Goal: Task Accomplishment & Management: Complete application form

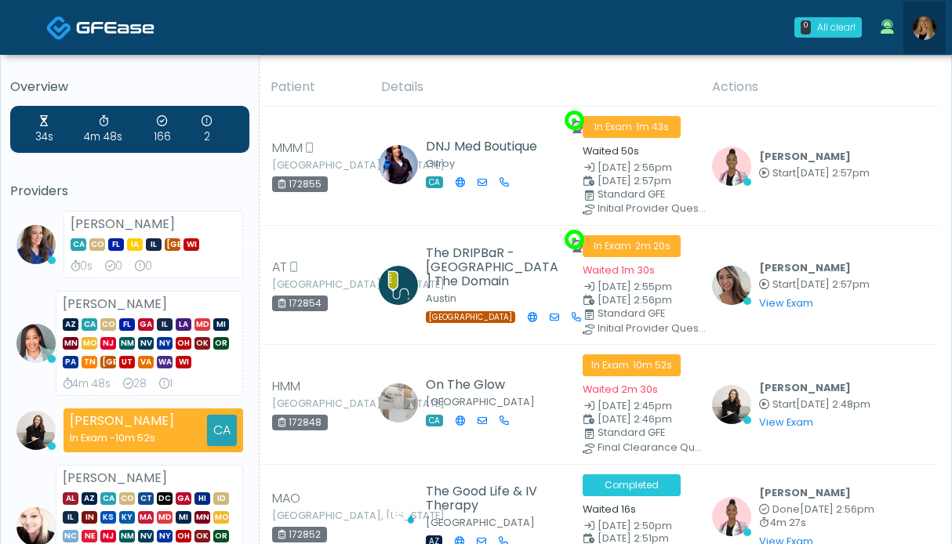
click at [925, 30] on img at bounding box center [925, 28] width 24 height 24
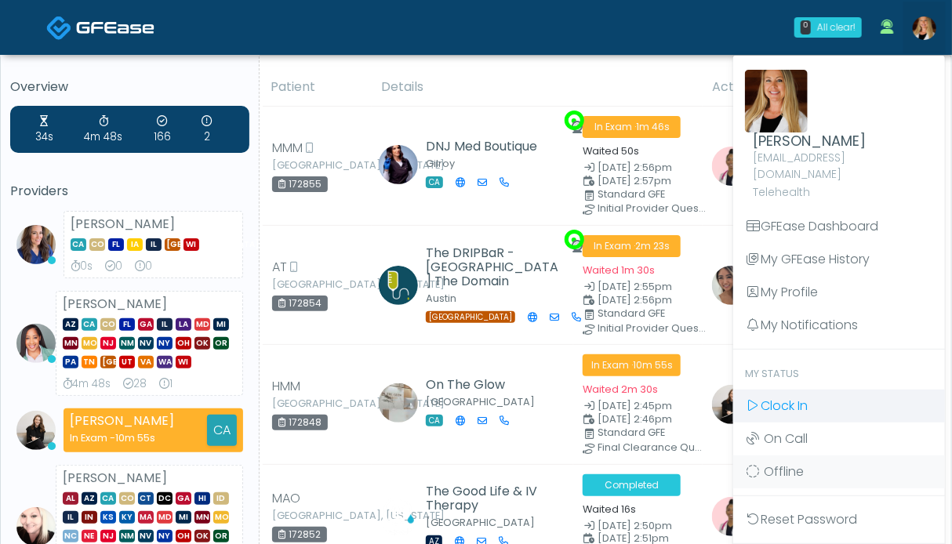
click at [772, 397] on span "Clock In" at bounding box center [783, 406] width 47 height 18
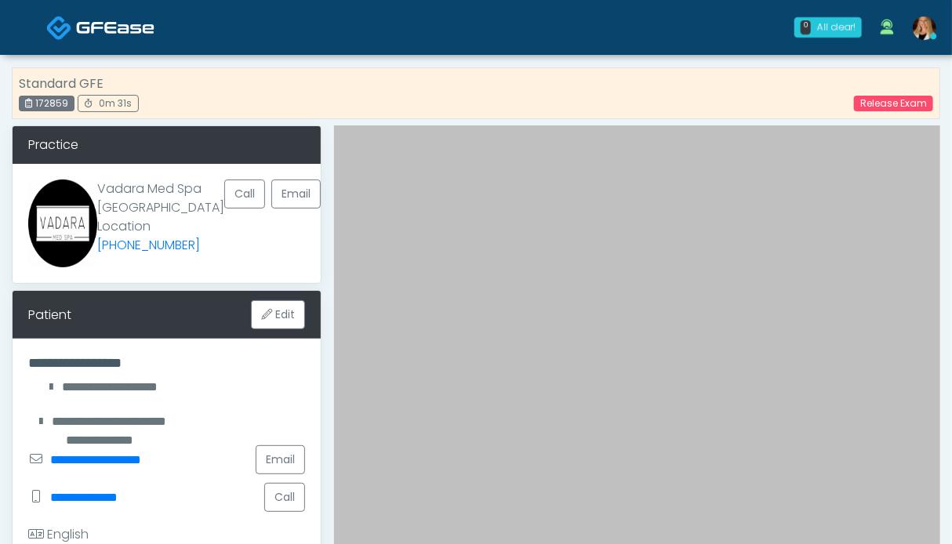
scroll to position [314, 0]
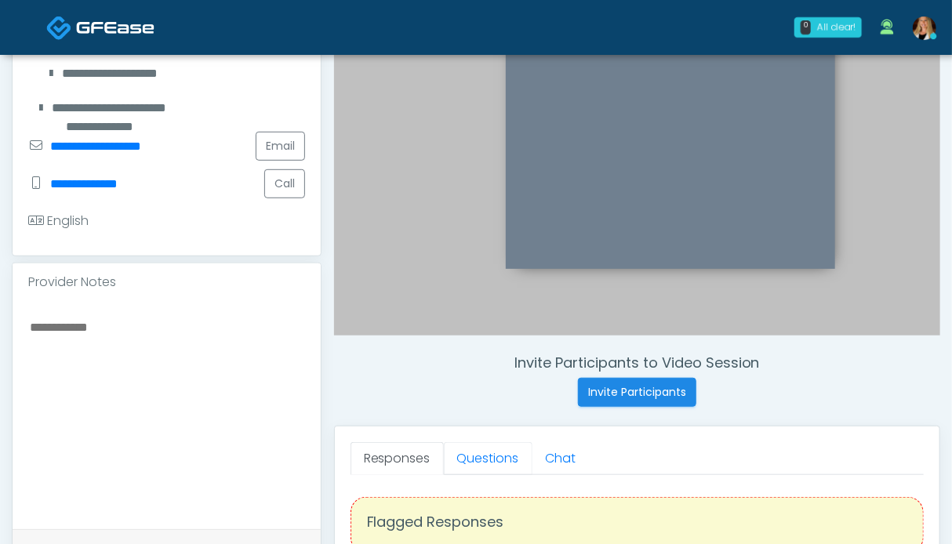
drag, startPoint x: 467, startPoint y: 449, endPoint x: 310, endPoint y: 406, distance: 163.4
click at [467, 449] on link "Questions" at bounding box center [488, 458] width 89 height 33
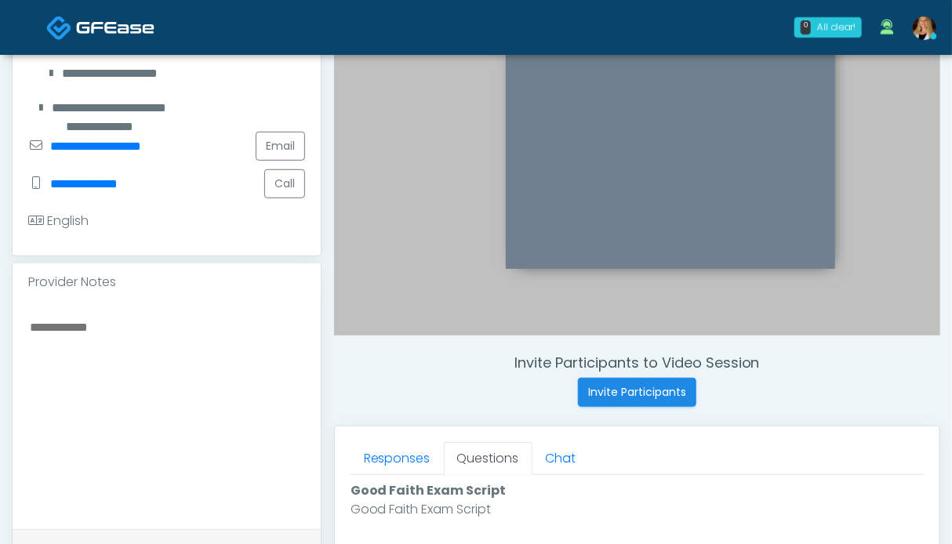
scroll to position [706, 0]
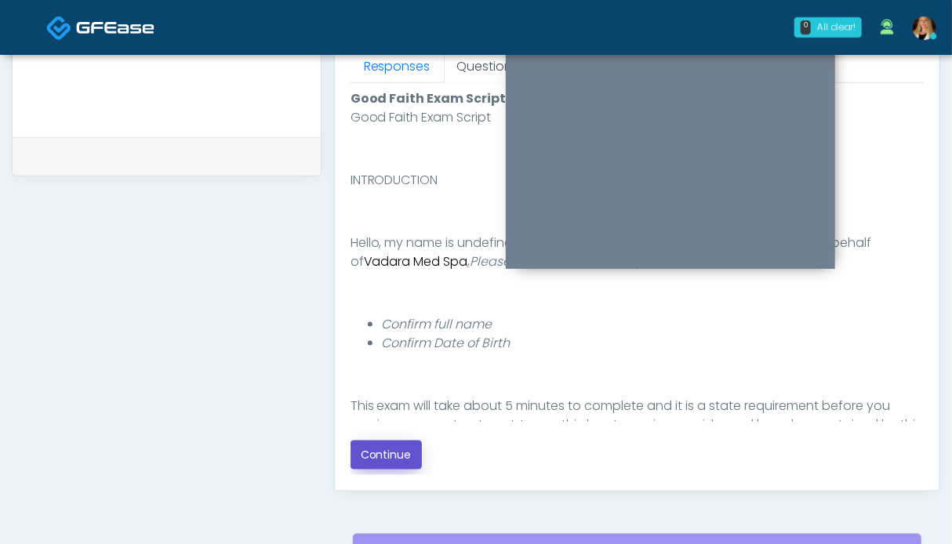
click at [383, 452] on button "Continue" at bounding box center [385, 455] width 71 height 29
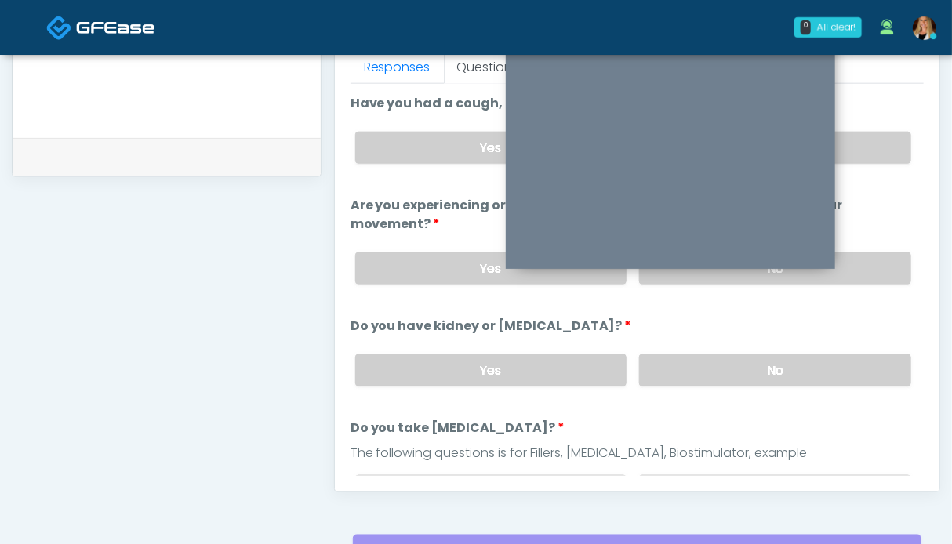
scroll to position [470, 0]
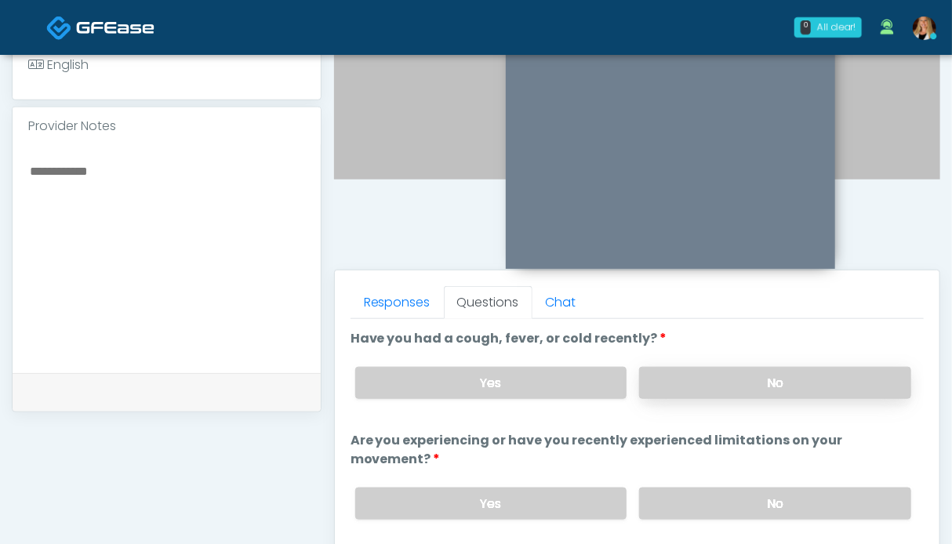
click at [839, 375] on label "No" at bounding box center [775, 383] width 272 height 32
drag, startPoint x: 793, startPoint y: 496, endPoint x: 376, endPoint y: 366, distance: 436.2
click at [790, 496] on label "No" at bounding box center [775, 504] width 272 height 32
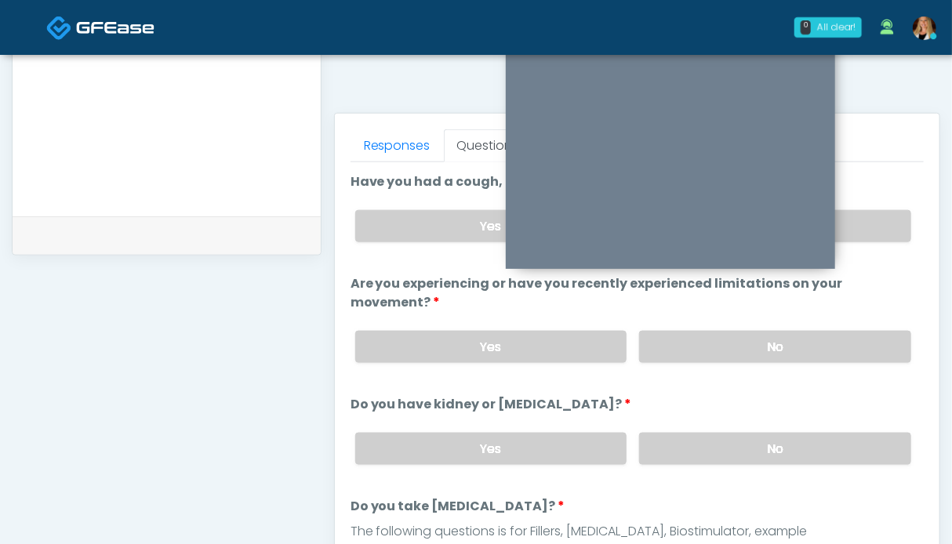
scroll to position [78, 0]
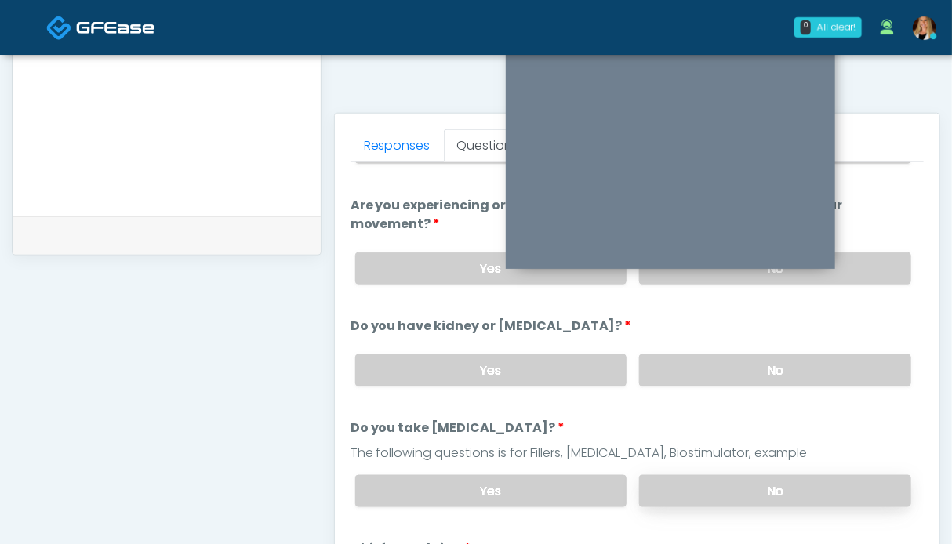
drag, startPoint x: 768, startPoint y: 359, endPoint x: 768, endPoint y: 491, distance: 131.7
click at [768, 360] on label "No" at bounding box center [775, 370] width 272 height 32
click at [766, 493] on label "No" at bounding box center [775, 491] width 272 height 32
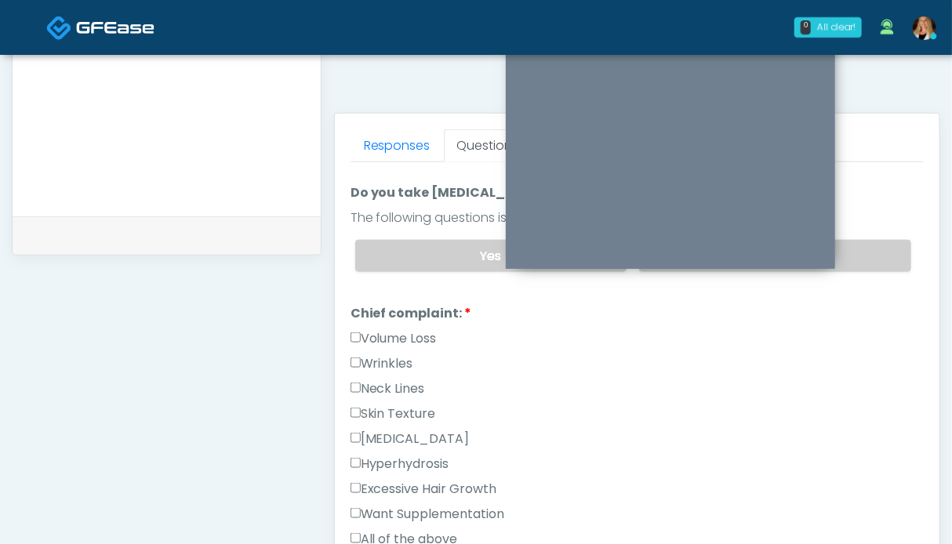
click at [365, 329] on label "Volume Loss" at bounding box center [393, 338] width 86 height 19
click at [365, 356] on label "Wrinkles" at bounding box center [381, 363] width 63 height 19
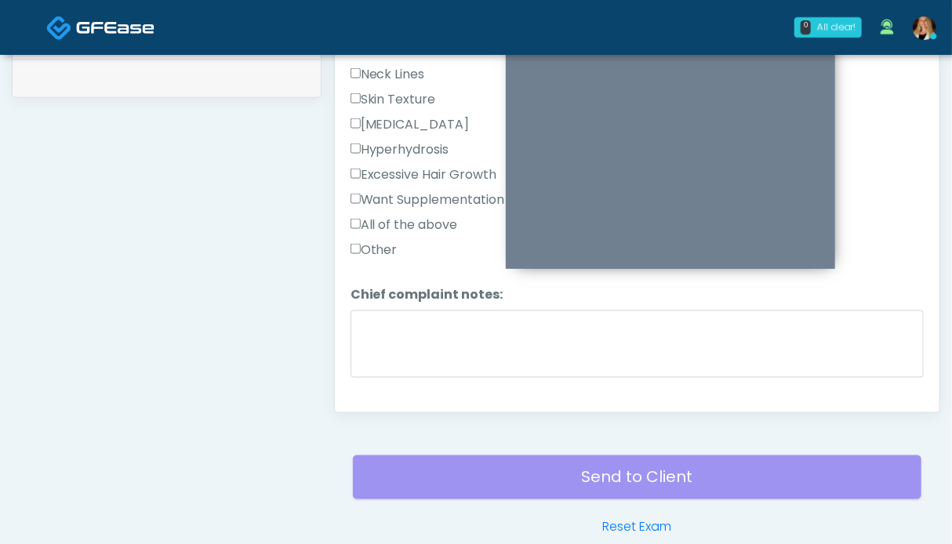
scroll to position [627, 0]
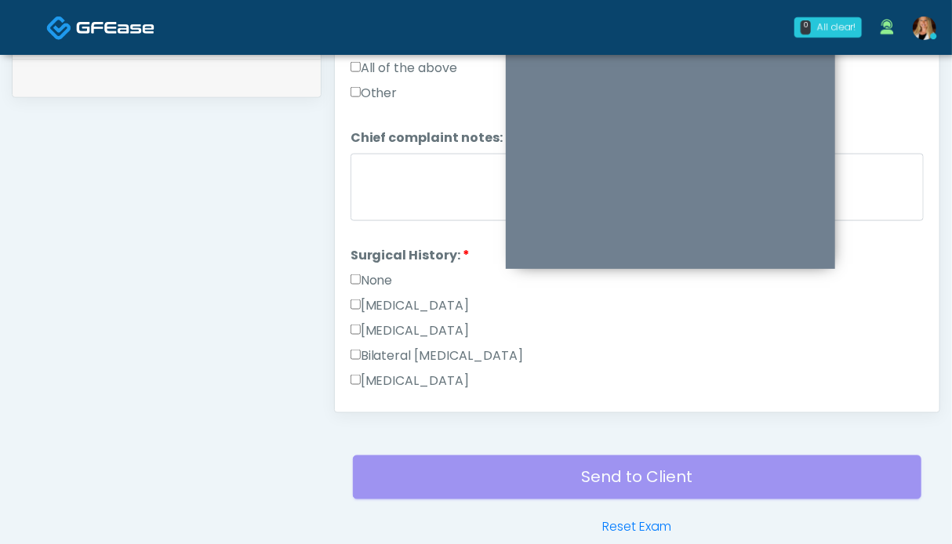
click at [382, 281] on label "None" at bounding box center [371, 280] width 42 height 19
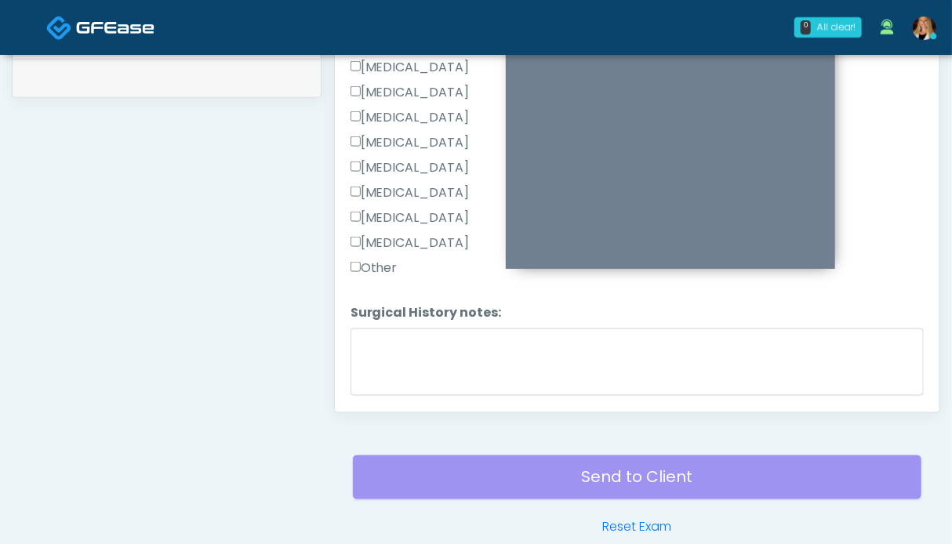
scroll to position [988, 0]
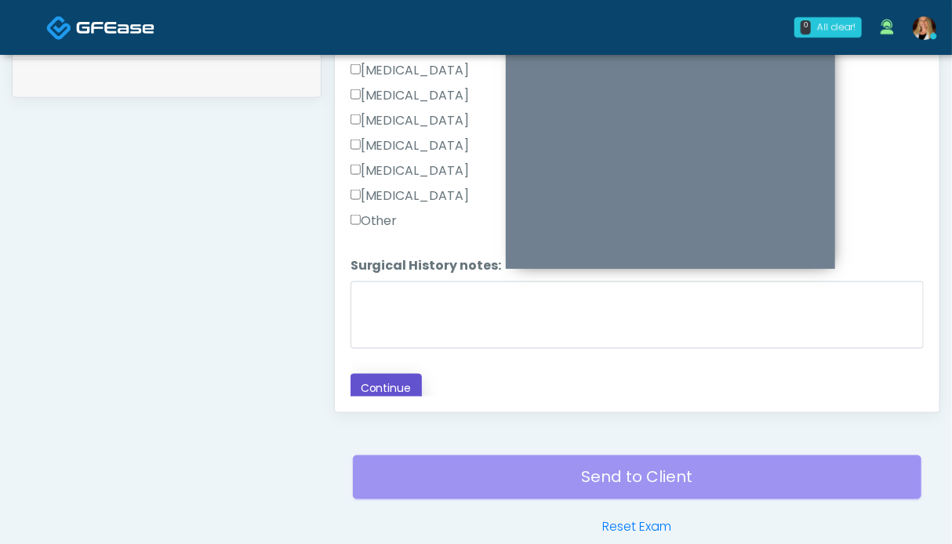
click at [399, 374] on button "Continue" at bounding box center [385, 388] width 71 height 29
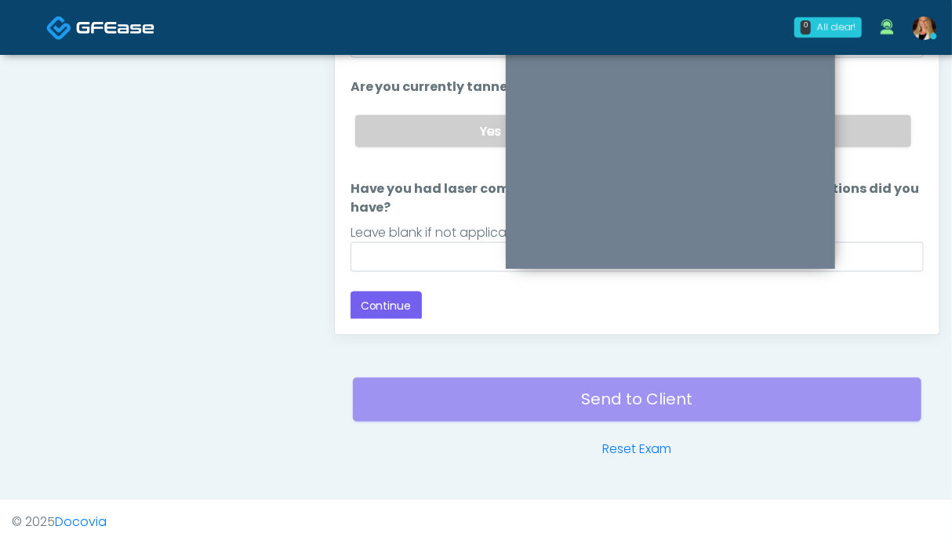
scroll to position [705, 0]
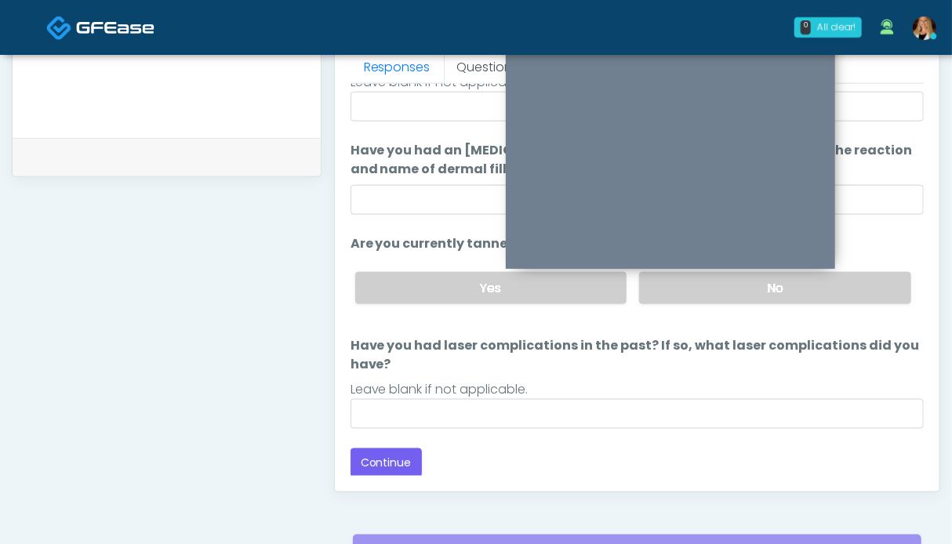
drag, startPoint x: 816, startPoint y: 281, endPoint x: 531, endPoint y: 386, distance: 303.8
click at [816, 281] on label "No" at bounding box center [775, 288] width 272 height 32
click at [404, 453] on button "Continue" at bounding box center [385, 462] width 71 height 29
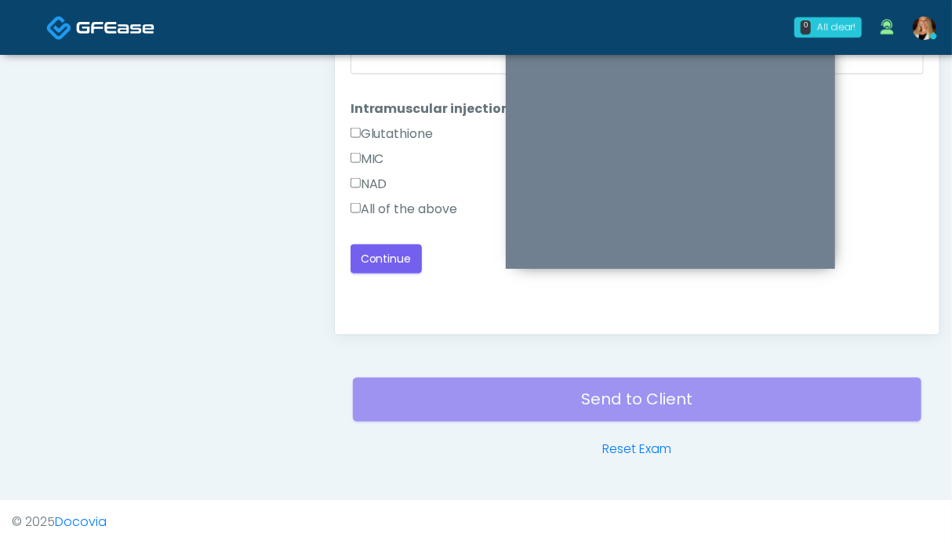
scroll to position [548, 0]
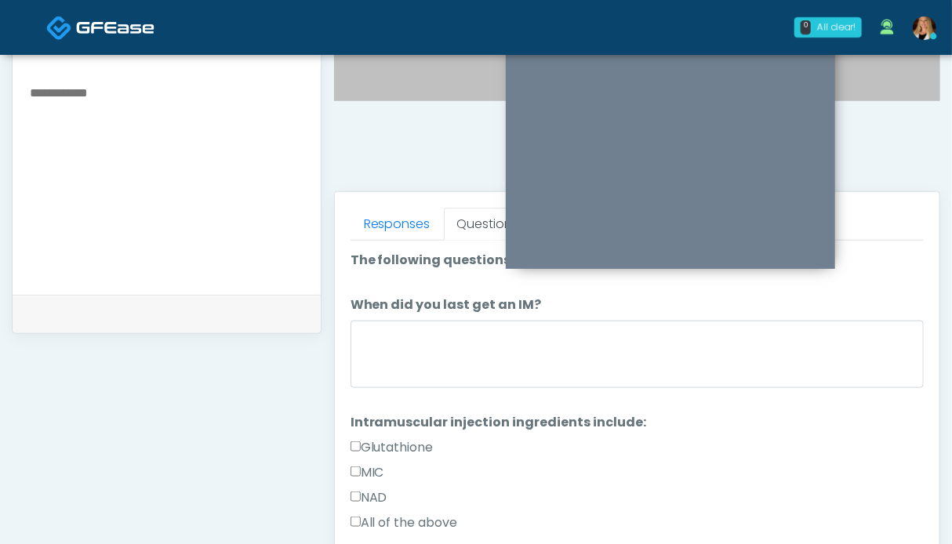
click at [426, 517] on label "All of the above" at bounding box center [403, 523] width 107 height 19
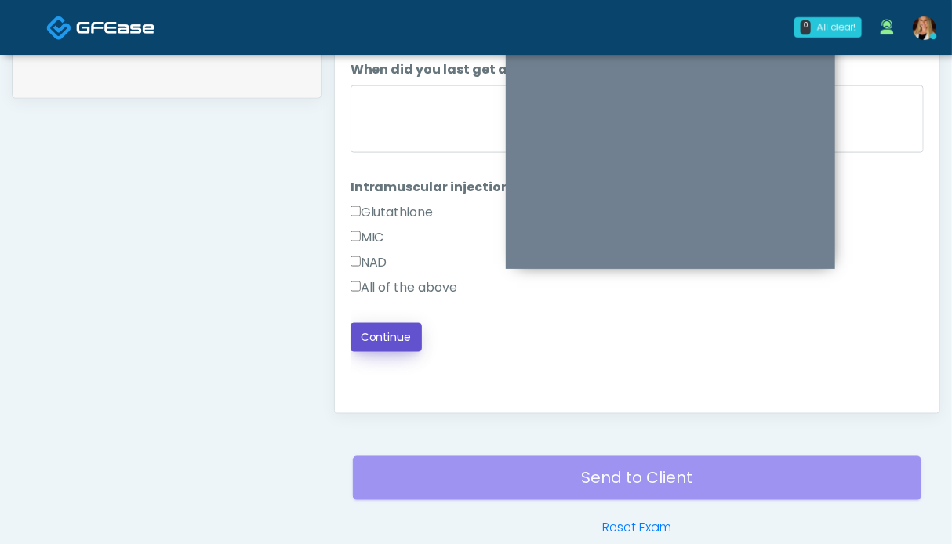
click at [401, 338] on button "Continue" at bounding box center [385, 337] width 71 height 29
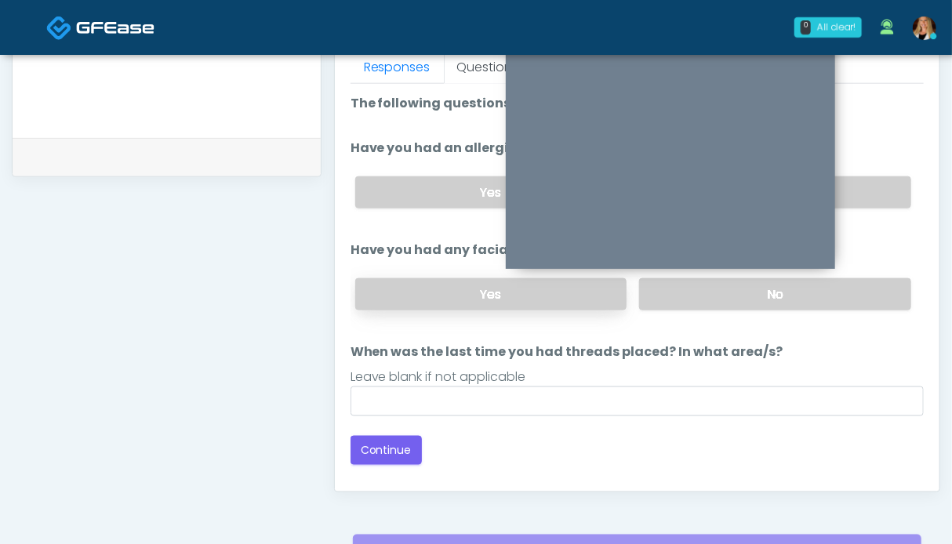
scroll to position [626, 0]
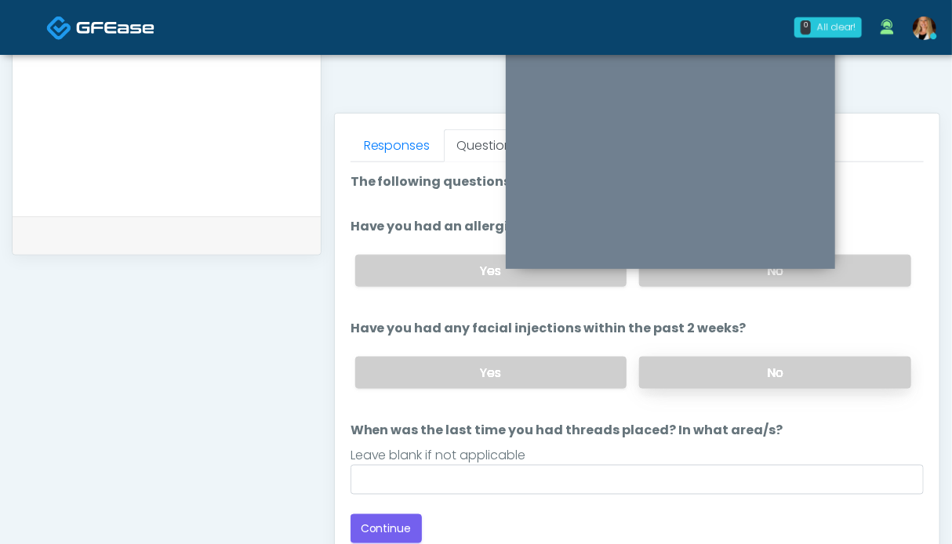
click at [775, 365] on label "No" at bounding box center [775, 373] width 272 height 32
drag, startPoint x: 881, startPoint y: 270, endPoint x: 630, endPoint y: 429, distance: 296.7
click at [881, 270] on label "No" at bounding box center [775, 271] width 272 height 32
click at [390, 521] on button "Continue" at bounding box center [385, 528] width 71 height 29
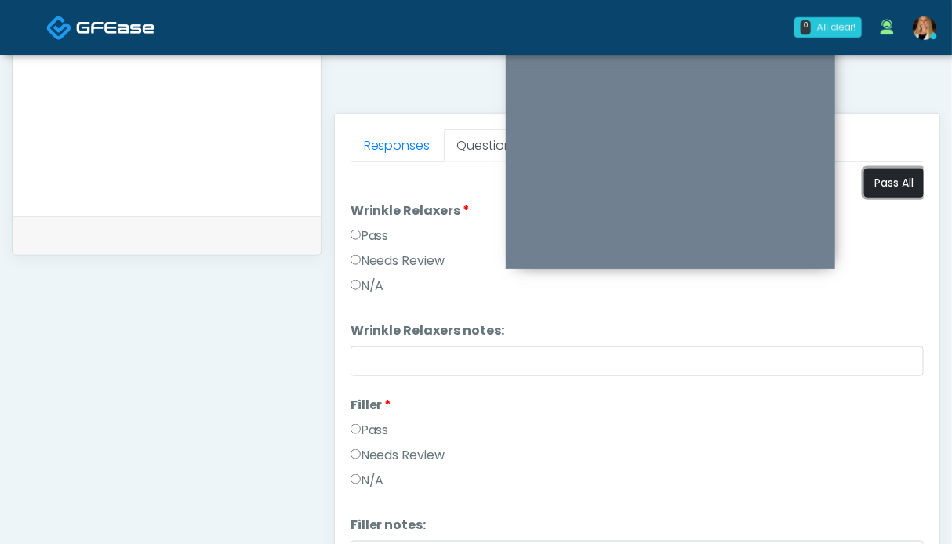
click at [884, 178] on button "Pass All" at bounding box center [894, 183] width 60 height 29
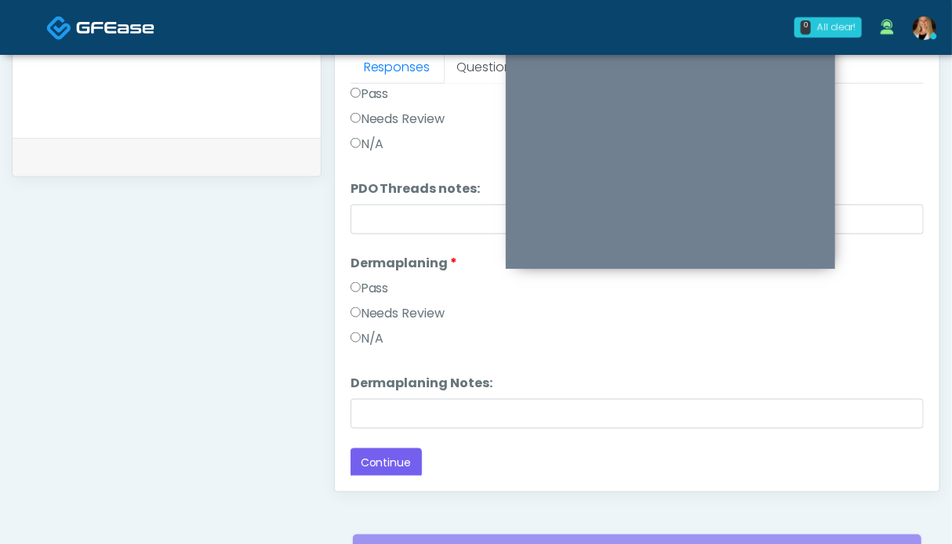
scroll to position [862, 0]
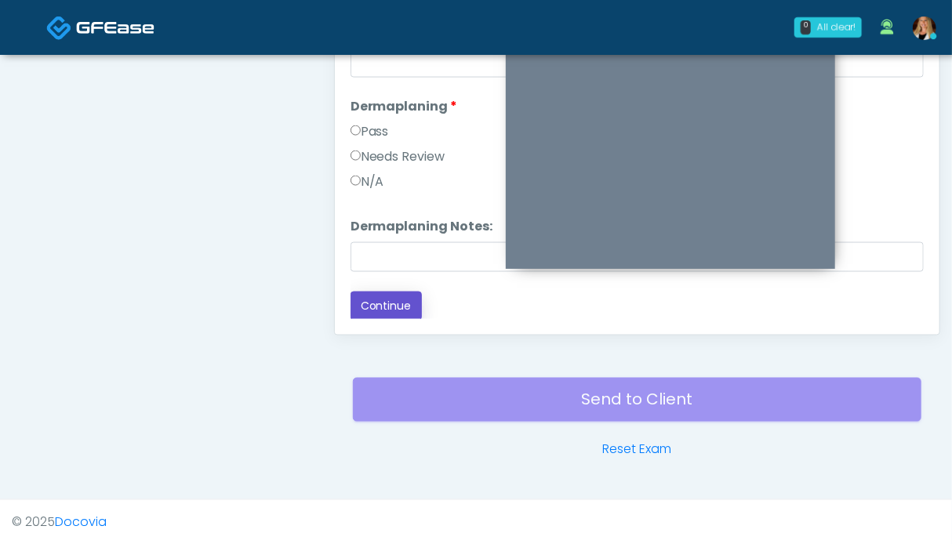
click at [378, 301] on button "Continue" at bounding box center [385, 306] width 71 height 29
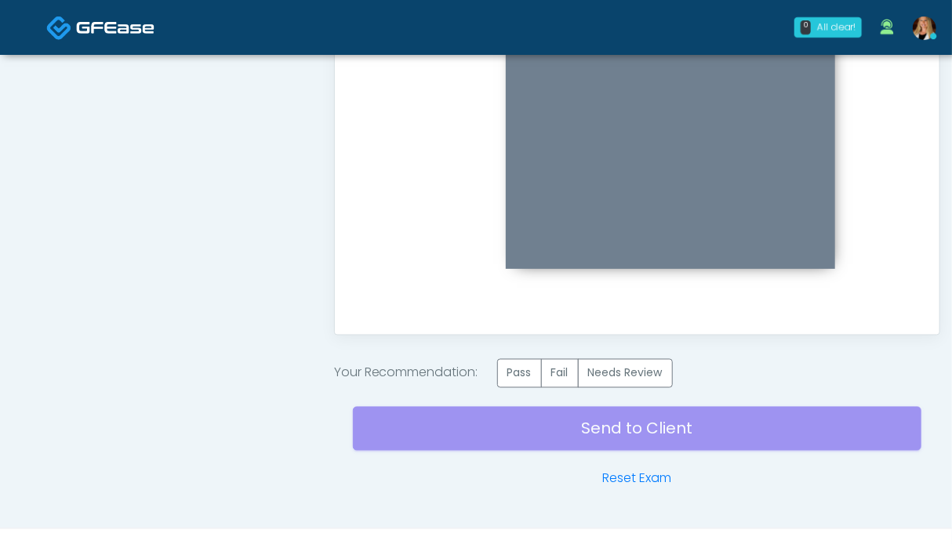
scroll to position [0, 0]
click at [511, 380] on label "Pass" at bounding box center [519, 373] width 45 height 29
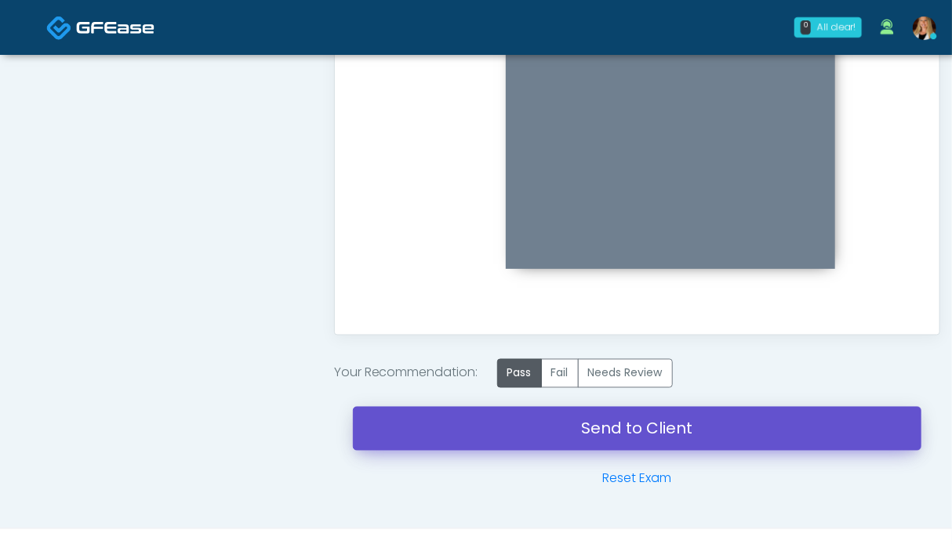
click at [568, 428] on link "Send to Client" at bounding box center [637, 429] width 568 height 44
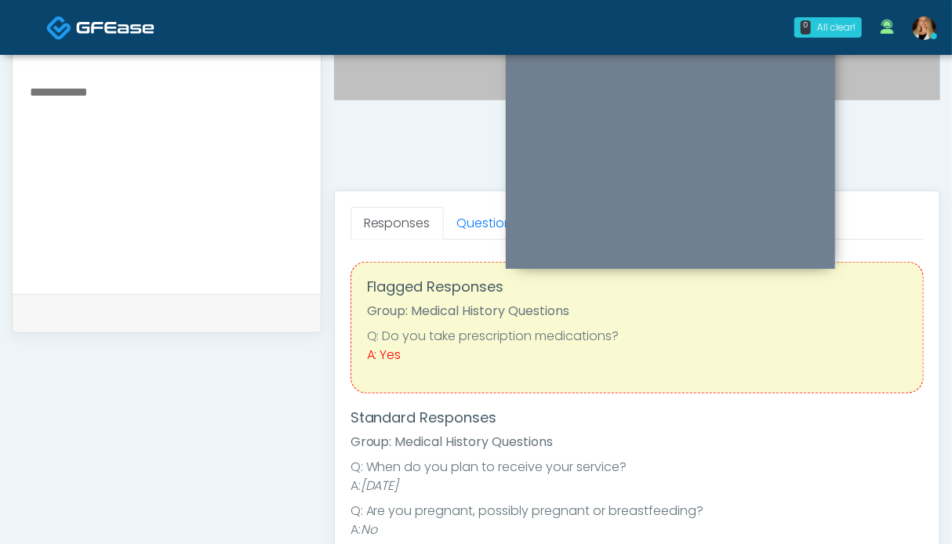
scroll to position [706, 0]
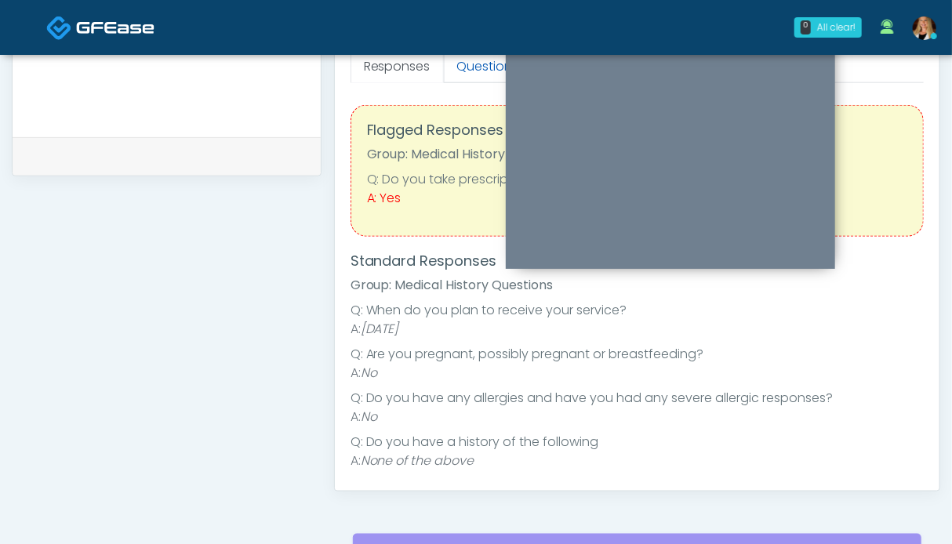
click at [455, 73] on link "Questions" at bounding box center [488, 66] width 89 height 33
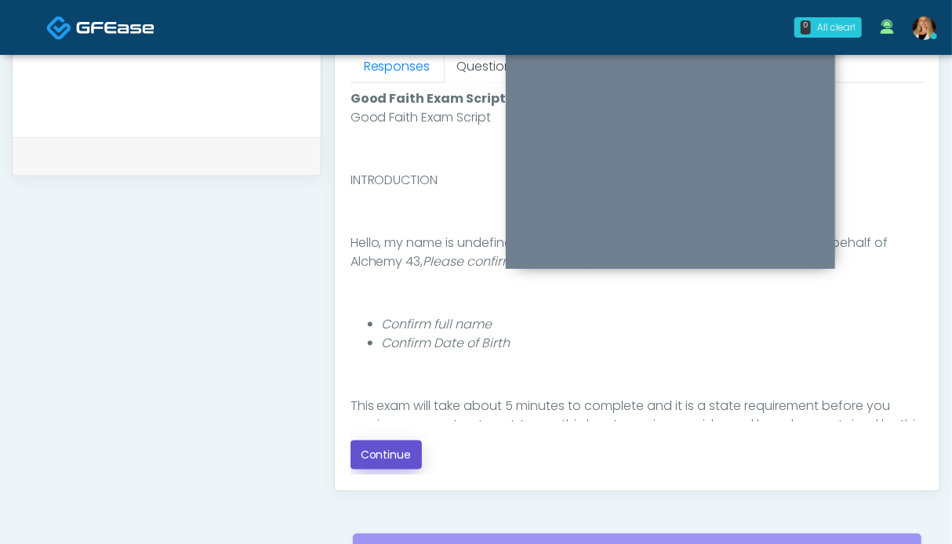
click at [379, 446] on button "Continue" at bounding box center [385, 455] width 71 height 29
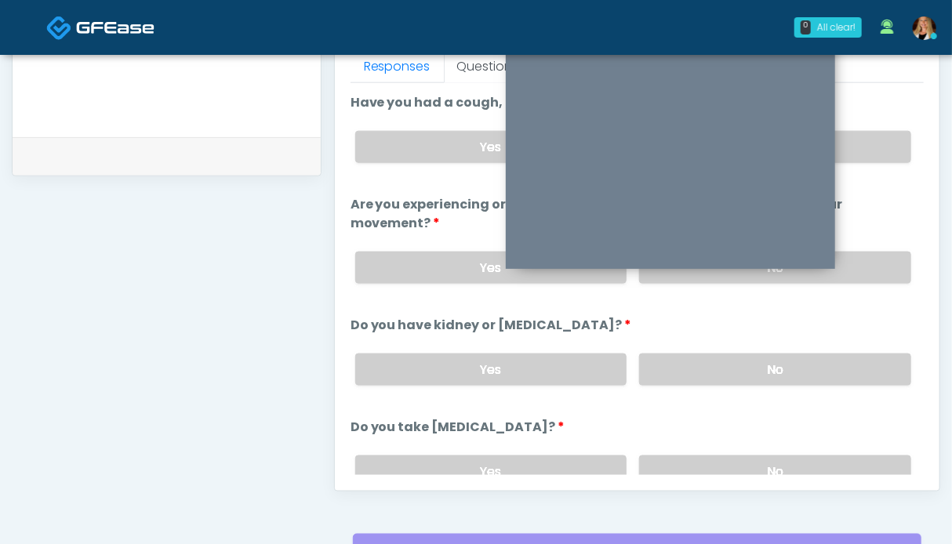
scroll to position [862, 0]
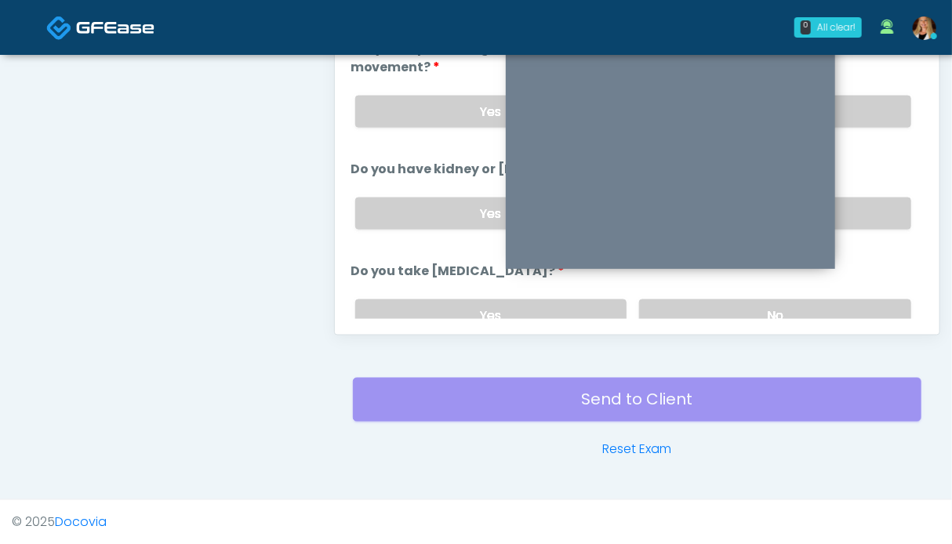
drag, startPoint x: 873, startPoint y: 205, endPoint x: 872, endPoint y: 191, distance: 13.4
click at [873, 202] on label "No" at bounding box center [775, 214] width 272 height 32
click at [855, 99] on label "No" at bounding box center [775, 112] width 272 height 32
click at [815, 299] on label "No" at bounding box center [775, 315] width 272 height 32
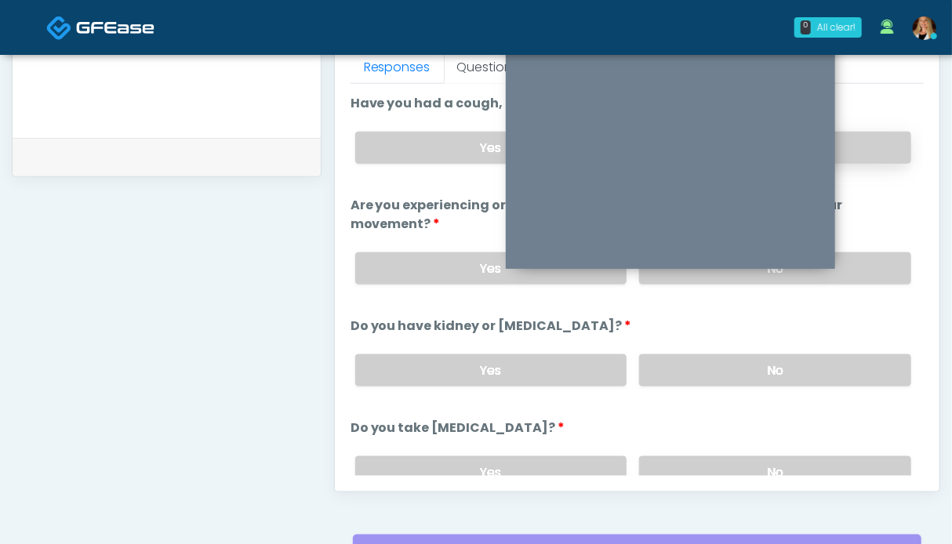
click at [857, 144] on label "No" at bounding box center [775, 148] width 272 height 32
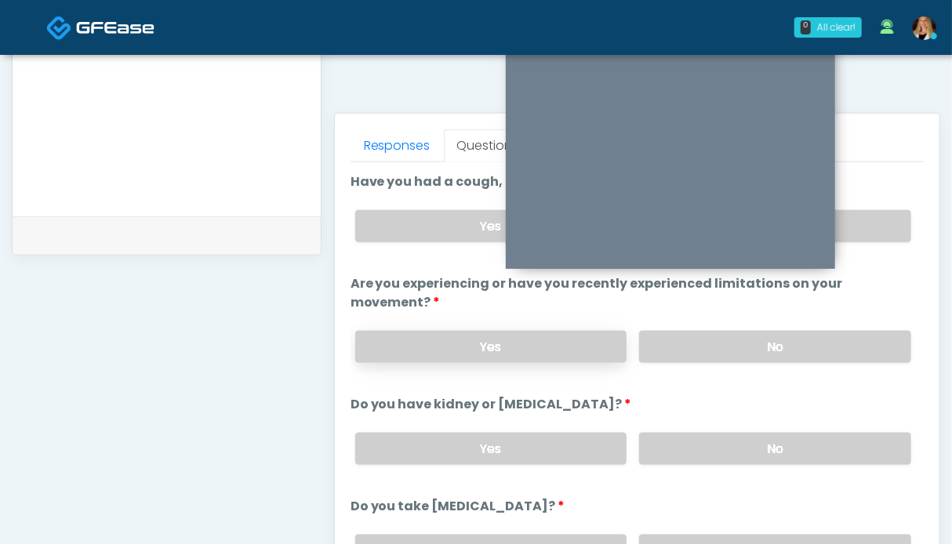
scroll to position [314, 0]
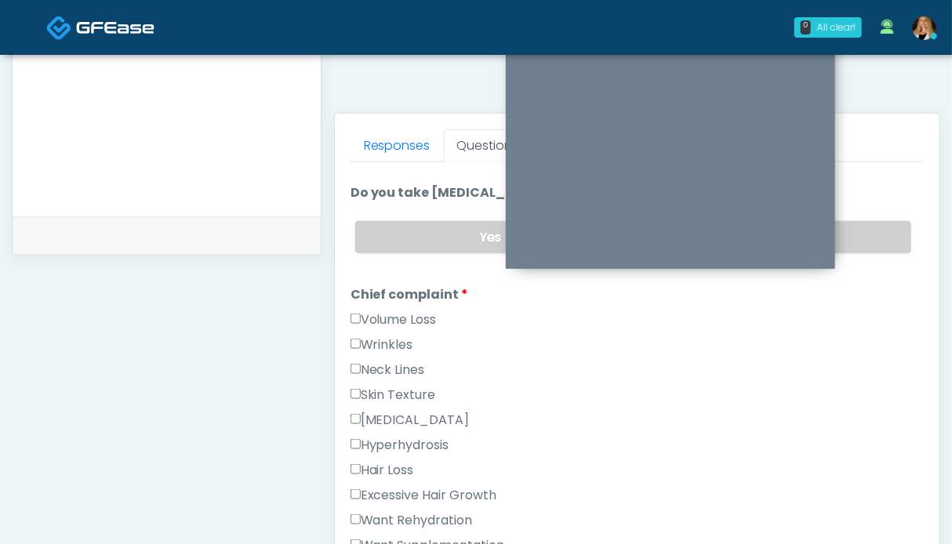
click at [368, 317] on label "Volume Loss" at bounding box center [393, 319] width 86 height 19
click at [366, 341] on label "Wrinkles" at bounding box center [381, 345] width 63 height 19
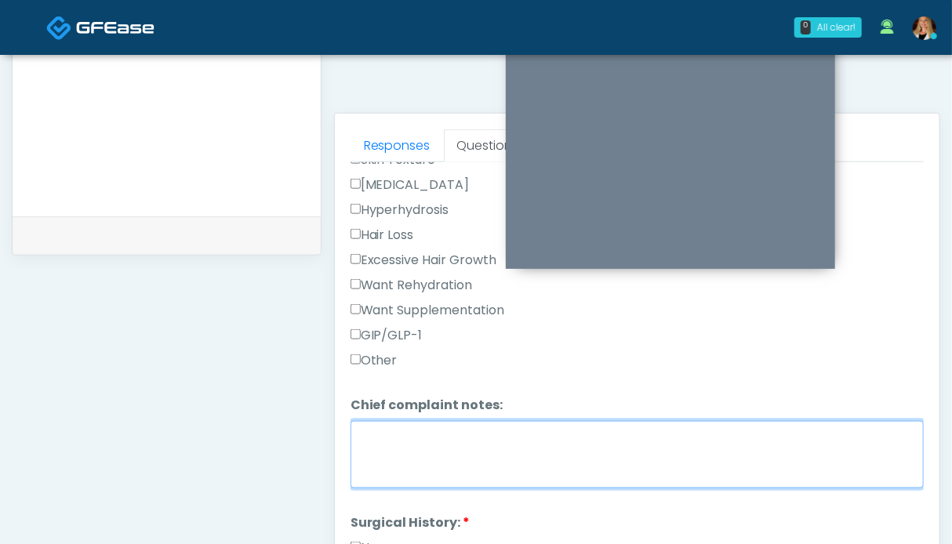
click at [417, 441] on textarea "Chief complaint notes:" at bounding box center [636, 454] width 573 height 67
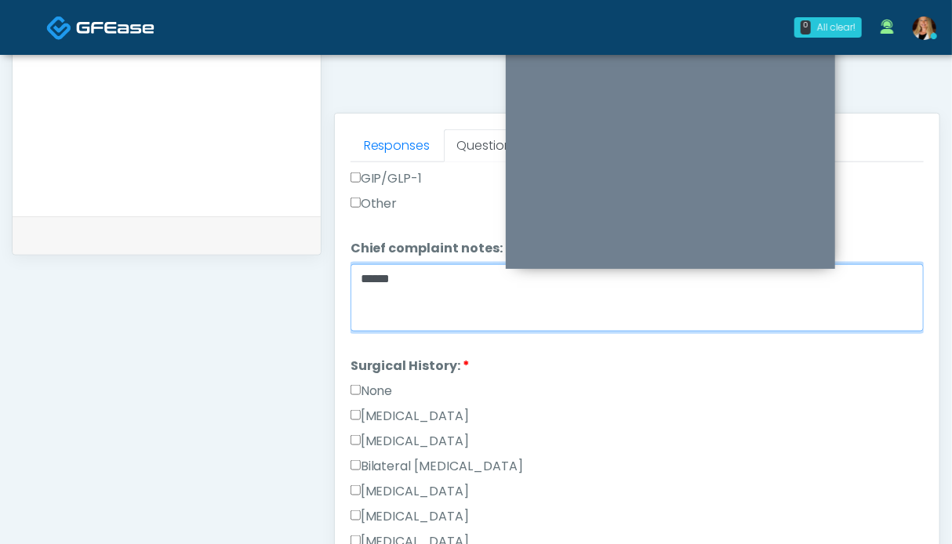
type textarea "*****"
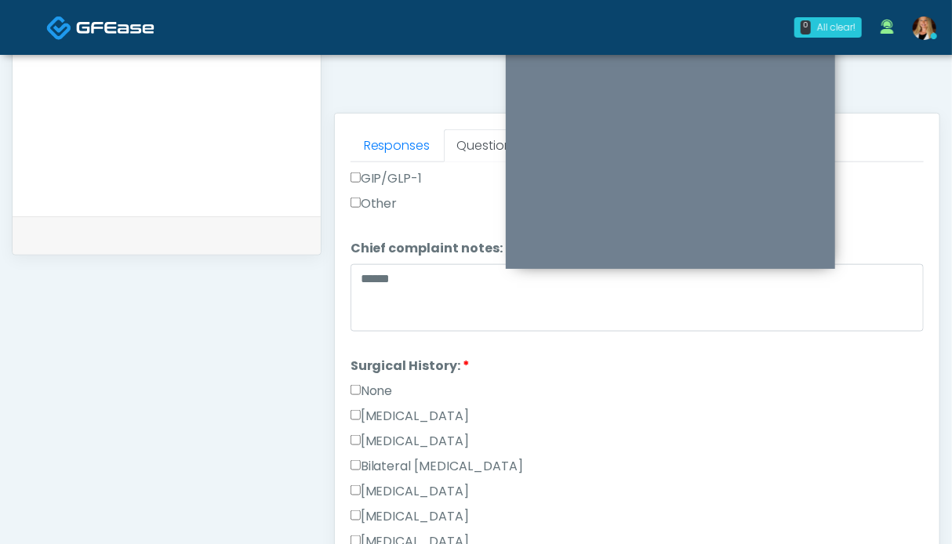
click at [369, 385] on label "None" at bounding box center [371, 391] width 42 height 19
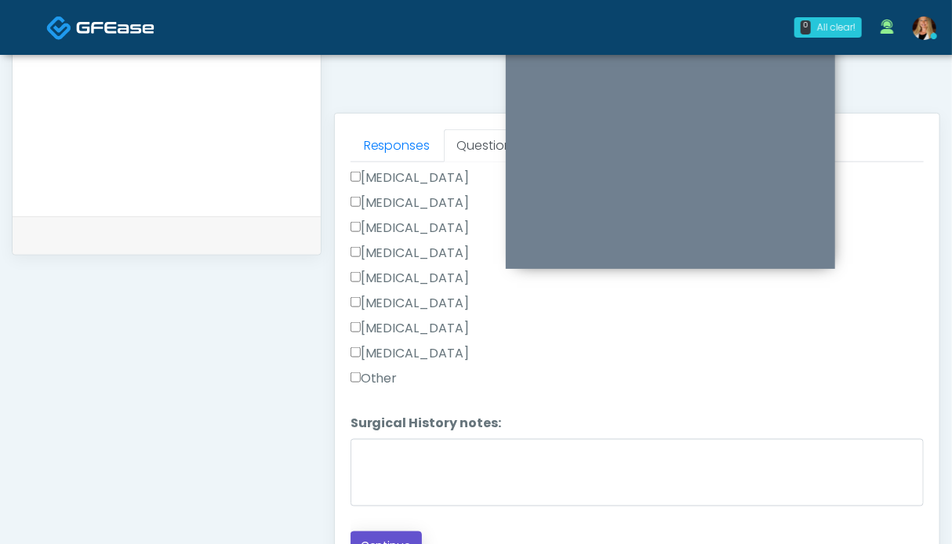
click at [392, 537] on button "Continue" at bounding box center [385, 546] width 71 height 29
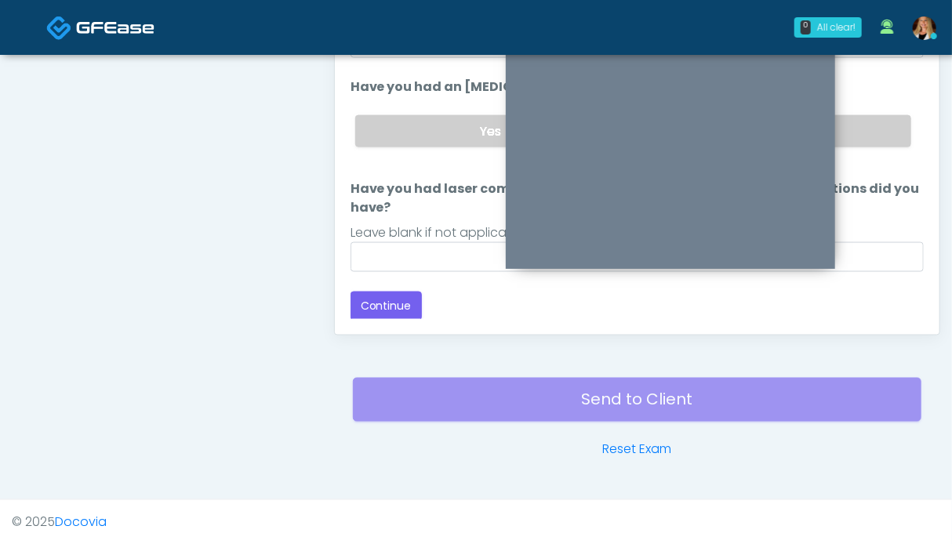
scroll to position [783, 0]
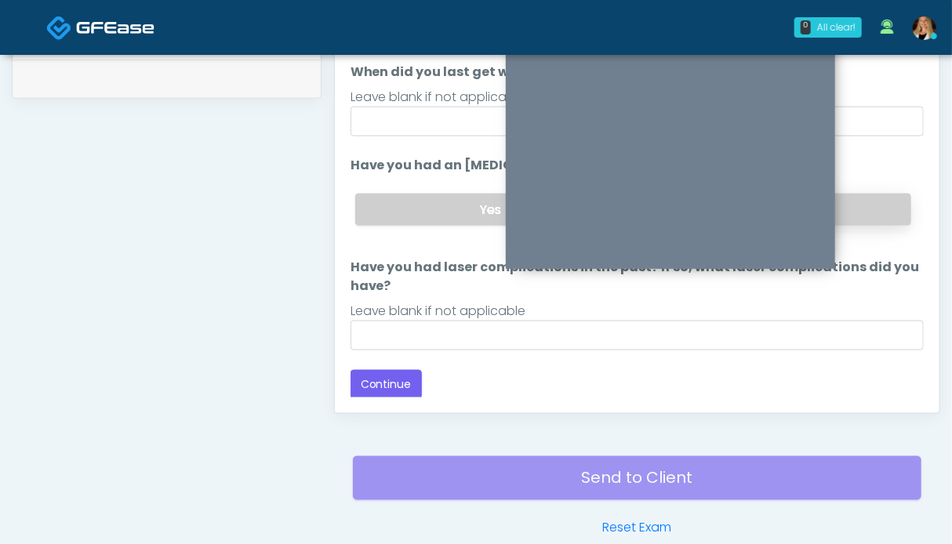
click at [853, 209] on label "No" at bounding box center [775, 210] width 272 height 32
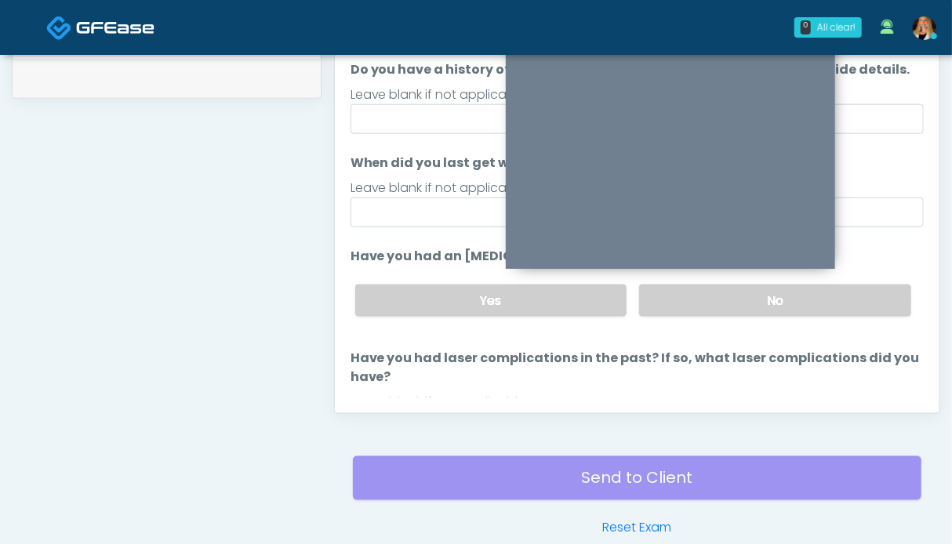
scroll to position [91, 0]
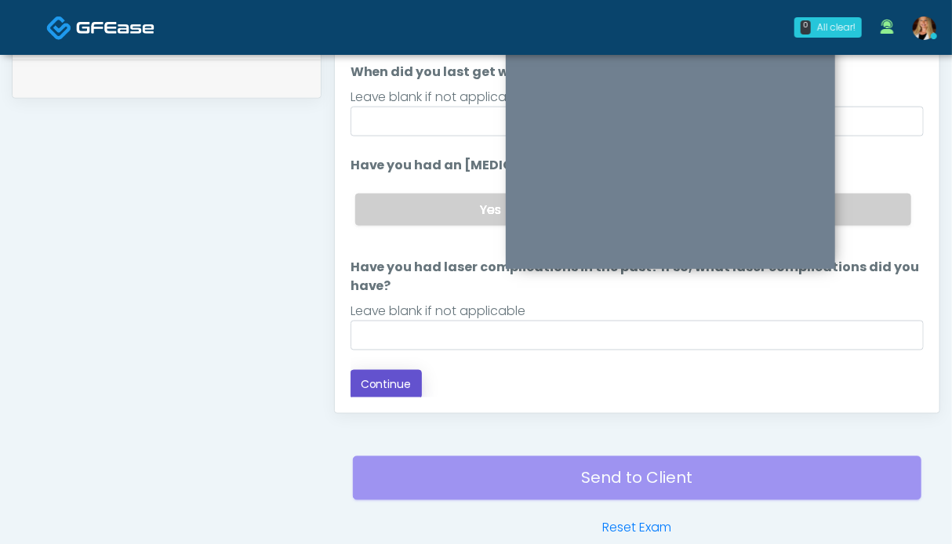
click at [395, 383] on button "Continue" at bounding box center [385, 384] width 71 height 29
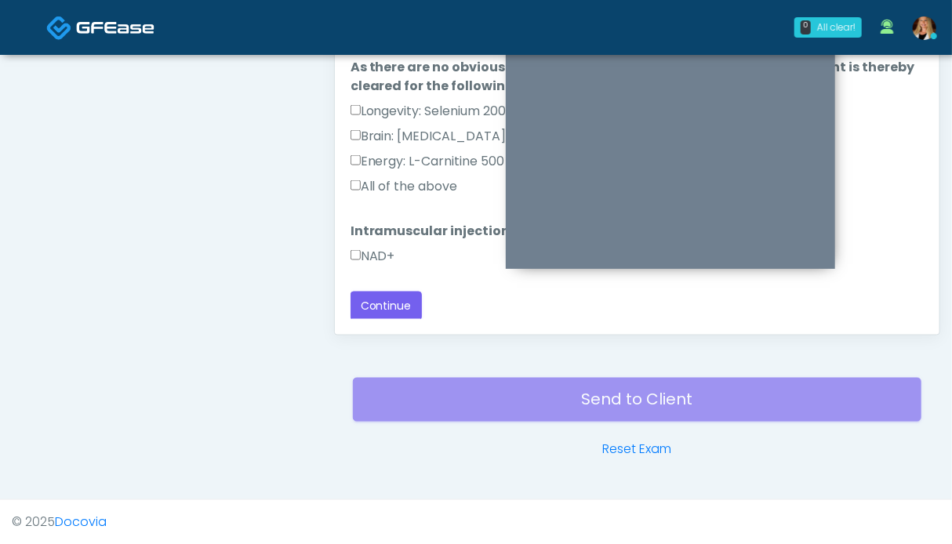
scroll to position [705, 0]
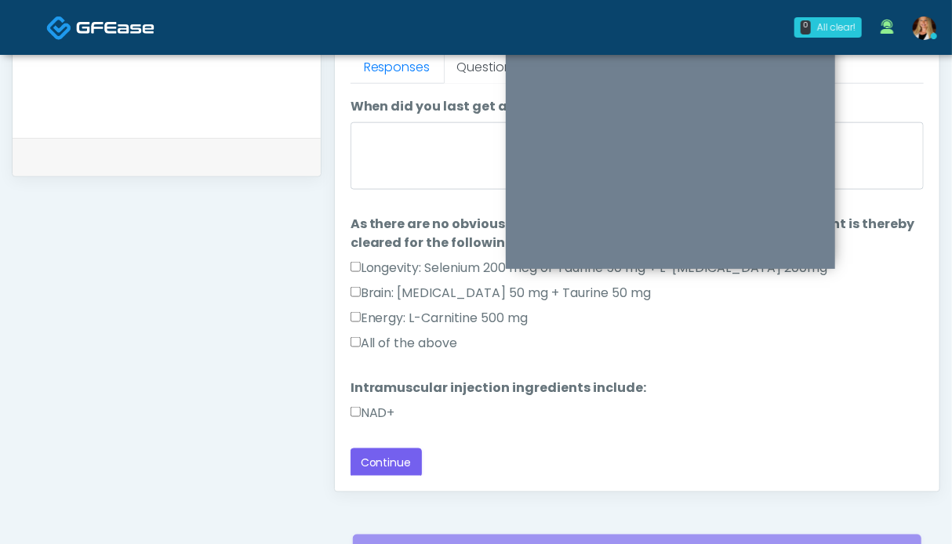
click at [371, 414] on label "NAD+" at bounding box center [372, 413] width 45 height 19
click at [384, 343] on label "All of the above" at bounding box center [403, 343] width 107 height 19
click at [390, 453] on button "Continue" at bounding box center [385, 462] width 71 height 29
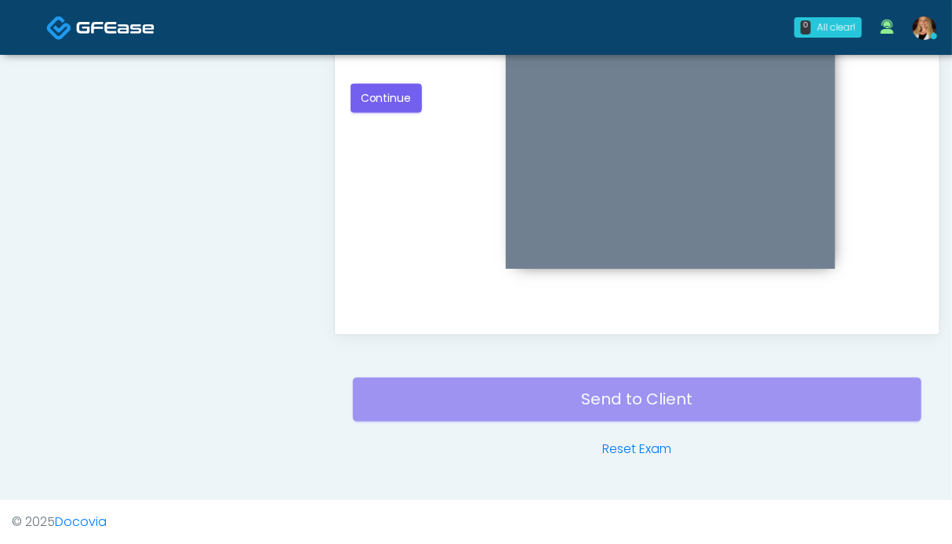
scroll to position [626, 0]
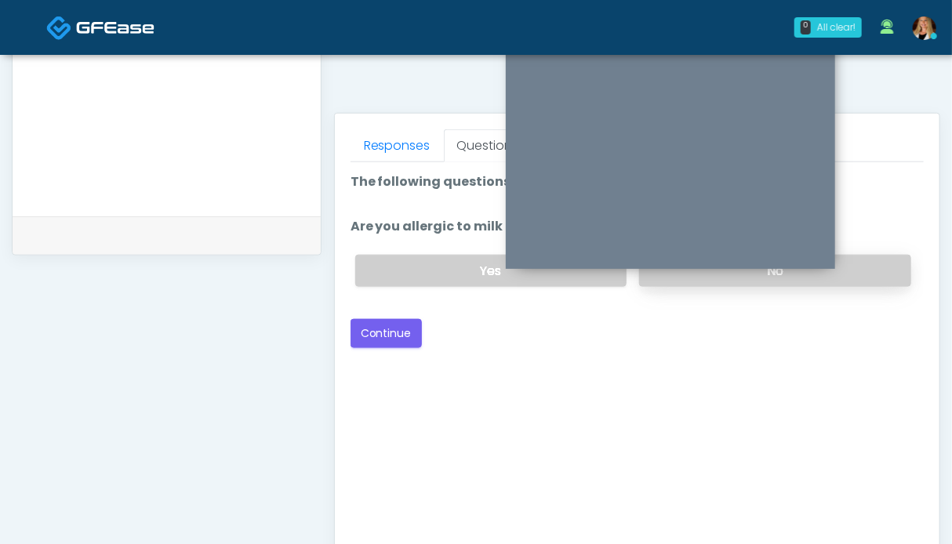
drag, startPoint x: 862, startPoint y: 274, endPoint x: 800, endPoint y: 275, distance: 61.9
click at [861, 274] on label "No" at bounding box center [775, 271] width 272 height 32
click at [396, 328] on button "Continue" at bounding box center [385, 333] width 71 height 29
drag, startPoint x: 862, startPoint y: 266, endPoint x: 602, endPoint y: 303, distance: 262.2
click at [859, 266] on label "No" at bounding box center [775, 271] width 272 height 32
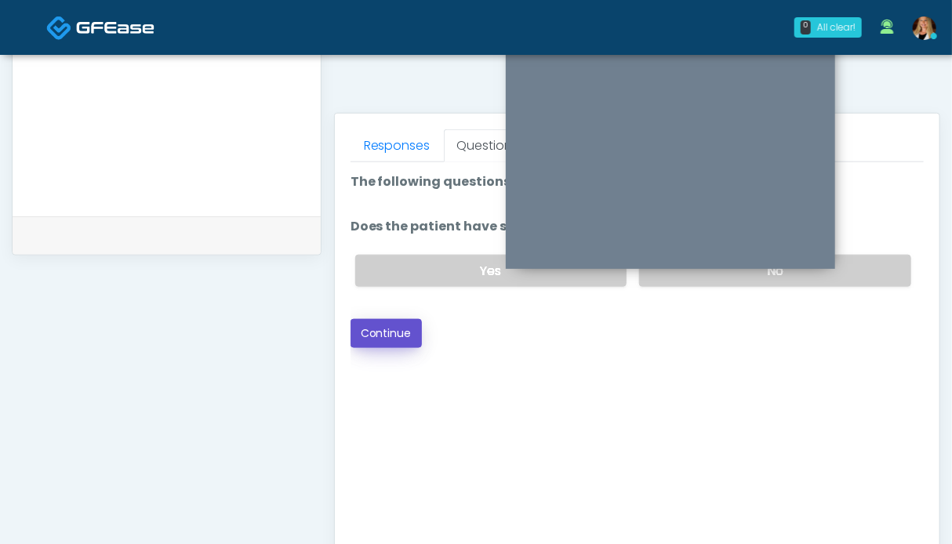
click at [408, 327] on button "Continue" at bounding box center [385, 333] width 71 height 29
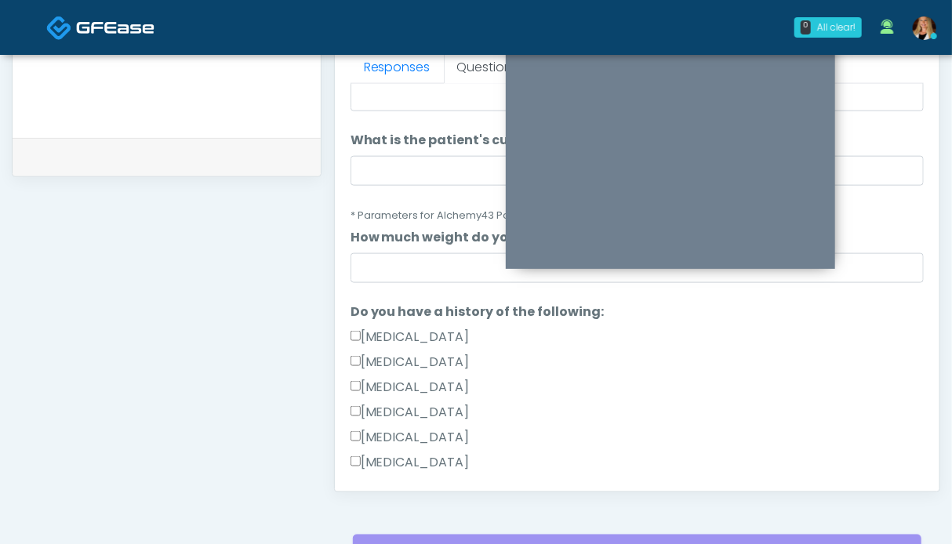
scroll to position [235, 0]
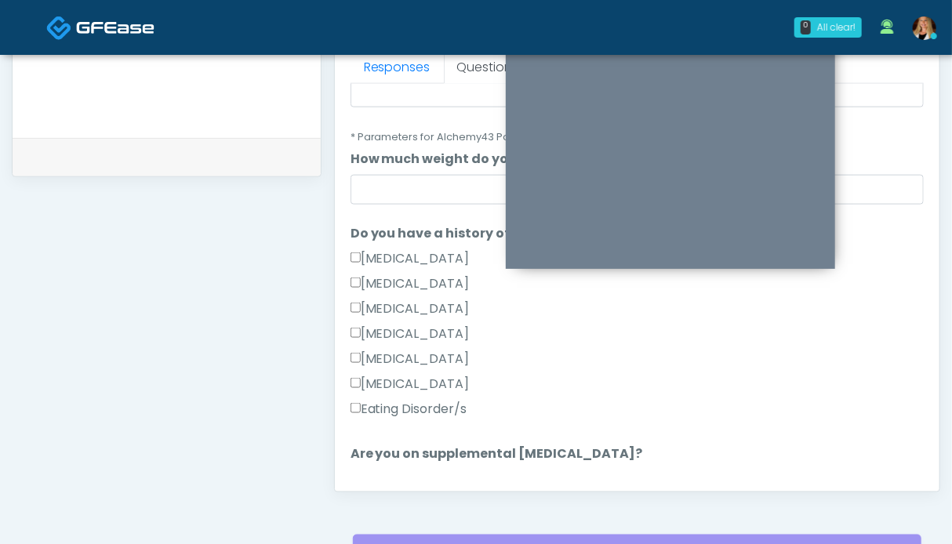
click at [393, 407] on label "Eating Disorder/s" at bounding box center [408, 409] width 117 height 19
click at [393, 404] on label "Eating Disorder/s" at bounding box center [408, 409] width 117 height 19
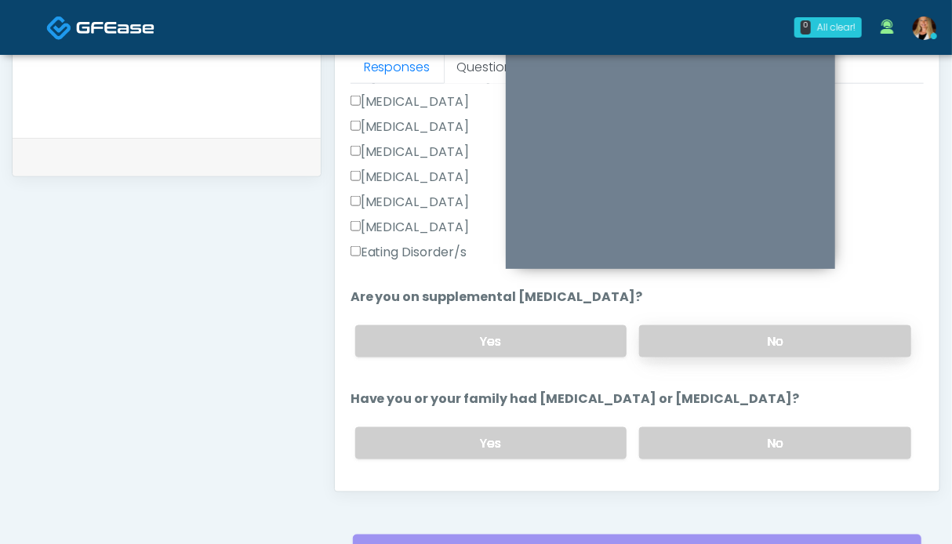
click at [710, 343] on label "No" at bounding box center [775, 341] width 272 height 32
click at [723, 422] on div "Yes No" at bounding box center [633, 443] width 581 height 57
click at [722, 434] on label "No" at bounding box center [775, 443] width 272 height 32
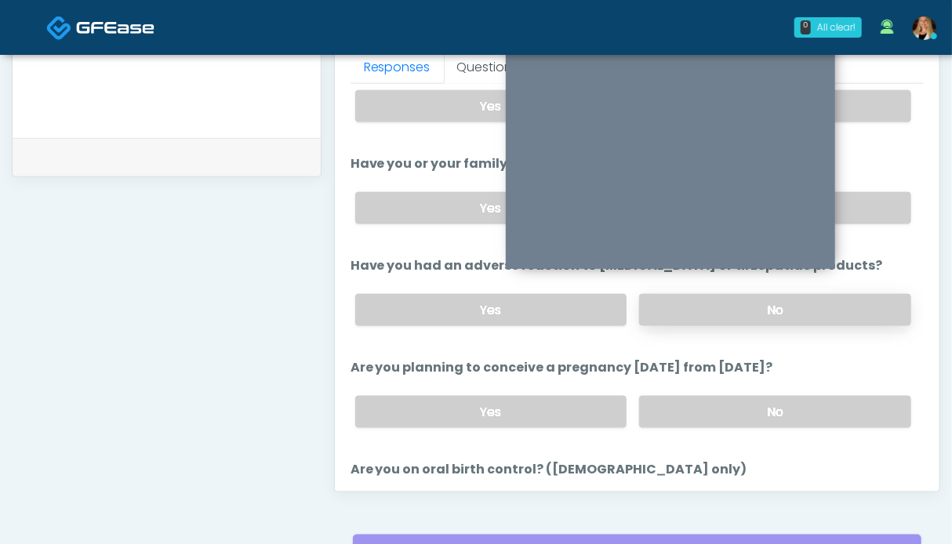
click at [778, 317] on label "No" at bounding box center [775, 310] width 272 height 32
click at [778, 390] on div "Yes No" at bounding box center [633, 411] width 581 height 57
click at [778, 400] on label "No" at bounding box center [775, 412] width 272 height 32
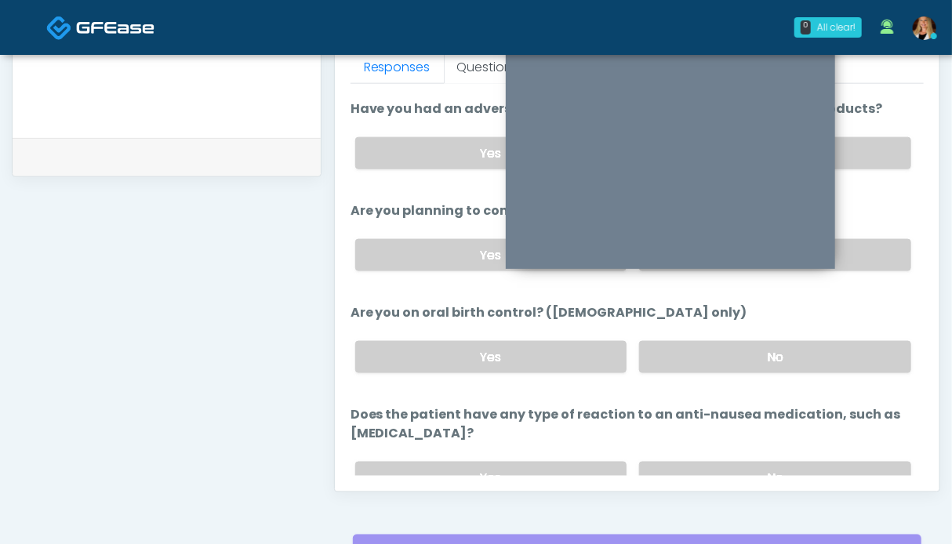
scroll to position [856, 0]
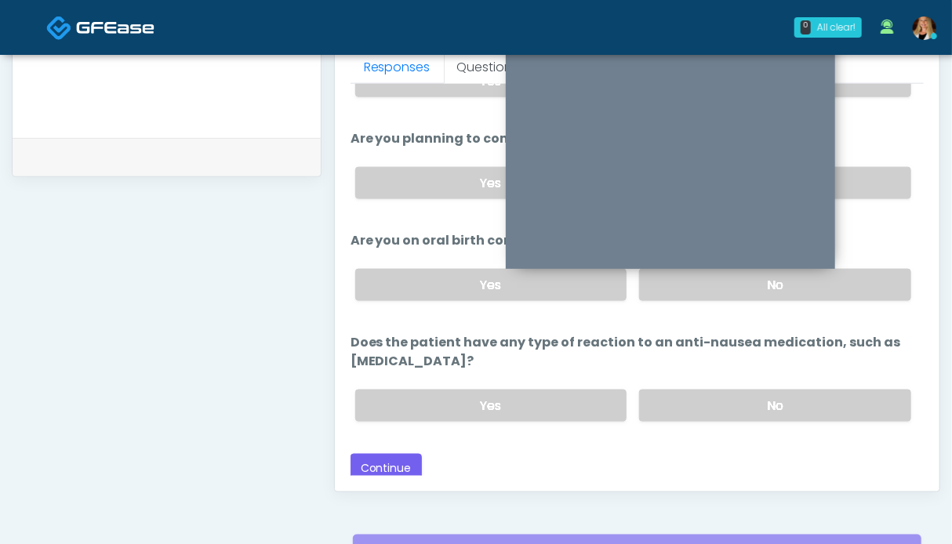
drag, startPoint x: 759, startPoint y: 394, endPoint x: 604, endPoint y: 371, distance: 156.1
click at [759, 394] on label "No" at bounding box center [775, 406] width 272 height 32
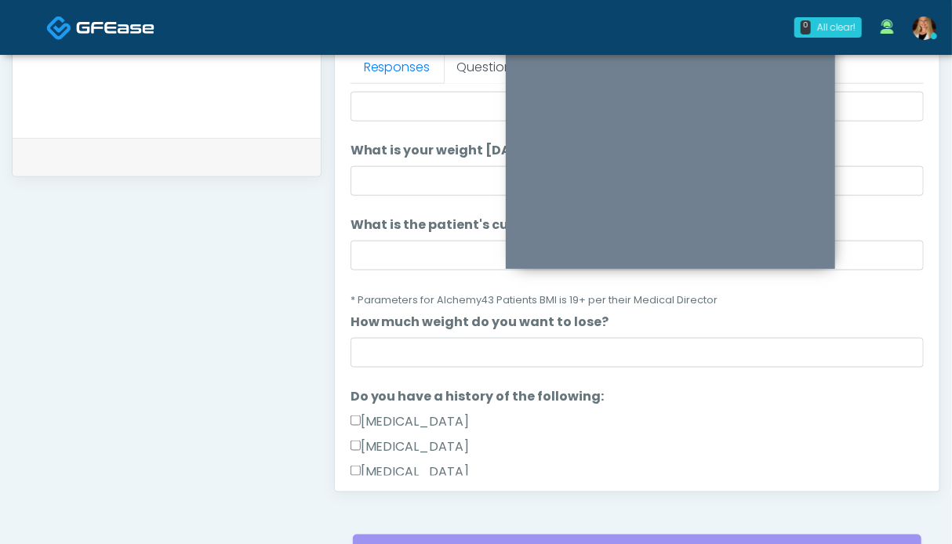
scroll to position [0, 0]
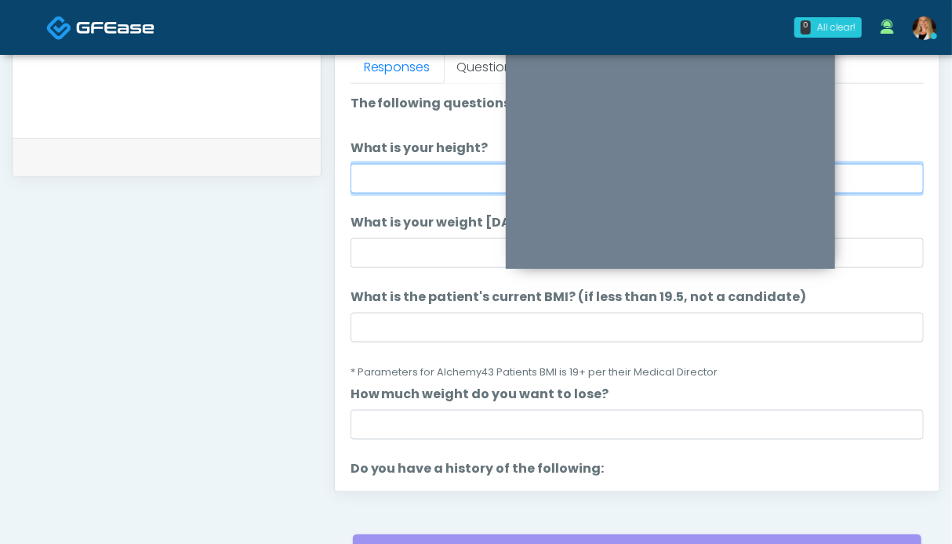
click at [420, 174] on input "What is your height?" at bounding box center [636, 179] width 573 height 30
type input "***"
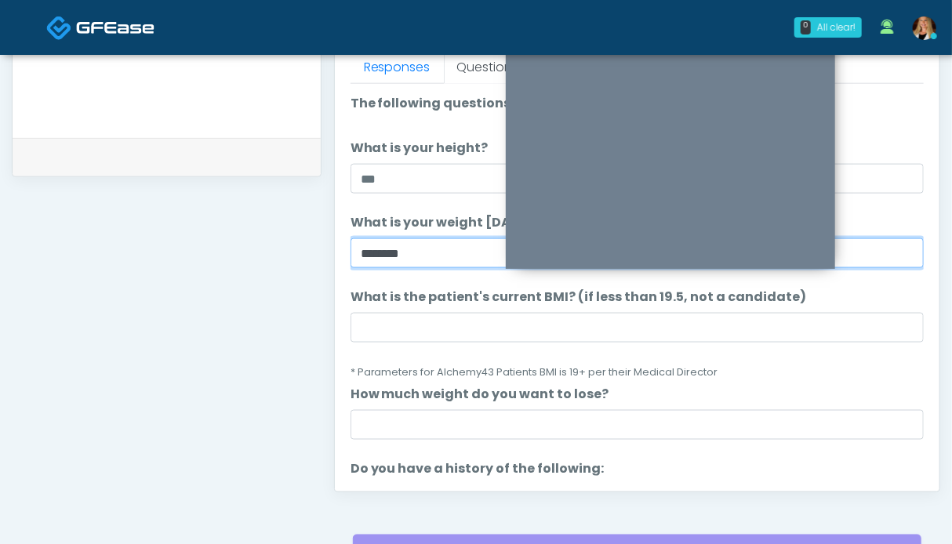
type input "*******"
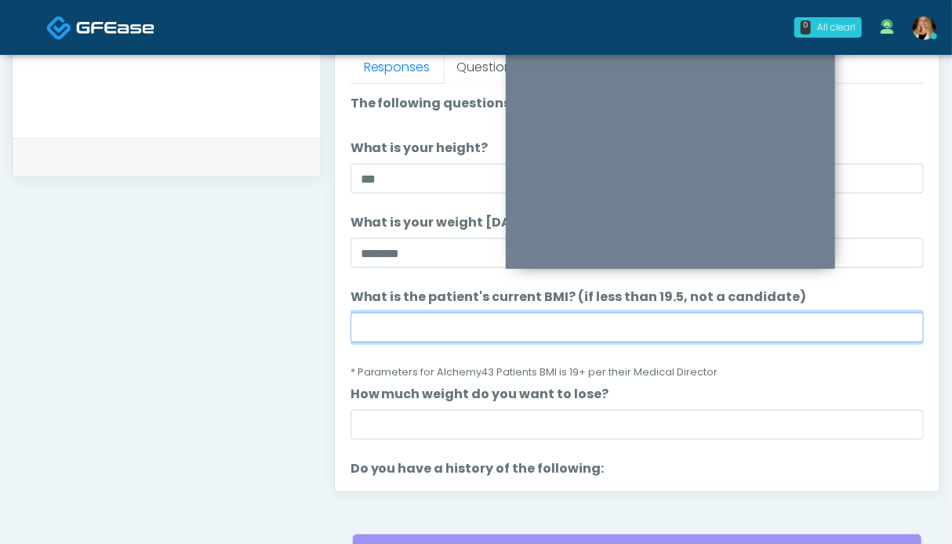
click at [422, 325] on input "What is the patient's current BMI? (if less than 19.5, not a candidate)" at bounding box center [636, 328] width 573 height 30
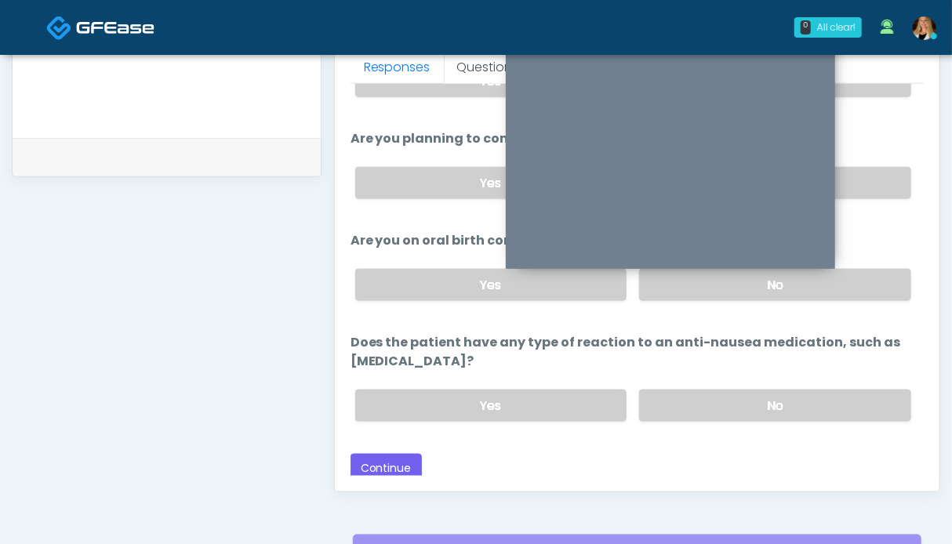
scroll to position [783, 0]
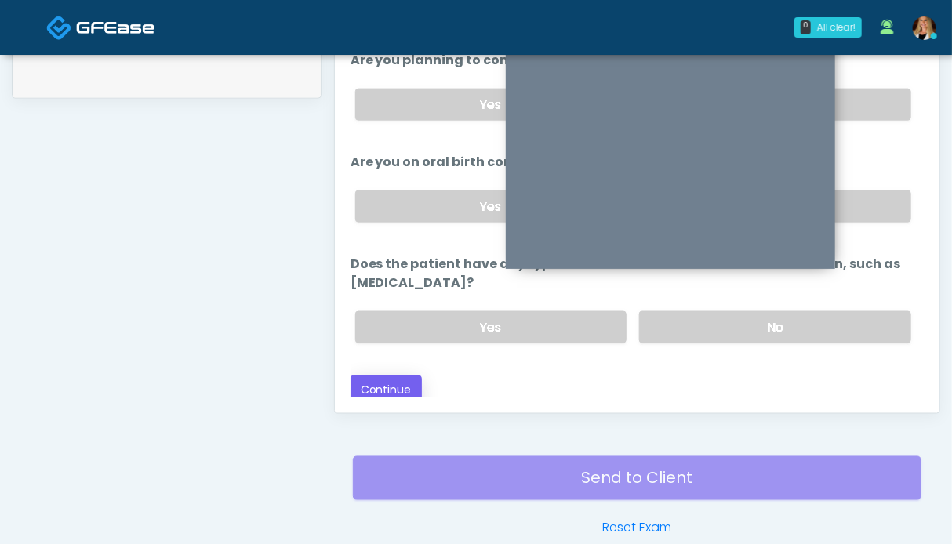
type input "****"
click at [391, 383] on button "Continue" at bounding box center [385, 390] width 71 height 29
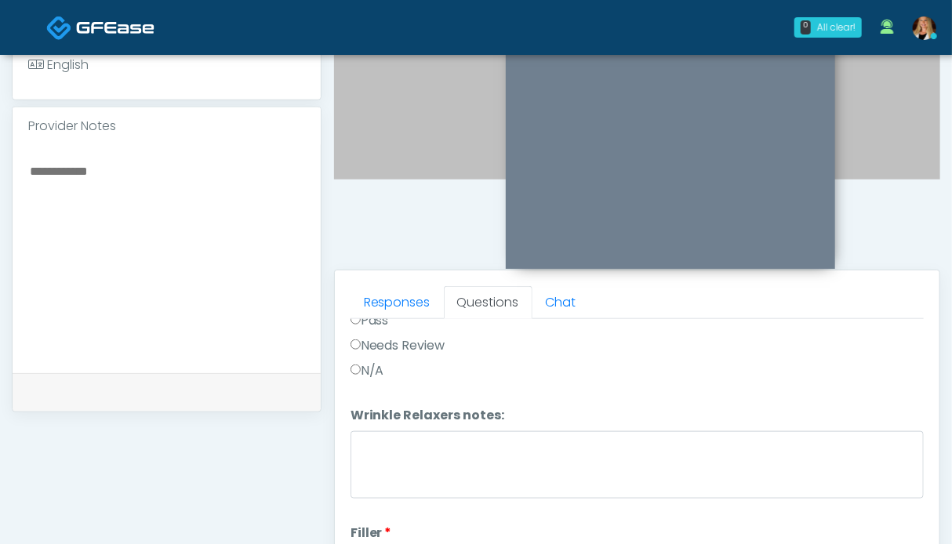
scroll to position [0, 0]
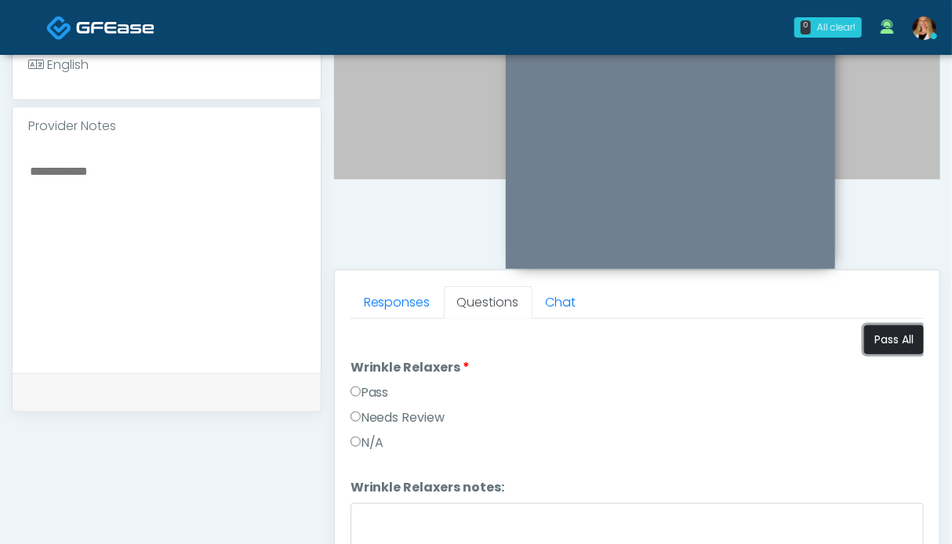
click at [887, 345] on button "Pass All" at bounding box center [894, 339] width 60 height 29
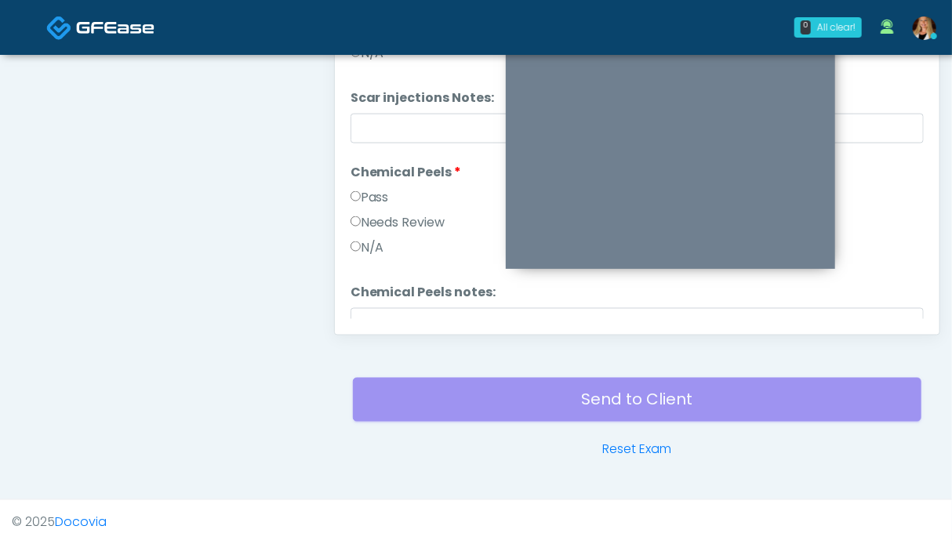
scroll to position [2845, 0]
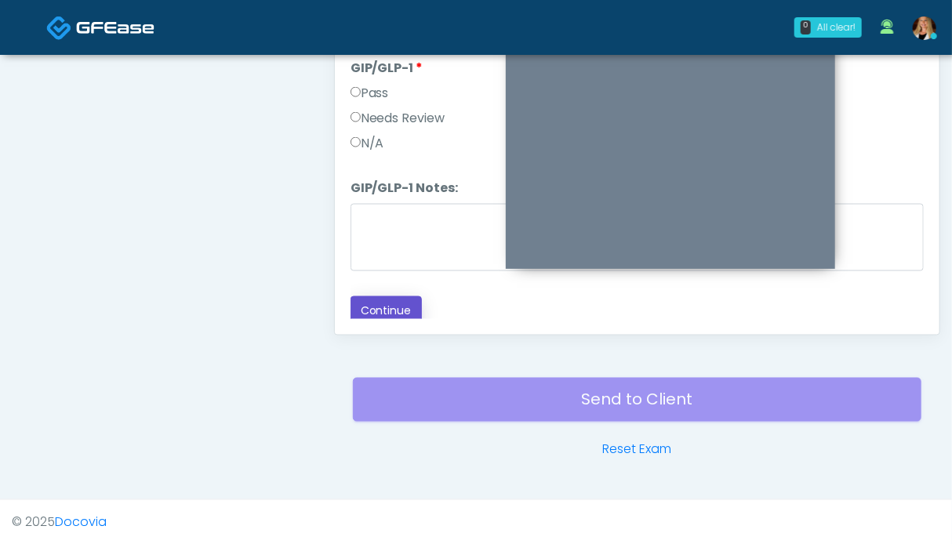
click at [396, 299] on button "Continue" at bounding box center [385, 310] width 71 height 29
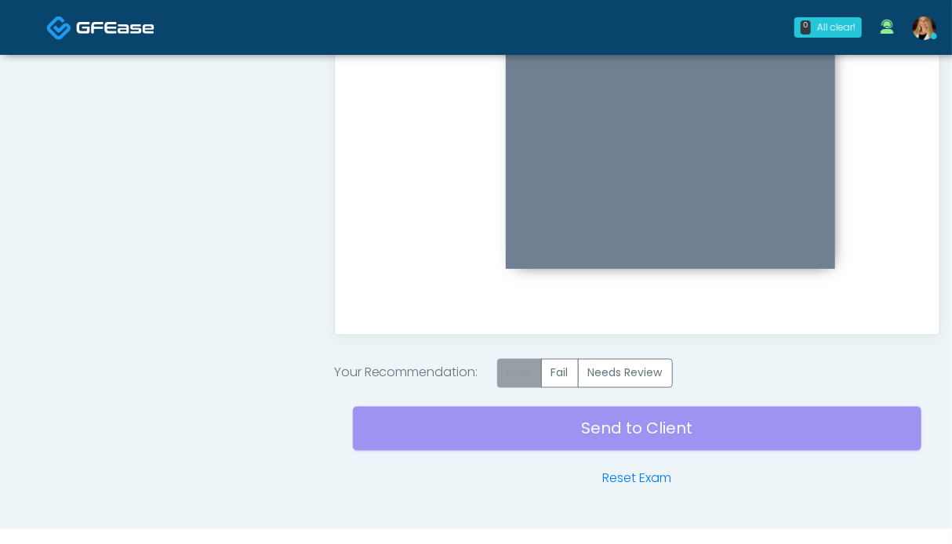
click at [535, 379] on label "Pass" at bounding box center [519, 373] width 45 height 29
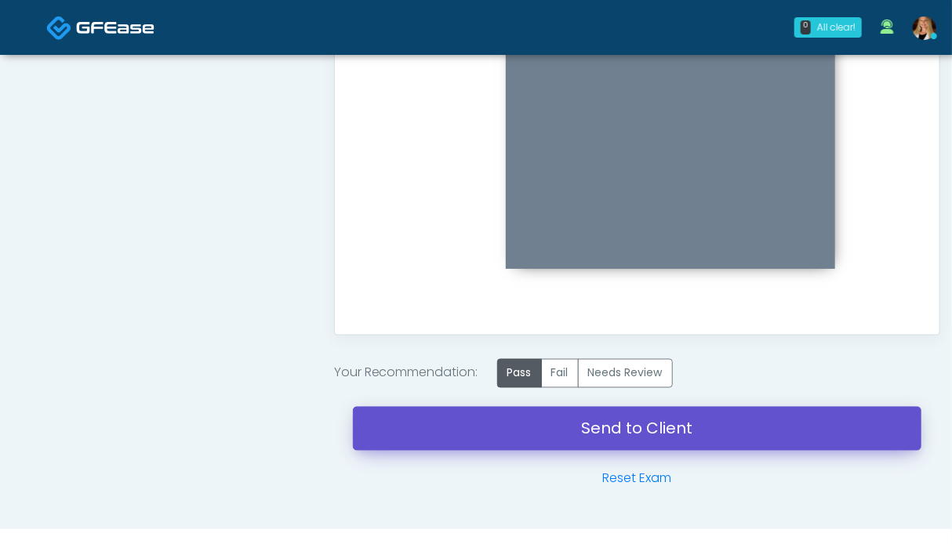
click at [590, 437] on link "Send to Client" at bounding box center [637, 429] width 568 height 44
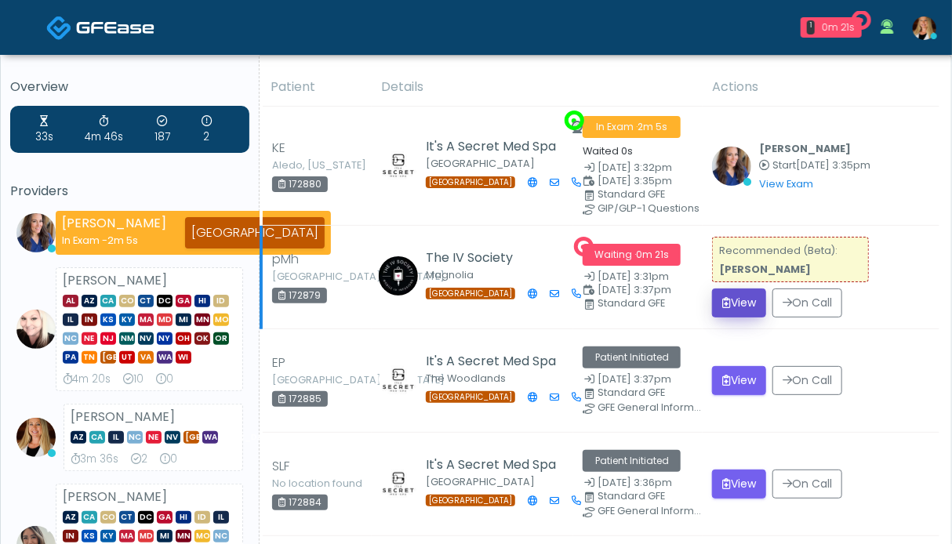
click at [736, 299] on button "View" at bounding box center [739, 303] width 54 height 29
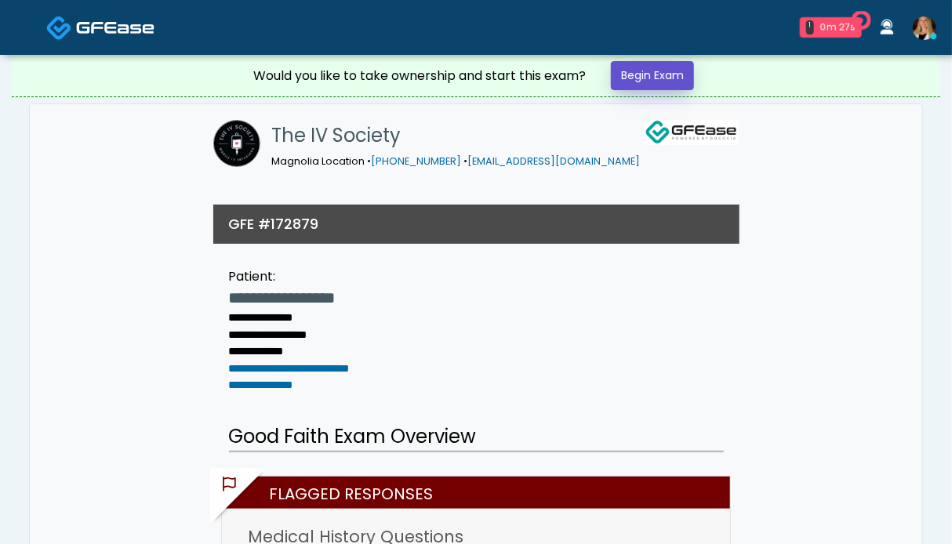
click at [630, 74] on link "Begin Exam" at bounding box center [652, 75] width 83 height 29
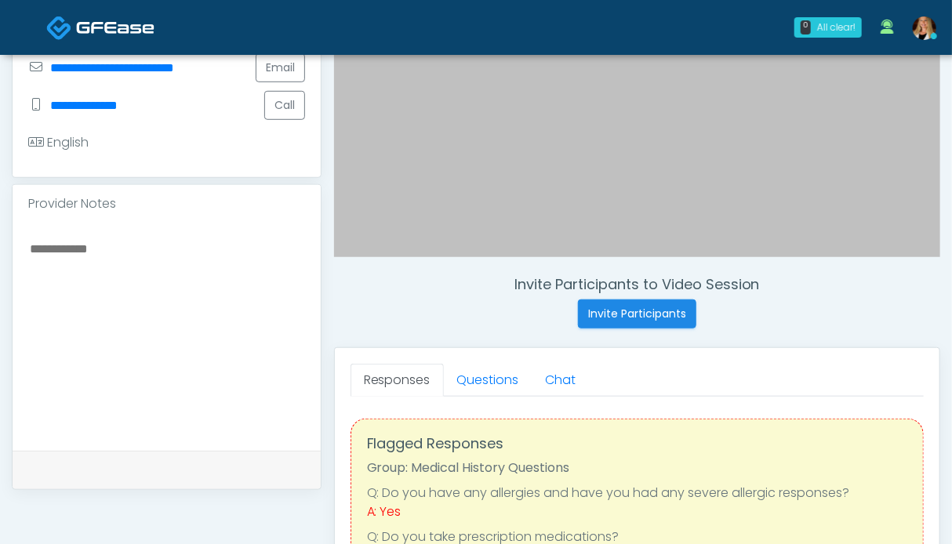
scroll to position [470, 0]
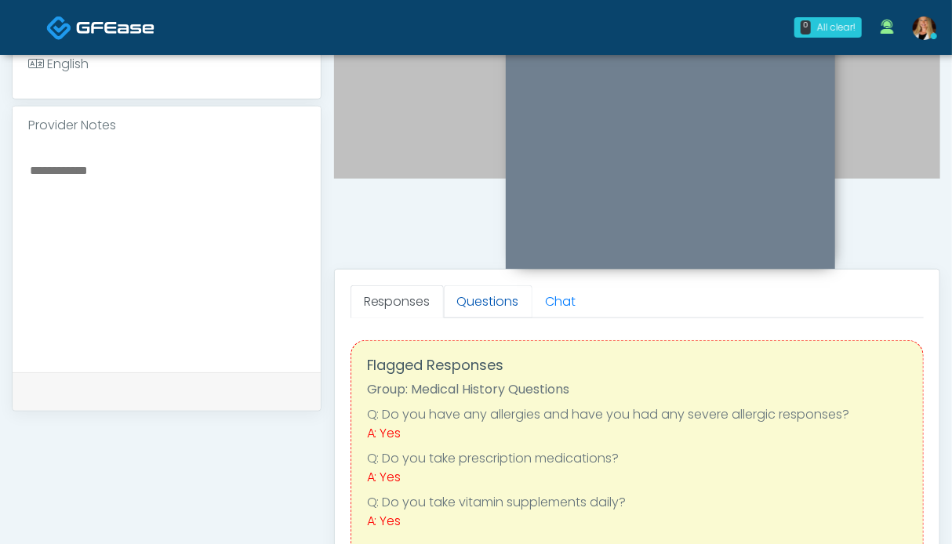
click at [482, 308] on link "Questions" at bounding box center [488, 301] width 89 height 33
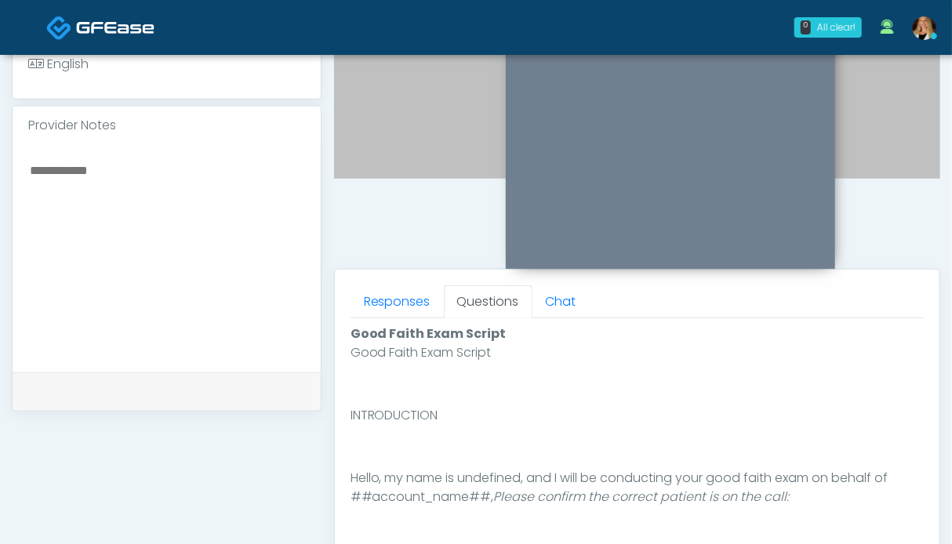
scroll to position [784, 0]
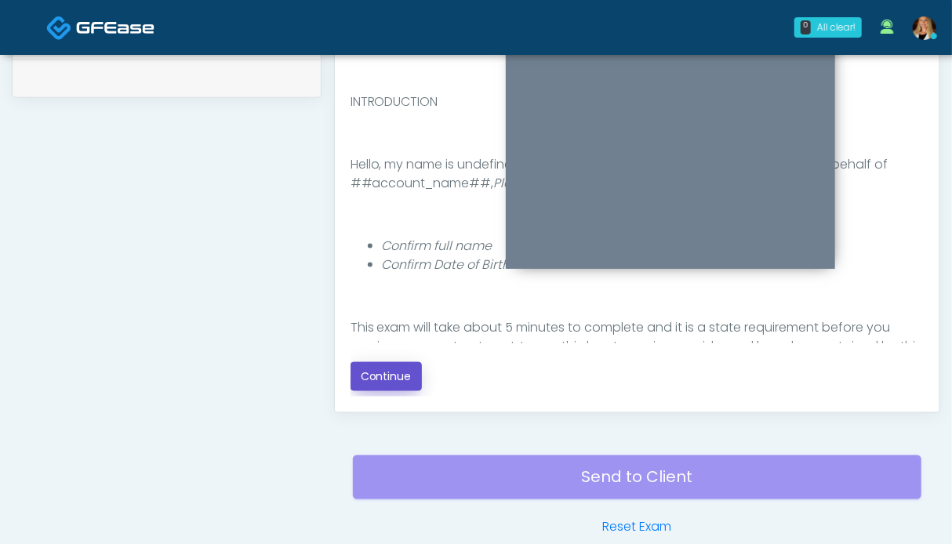
click at [370, 377] on button "Continue" at bounding box center [385, 376] width 71 height 29
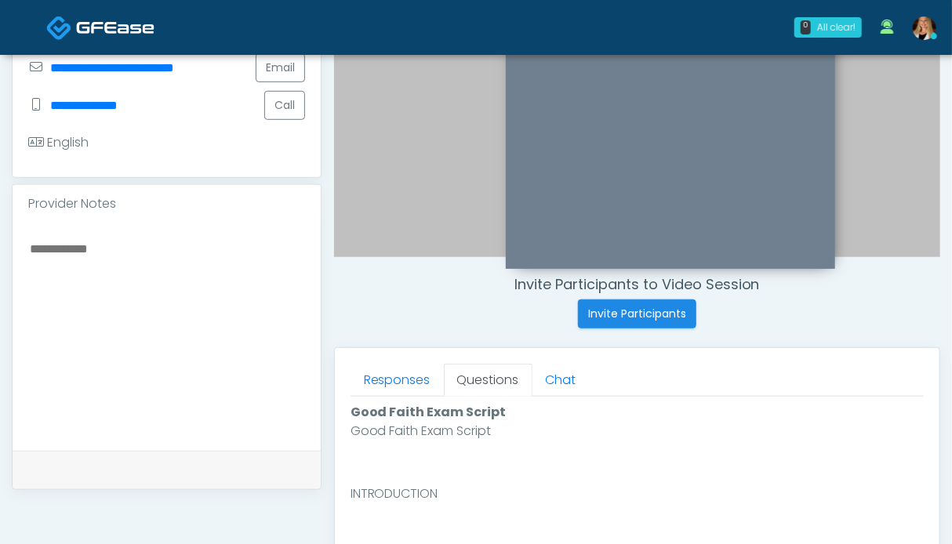
scroll to position [862, 0]
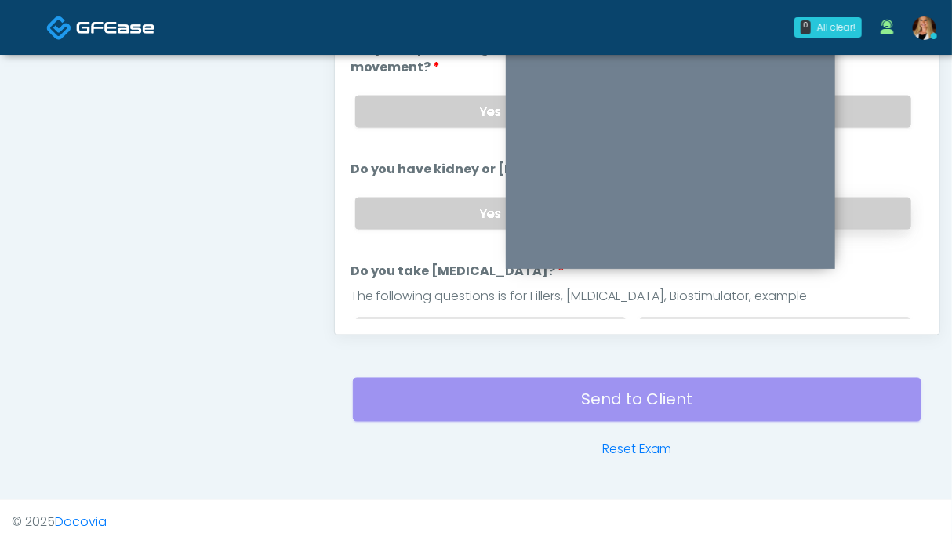
click at [869, 223] on label "No" at bounding box center [775, 214] width 272 height 32
click at [862, 106] on label "No" at bounding box center [775, 112] width 272 height 32
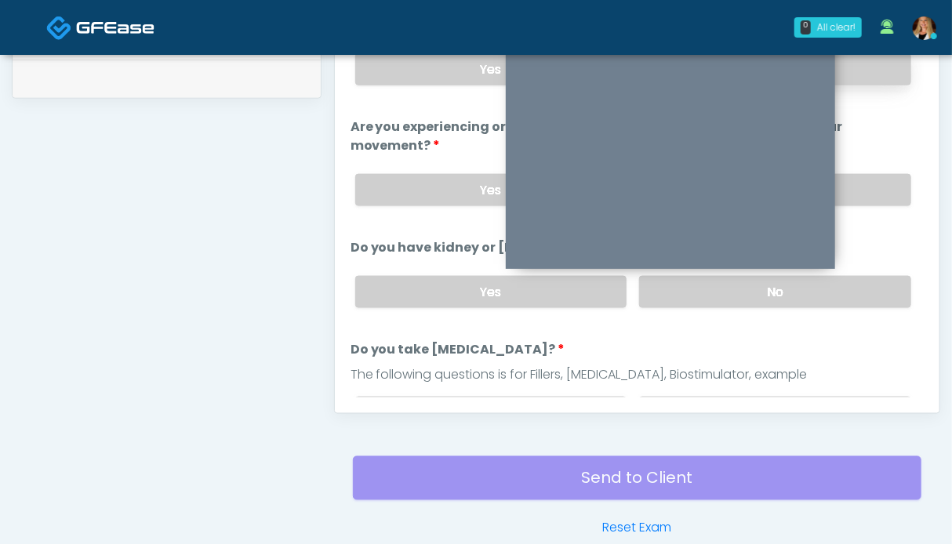
click at [861, 76] on label "No" at bounding box center [775, 69] width 272 height 32
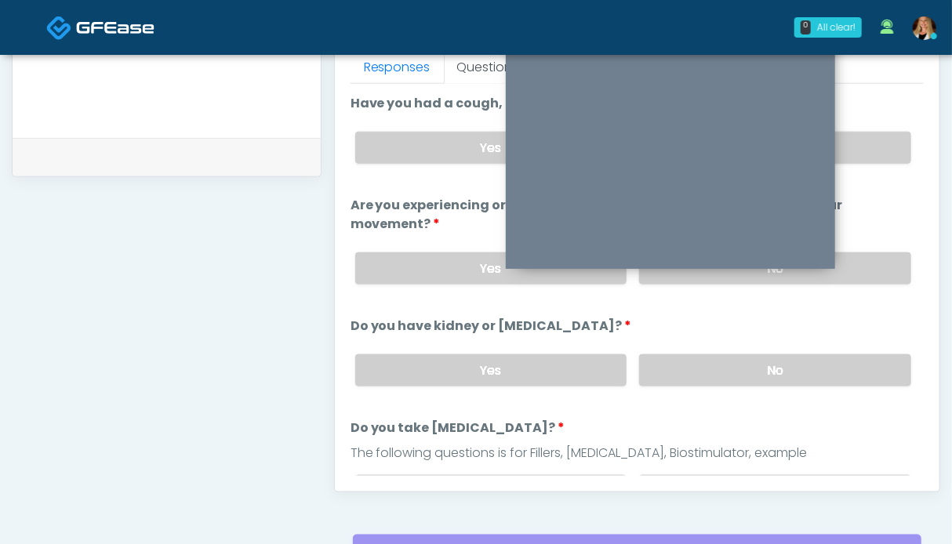
scroll to position [157, 0]
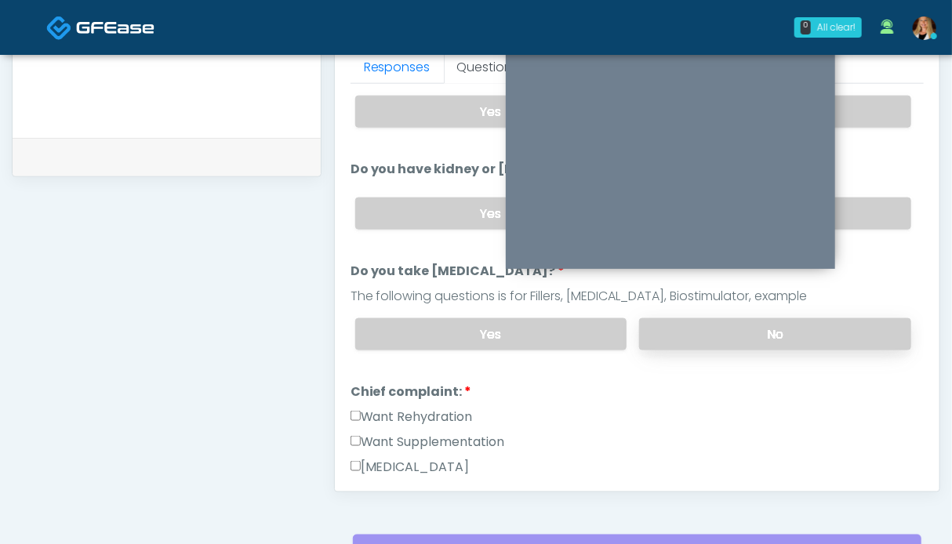
click at [824, 334] on label "No" at bounding box center [775, 334] width 272 height 32
click at [428, 413] on label "Want Rehydration" at bounding box center [411, 417] width 122 height 19
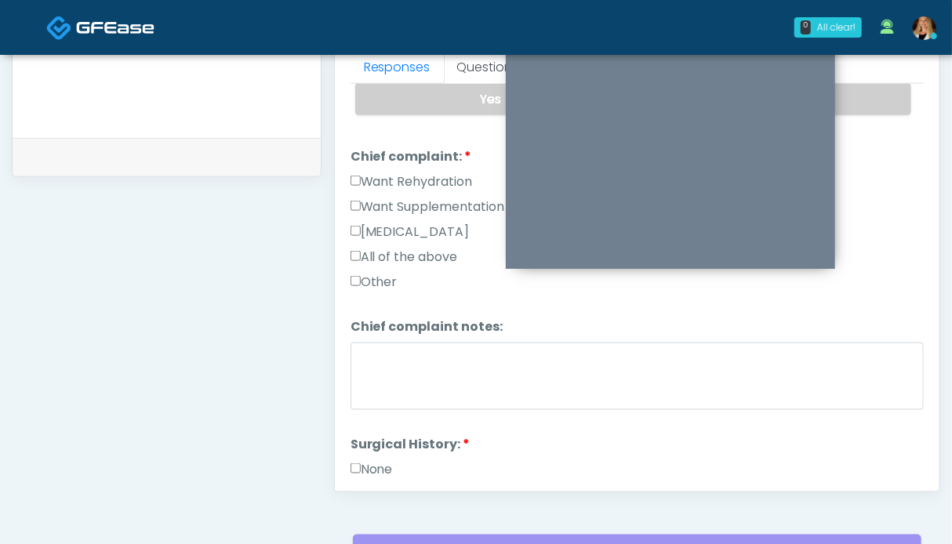
scroll to position [470, 0]
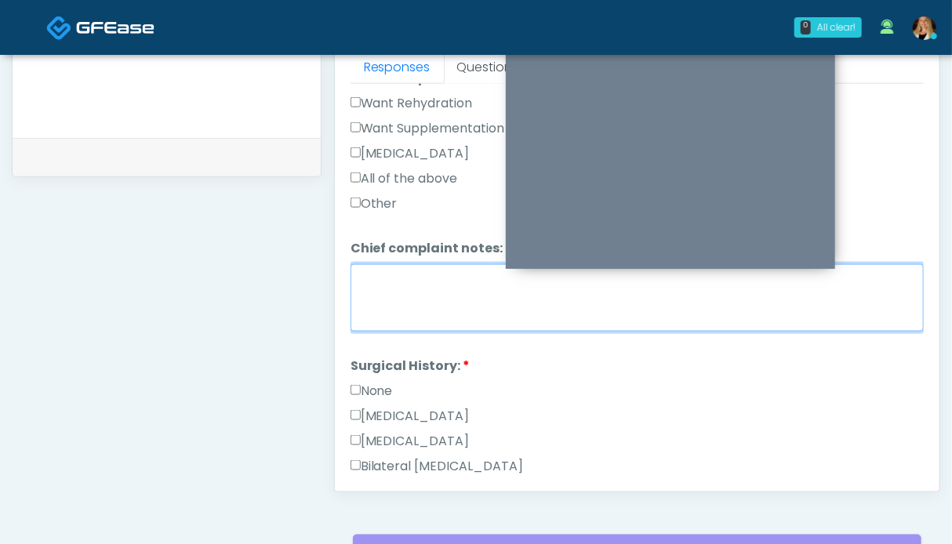
drag, startPoint x: 452, startPoint y: 296, endPoint x: 438, endPoint y: 286, distance: 16.3
click at [452, 295] on textarea "Chief complaint notes:" at bounding box center [636, 297] width 573 height 67
type textarea "**"
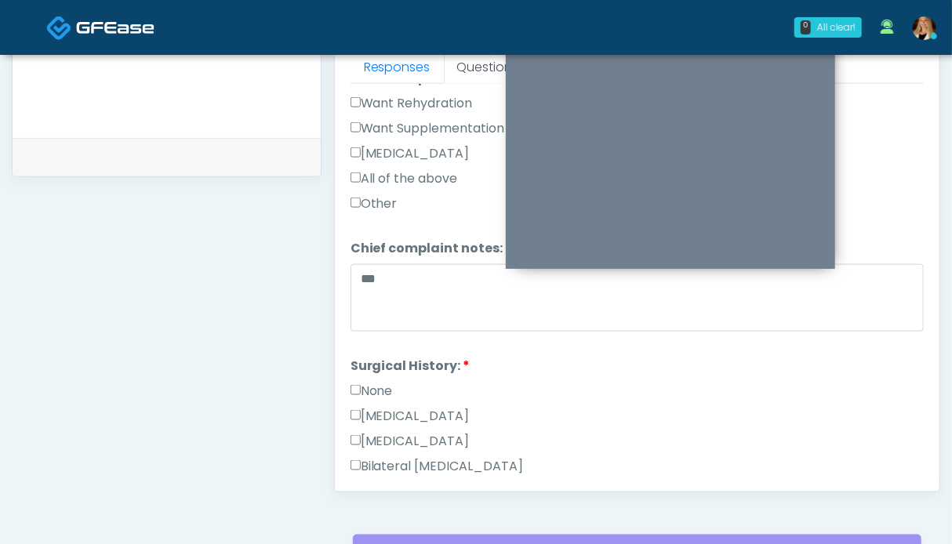
click at [379, 391] on label "None" at bounding box center [371, 391] width 42 height 19
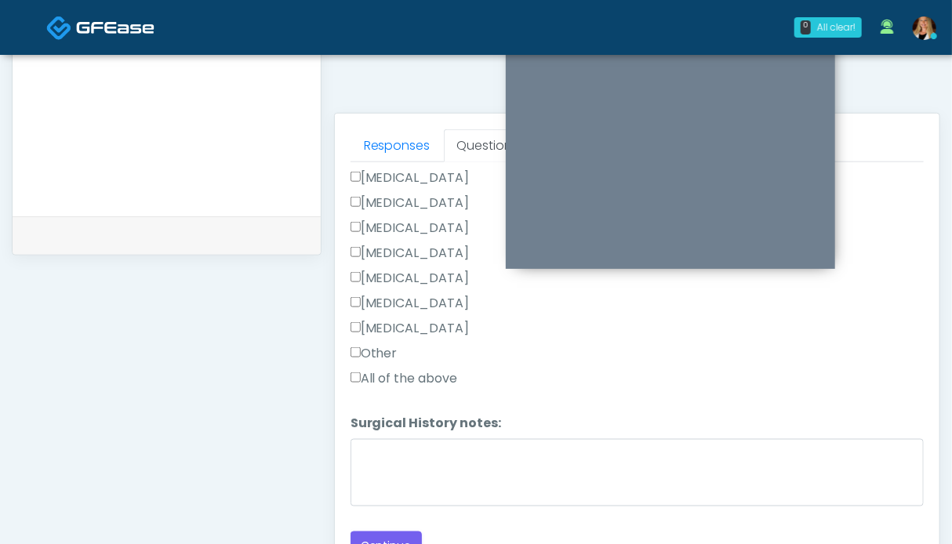
scroll to position [809, 0]
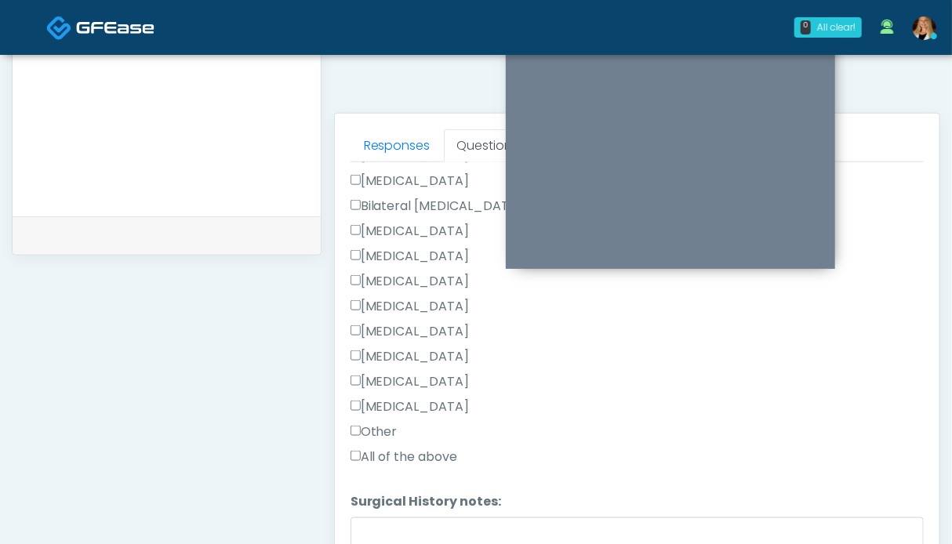
click at [387, 423] on label "Other" at bounding box center [373, 432] width 47 height 19
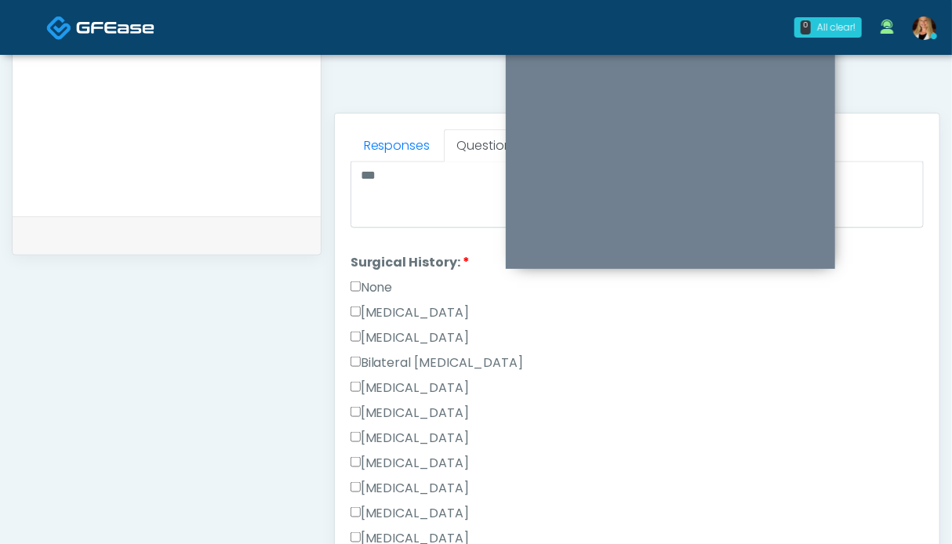
scroll to position [887, 0]
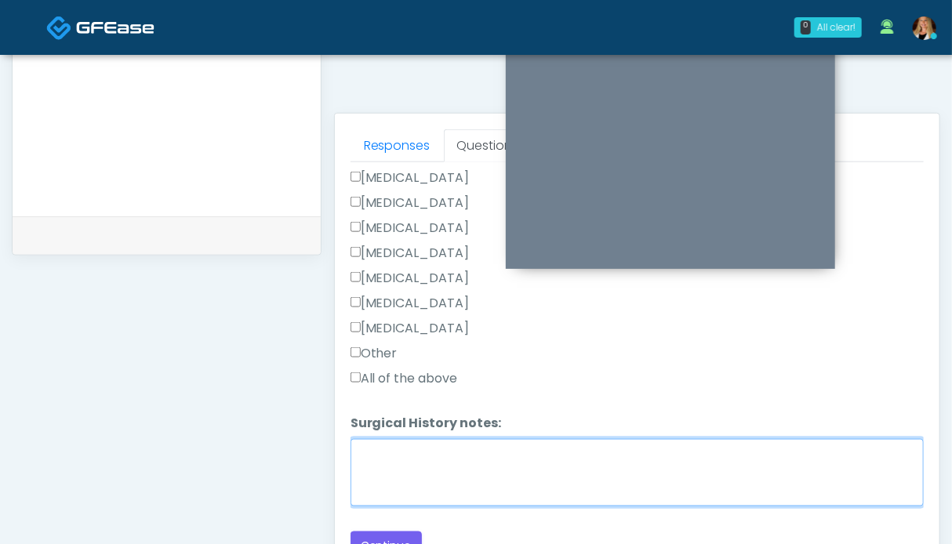
click at [395, 474] on textarea "Surgical History notes:" at bounding box center [636, 472] width 573 height 67
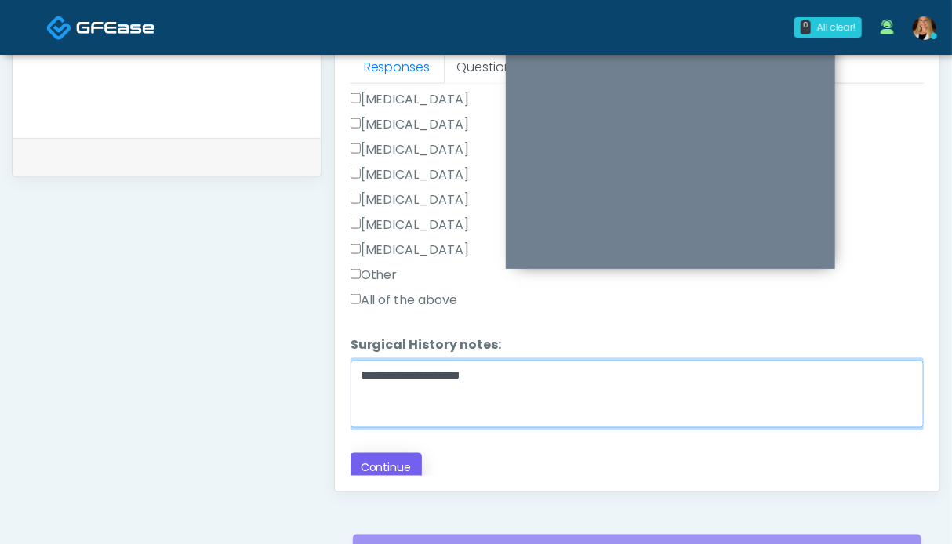
type textarea "**********"
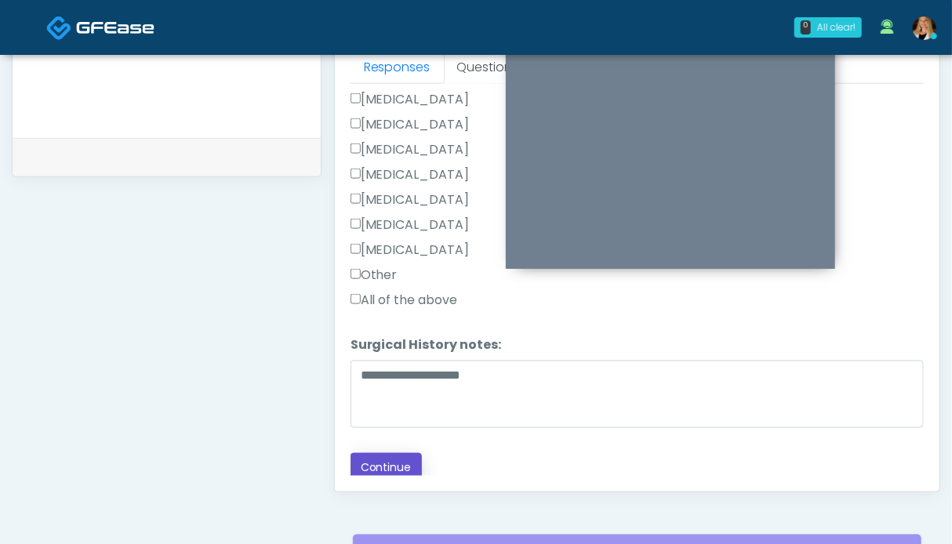
click at [408, 469] on button "Continue" at bounding box center [385, 467] width 71 height 29
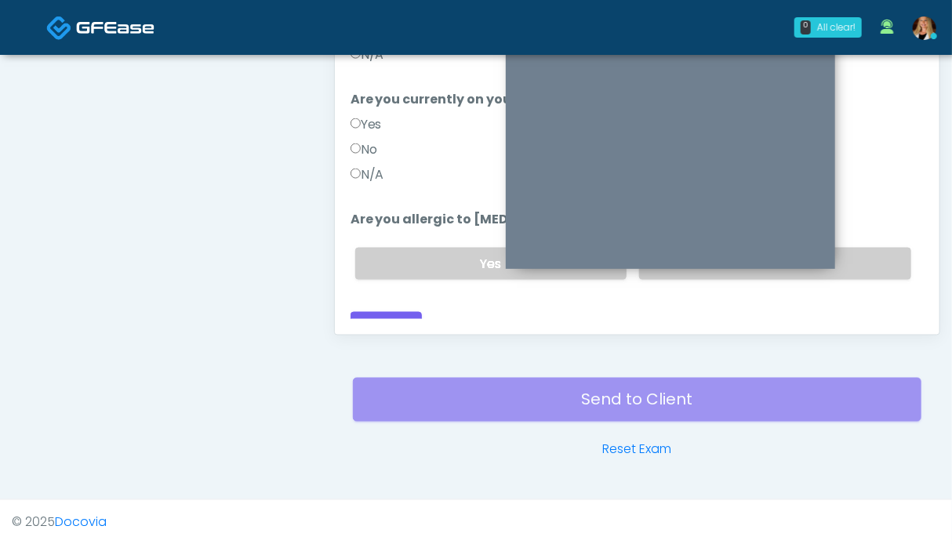
scroll to position [626, 0]
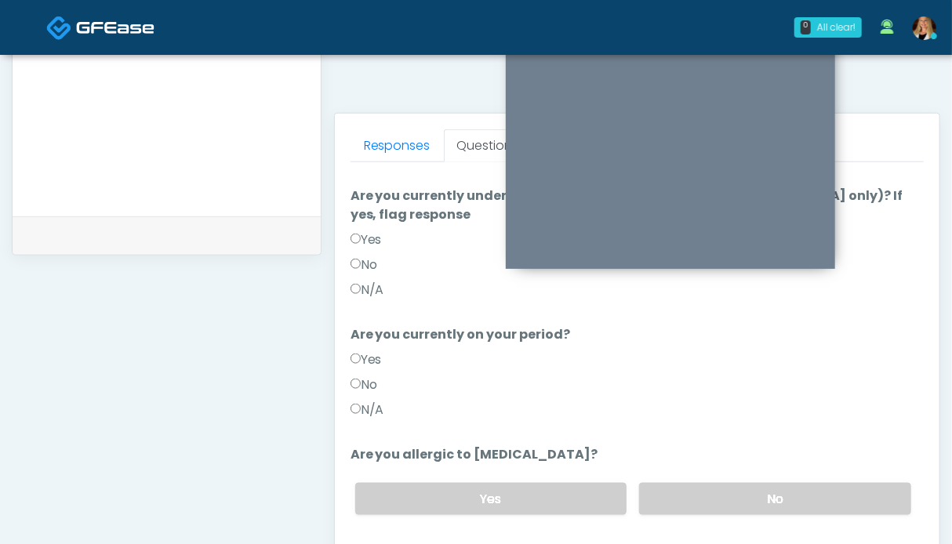
click at [706, 503] on div "Yes No" at bounding box center [633, 498] width 581 height 57
drag, startPoint x: 760, startPoint y: 477, endPoint x: 731, endPoint y: 465, distance: 30.6
click at [758, 483] on label "No" at bounding box center [775, 499] width 272 height 32
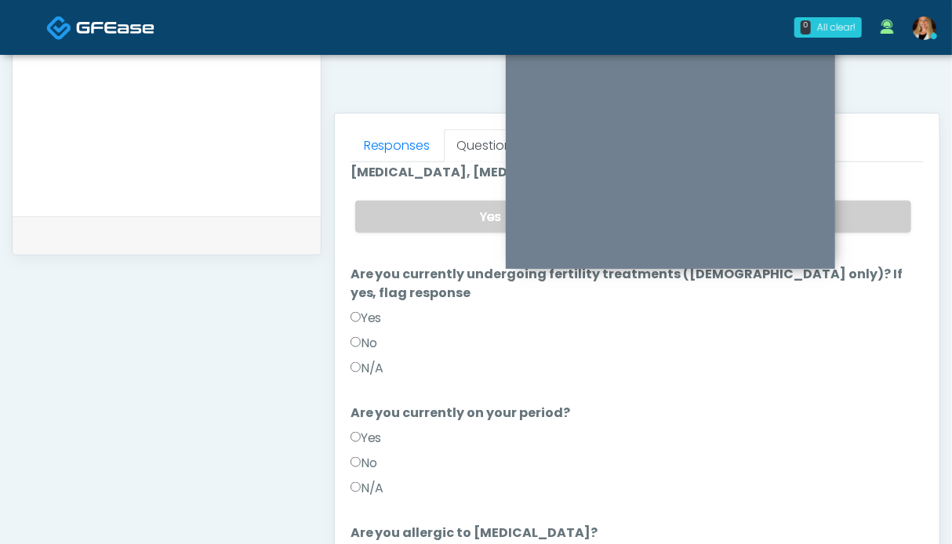
click at [379, 479] on label "N/A" at bounding box center [367, 488] width 34 height 19
click at [373, 359] on div "N/A" at bounding box center [636, 371] width 573 height 25
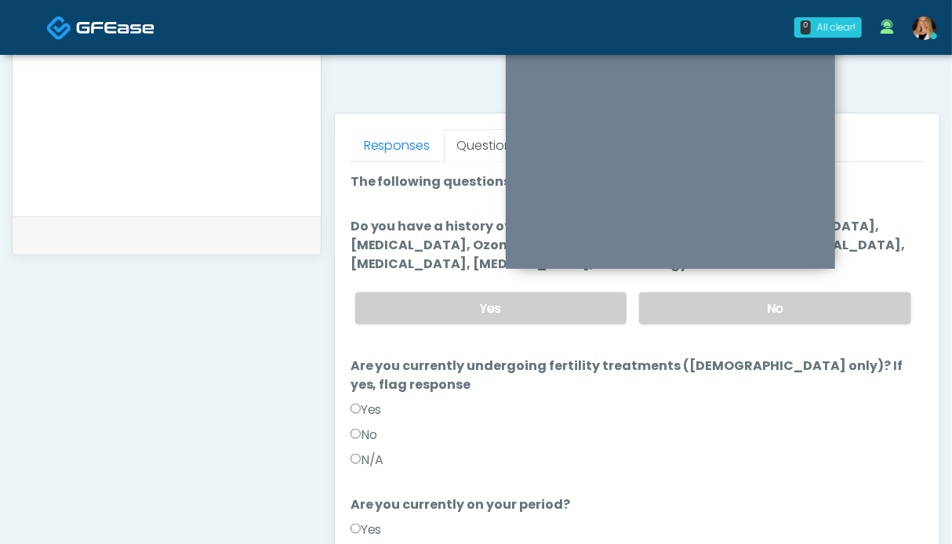
click at [366, 451] on label "N/A" at bounding box center [367, 460] width 34 height 19
click at [797, 314] on label "No" at bounding box center [775, 308] width 272 height 32
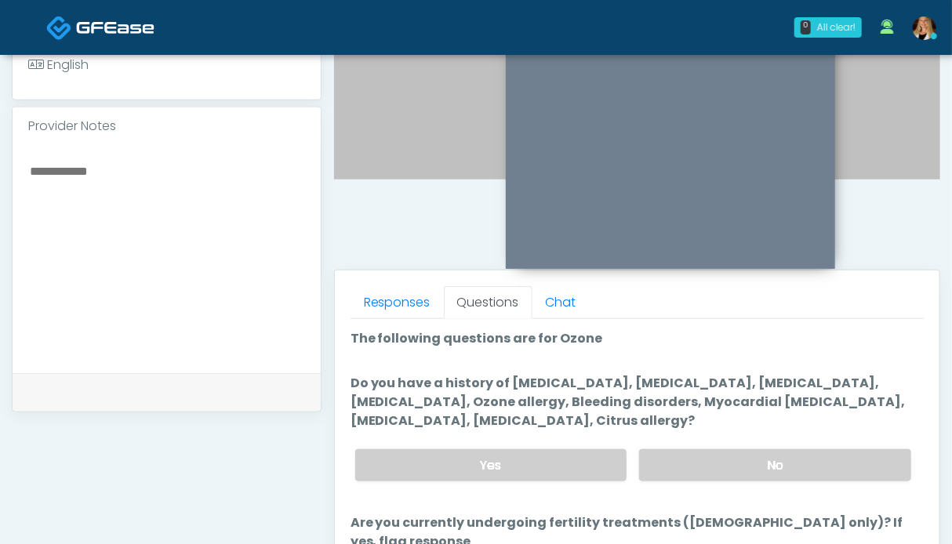
click at [76, 155] on div at bounding box center [167, 259] width 308 height 228
click at [122, 201] on textarea at bounding box center [166, 256] width 277 height 191
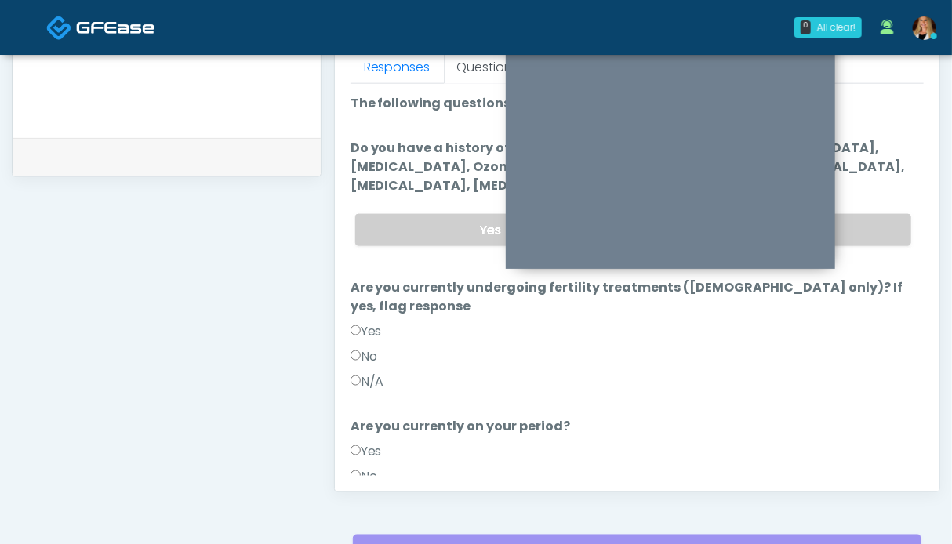
scroll to position [170, 0]
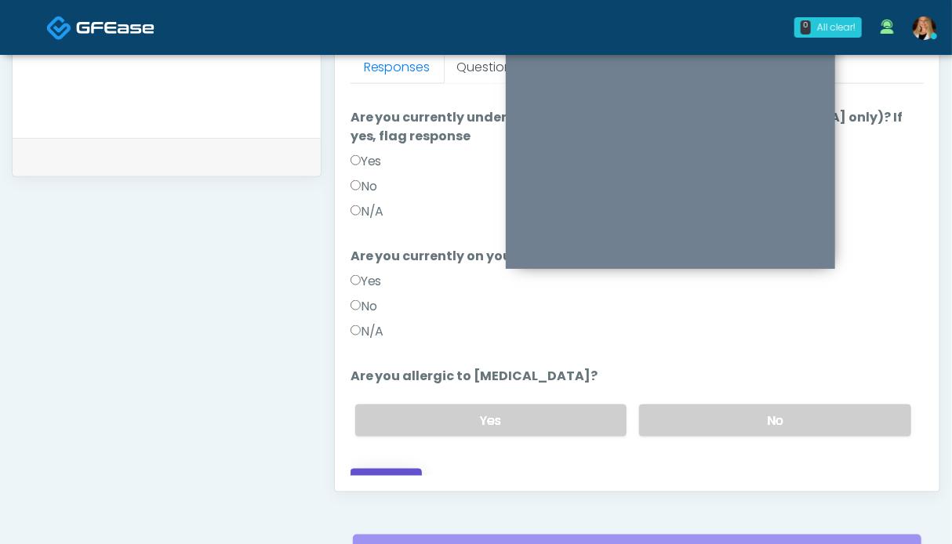
click at [398, 469] on button "Continue" at bounding box center [385, 483] width 71 height 29
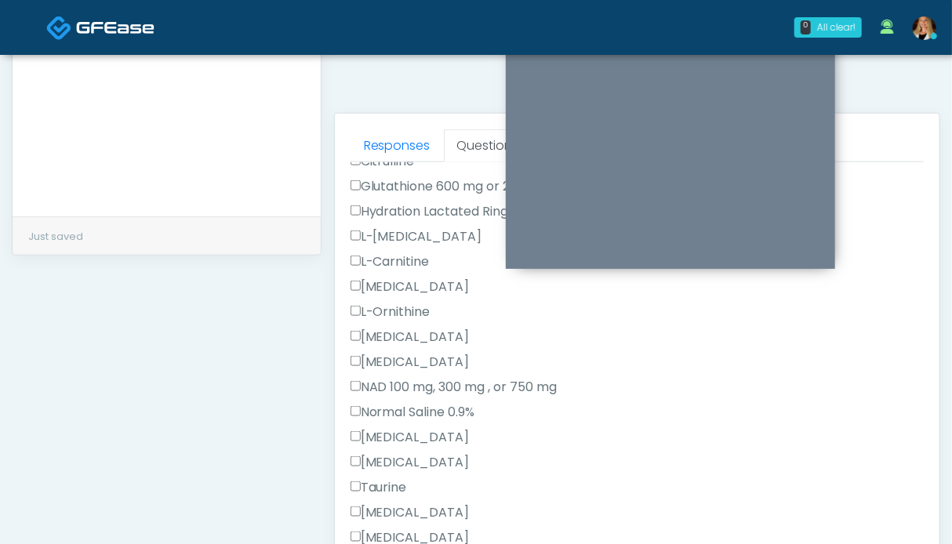
scroll to position [562, 0]
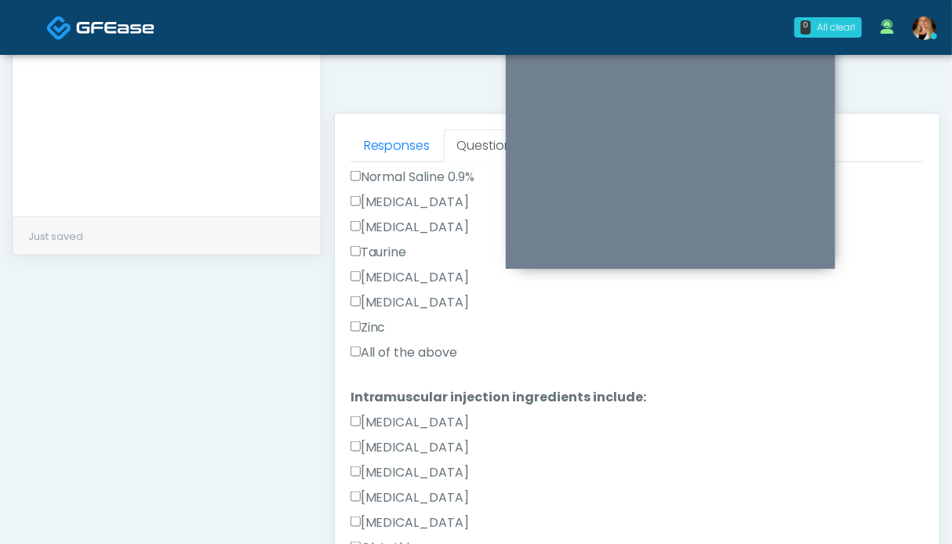
click at [405, 351] on label "All of the above" at bounding box center [403, 352] width 107 height 19
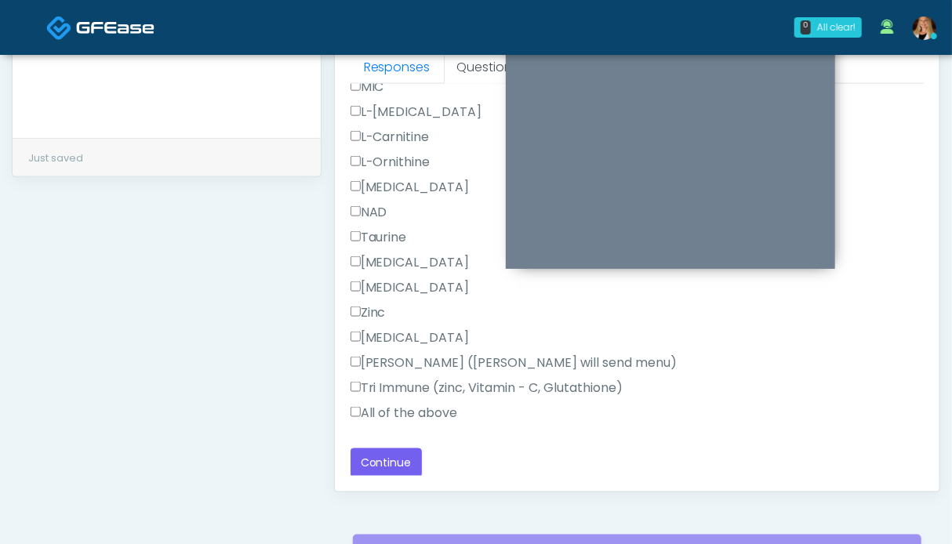
scroll to position [783, 0]
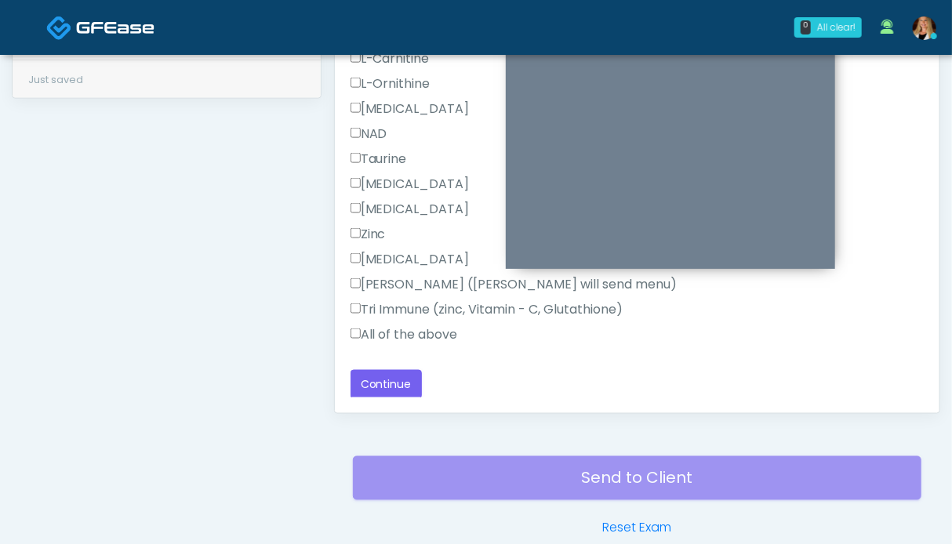
click at [411, 327] on label "All of the above" at bounding box center [403, 334] width 107 height 19
click at [400, 377] on button "Continue" at bounding box center [385, 384] width 71 height 29
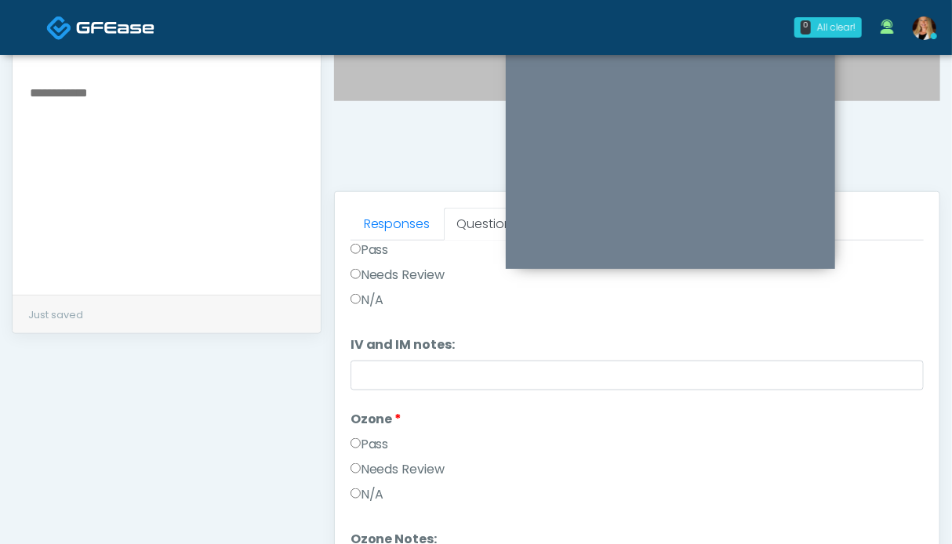
scroll to position [0, 0]
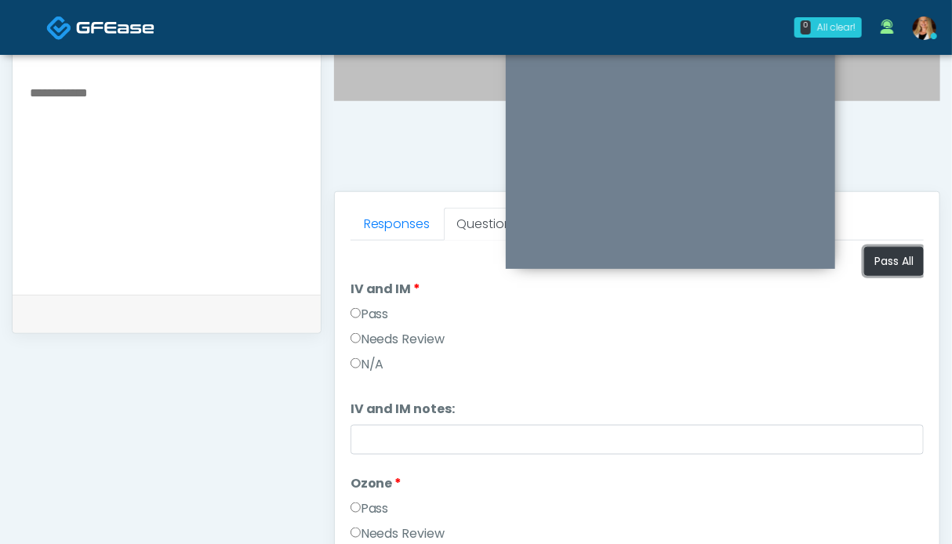
drag, startPoint x: 876, startPoint y: 267, endPoint x: 682, endPoint y: 299, distance: 197.1
click at [876, 267] on button "Pass All" at bounding box center [894, 261] width 60 height 29
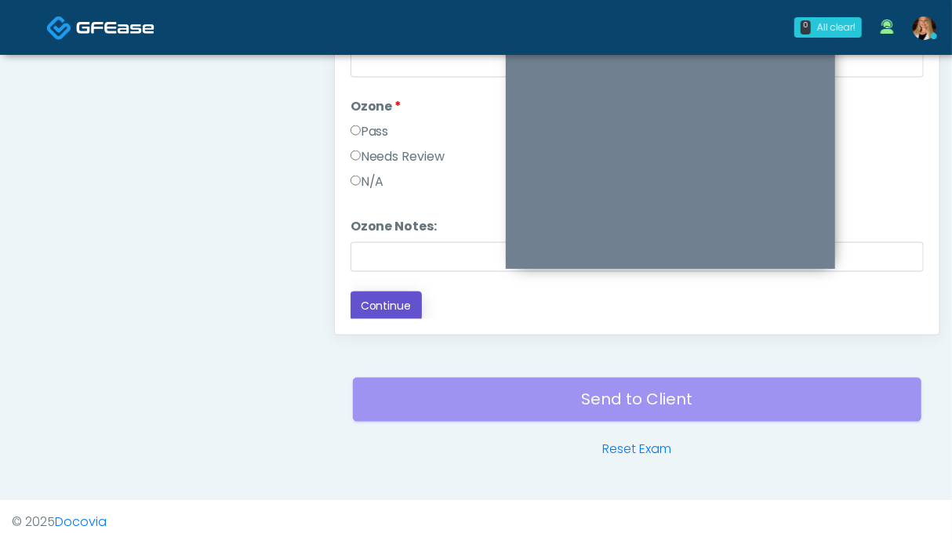
click at [389, 307] on button "Continue" at bounding box center [385, 306] width 71 height 29
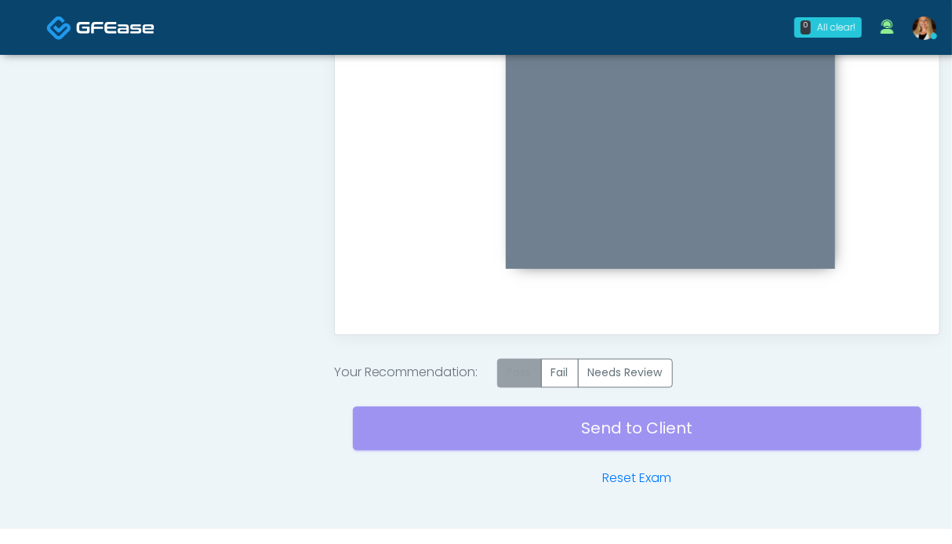
click at [526, 372] on label "Pass" at bounding box center [519, 373] width 45 height 29
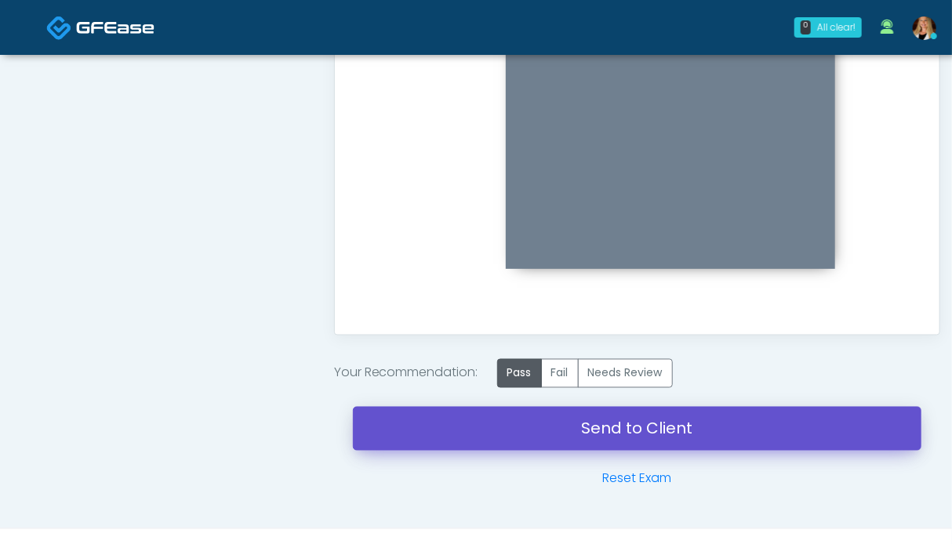
click at [662, 433] on link "Send to Client" at bounding box center [637, 429] width 568 height 44
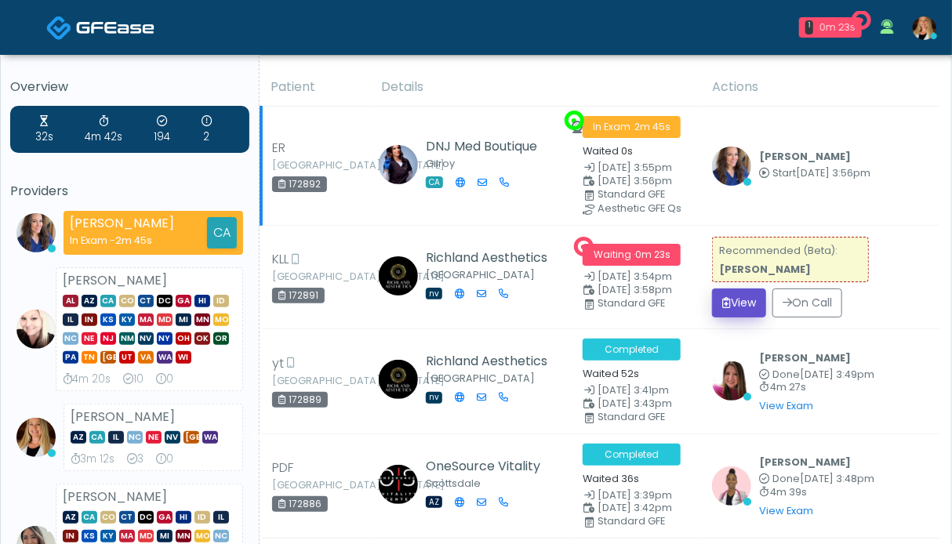
click at [742, 299] on button "View" at bounding box center [739, 303] width 54 height 29
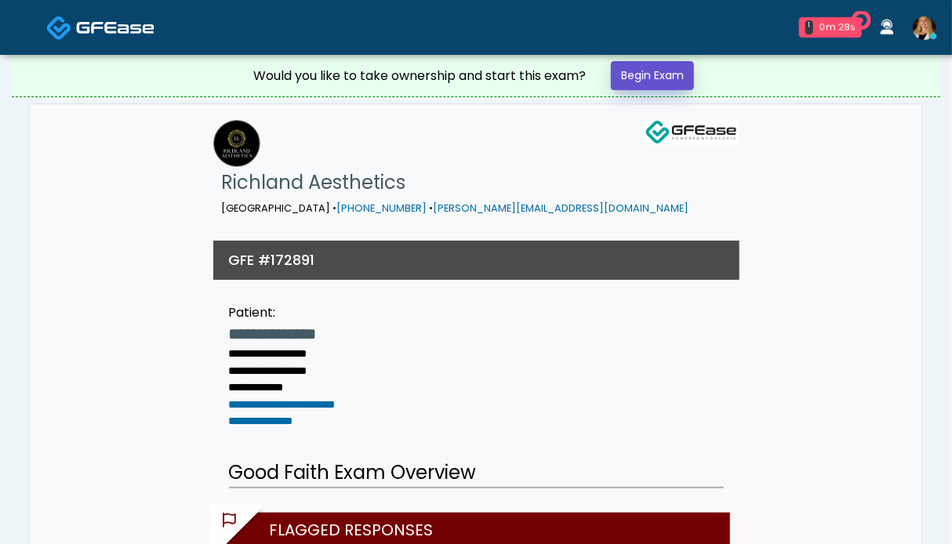
click at [633, 80] on link "Begin Exam" at bounding box center [652, 75] width 83 height 29
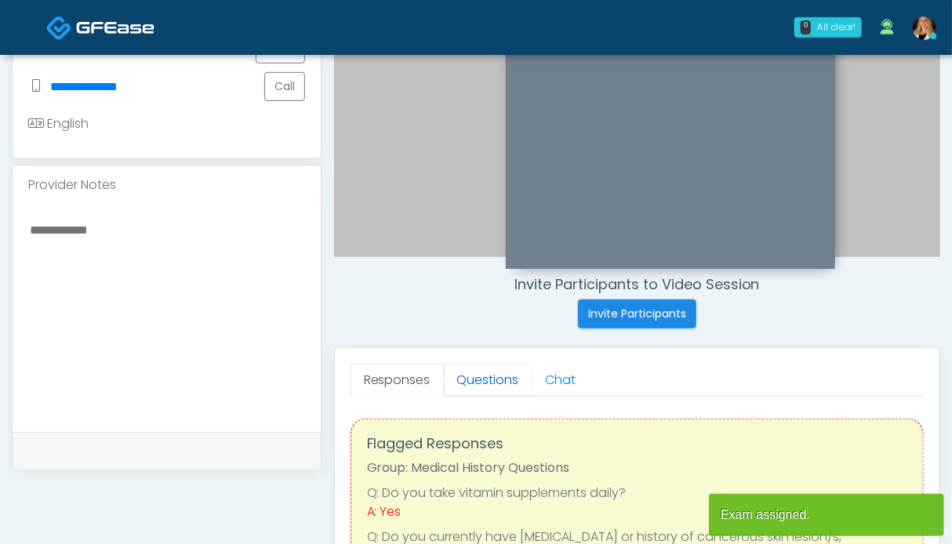
click at [488, 380] on link "Questions" at bounding box center [488, 380] width 89 height 33
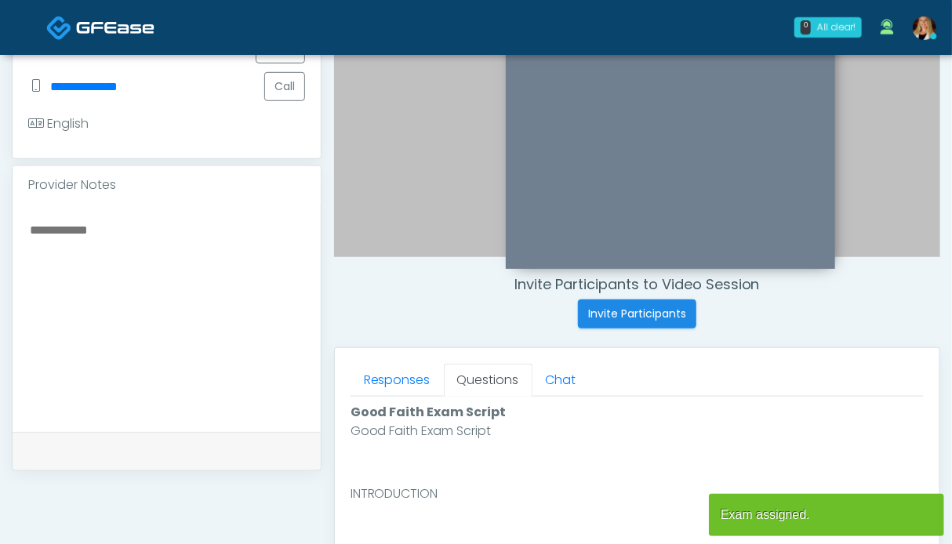
scroll to position [706, 0]
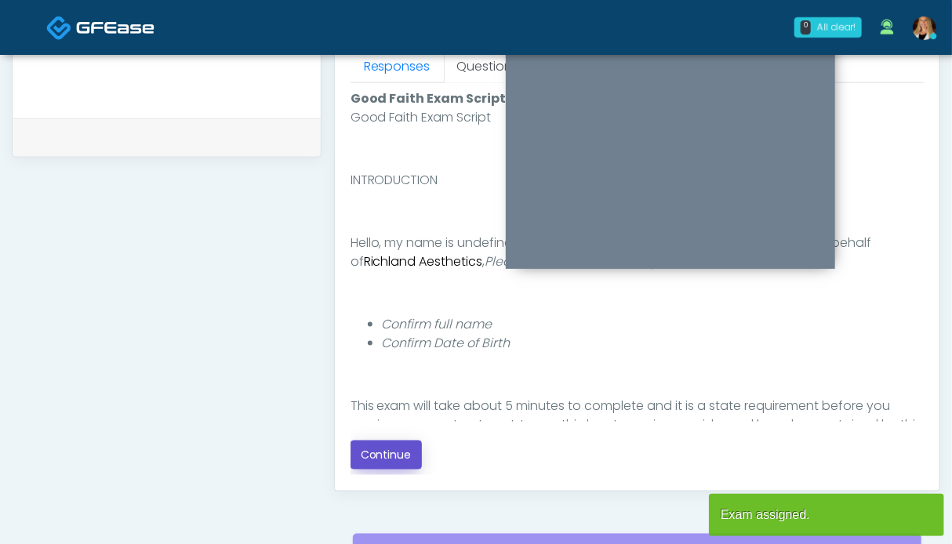
click at [387, 455] on button "Continue" at bounding box center [385, 455] width 71 height 29
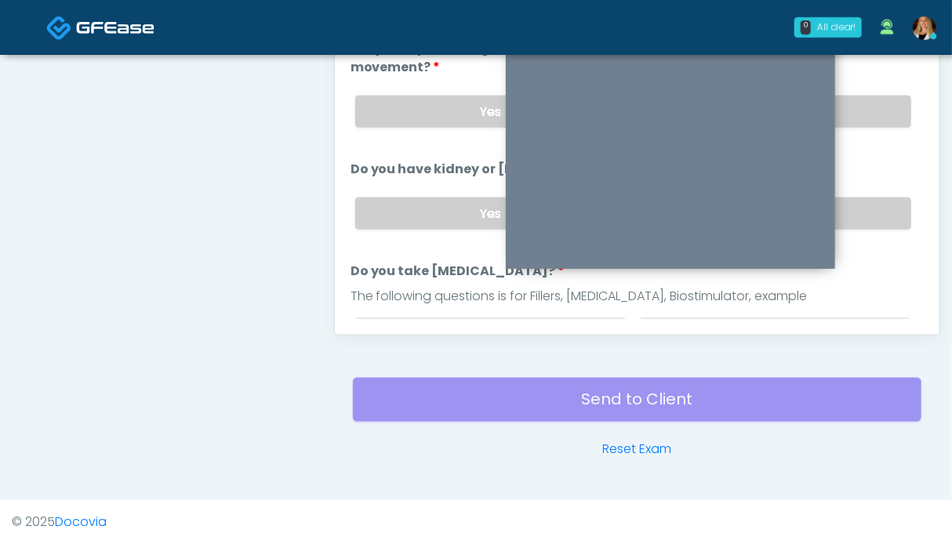
scroll to position [626, 0]
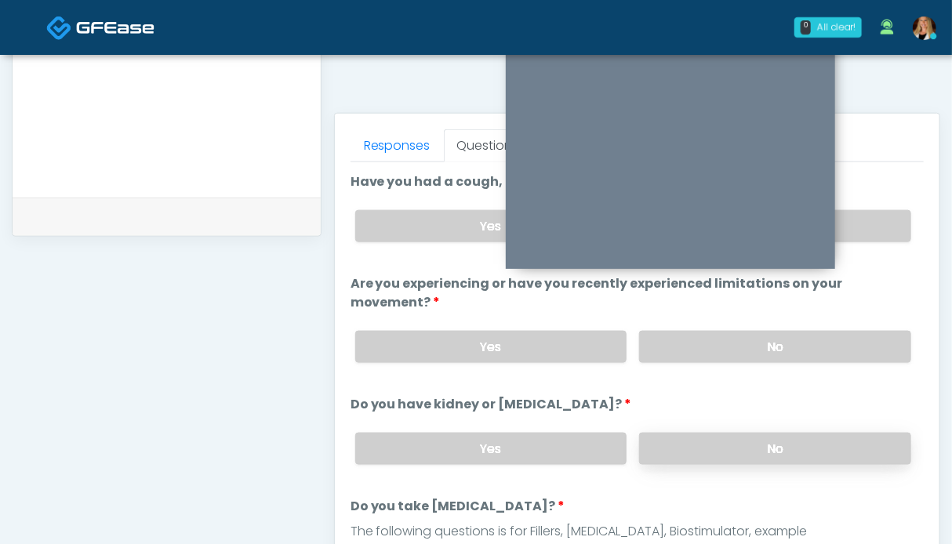
click at [785, 440] on label "No" at bounding box center [775, 449] width 272 height 32
drag, startPoint x: 797, startPoint y: 344, endPoint x: 837, endPoint y: 258, distance: 94.7
click at [798, 343] on label "No" at bounding box center [775, 347] width 272 height 32
drag, startPoint x: 851, startPoint y: 225, endPoint x: 731, endPoint y: 316, distance: 150.5
click at [851, 225] on label "No" at bounding box center [775, 226] width 272 height 32
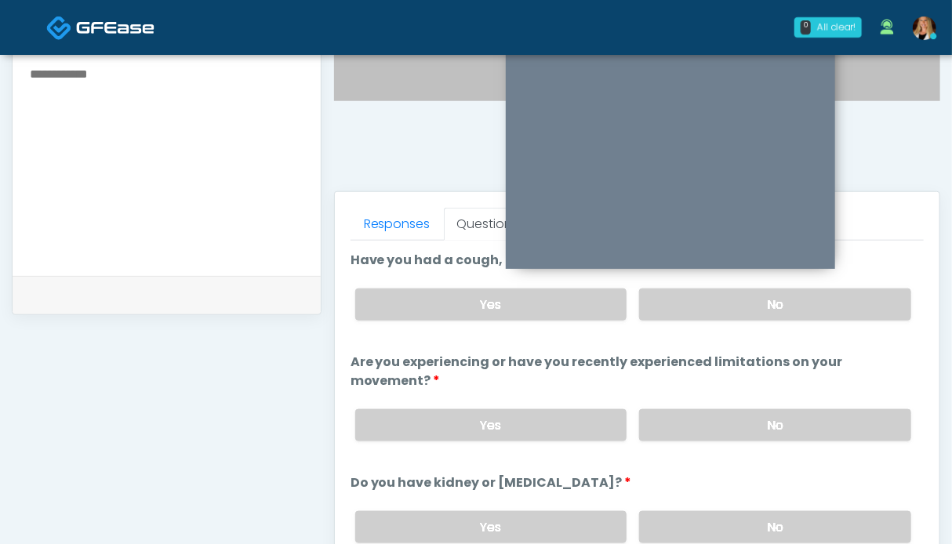
scroll to position [235, 0]
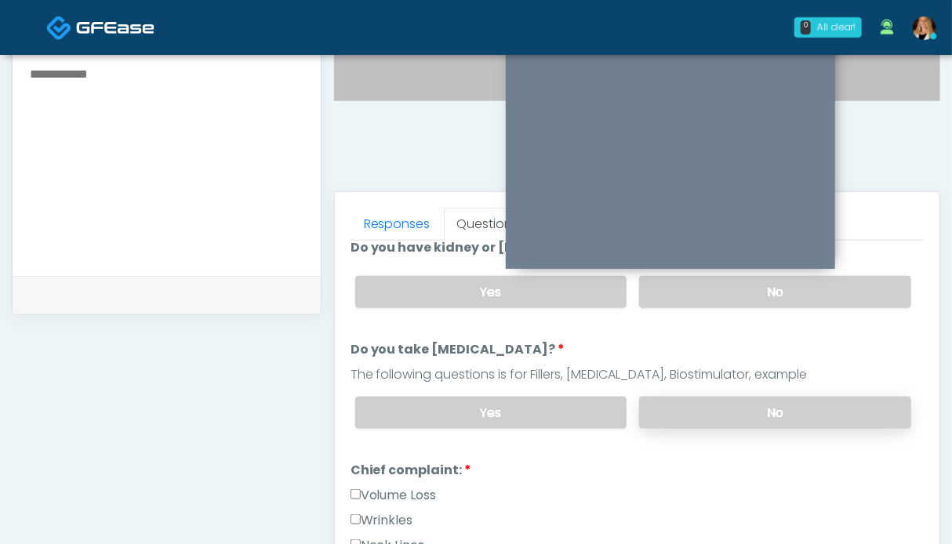
click at [735, 402] on label "No" at bounding box center [775, 413] width 272 height 32
drag, startPoint x: 419, startPoint y: 481, endPoint x: 401, endPoint y: 495, distance: 22.9
click at [417, 486] on label "Volume Loss" at bounding box center [393, 495] width 86 height 19
click at [392, 502] on div "Volume Loss" at bounding box center [636, 498] width 573 height 25
click at [394, 494] on label "Volume Loss" at bounding box center [393, 495] width 86 height 19
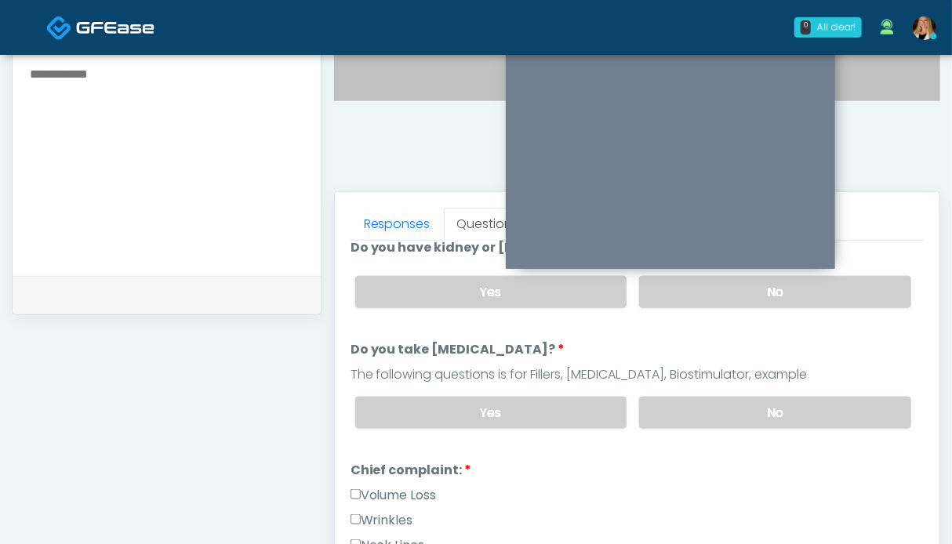
click at [386, 521] on label "Wrinkles" at bounding box center [381, 520] width 63 height 19
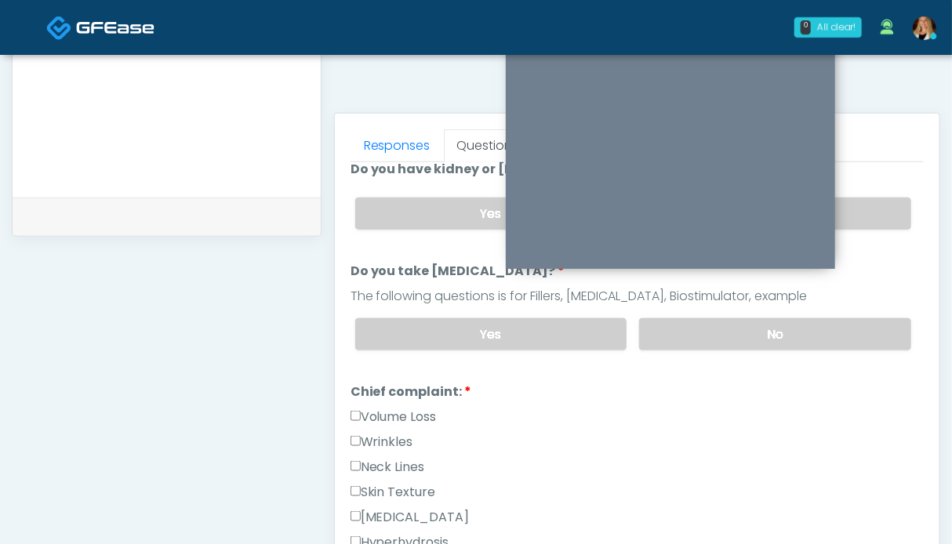
scroll to position [470, 0]
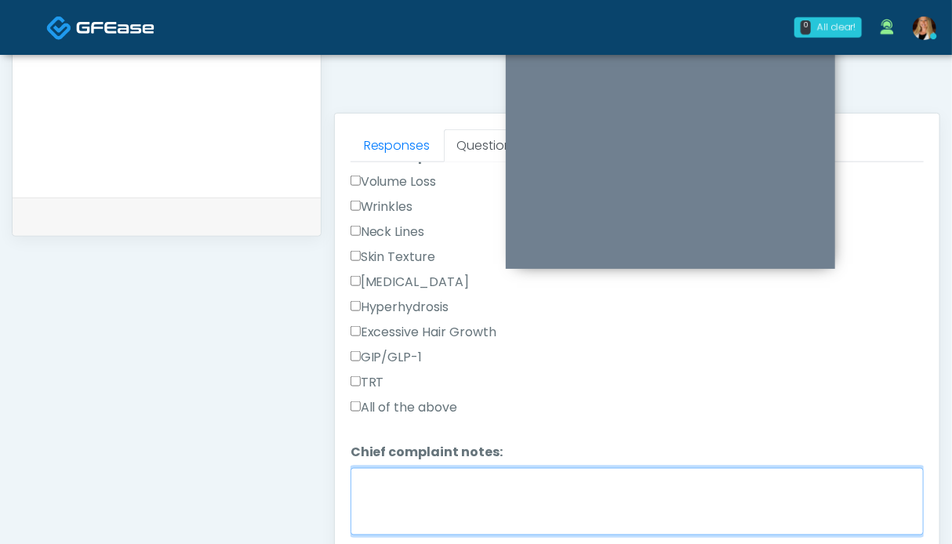
click at [419, 496] on textarea "Chief complaint notes:" at bounding box center [636, 501] width 573 height 67
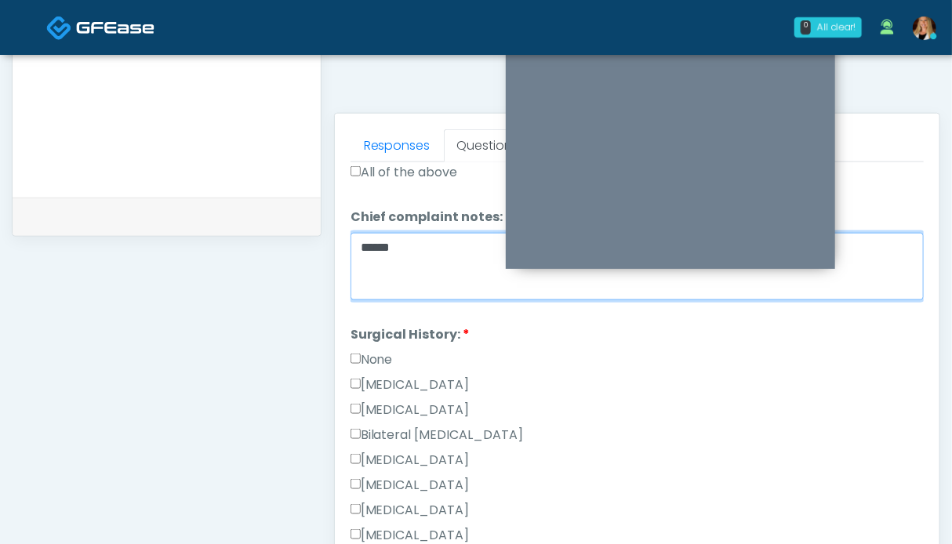
type textarea "*****"
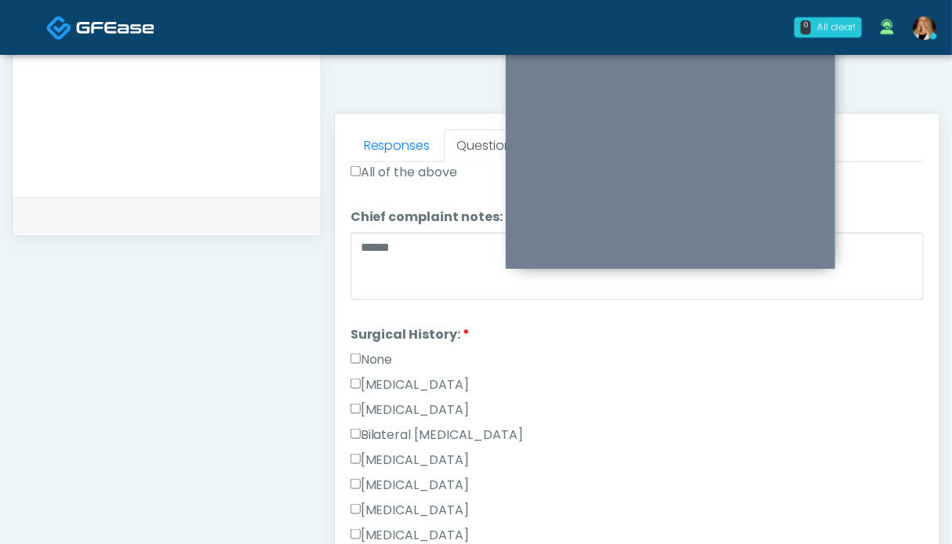
click at [368, 355] on label "None" at bounding box center [371, 359] width 42 height 19
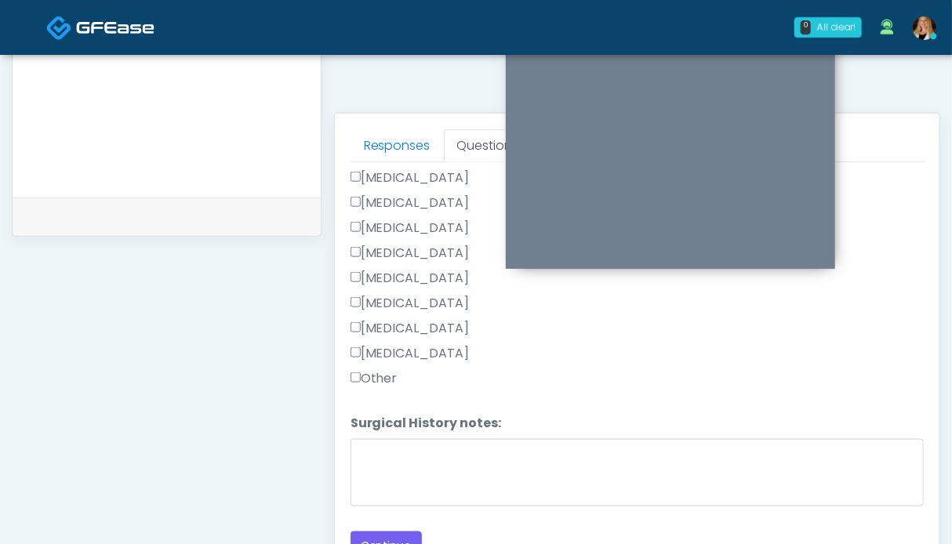
scroll to position [783, 0]
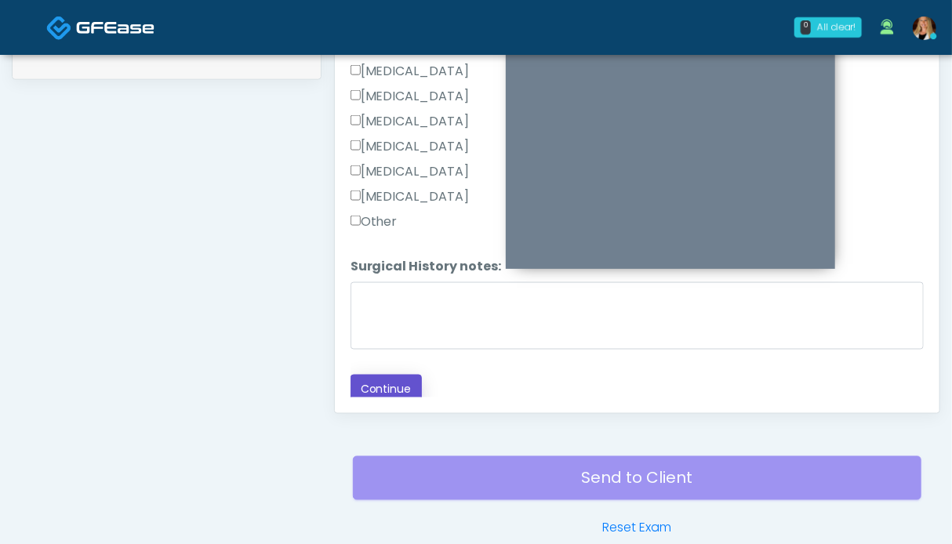
click at [381, 375] on button "Continue" at bounding box center [385, 389] width 71 height 29
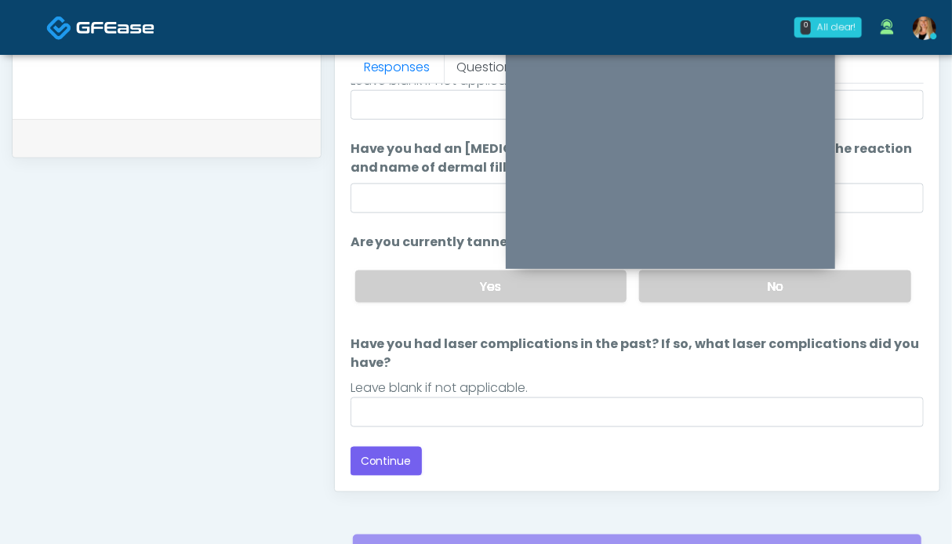
scroll to position [165, 0]
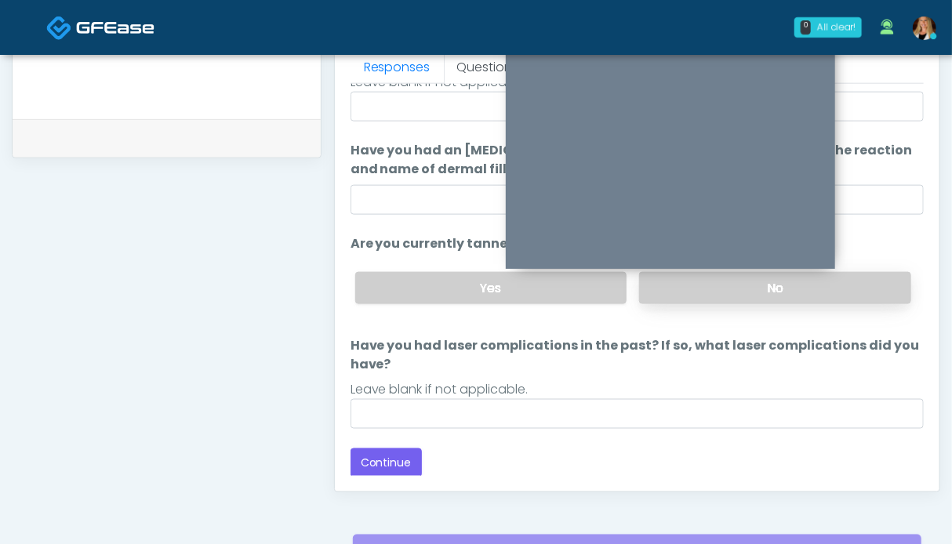
click at [817, 280] on label "No" at bounding box center [775, 288] width 272 height 32
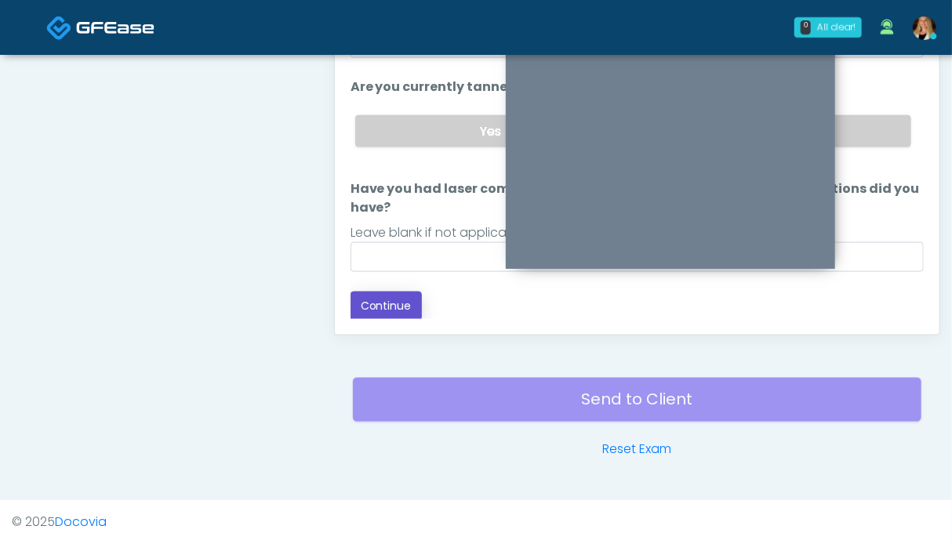
click at [379, 302] on button "Continue" at bounding box center [385, 306] width 71 height 29
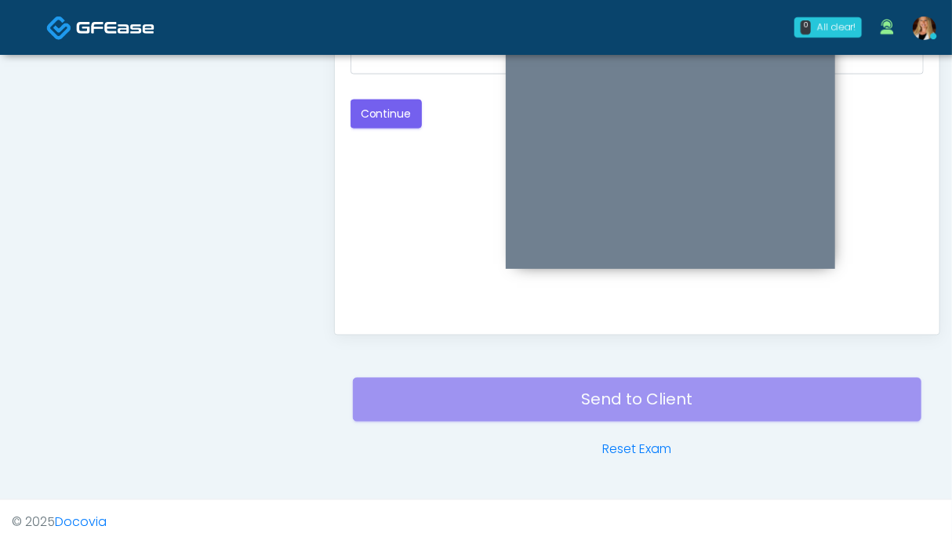
scroll to position [626, 0]
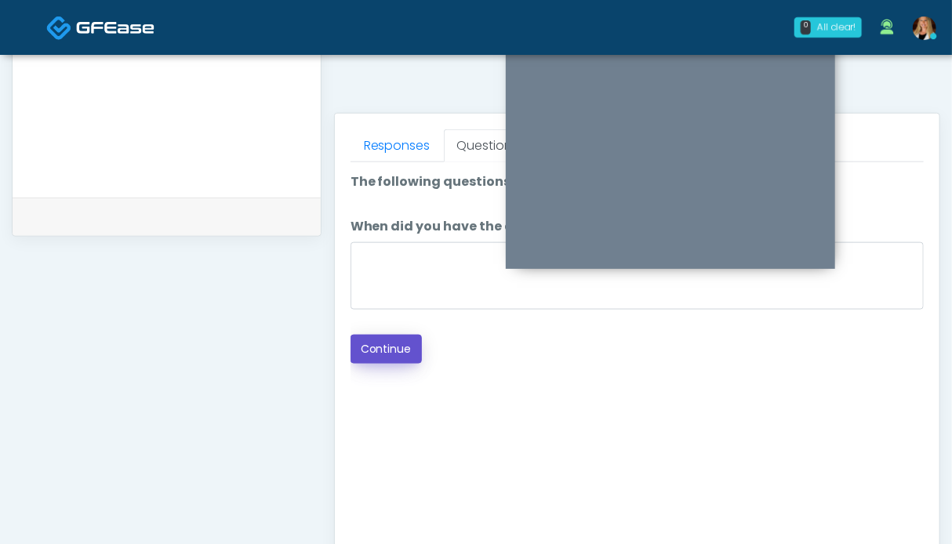
click at [392, 350] on button "Continue" at bounding box center [385, 349] width 71 height 29
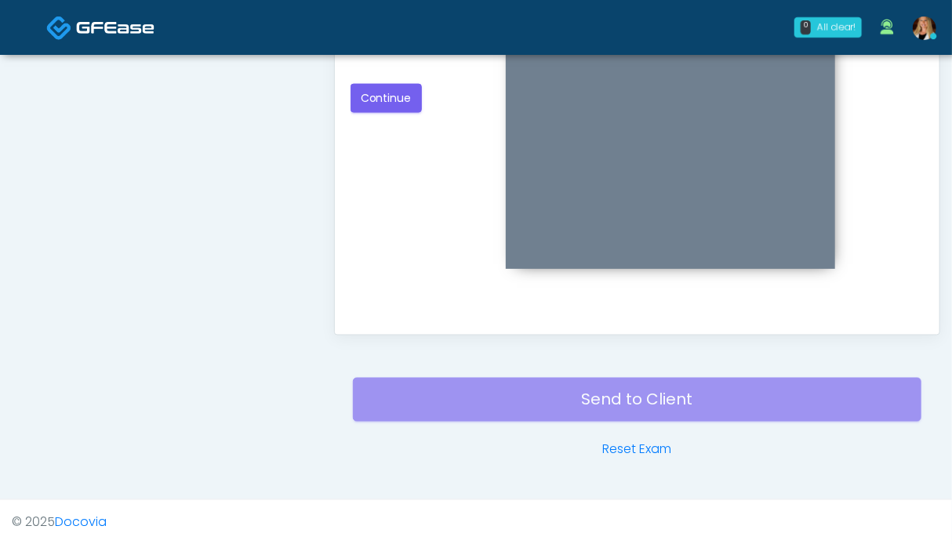
scroll to position [548, 0]
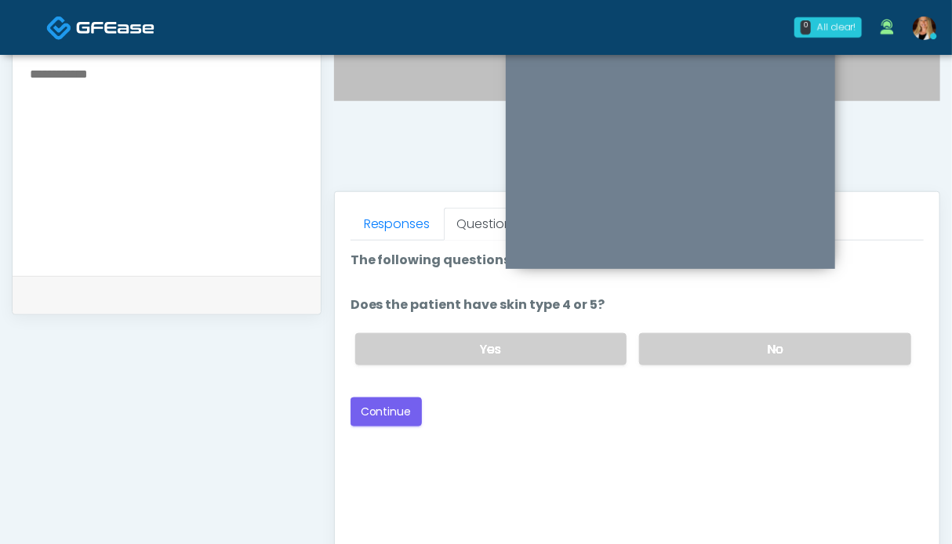
drag, startPoint x: 765, startPoint y: 348, endPoint x: 420, endPoint y: 383, distance: 346.8
click at [764, 348] on label "No" at bounding box center [775, 349] width 272 height 32
click at [384, 408] on button "Continue" at bounding box center [385, 411] width 71 height 29
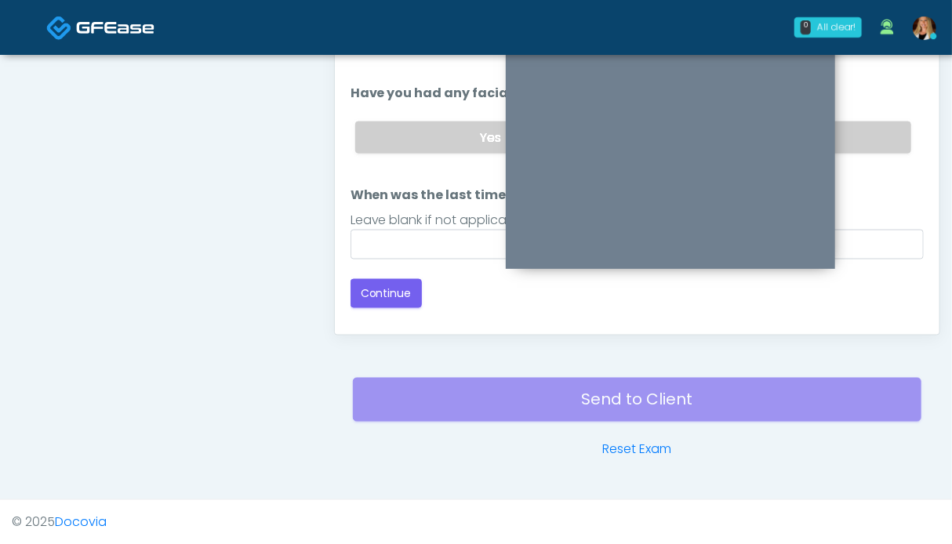
scroll to position [626, 0]
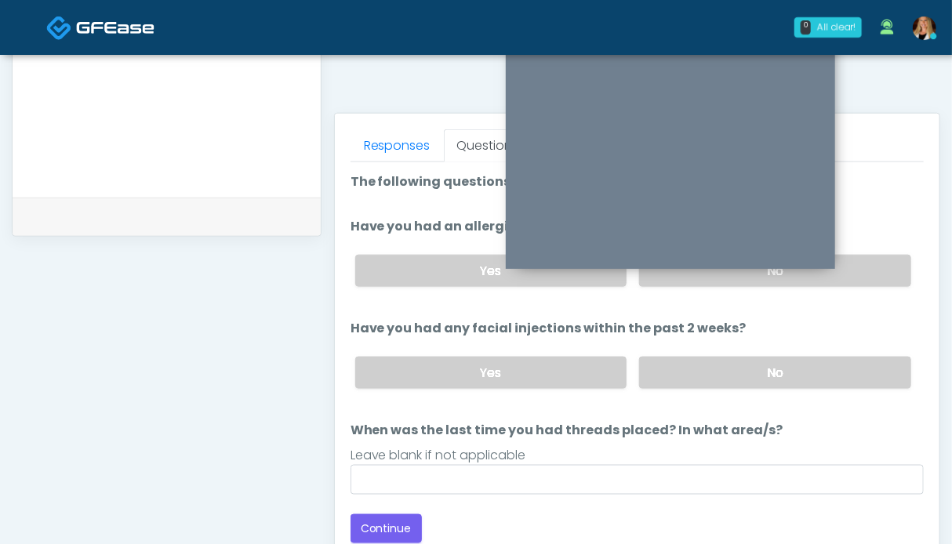
drag, startPoint x: 764, startPoint y: 369, endPoint x: 850, endPoint y: 328, distance: 95.0
click at [768, 367] on label "No" at bounding box center [775, 373] width 272 height 32
drag, startPoint x: 869, startPoint y: 275, endPoint x: 582, endPoint y: 405, distance: 315.1
click at [862, 277] on label "No" at bounding box center [775, 271] width 272 height 32
click at [395, 515] on button "Continue" at bounding box center [385, 528] width 71 height 29
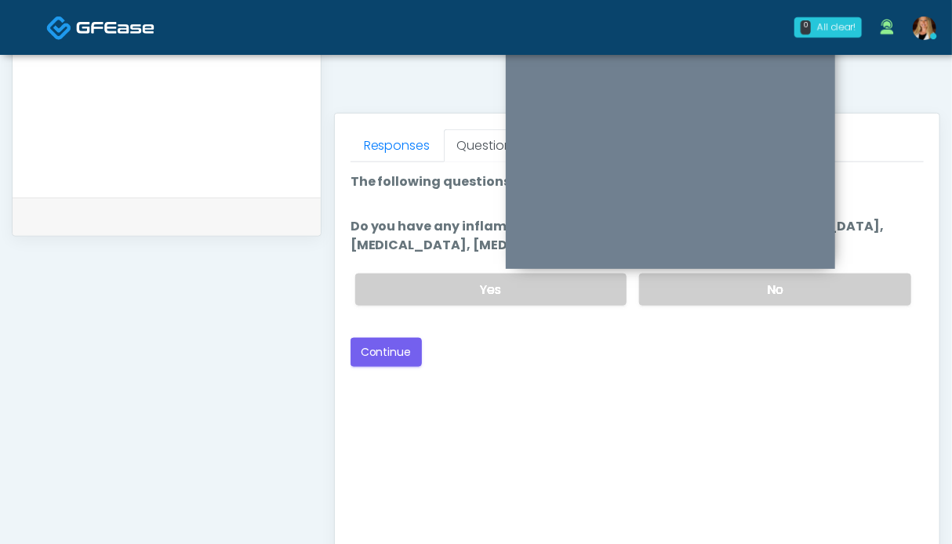
drag, startPoint x: 844, startPoint y: 281, endPoint x: 555, endPoint y: 307, distance: 289.7
click at [840, 278] on label "No" at bounding box center [775, 290] width 272 height 32
click at [383, 352] on button "Continue" at bounding box center [385, 352] width 71 height 29
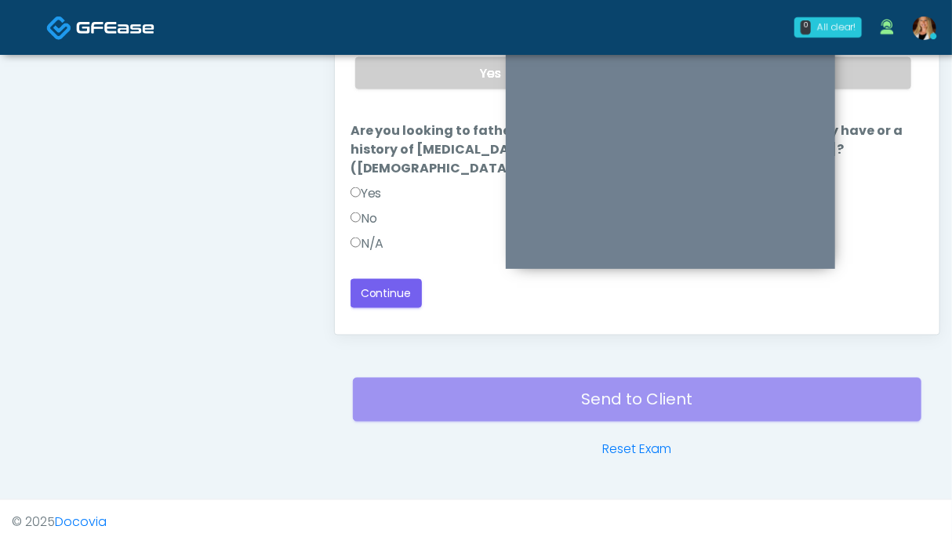
scroll to position [783, 0]
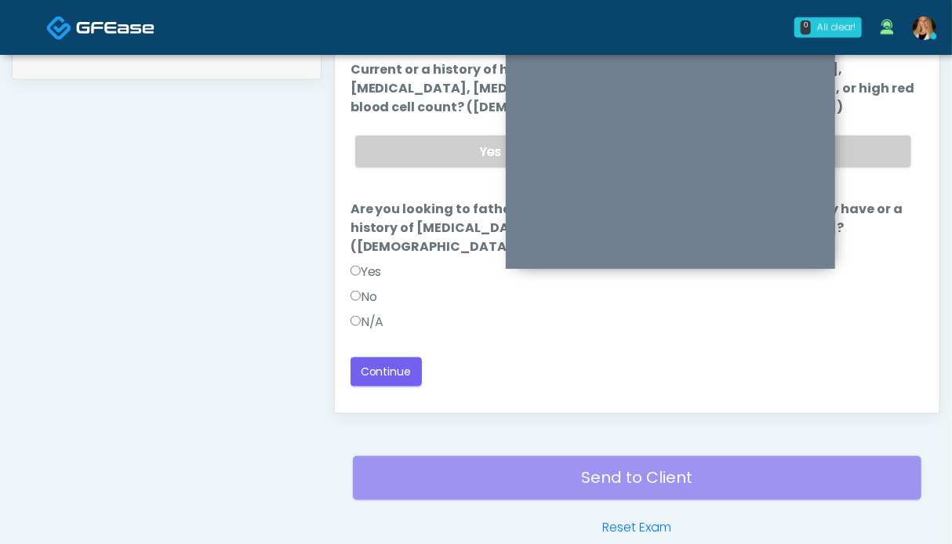
drag, startPoint x: 888, startPoint y: 136, endPoint x: 822, endPoint y: 157, distance: 69.7
click at [887, 136] on label "No" at bounding box center [775, 152] width 272 height 32
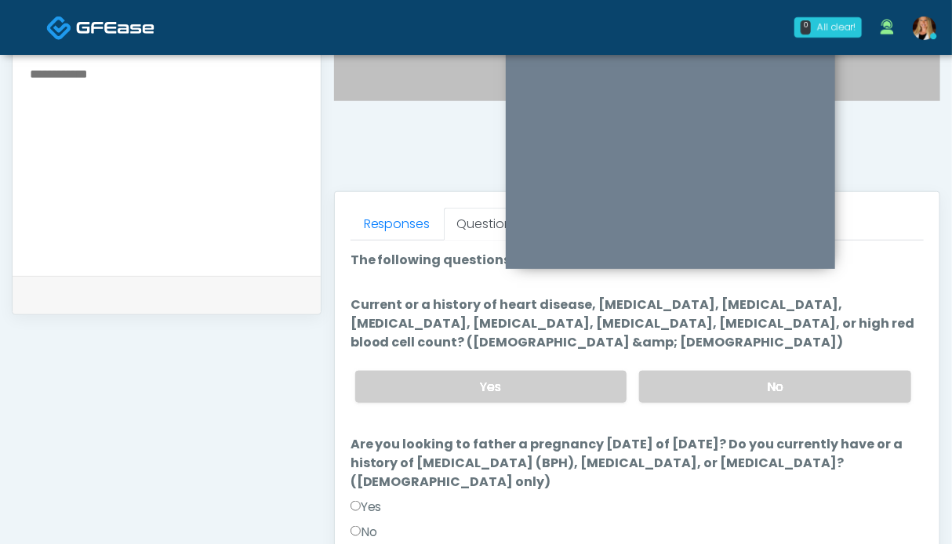
scroll to position [705, 0]
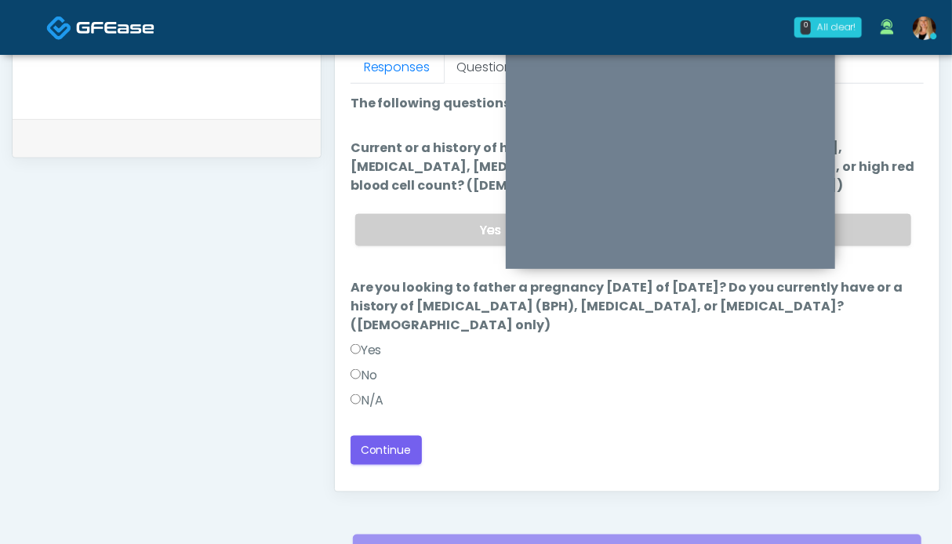
click at [365, 403] on label "N/A" at bounding box center [367, 400] width 34 height 19
click at [392, 443] on button "Continue" at bounding box center [385, 450] width 71 height 29
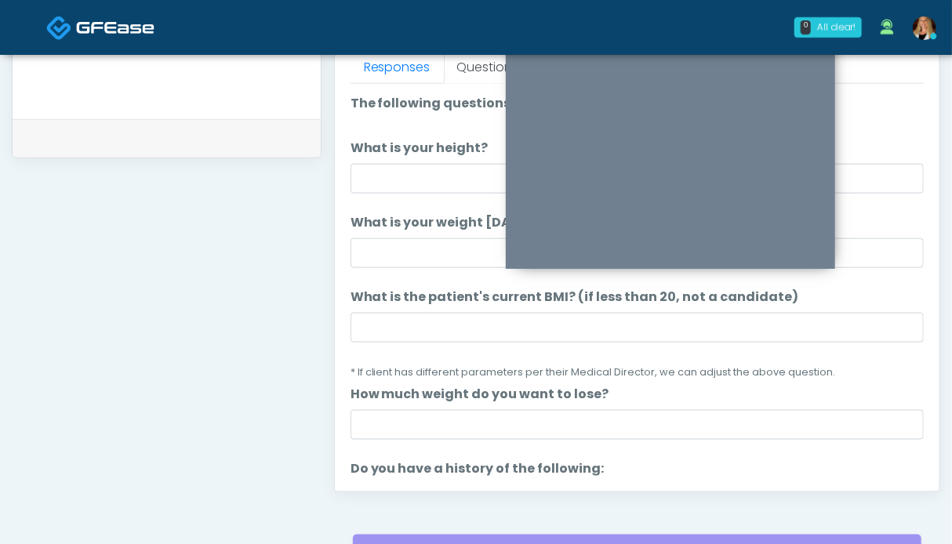
scroll to position [235, 0]
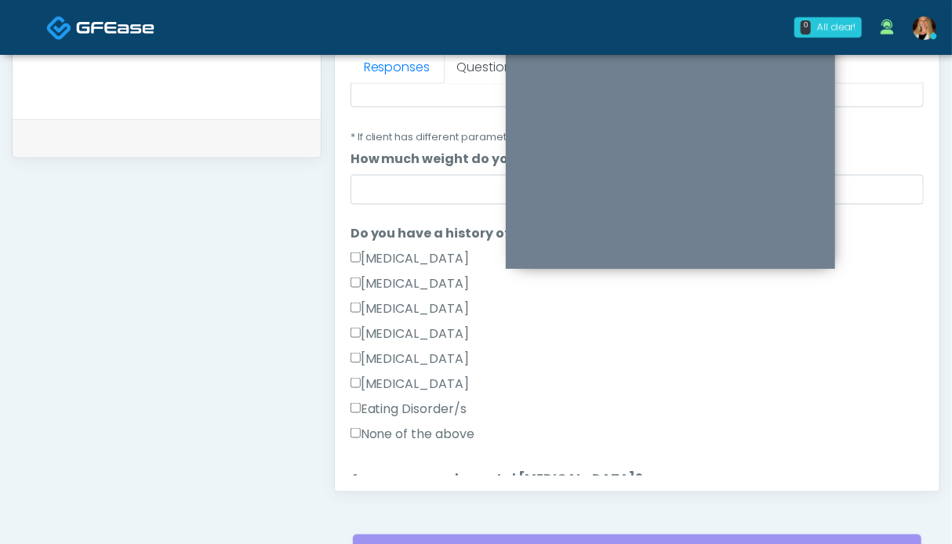
click at [425, 430] on label "None of the above" at bounding box center [412, 434] width 125 height 19
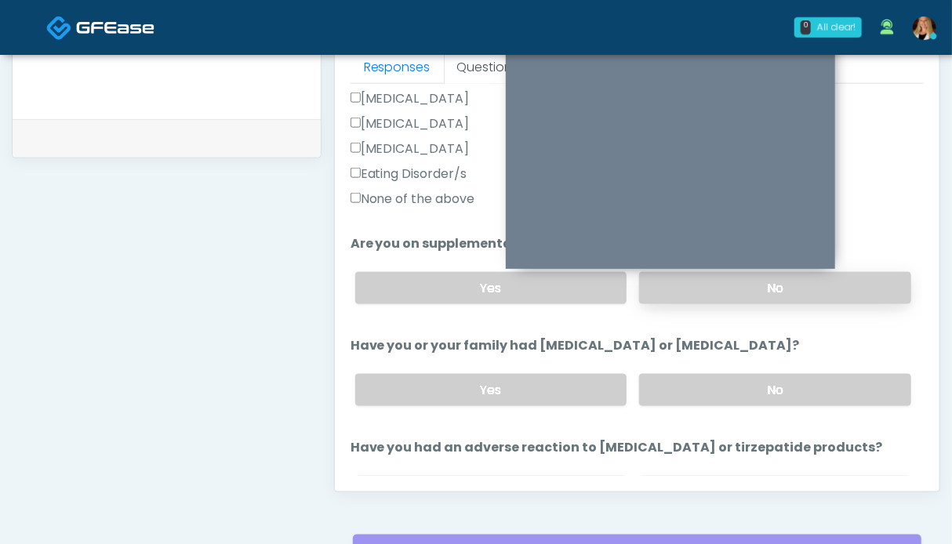
click at [850, 292] on label "No" at bounding box center [775, 288] width 272 height 32
drag, startPoint x: 828, startPoint y: 388, endPoint x: 747, endPoint y: 377, distance: 81.5
click at [826, 388] on label "No" at bounding box center [775, 390] width 272 height 32
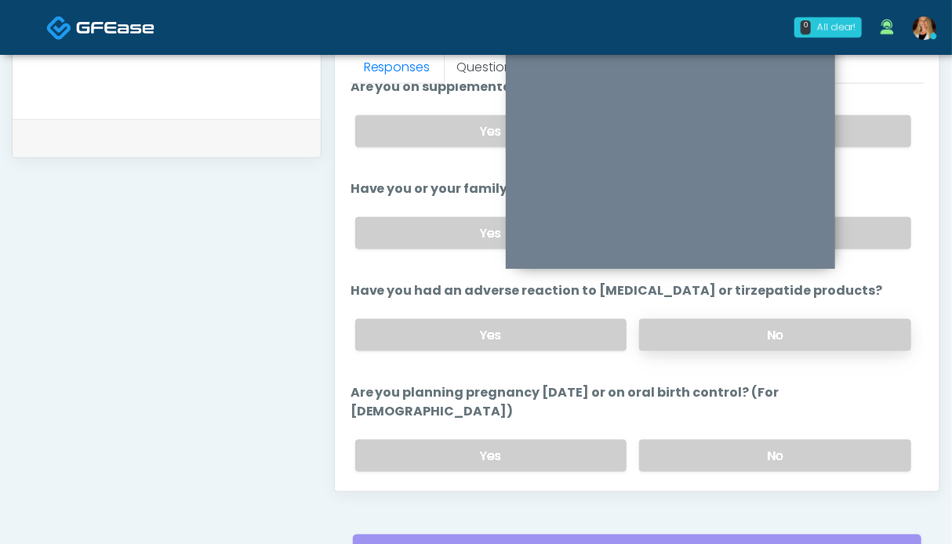
click at [734, 331] on label "No" at bounding box center [775, 335] width 272 height 32
click at [735, 440] on label "No" at bounding box center [775, 456] width 272 height 32
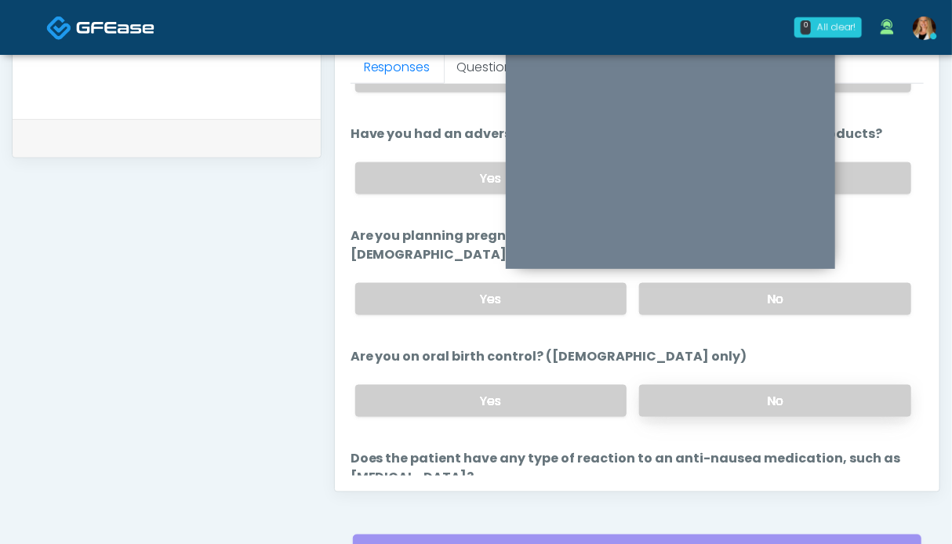
drag, startPoint x: 746, startPoint y: 377, endPoint x: 718, endPoint y: 378, distance: 27.5
click at [743, 385] on label "No" at bounding box center [775, 401] width 272 height 32
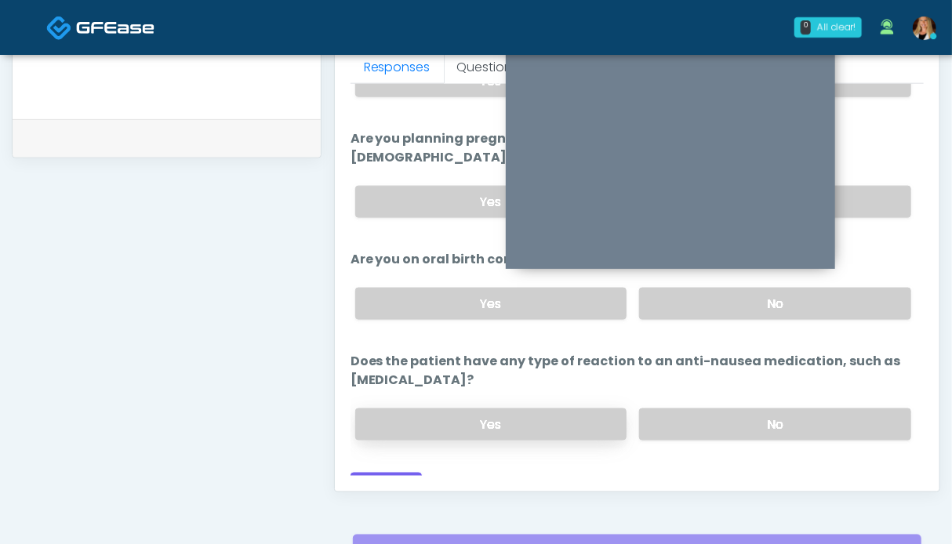
drag, startPoint x: 746, startPoint y: 392, endPoint x: 608, endPoint y: 385, distance: 138.2
click at [741, 408] on label "No" at bounding box center [775, 424] width 272 height 32
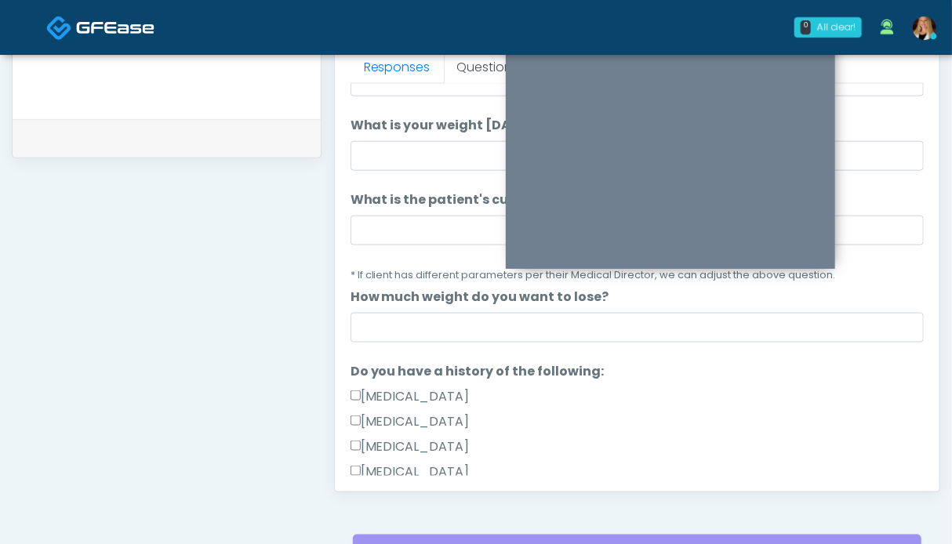
scroll to position [0, 0]
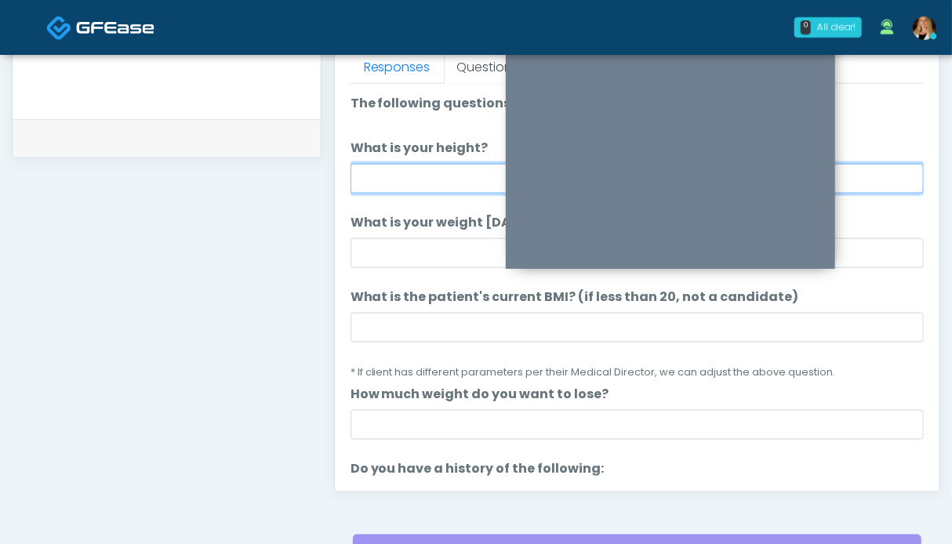
click at [419, 183] on input "What is your height?" at bounding box center [636, 179] width 573 height 30
type input "***"
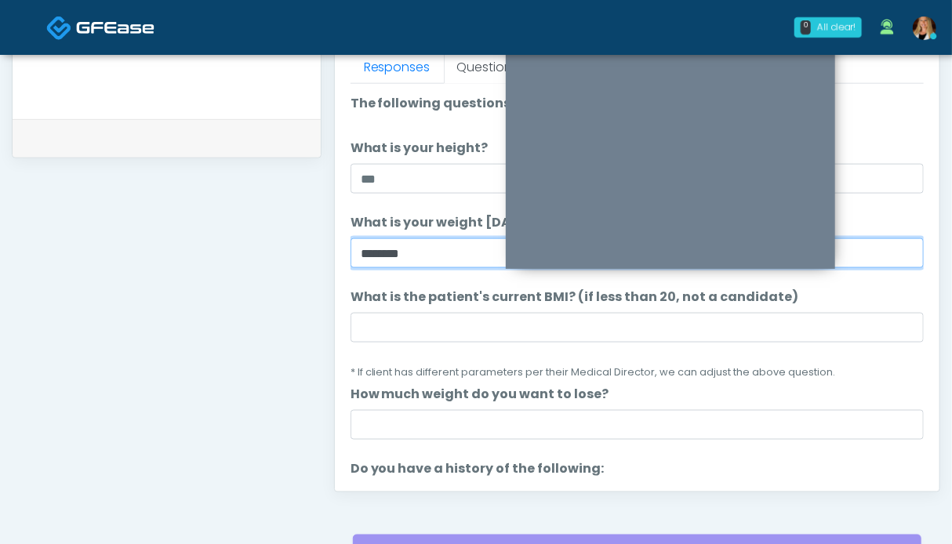
type input "*******"
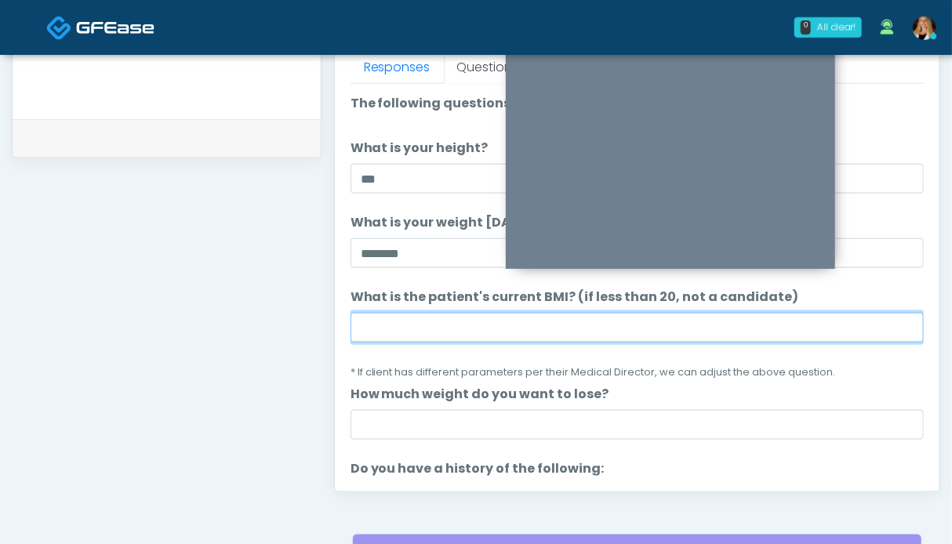
click at [535, 315] on input "What is the patient's current BMI? (if less than 20, not a candidate)" at bounding box center [636, 328] width 573 height 30
type input "****"
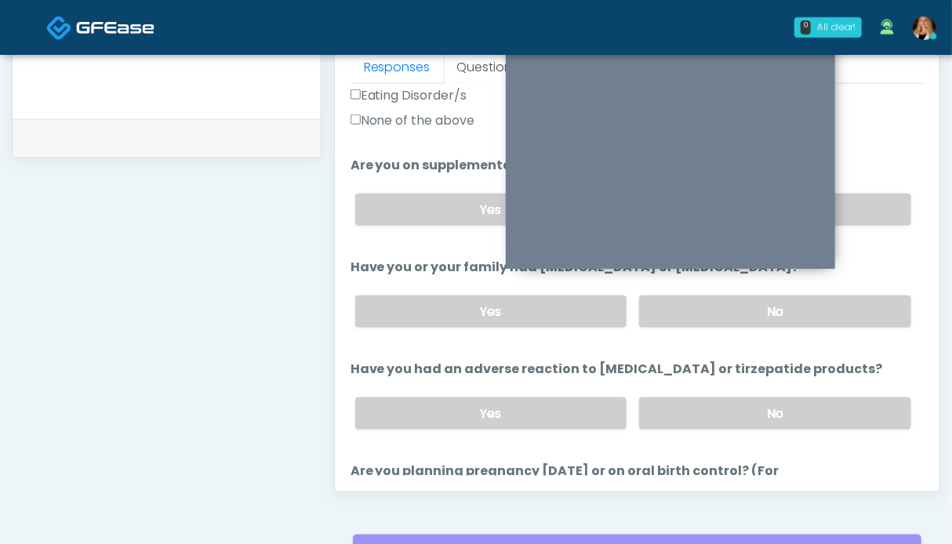
scroll to position [881, 0]
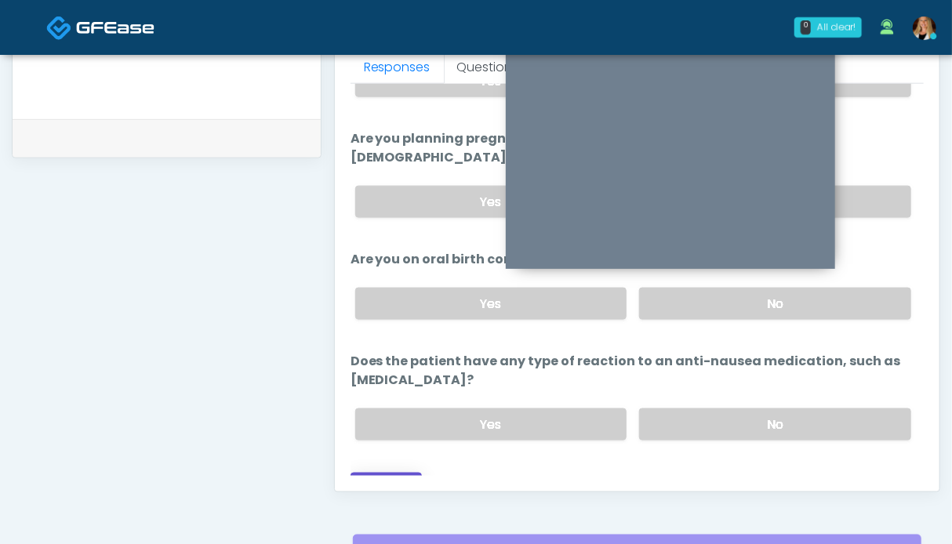
click at [401, 473] on button "Continue" at bounding box center [385, 487] width 71 height 29
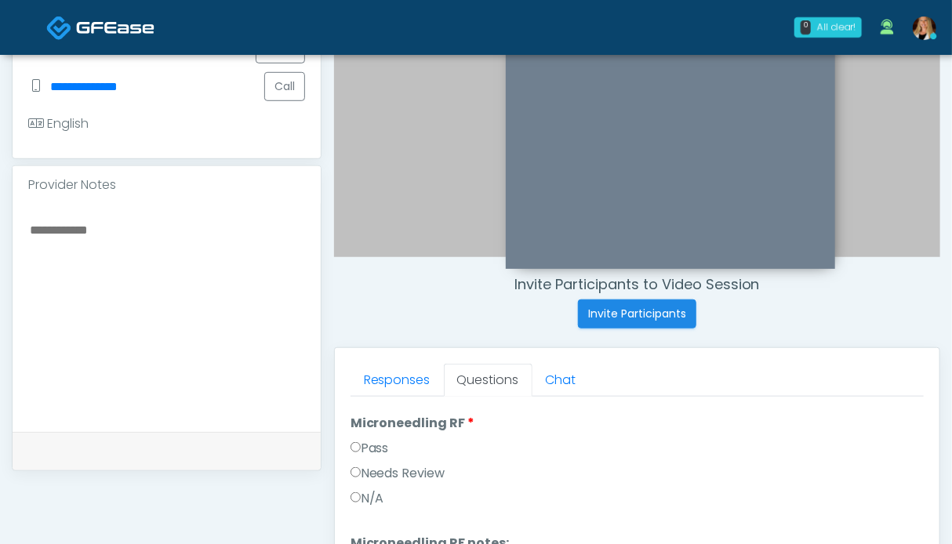
scroll to position [0, 0]
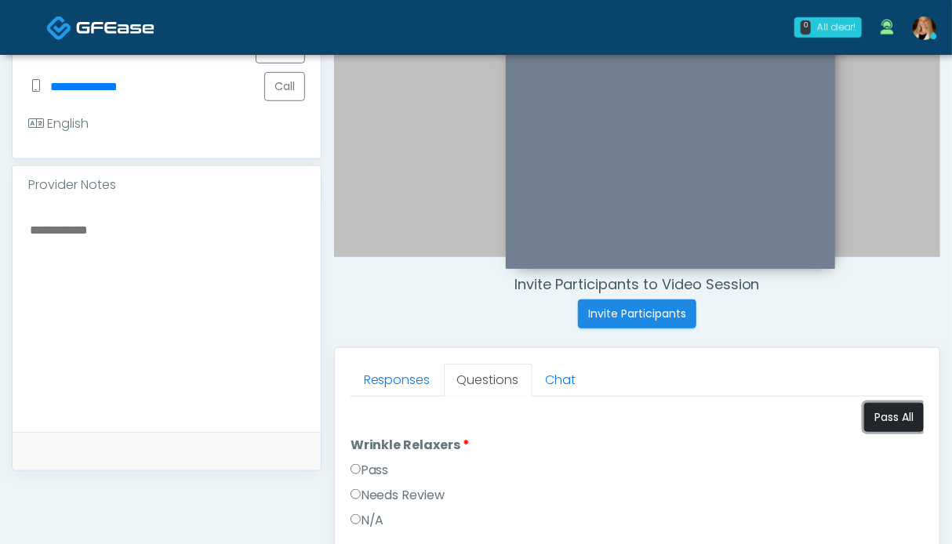
click at [884, 422] on button "Pass All" at bounding box center [894, 417] width 60 height 29
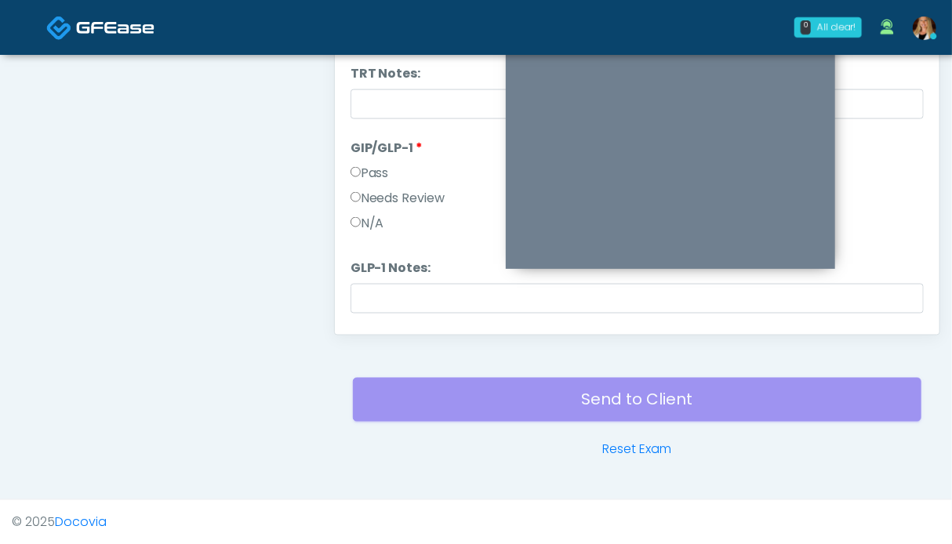
scroll to position [2785, 0]
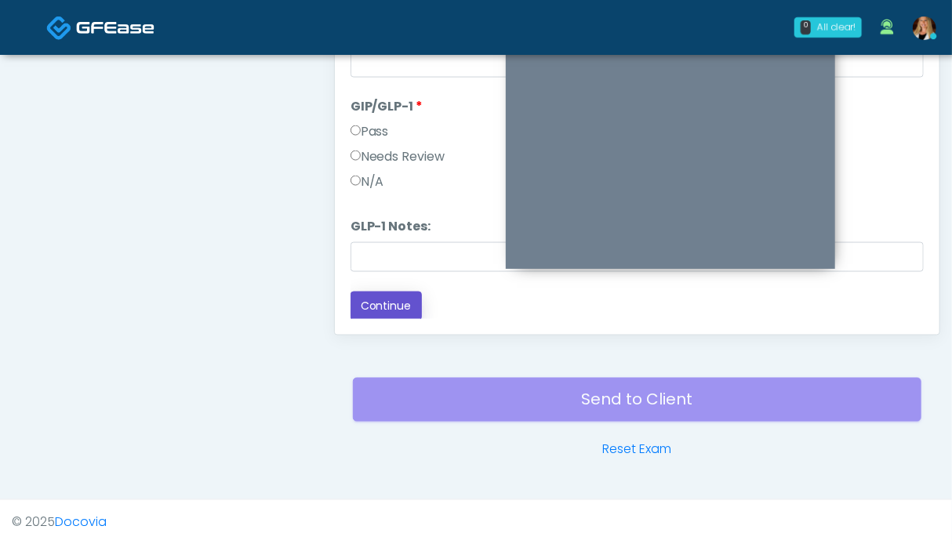
click at [406, 303] on button "Continue" at bounding box center [385, 306] width 71 height 29
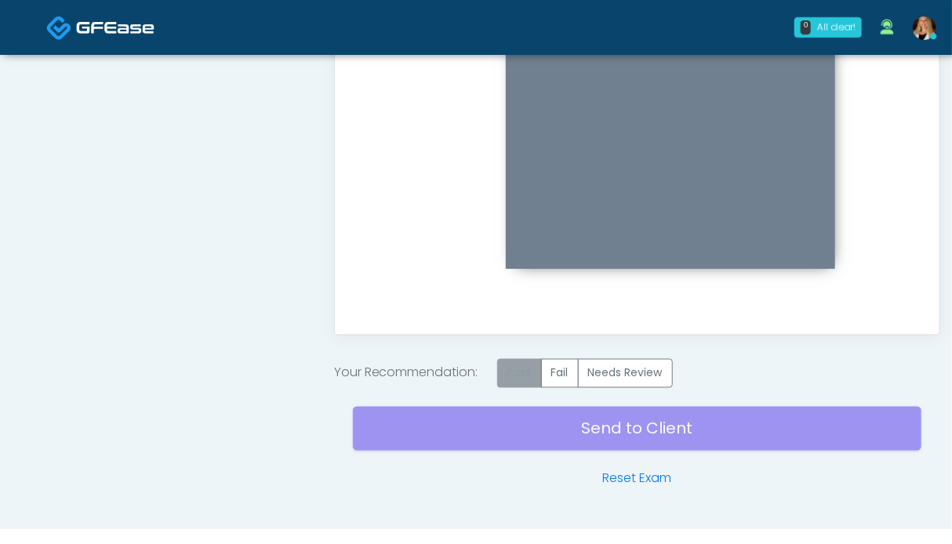
scroll to position [0, 0]
click at [533, 365] on label "Pass" at bounding box center [519, 373] width 45 height 29
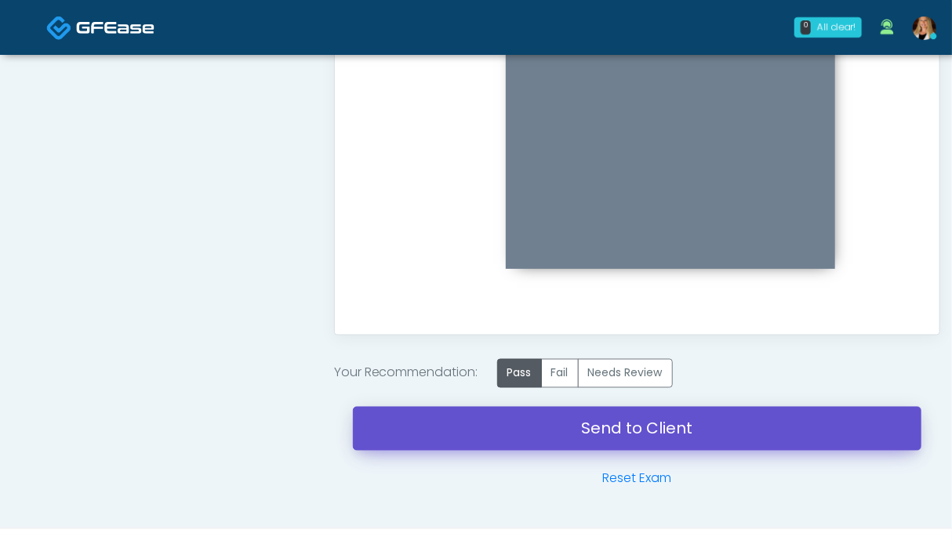
click at [587, 434] on link "Send to Client" at bounding box center [637, 429] width 568 height 44
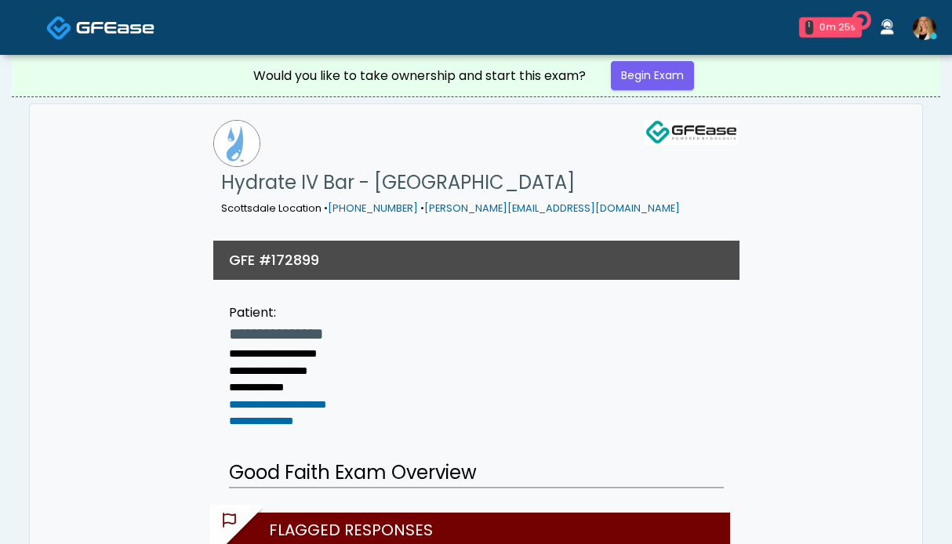
click at [670, 73] on link "Begin Exam" at bounding box center [652, 75] width 83 height 29
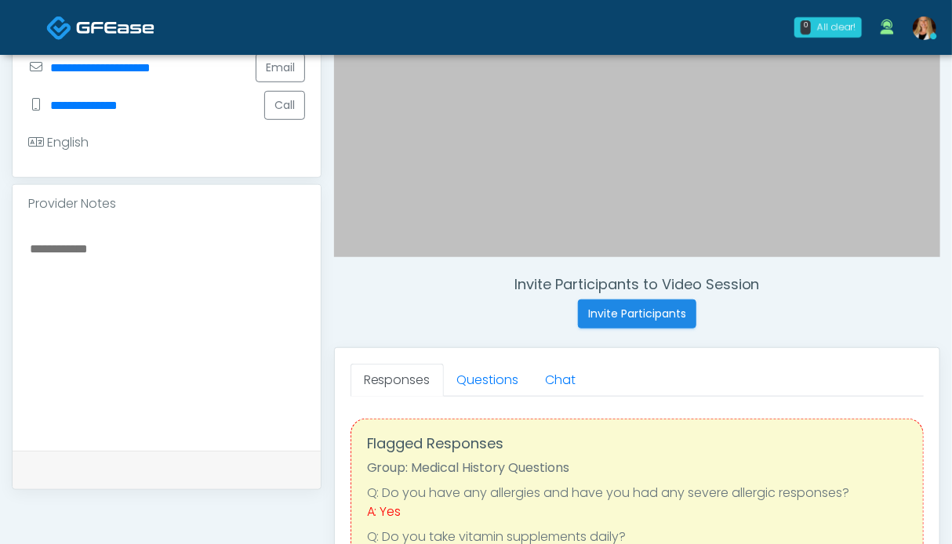
scroll to position [470, 0]
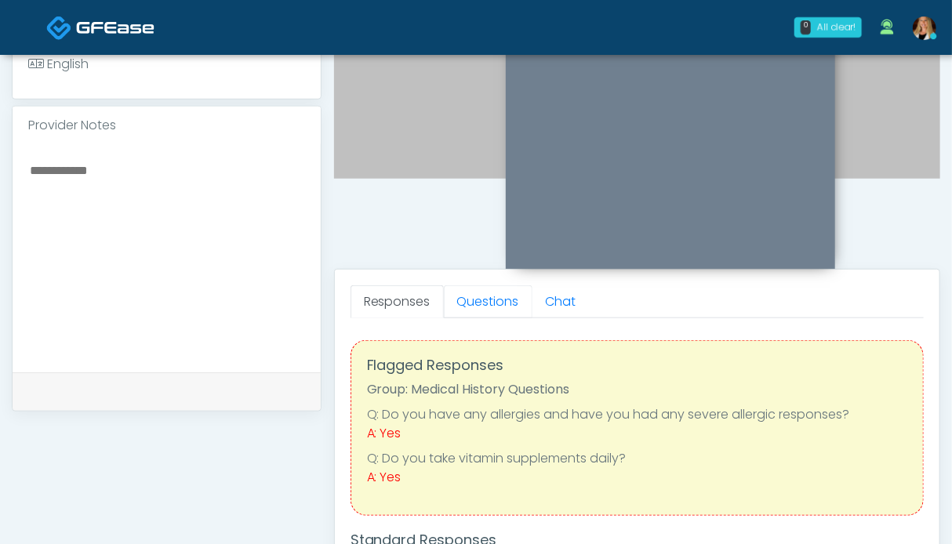
drag, startPoint x: 495, startPoint y: 308, endPoint x: 361, endPoint y: 307, distance: 134.9
click at [494, 308] on link "Questions" at bounding box center [488, 301] width 89 height 33
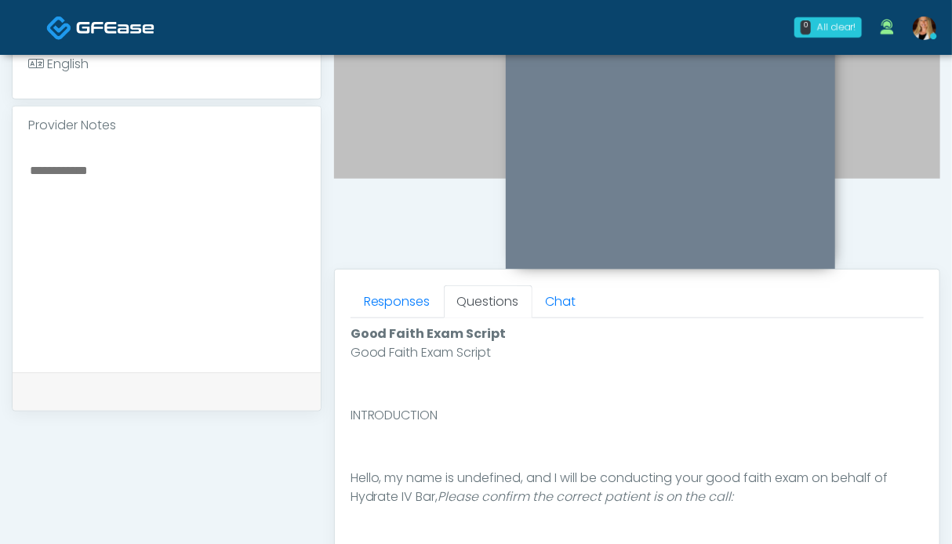
scroll to position [862, 0]
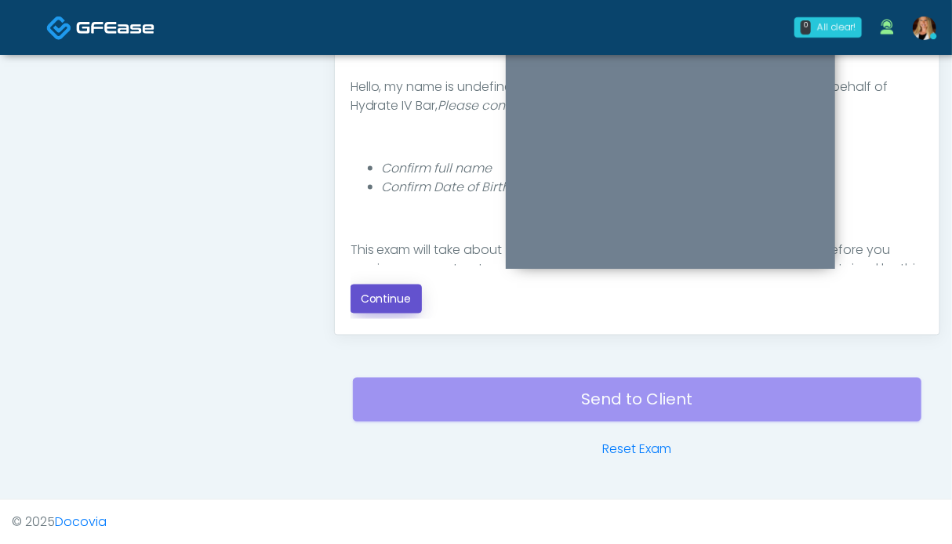
click at [379, 305] on button "Continue" at bounding box center [385, 299] width 71 height 29
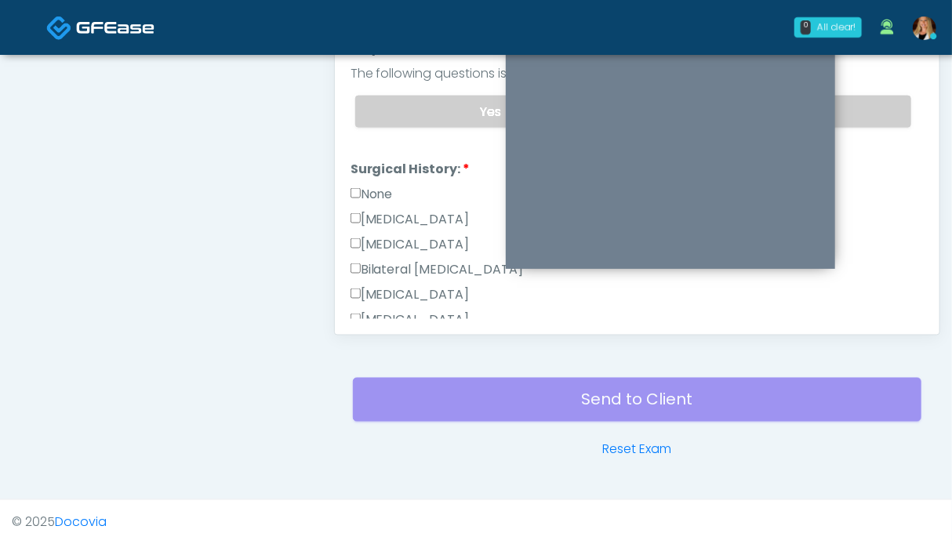
scroll to position [626, 0]
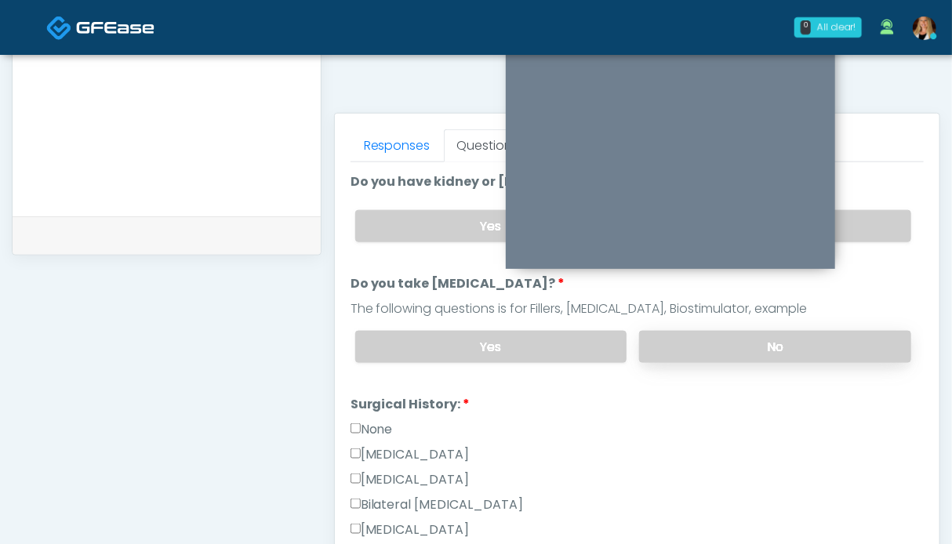
click at [862, 336] on label "No" at bounding box center [775, 347] width 272 height 32
click at [863, 230] on label "No" at bounding box center [775, 226] width 272 height 32
drag, startPoint x: 367, startPoint y: 426, endPoint x: 317, endPoint y: 390, distance: 62.3
click at [367, 426] on label "None" at bounding box center [371, 429] width 42 height 19
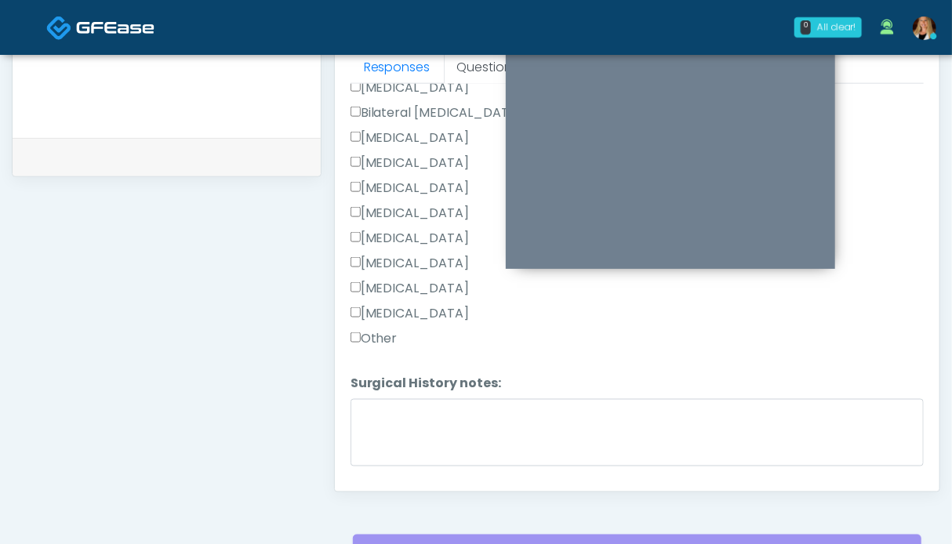
scroll to position [354, 0]
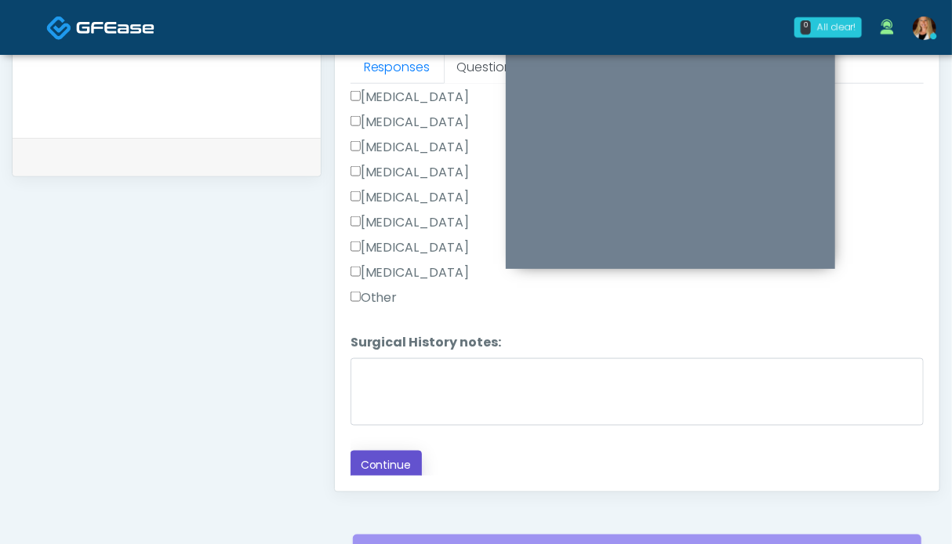
click at [404, 451] on button "Continue" at bounding box center [385, 465] width 71 height 29
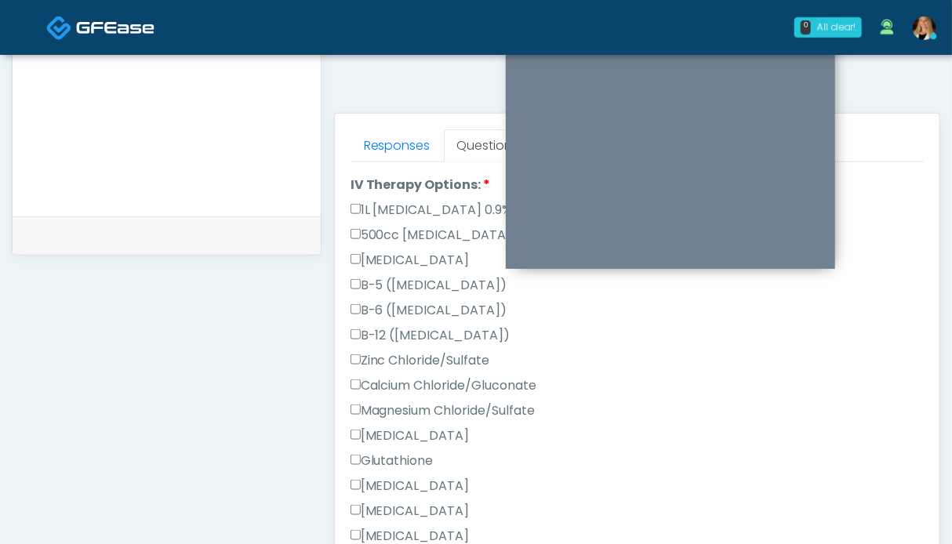
scroll to position [746, 0]
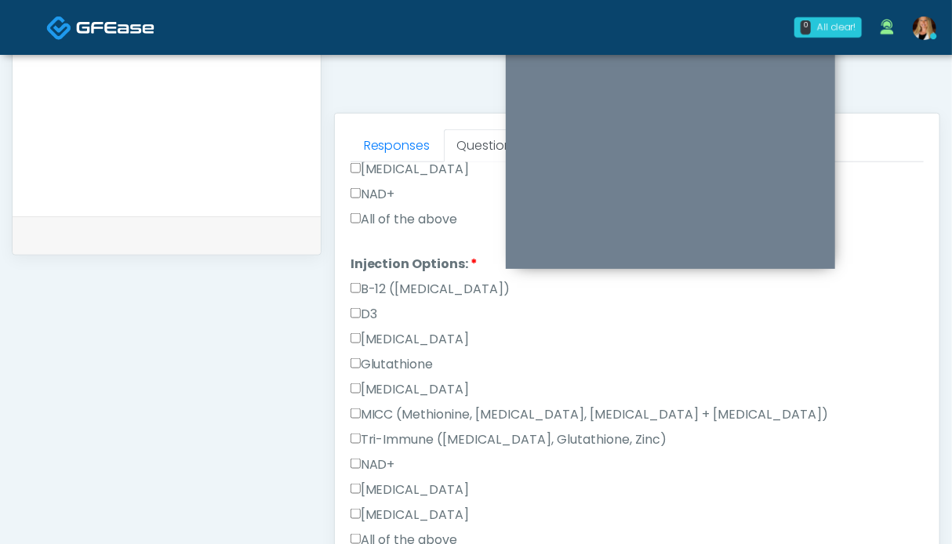
click at [398, 218] on label "All of the above" at bounding box center [403, 219] width 107 height 19
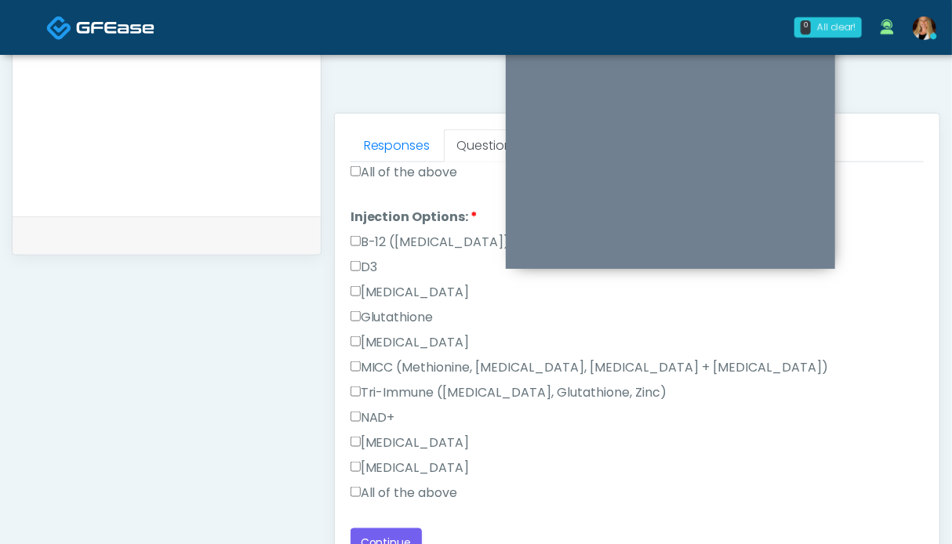
click at [413, 489] on label "All of the above" at bounding box center [403, 493] width 107 height 19
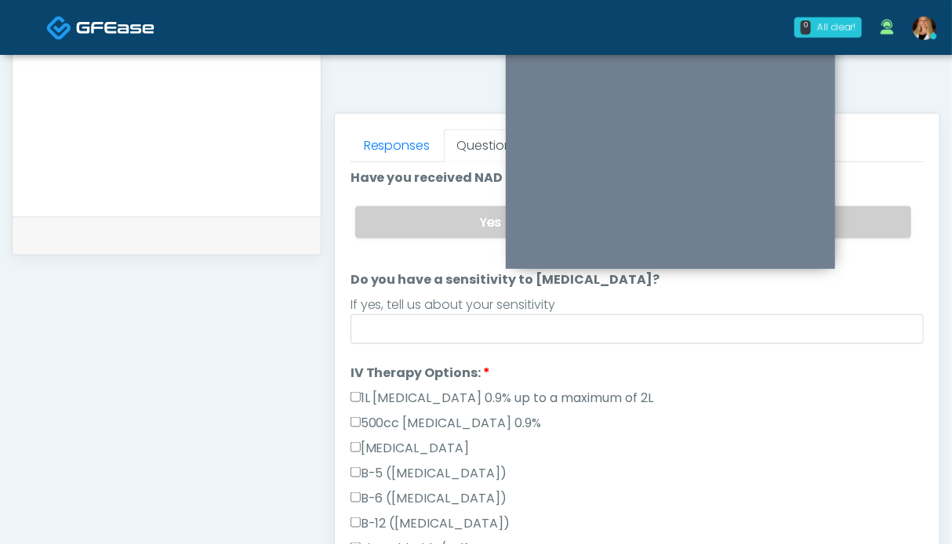
scroll to position [0, 0]
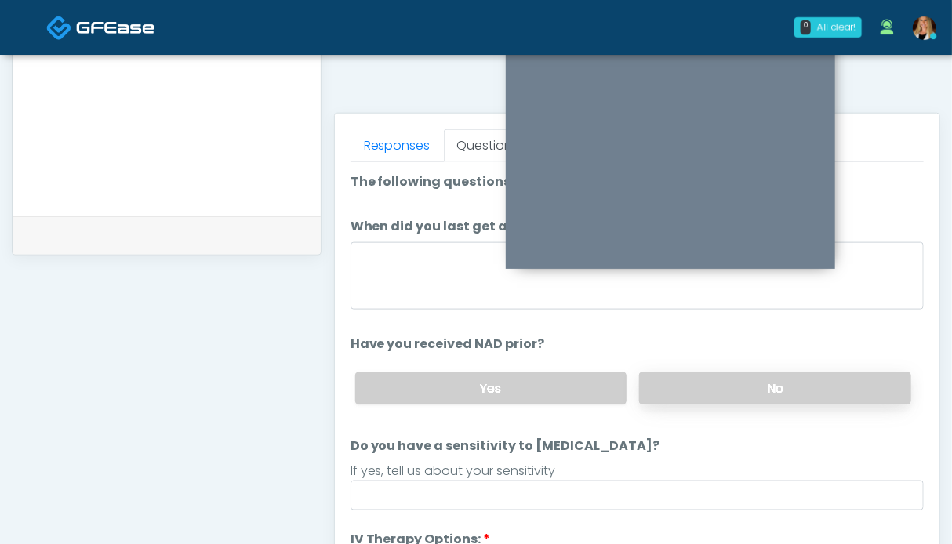
drag, startPoint x: 748, startPoint y: 384, endPoint x: 733, endPoint y: 379, distance: 15.9
click at [749, 383] on label "No" at bounding box center [775, 388] width 272 height 32
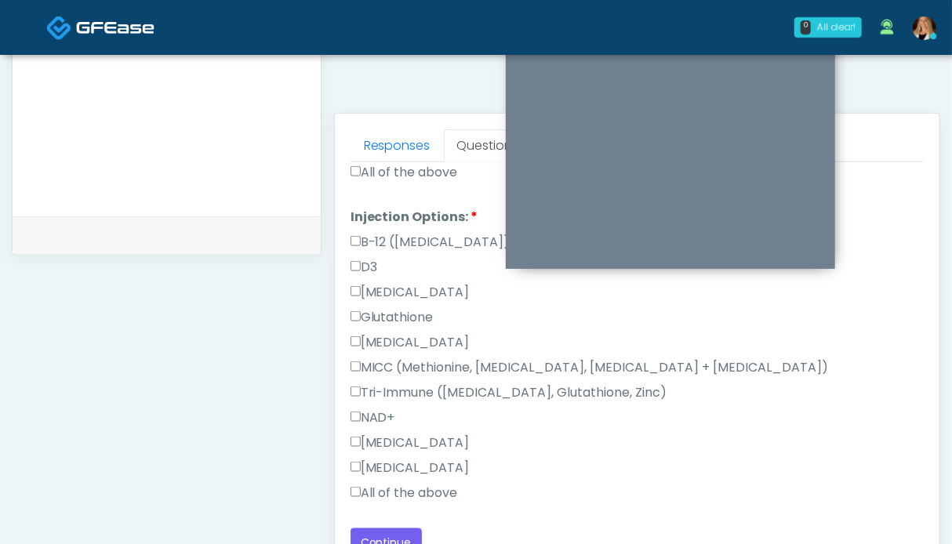
scroll to position [862, 0]
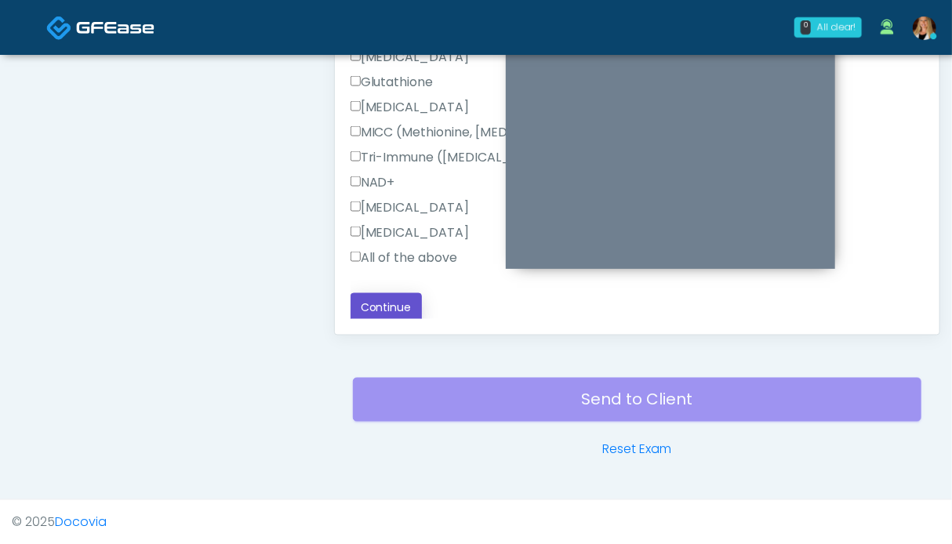
click at [392, 307] on button "Continue" at bounding box center [385, 307] width 71 height 29
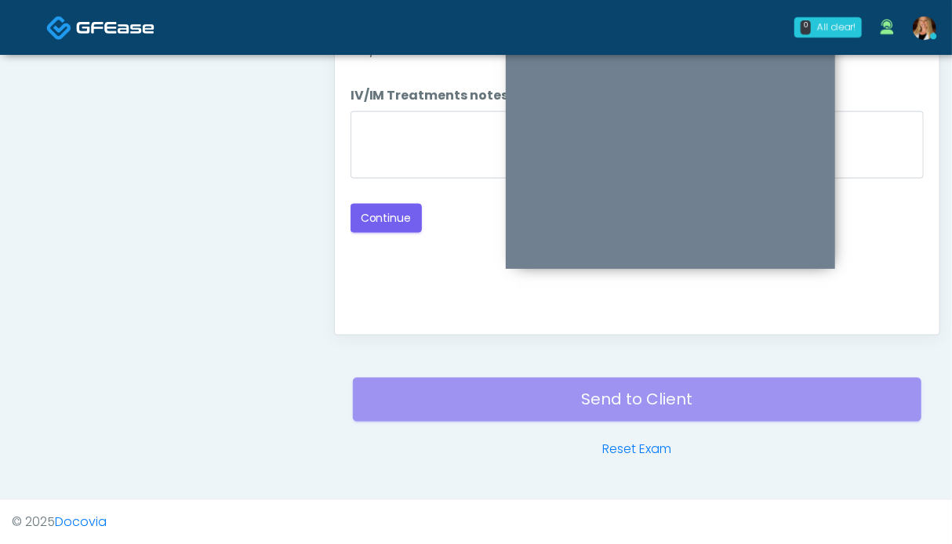
scroll to position [548, 0]
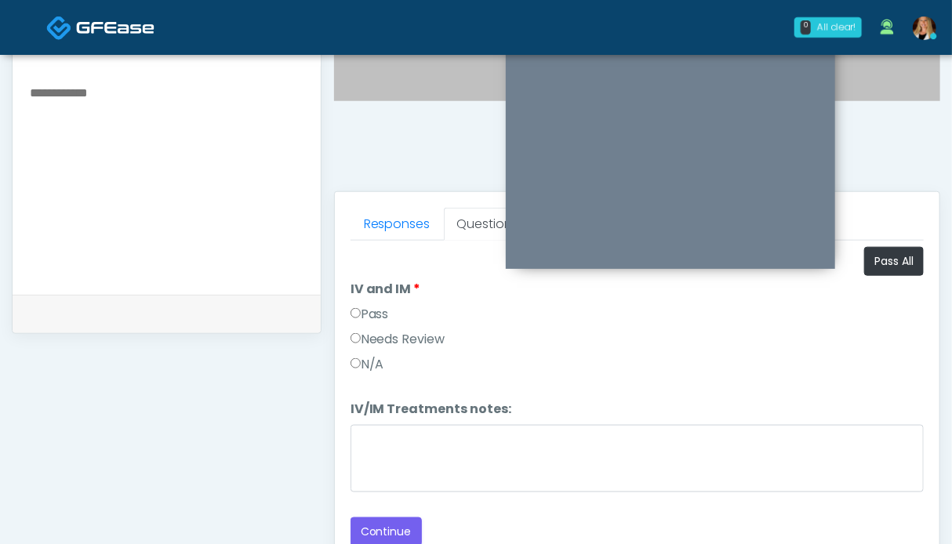
click at [382, 314] on label "Pass" at bounding box center [369, 314] width 38 height 19
click at [397, 528] on button "Continue" at bounding box center [385, 531] width 71 height 29
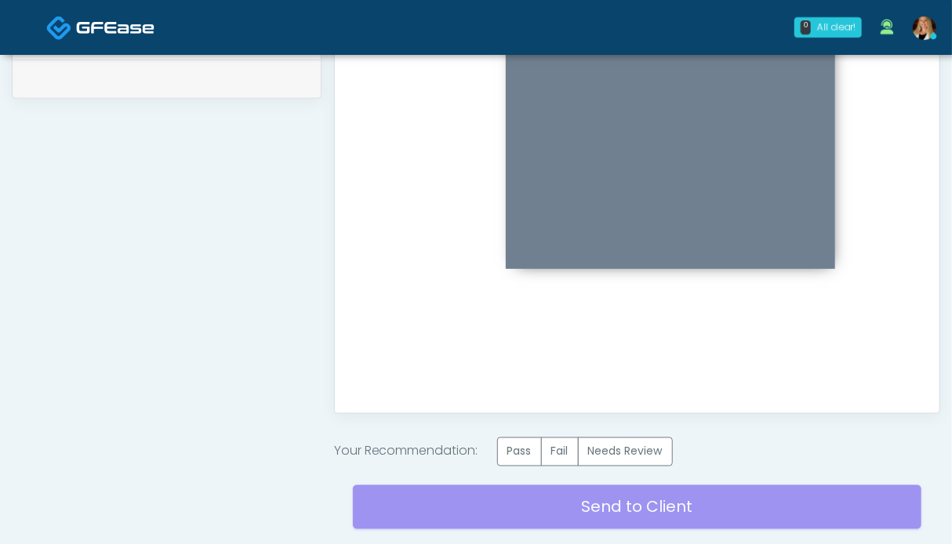
scroll to position [862, 0]
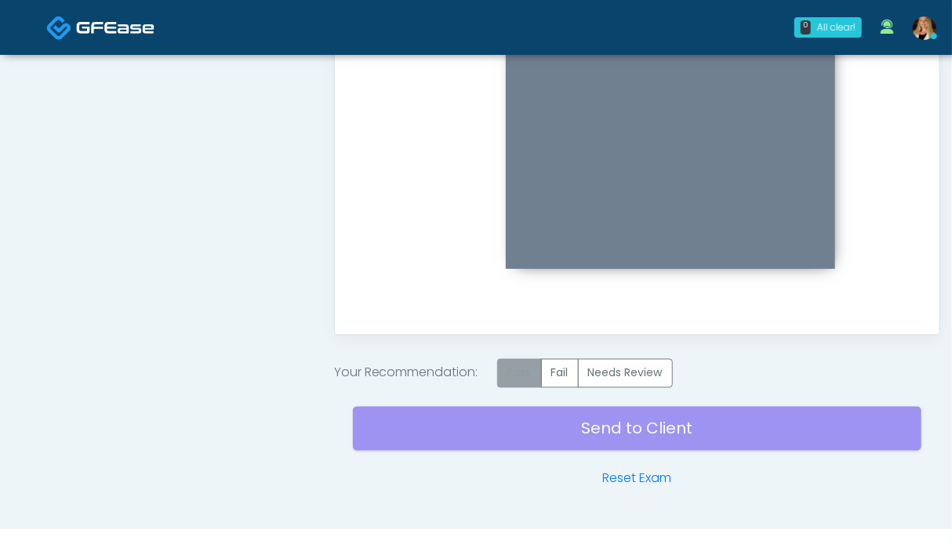
click at [533, 375] on label "Pass" at bounding box center [519, 373] width 45 height 29
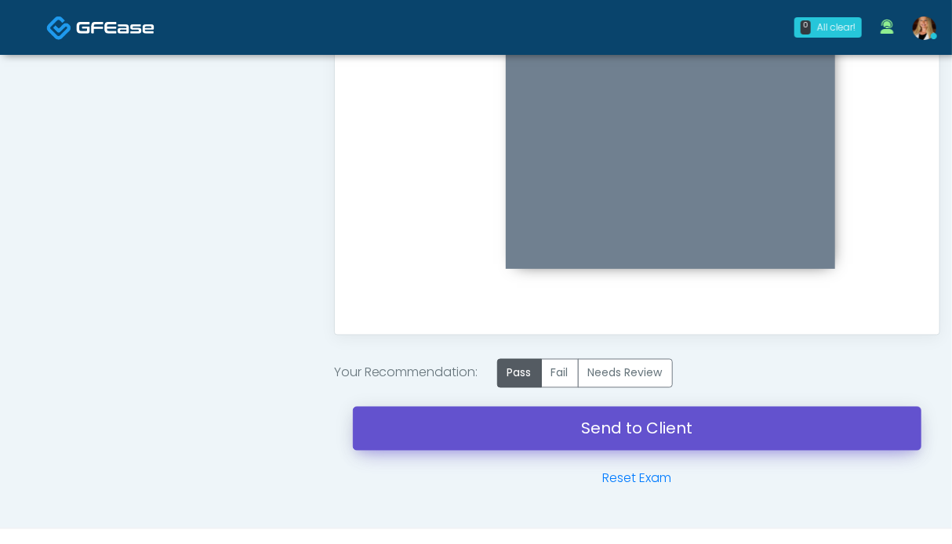
click at [657, 419] on link "Send to Client" at bounding box center [637, 429] width 568 height 44
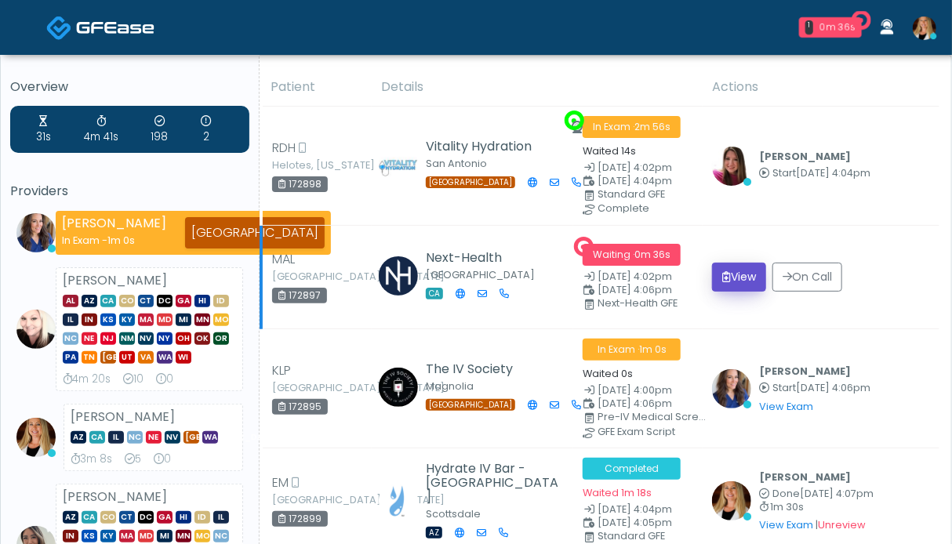
click at [741, 274] on button "View" at bounding box center [739, 277] width 54 height 29
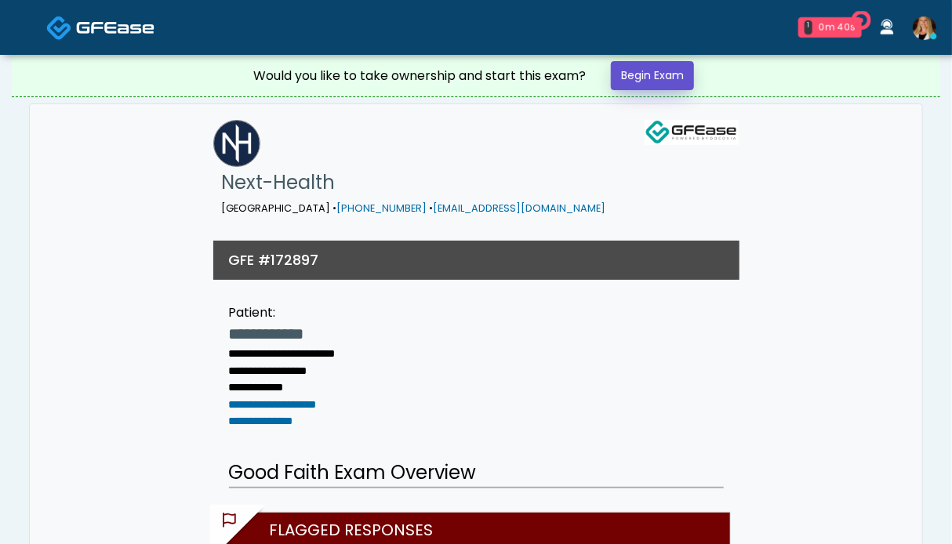
click at [657, 79] on link "Begin Exam" at bounding box center [652, 75] width 83 height 29
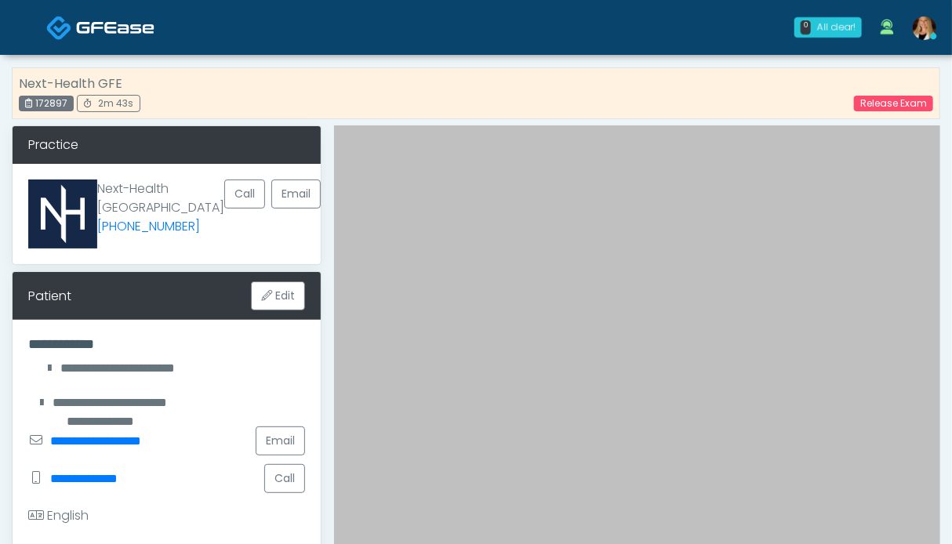
scroll to position [392, 0]
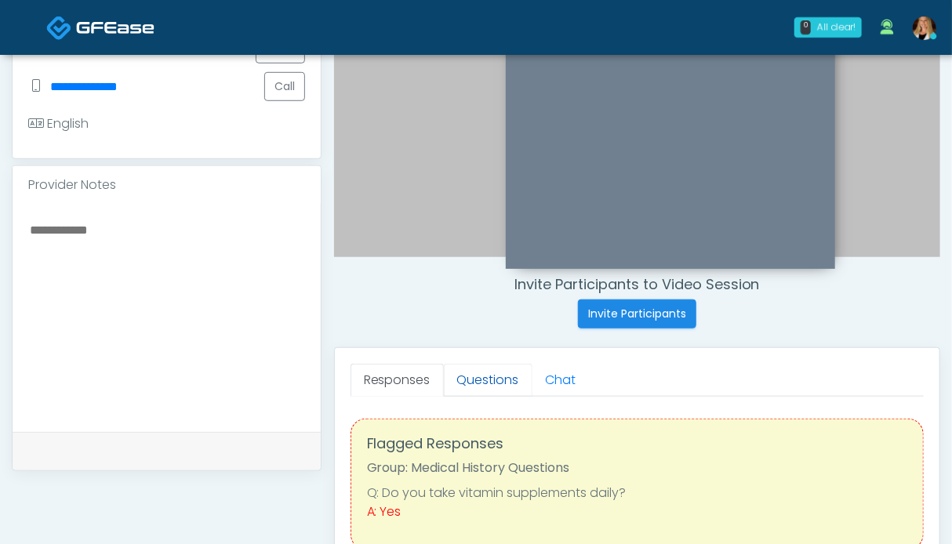
click at [503, 381] on link "Questions" at bounding box center [488, 380] width 89 height 33
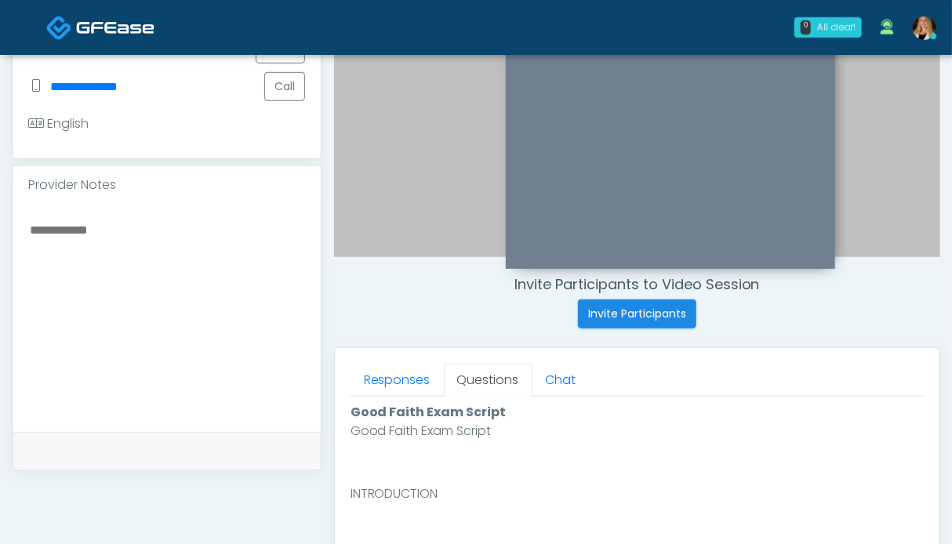
scroll to position [627, 0]
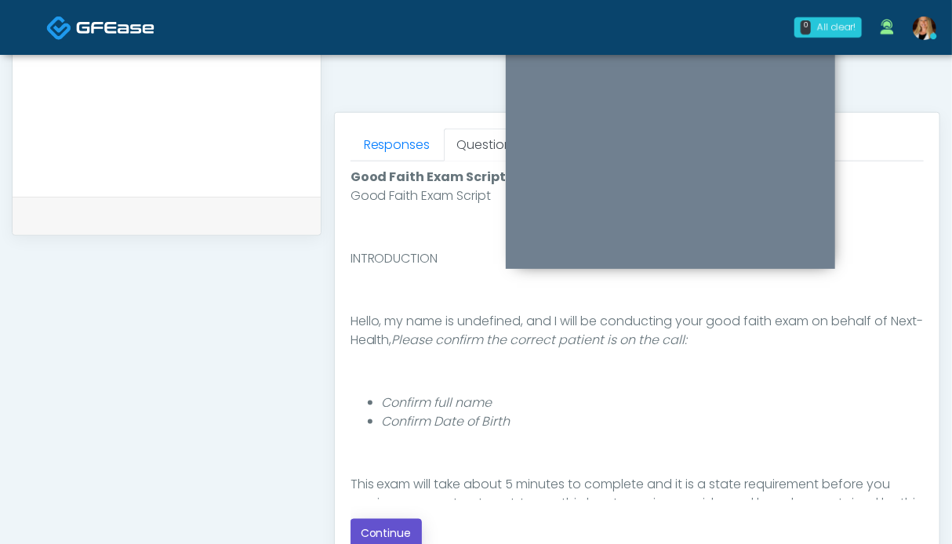
click at [397, 524] on button "Continue" at bounding box center [385, 533] width 71 height 29
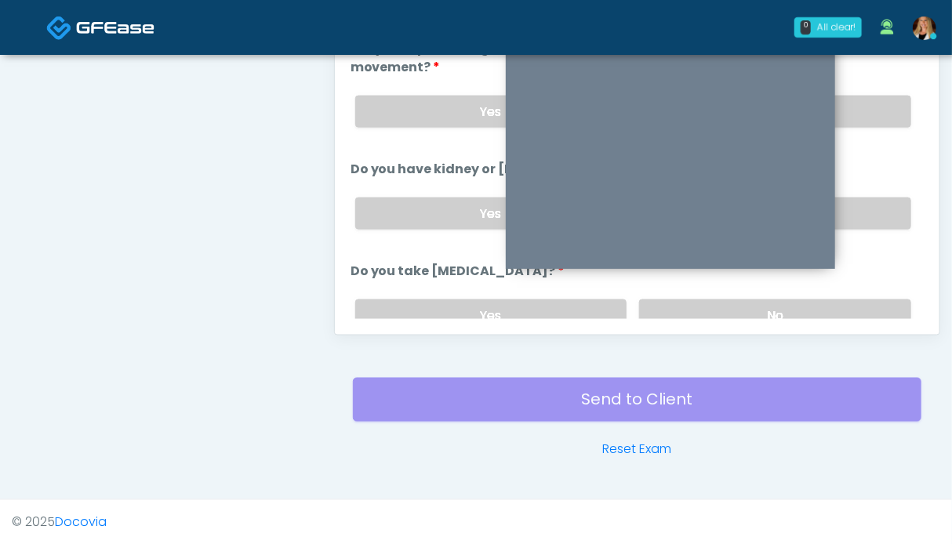
scroll to position [705, 0]
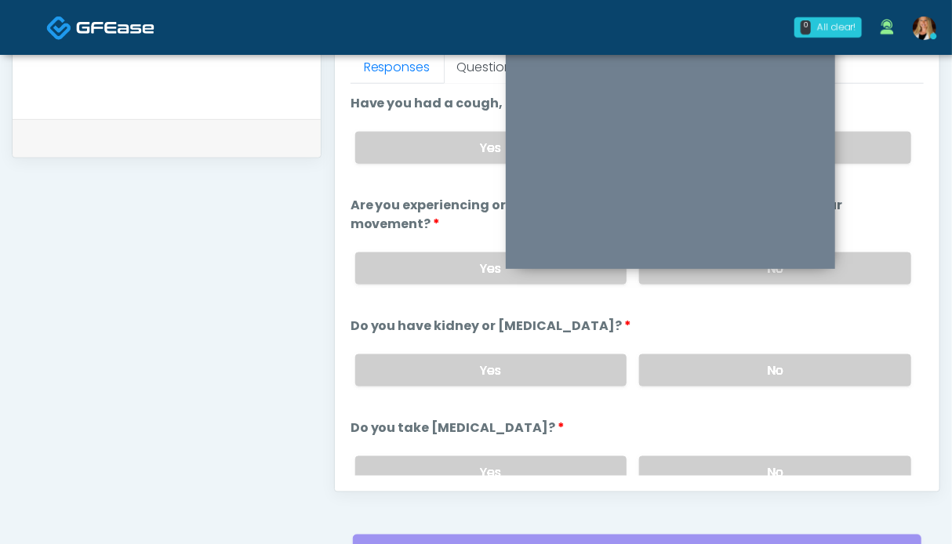
drag, startPoint x: 877, startPoint y: 274, endPoint x: 869, endPoint y: 223, distance: 51.7
click at [877, 274] on label "No" at bounding box center [775, 268] width 272 height 32
click at [869, 145] on label "No" at bounding box center [775, 148] width 272 height 32
click at [834, 364] on label "No" at bounding box center [775, 370] width 272 height 32
click at [807, 465] on label "No" at bounding box center [775, 472] width 272 height 32
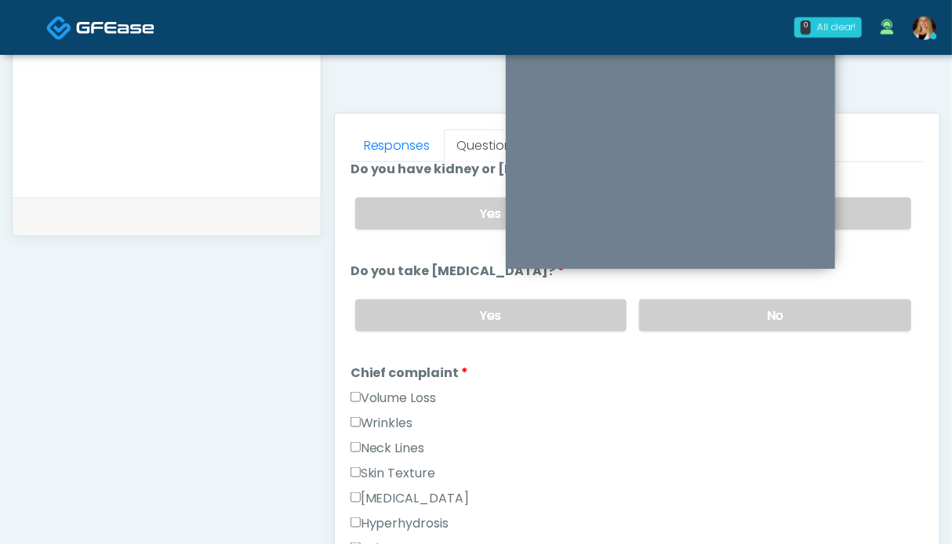
scroll to position [314, 0]
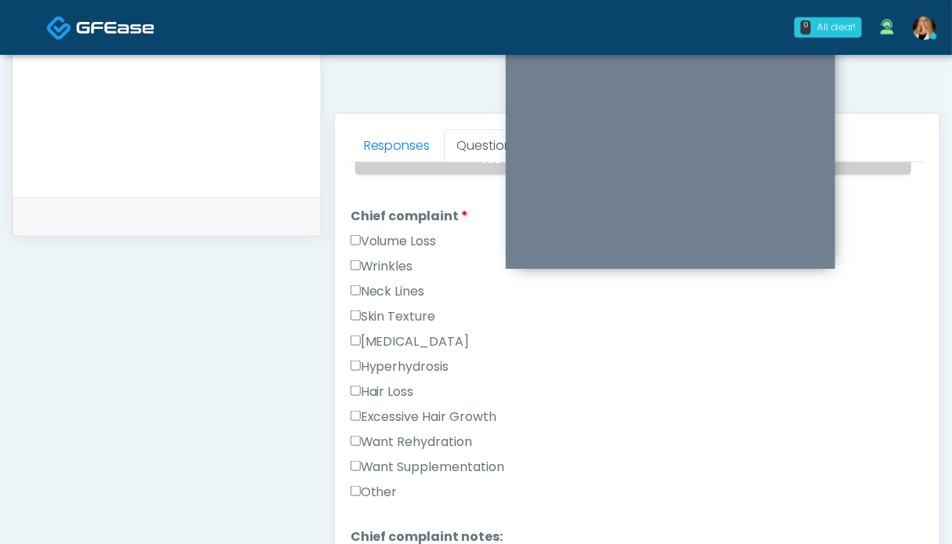
click at [411, 440] on label "Want Rehydration" at bounding box center [411, 442] width 122 height 19
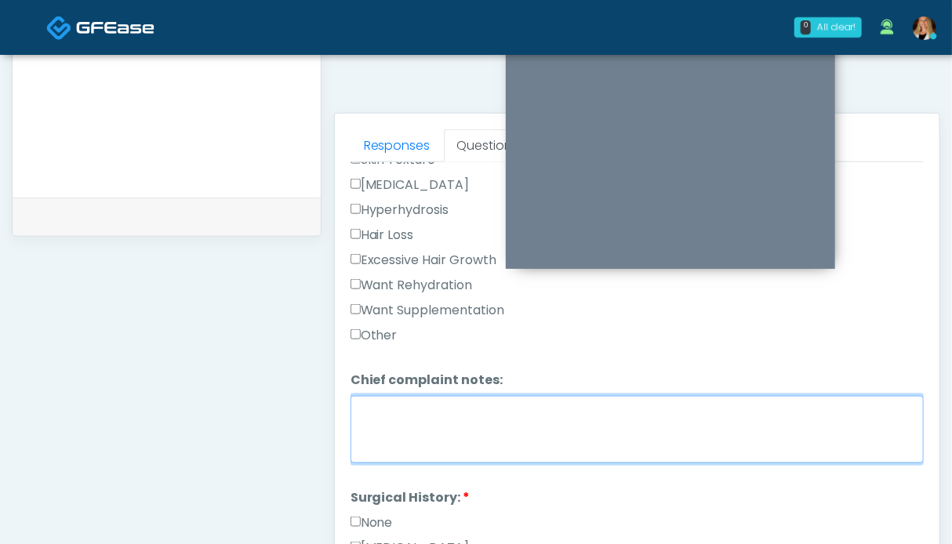
click at [543, 426] on textarea "Chief complaint notes:" at bounding box center [636, 429] width 573 height 67
type textarea "**"
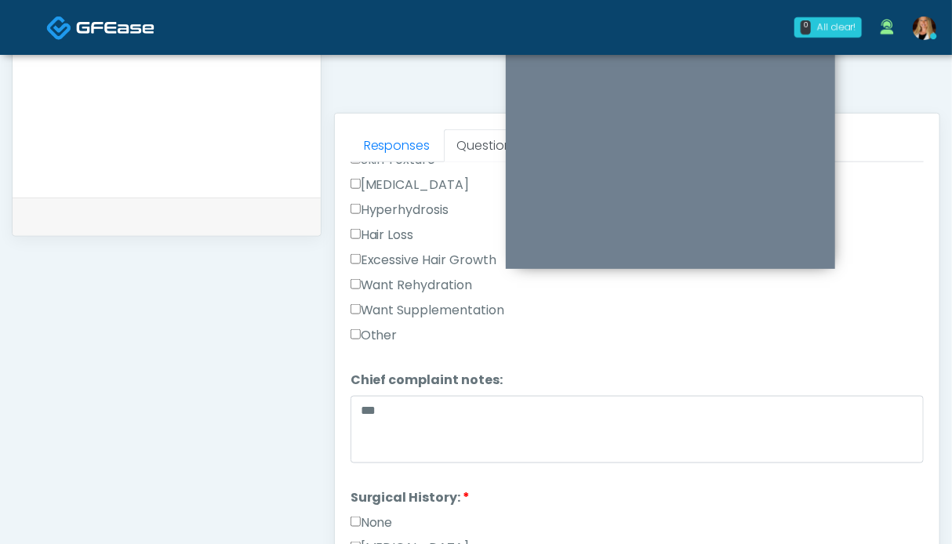
click at [366, 514] on label "None" at bounding box center [371, 523] width 42 height 19
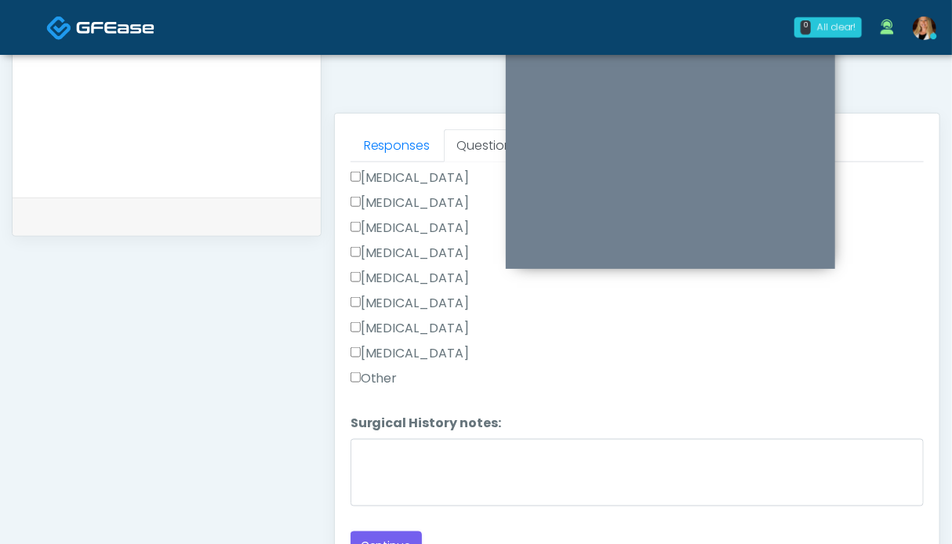
scroll to position [705, 0]
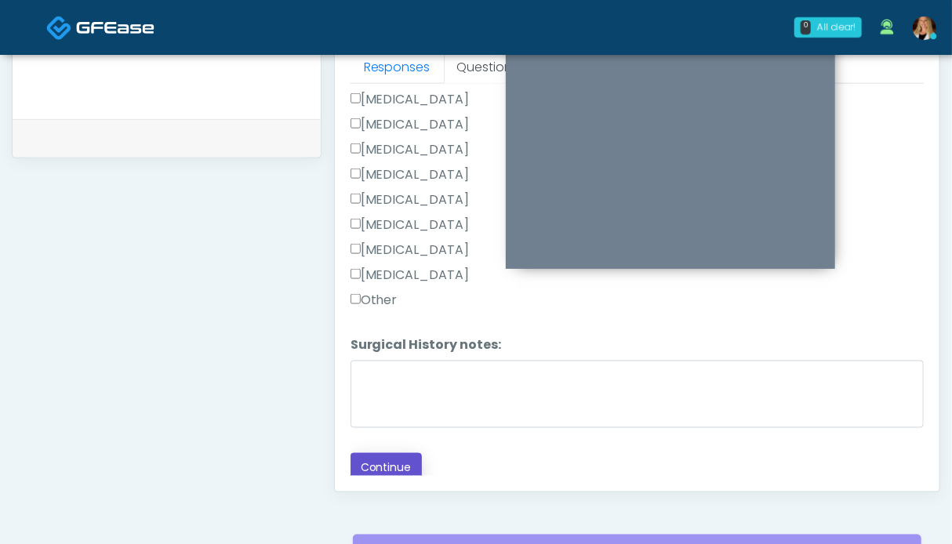
click at [407, 460] on button "Continue" at bounding box center [385, 467] width 71 height 29
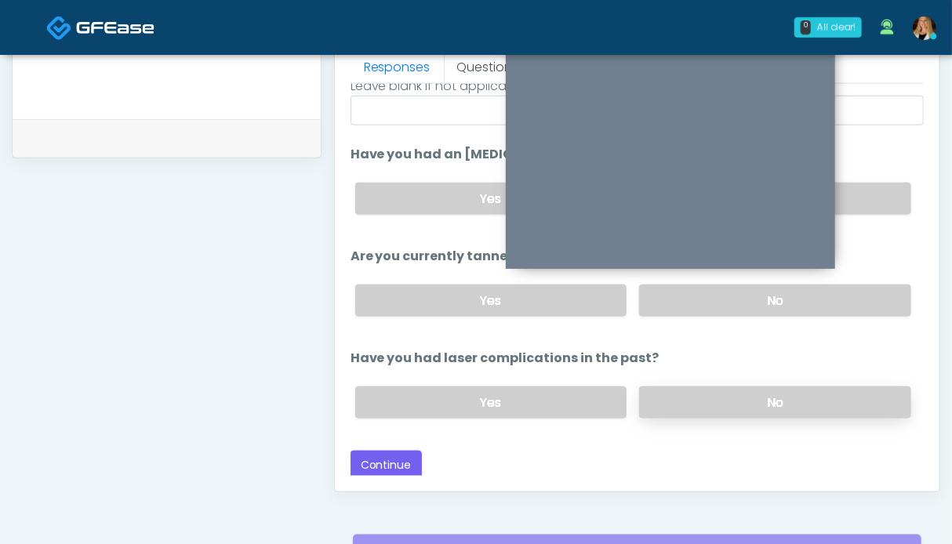
click at [877, 407] on label "No" at bounding box center [775, 403] width 272 height 32
click at [878, 289] on label "No" at bounding box center [775, 301] width 272 height 32
click at [869, 198] on label "No" at bounding box center [775, 199] width 272 height 32
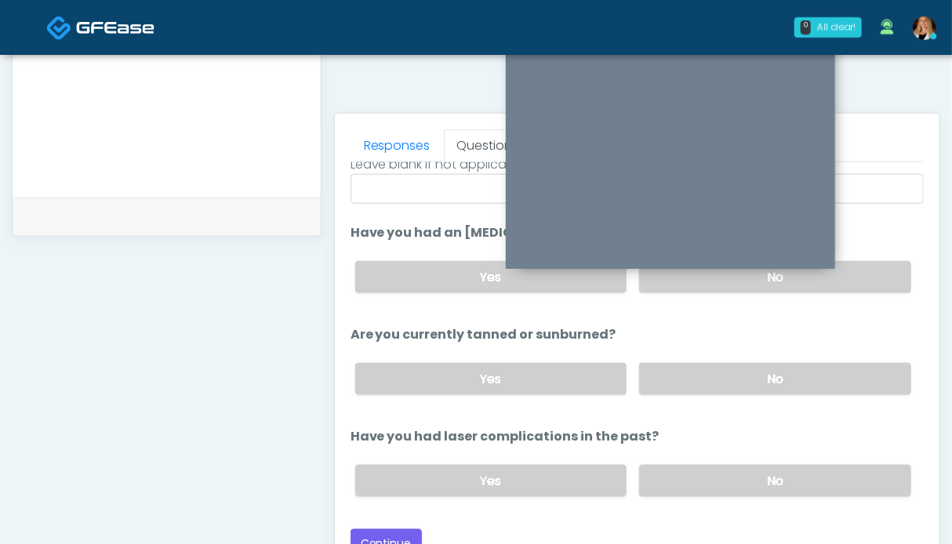
scroll to position [783, 0]
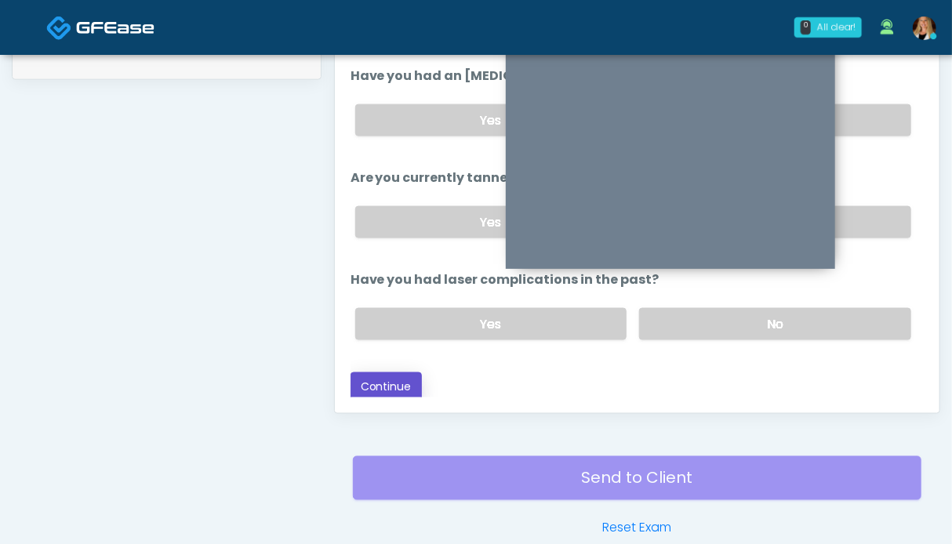
click at [389, 377] on button "Continue" at bounding box center [385, 386] width 71 height 29
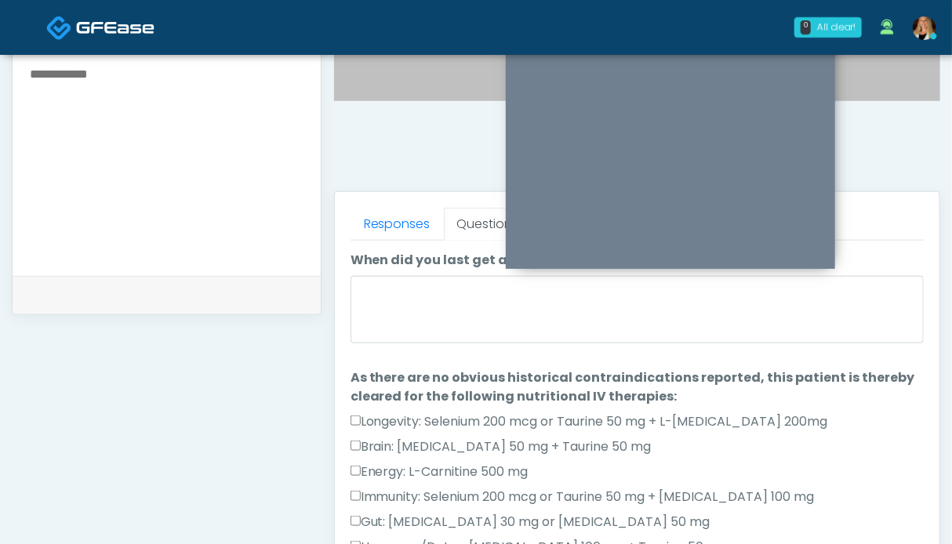
scroll to position [392, 0]
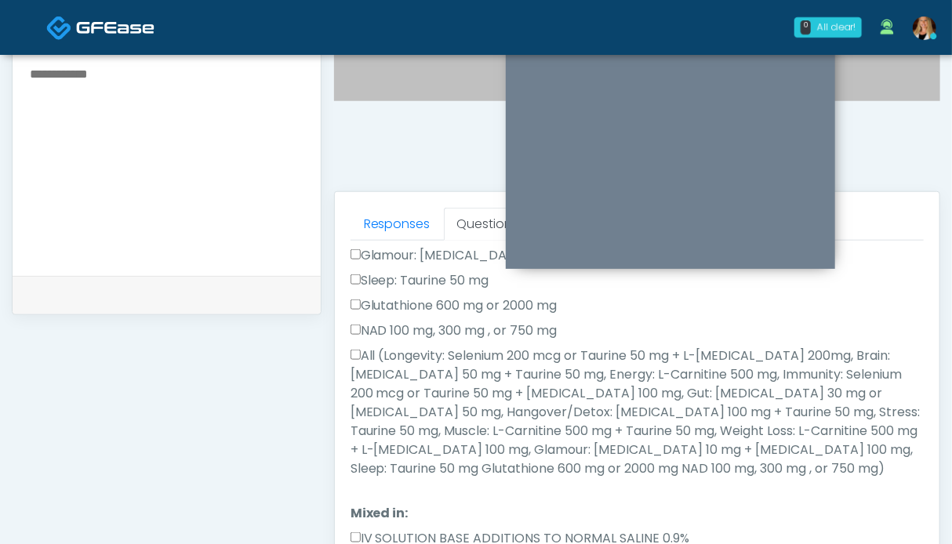
click at [434, 396] on label "All (Longevity: Selenium 200 mcg or Taurine 50 mg + L-Arginine 200mg, Brain: Gl…" at bounding box center [636, 413] width 573 height 132
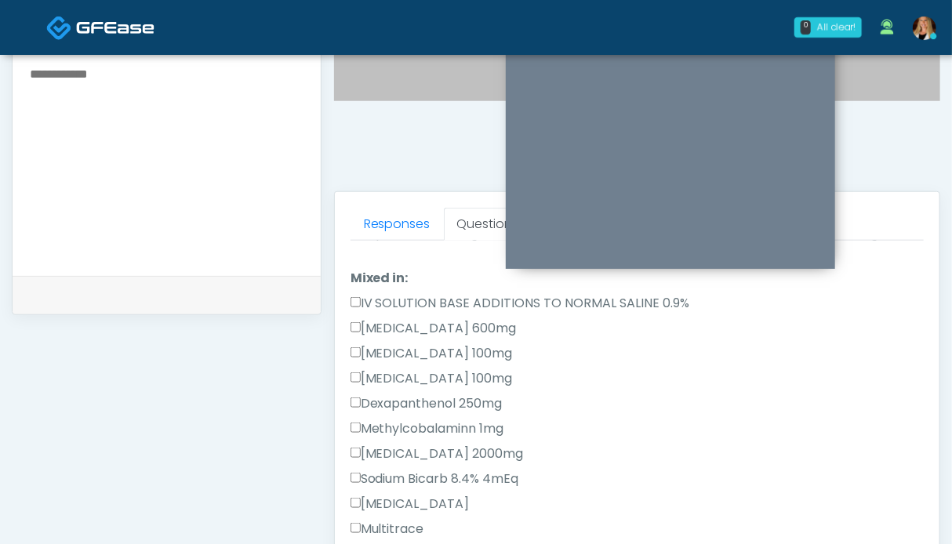
scroll to position [706, 0]
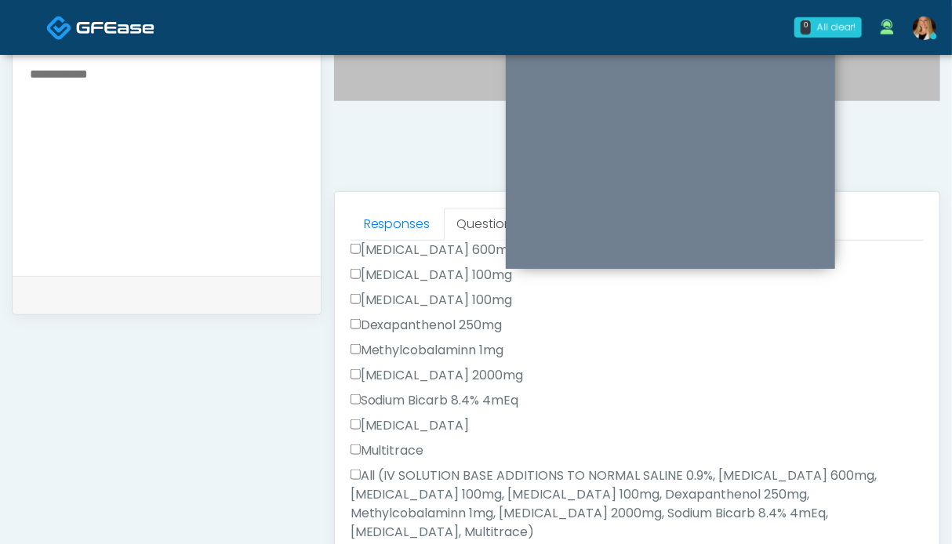
click at [421, 470] on label "All (IV SOLUTION BASE ADDITIONS TO NORMAL SALINE 0.9%, Magnesium Chloride 600mg…" at bounding box center [636, 503] width 573 height 75
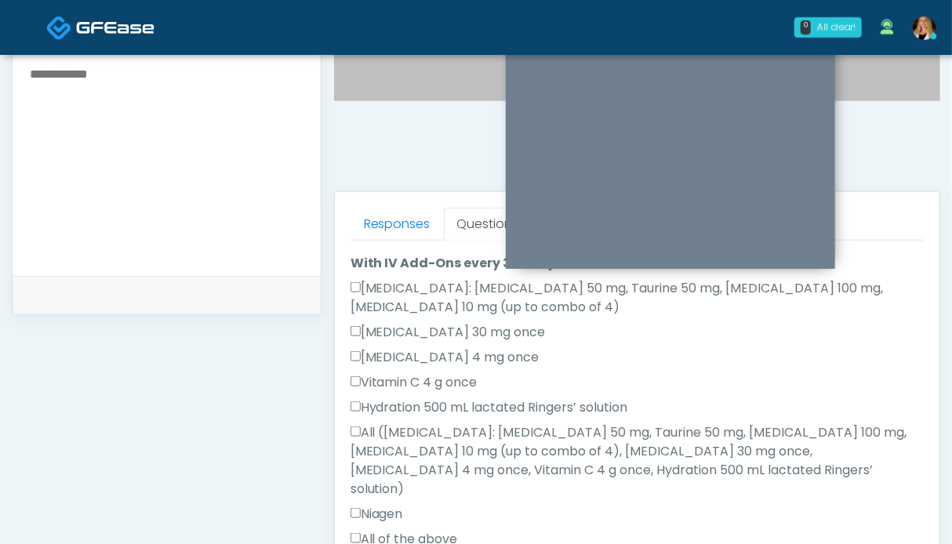
scroll to position [1021, 0]
click at [426, 528] on label "All of the above" at bounding box center [403, 537] width 107 height 19
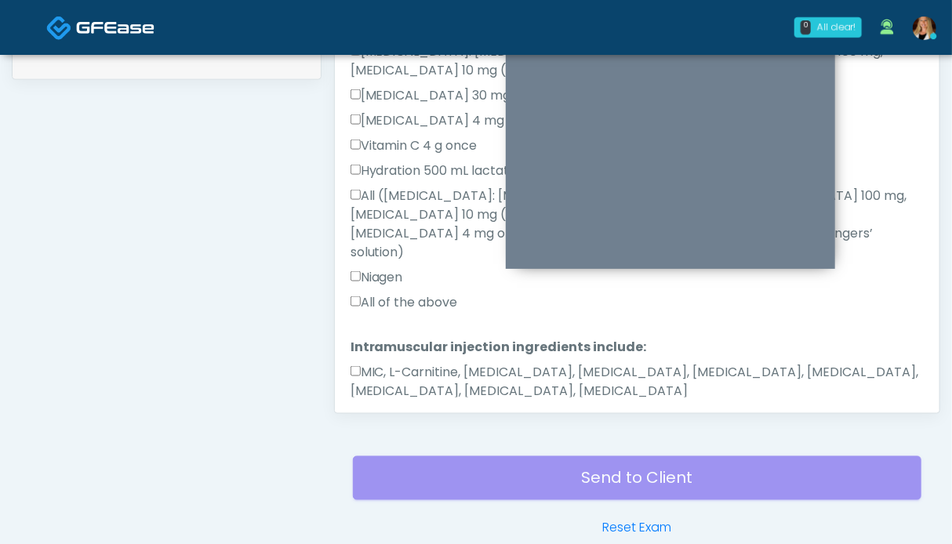
drag, startPoint x: 434, startPoint y: 336, endPoint x: 386, endPoint y: 387, distance: 69.3
click at [433, 363] on label "MIC, L-Carnitine, Methylcobalamin, Glycine, B-Complex, Lycine, Biotin, Vitamin …" at bounding box center [636, 382] width 573 height 38
click at [381, 426] on button "Continue" at bounding box center [385, 440] width 71 height 29
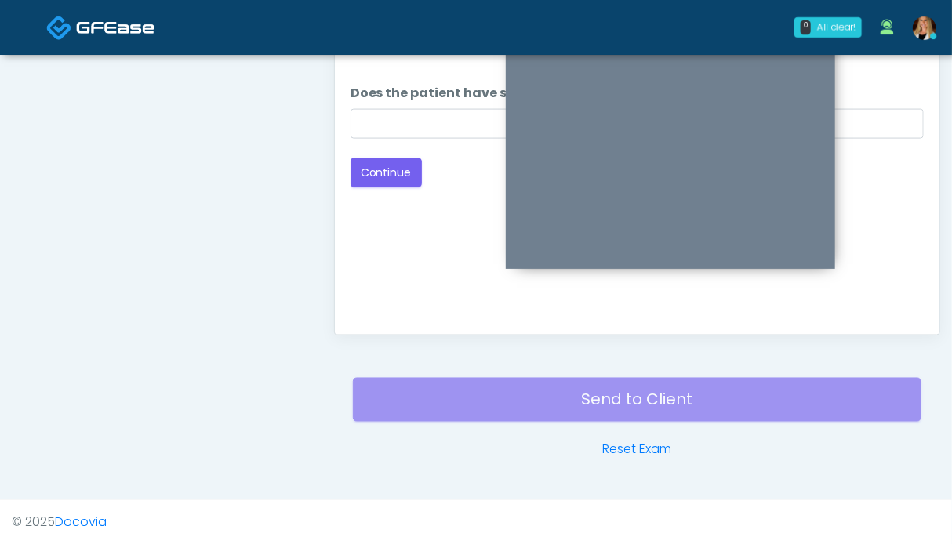
scroll to position [626, 0]
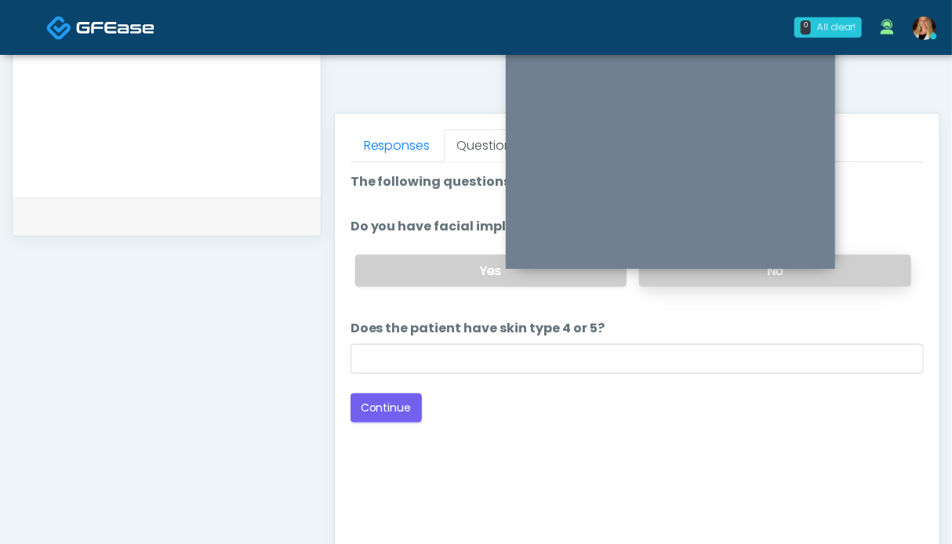
click at [863, 264] on label "No" at bounding box center [775, 271] width 272 height 32
click at [405, 397] on button "Continue" at bounding box center [385, 408] width 71 height 29
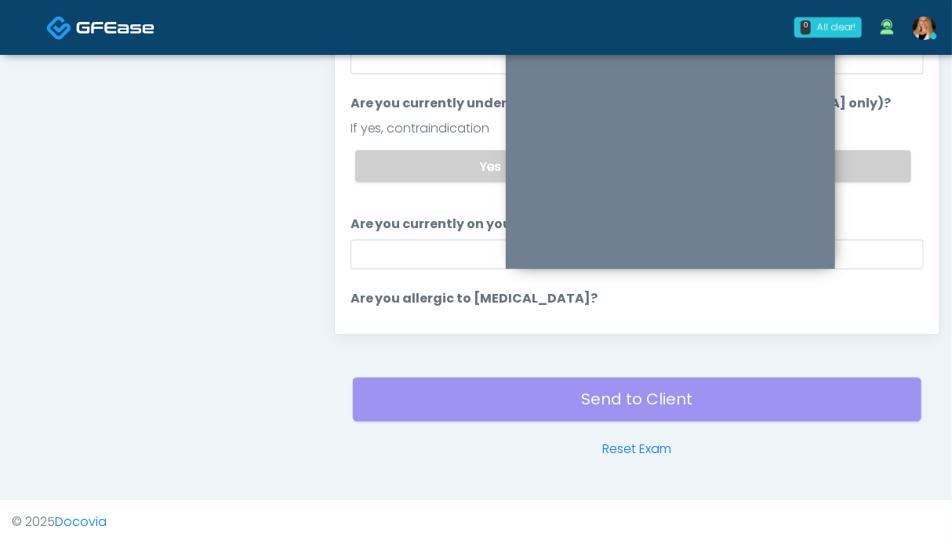
scroll to position [705, 0]
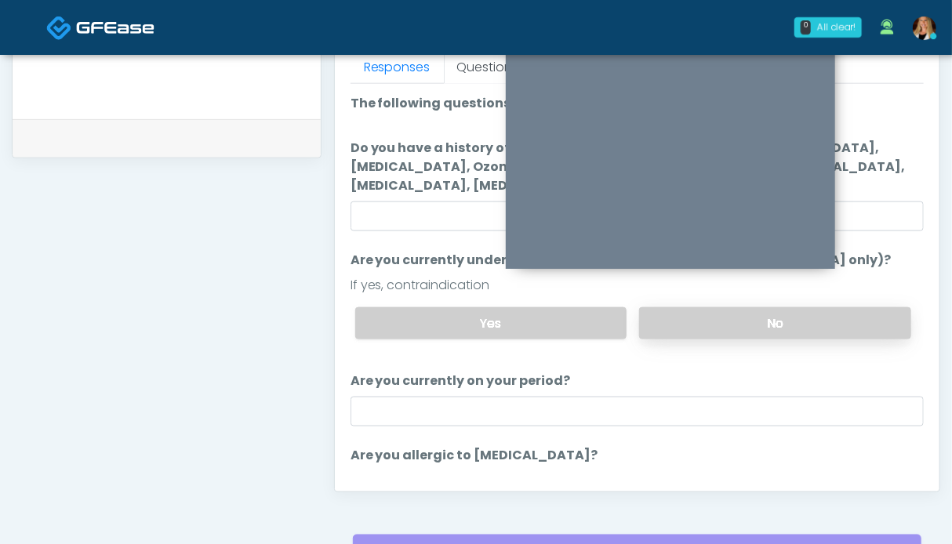
drag, startPoint x: 778, startPoint y: 320, endPoint x: 740, endPoint y: 317, distance: 38.5
click at [778, 319] on label "No" at bounding box center [775, 323] width 272 height 32
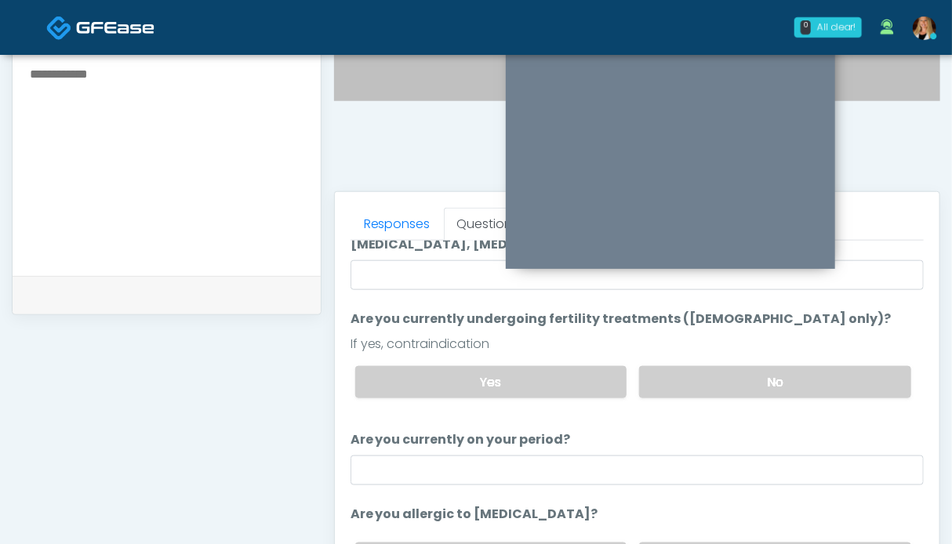
scroll to position [626, 0]
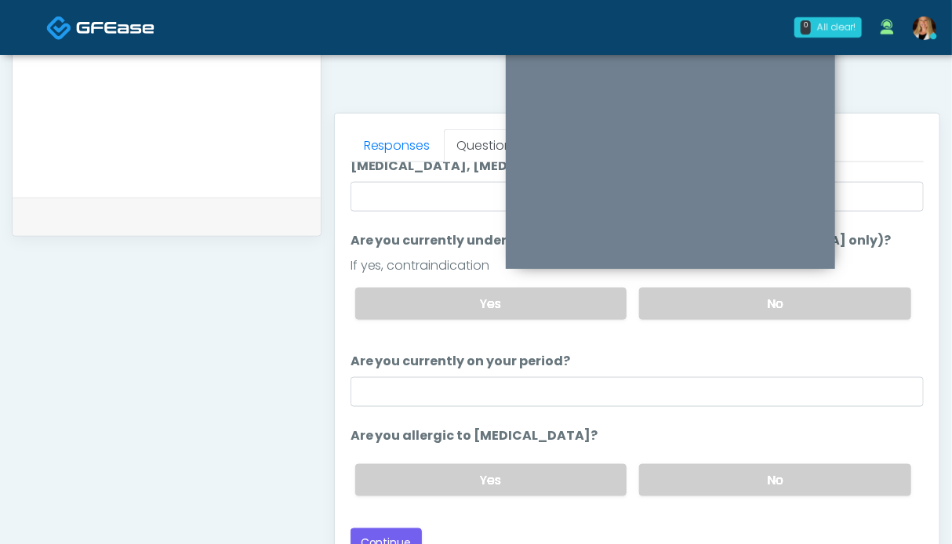
drag, startPoint x: 717, startPoint y: 489, endPoint x: 574, endPoint y: 408, distance: 165.0
click at [717, 488] on label "No" at bounding box center [775, 480] width 272 height 32
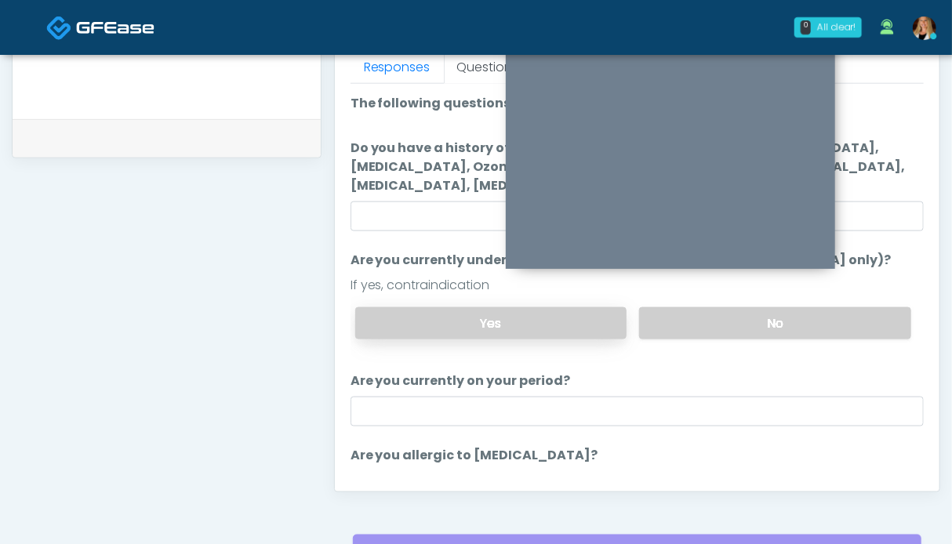
scroll to position [98, 0]
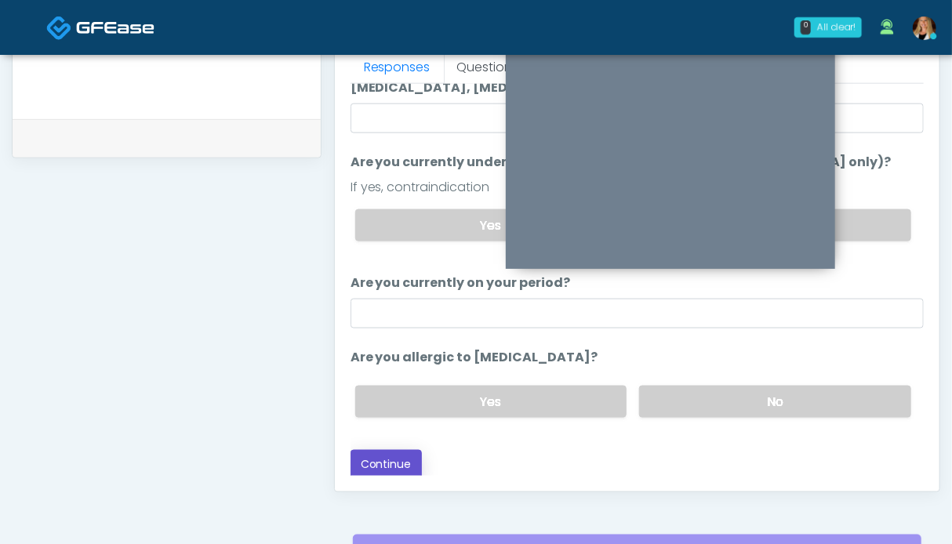
click at [405, 468] on button "Continue" at bounding box center [385, 464] width 71 height 29
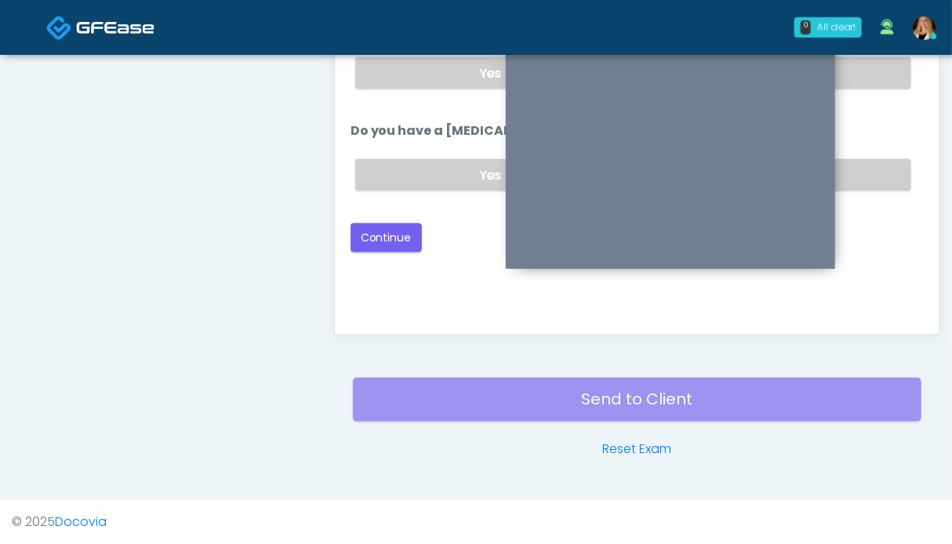
scroll to position [0, 0]
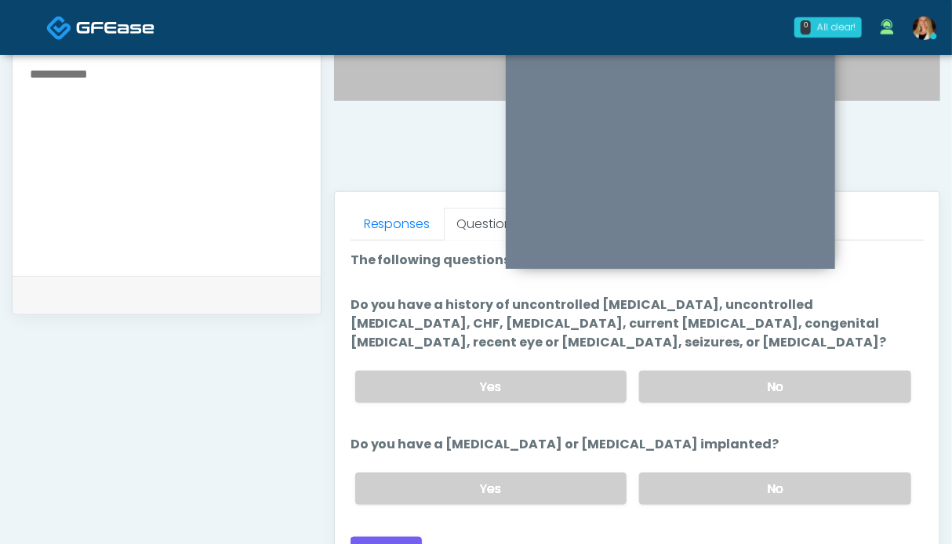
click at [776, 484] on label "No" at bounding box center [775, 489] width 272 height 32
click at [758, 378] on label "No" at bounding box center [775, 387] width 272 height 32
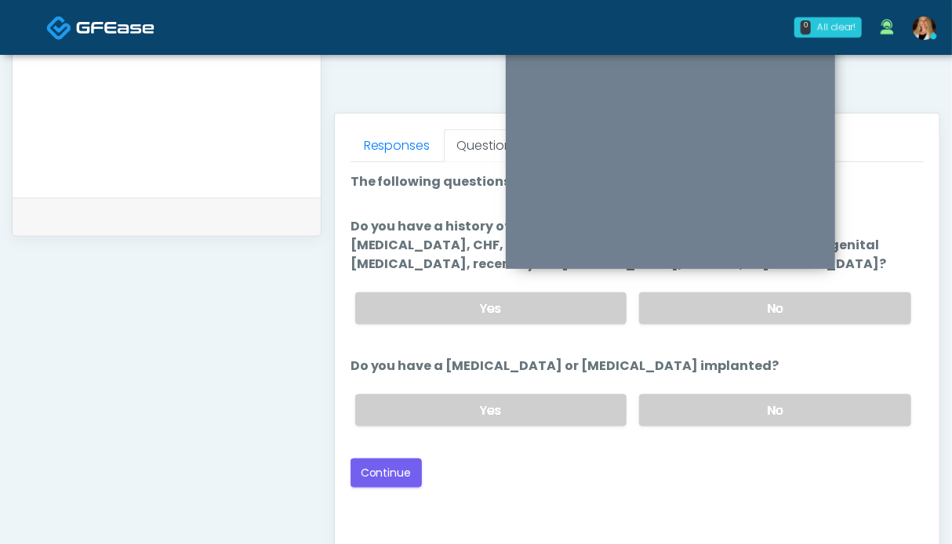
scroll to position [705, 0]
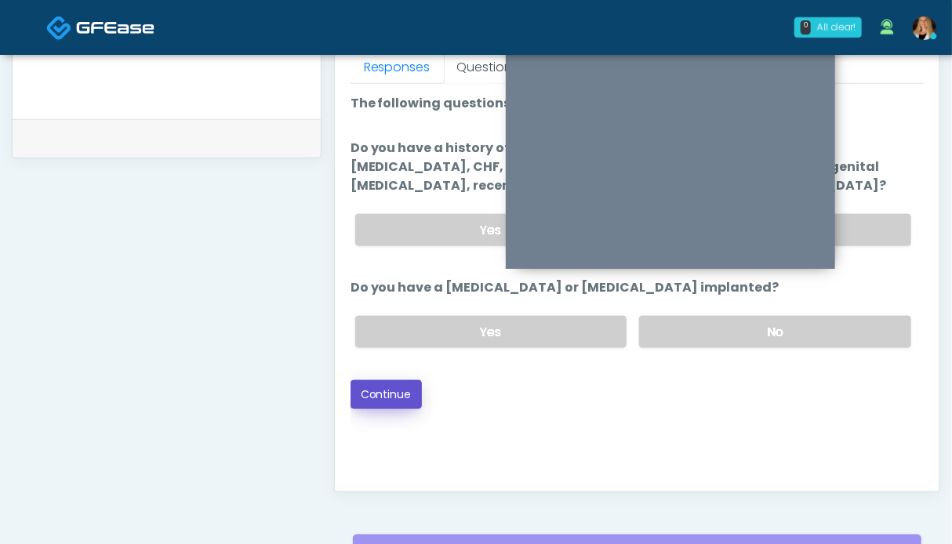
click at [389, 384] on button "Continue" at bounding box center [385, 394] width 71 height 29
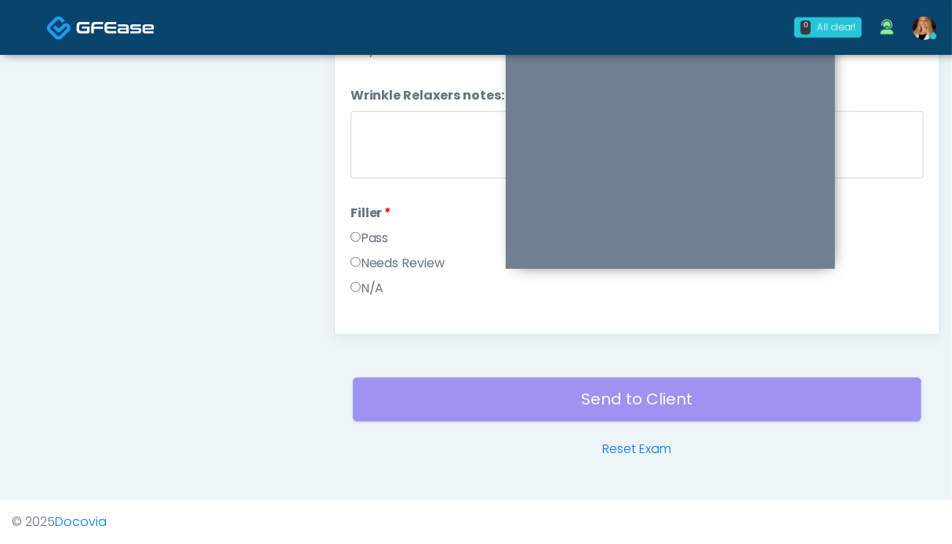
scroll to position [470, 0]
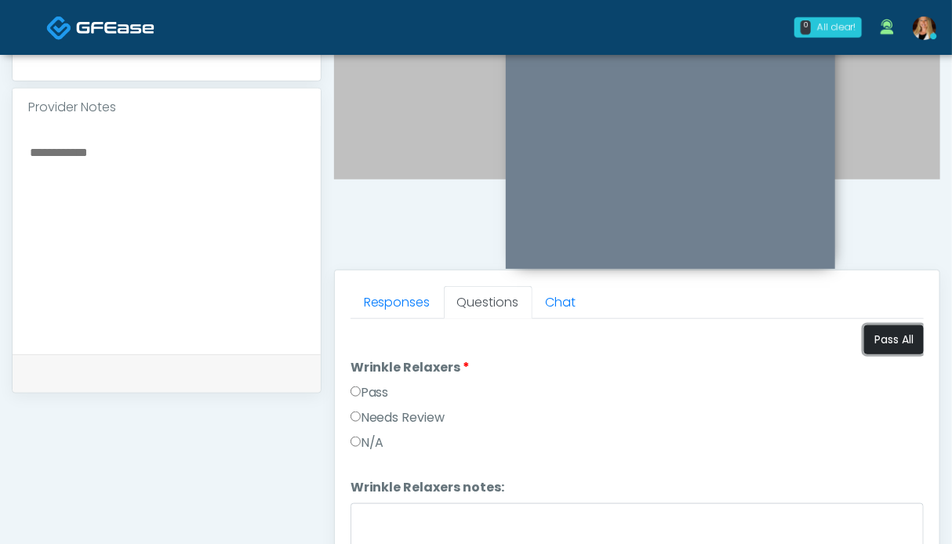
click at [869, 343] on button "Pass All" at bounding box center [894, 339] width 60 height 29
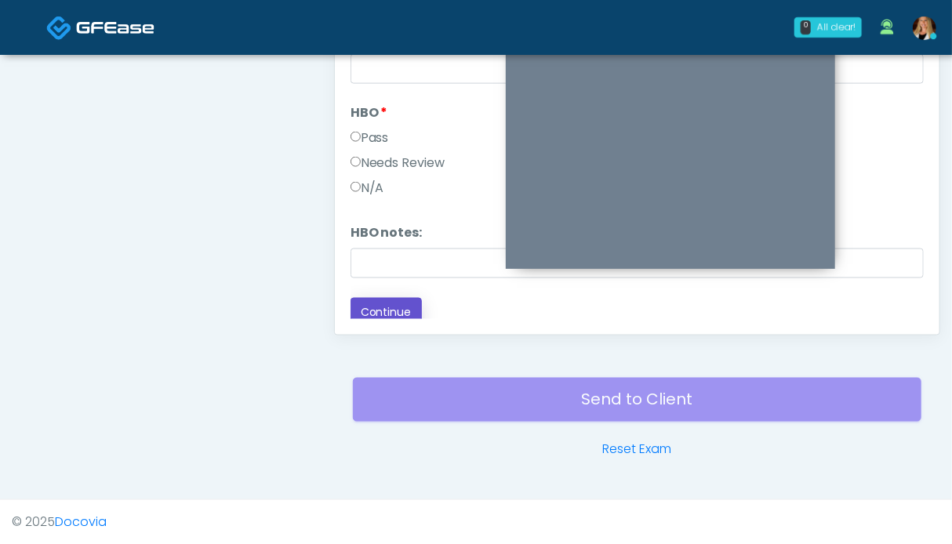
click at [394, 302] on button "Continue" at bounding box center [385, 312] width 71 height 29
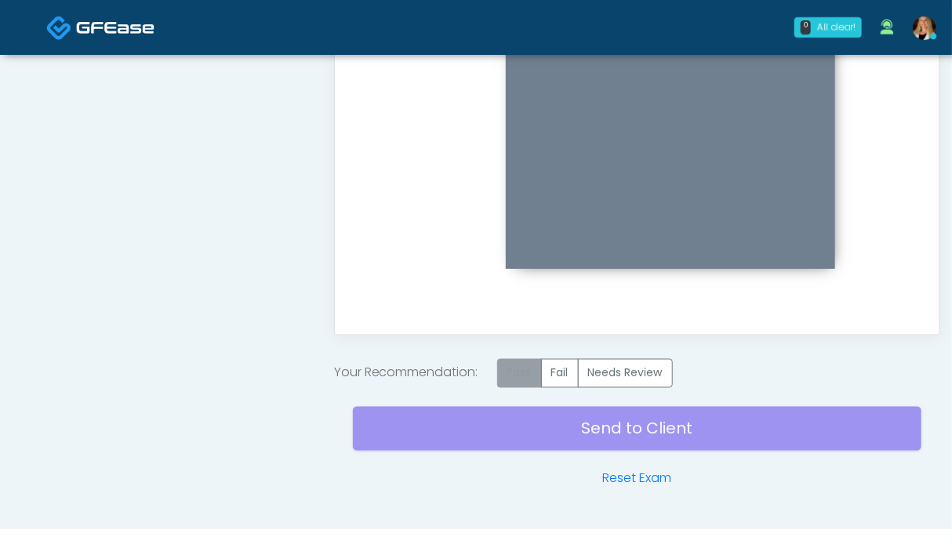
click at [521, 371] on label "Pass" at bounding box center [519, 373] width 45 height 29
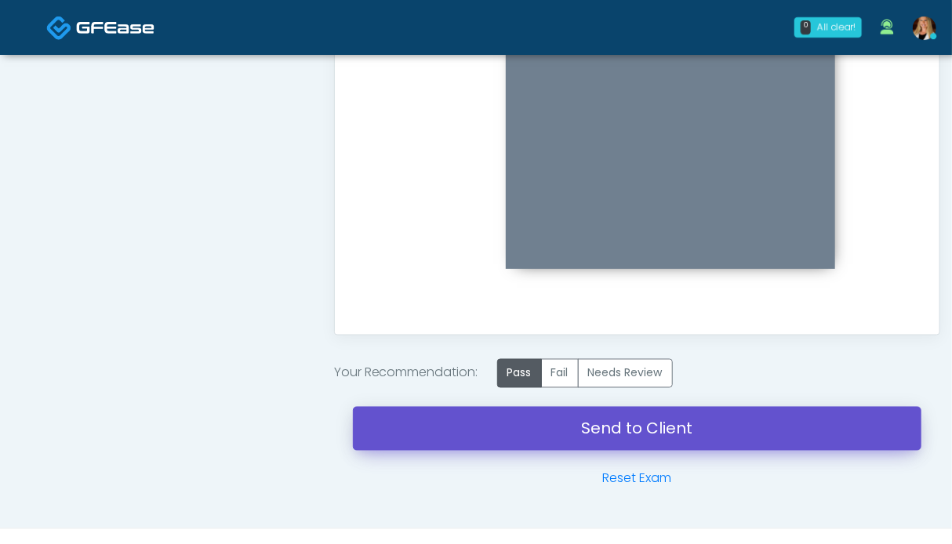
click at [659, 420] on link "Send to Client" at bounding box center [637, 429] width 568 height 44
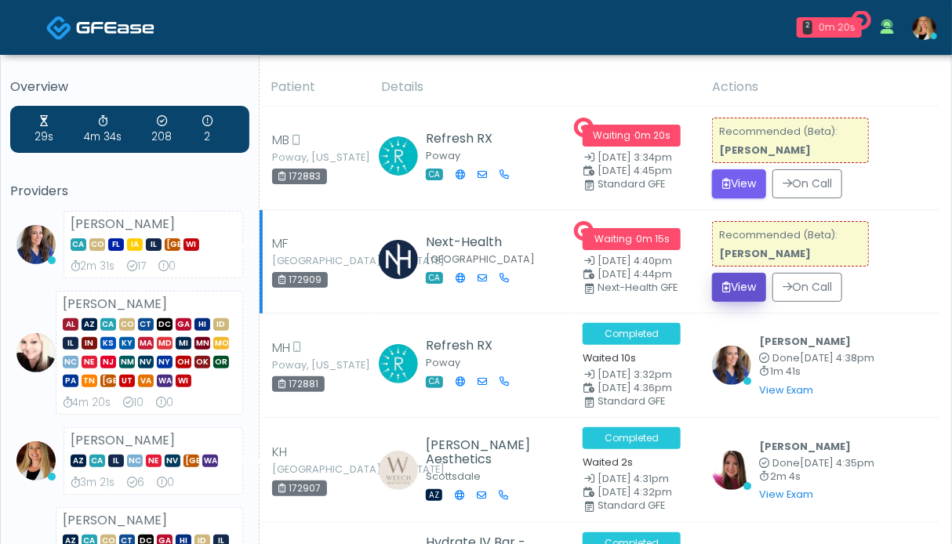
click at [742, 291] on button "View" at bounding box center [739, 287] width 54 height 29
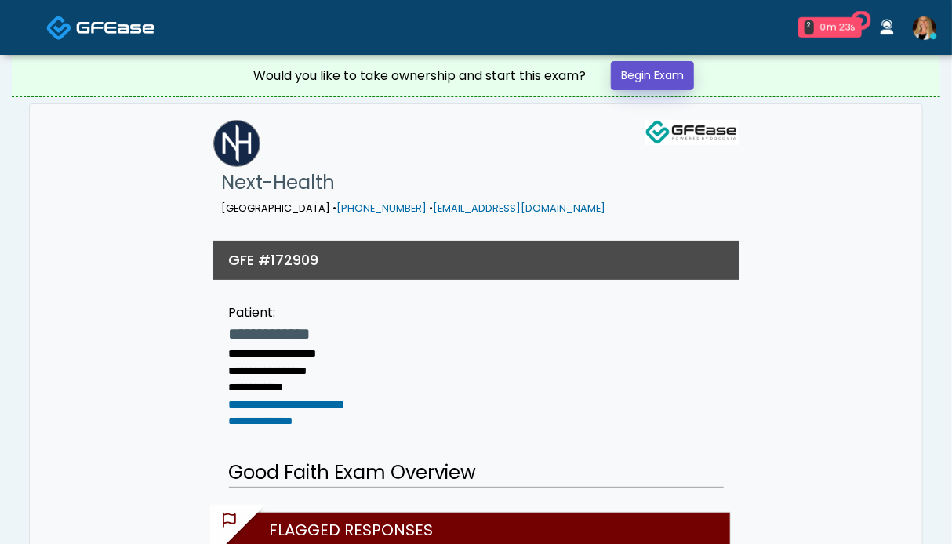
click at [627, 74] on link "Begin Exam" at bounding box center [652, 75] width 83 height 29
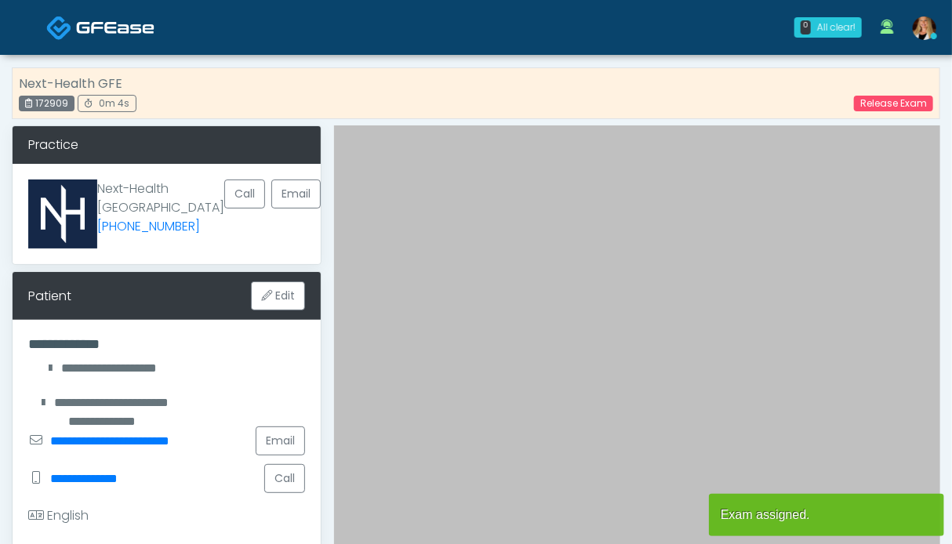
scroll to position [314, 0]
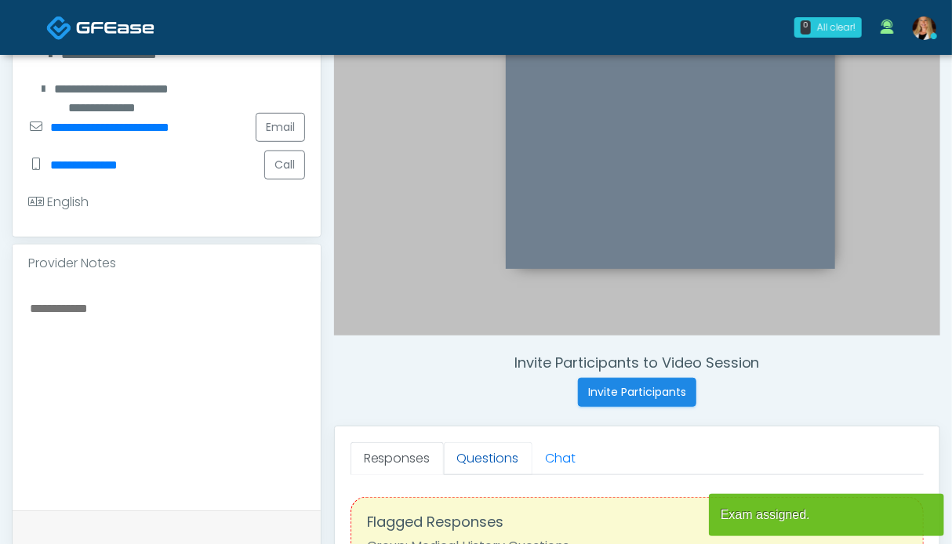
click at [474, 449] on link "Questions" at bounding box center [488, 458] width 89 height 33
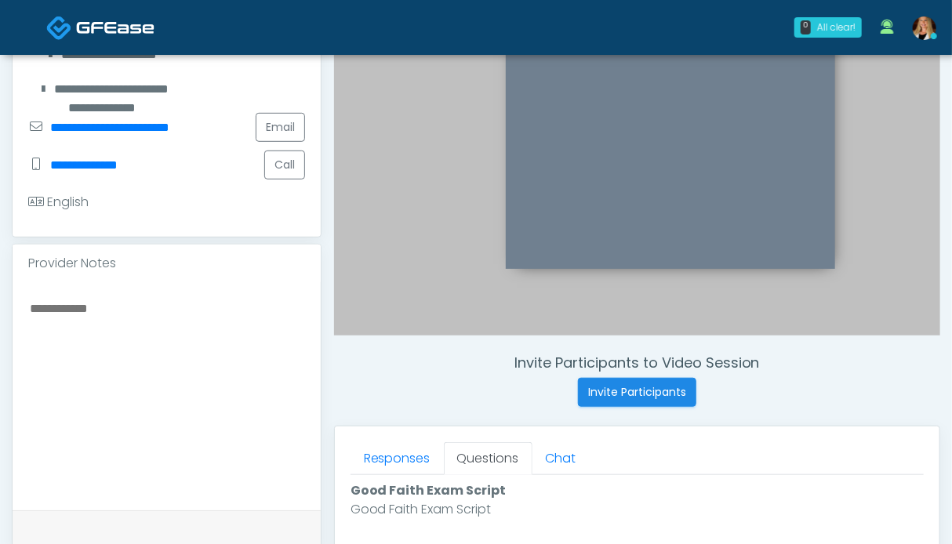
scroll to position [627, 0]
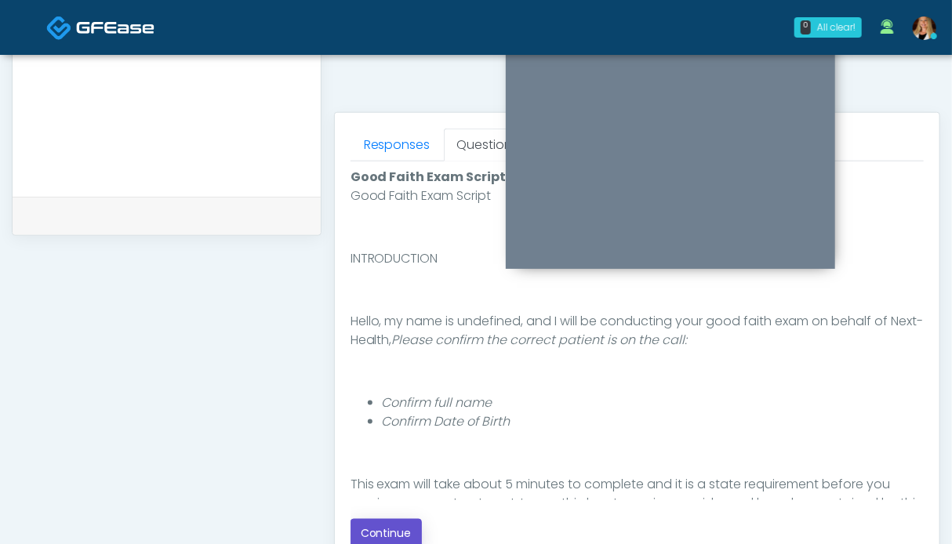
click at [394, 524] on button "Continue" at bounding box center [385, 533] width 71 height 29
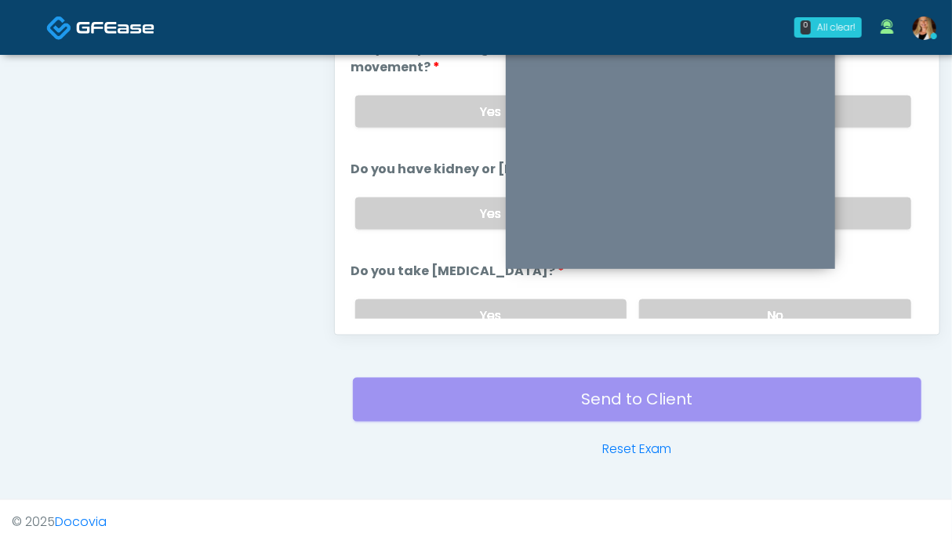
scroll to position [705, 0]
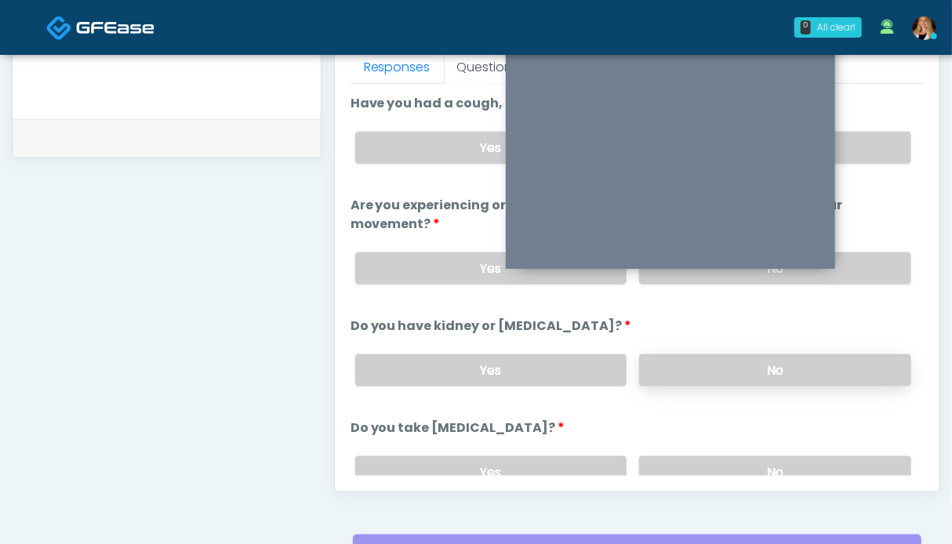
click at [851, 374] on label "No" at bounding box center [775, 370] width 272 height 32
click at [863, 252] on label "No" at bounding box center [775, 268] width 272 height 32
click at [860, 150] on label "No" at bounding box center [775, 148] width 272 height 32
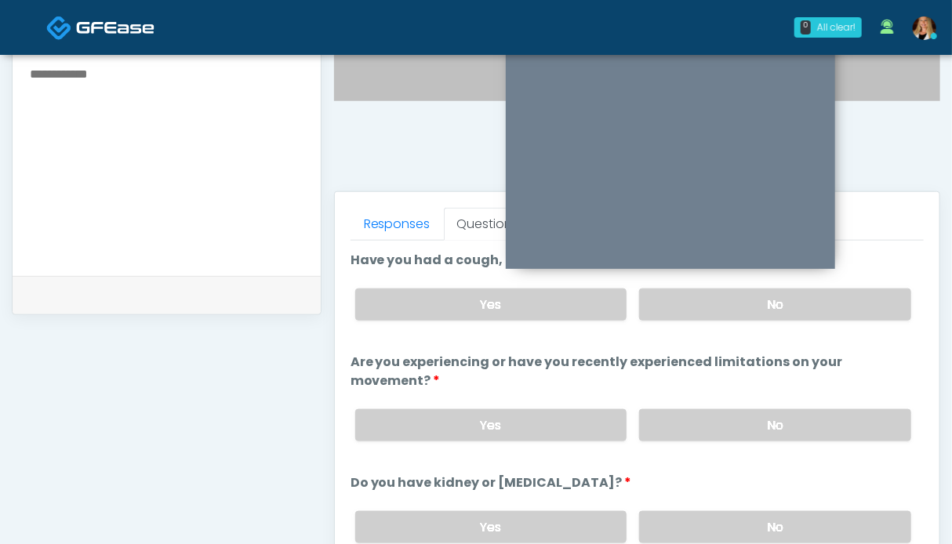
scroll to position [235, 0]
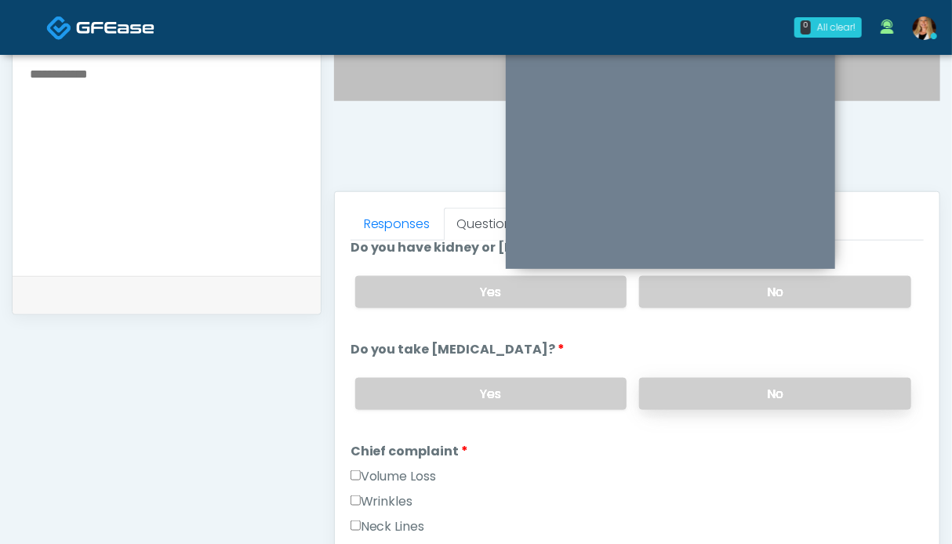
click at [825, 396] on label "No" at bounding box center [775, 394] width 272 height 32
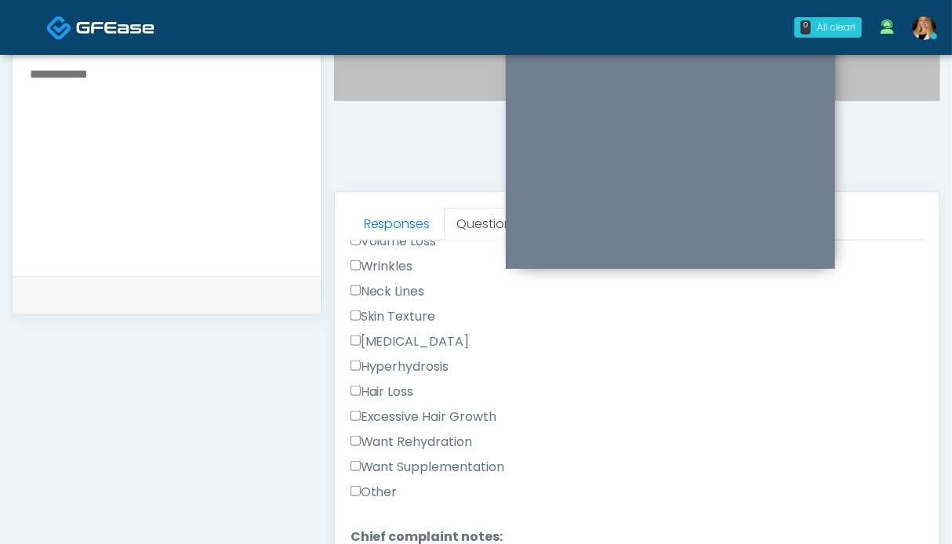
click at [411, 440] on label "Want Rehydration" at bounding box center [411, 442] width 122 height 19
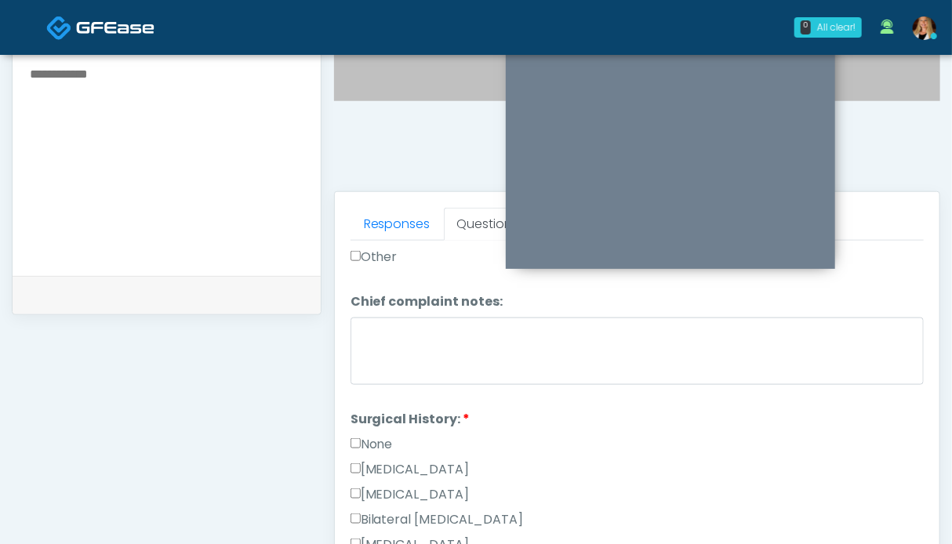
click at [393, 437] on label "None" at bounding box center [371, 444] width 42 height 19
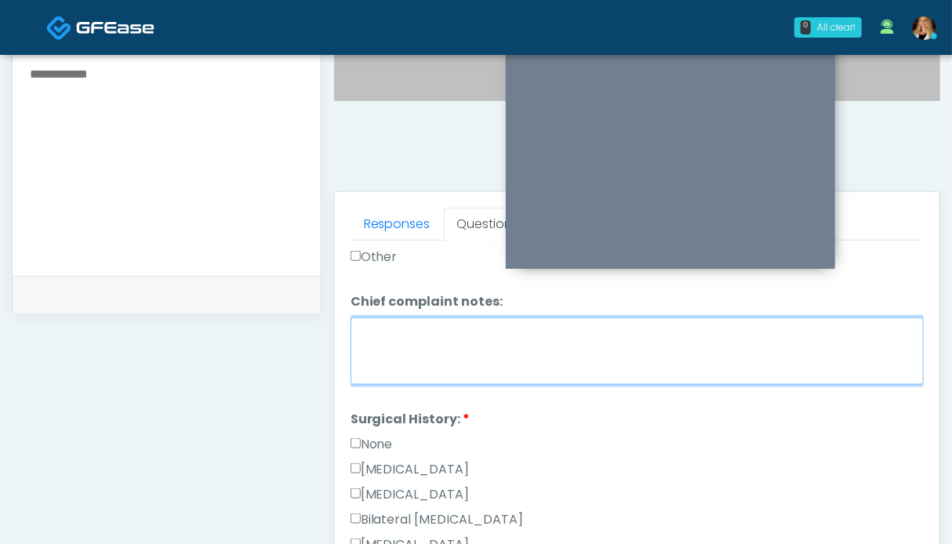
click at [414, 339] on textarea "Chief complaint notes:" at bounding box center [636, 351] width 573 height 67
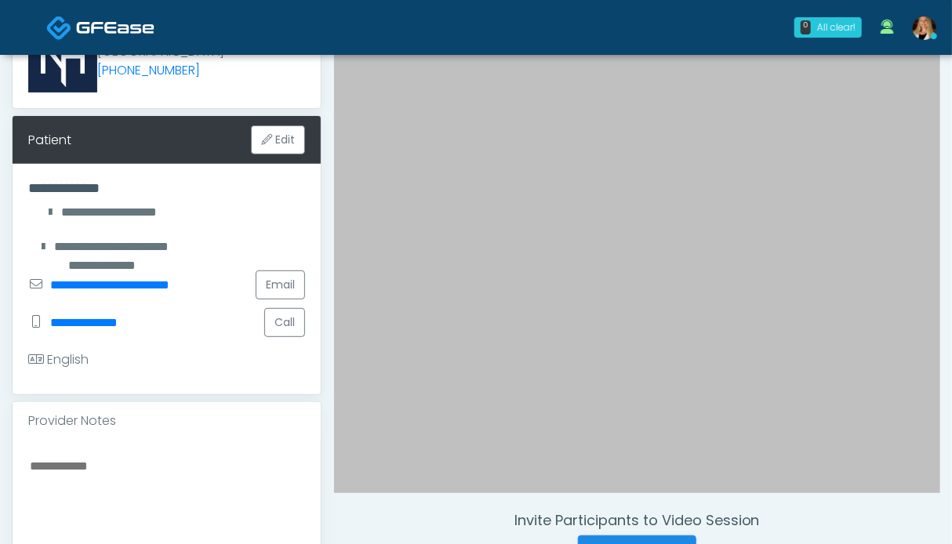
scroll to position [391, 0]
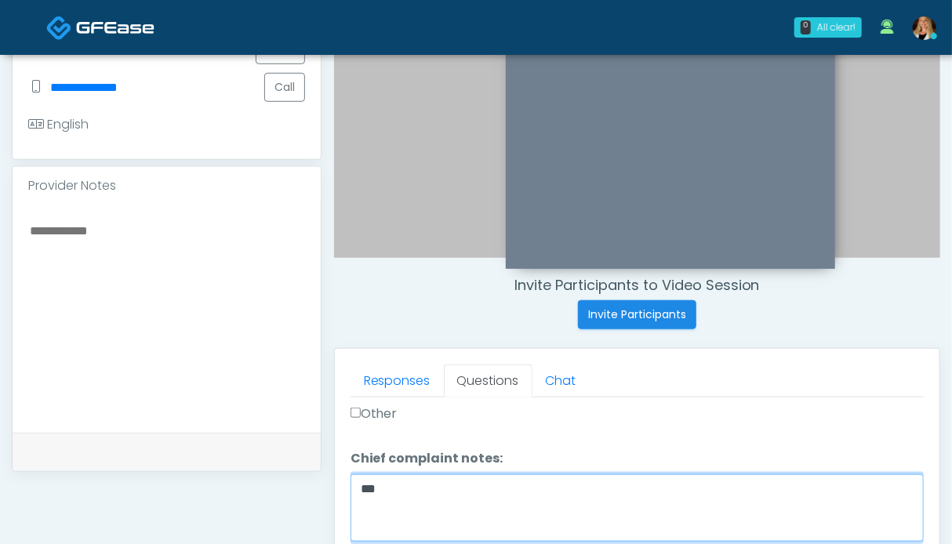
type textarea "**"
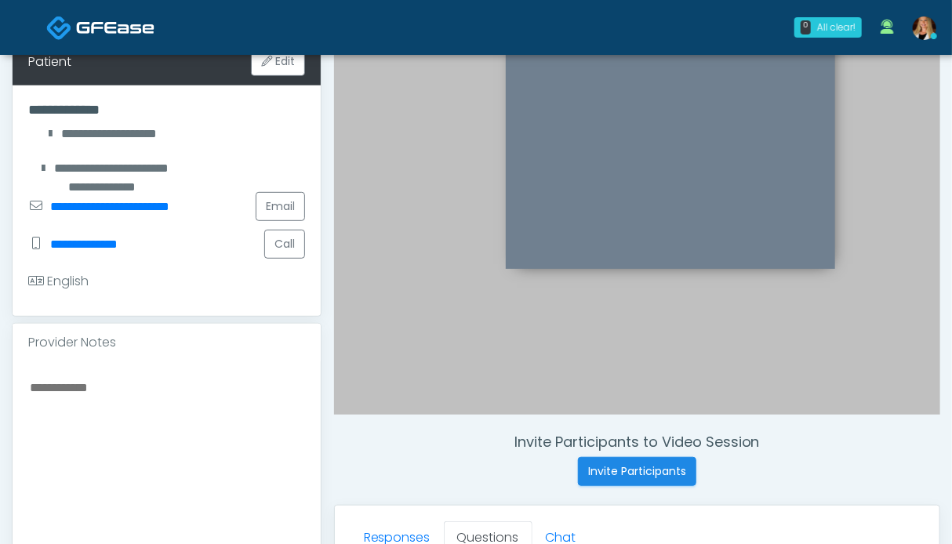
scroll to position [548, 0]
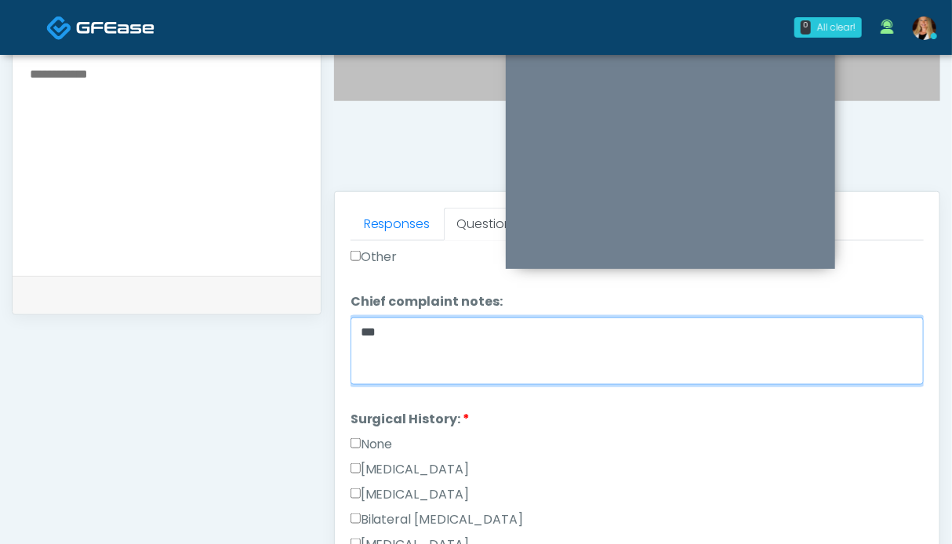
click at [411, 336] on textarea "**" at bounding box center [636, 351] width 573 height 67
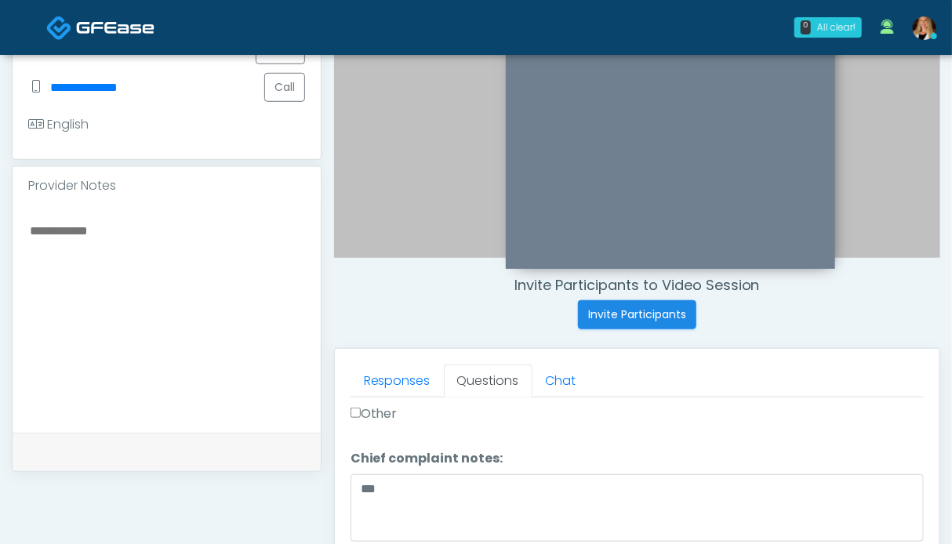
click at [129, 278] on textarea at bounding box center [166, 315] width 277 height 191
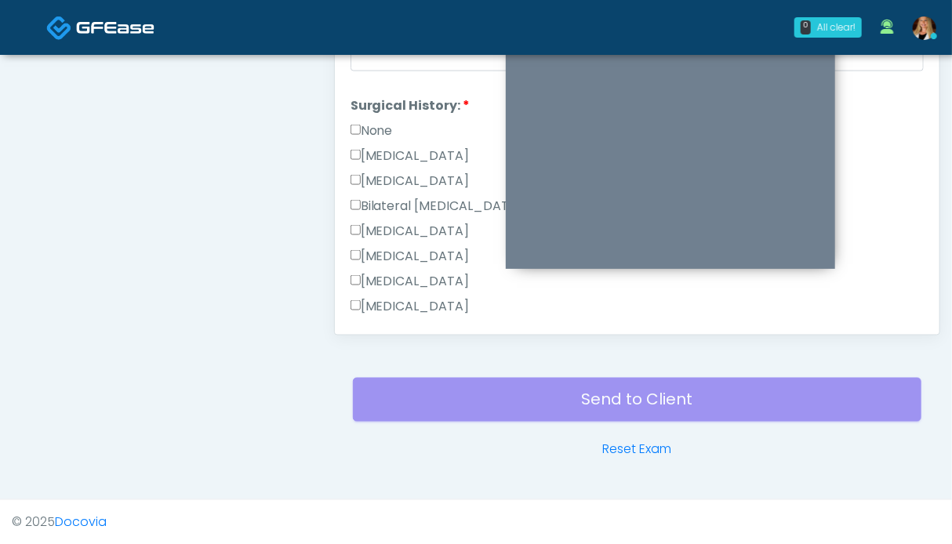
scroll to position [994, 0]
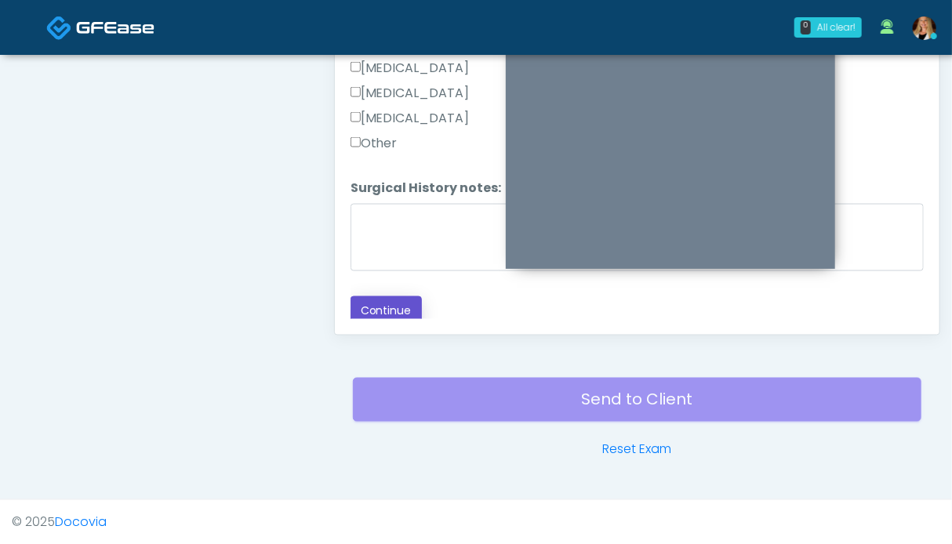
click at [397, 308] on button "Continue" at bounding box center [385, 310] width 71 height 29
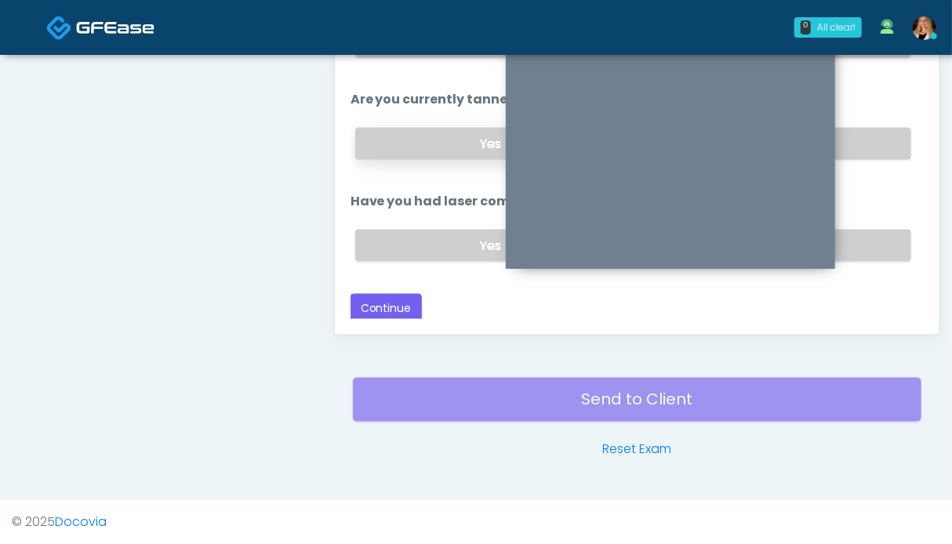
scroll to position [626, 0]
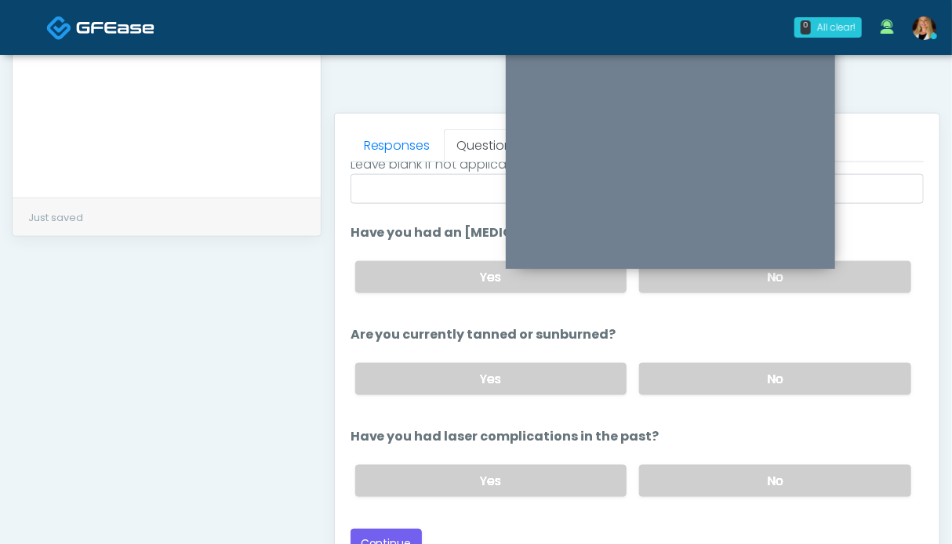
click at [713, 457] on div "Yes No" at bounding box center [633, 480] width 581 height 57
click at [711, 468] on label "No" at bounding box center [775, 481] width 272 height 32
click at [721, 383] on label "No" at bounding box center [775, 379] width 272 height 32
drag, startPoint x: 869, startPoint y: 271, endPoint x: 647, endPoint y: 349, distance: 235.1
click at [869, 271] on label "No" at bounding box center [775, 277] width 272 height 32
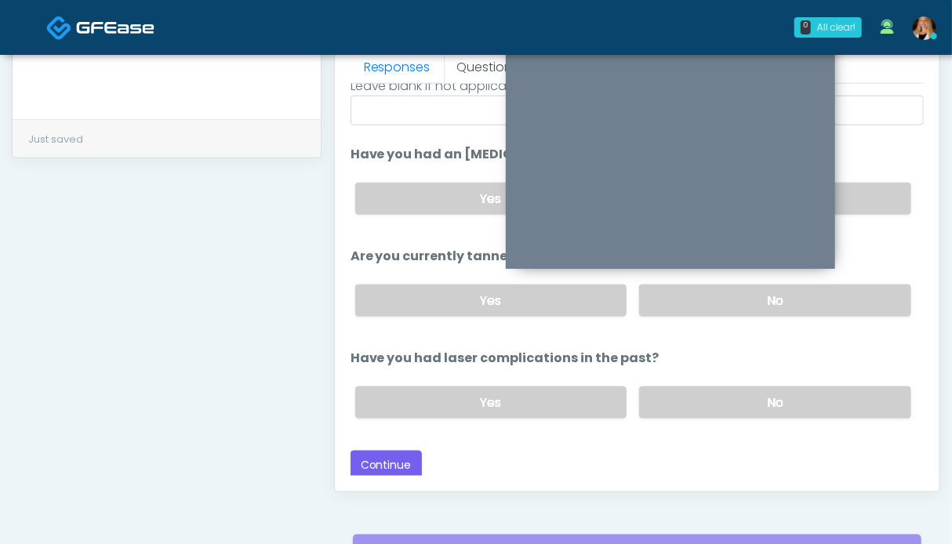
scroll to position [783, 0]
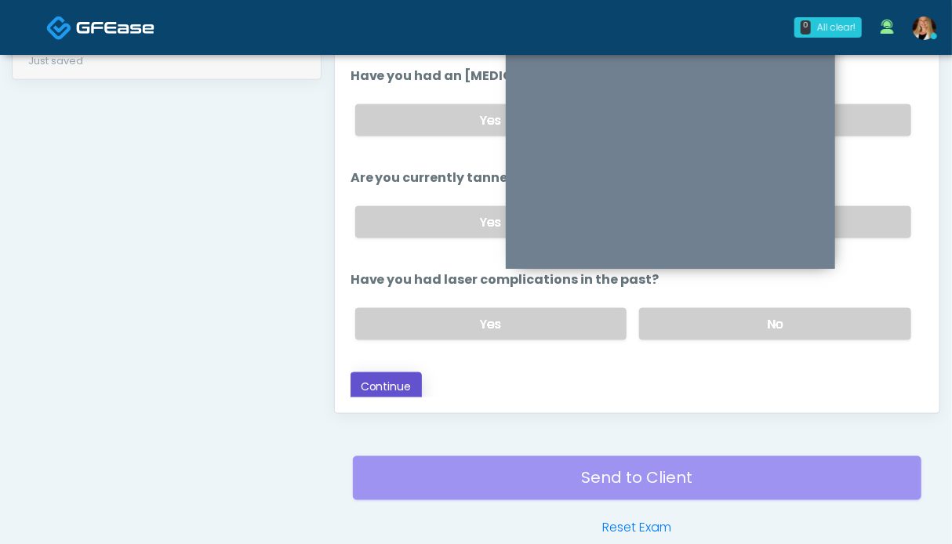
click at [365, 394] on button "Continue" at bounding box center [385, 386] width 71 height 29
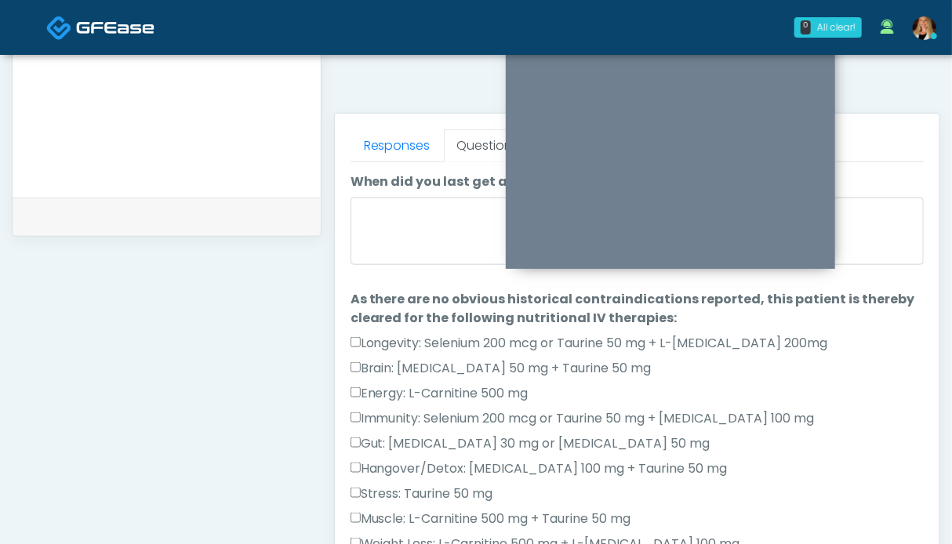
scroll to position [705, 0]
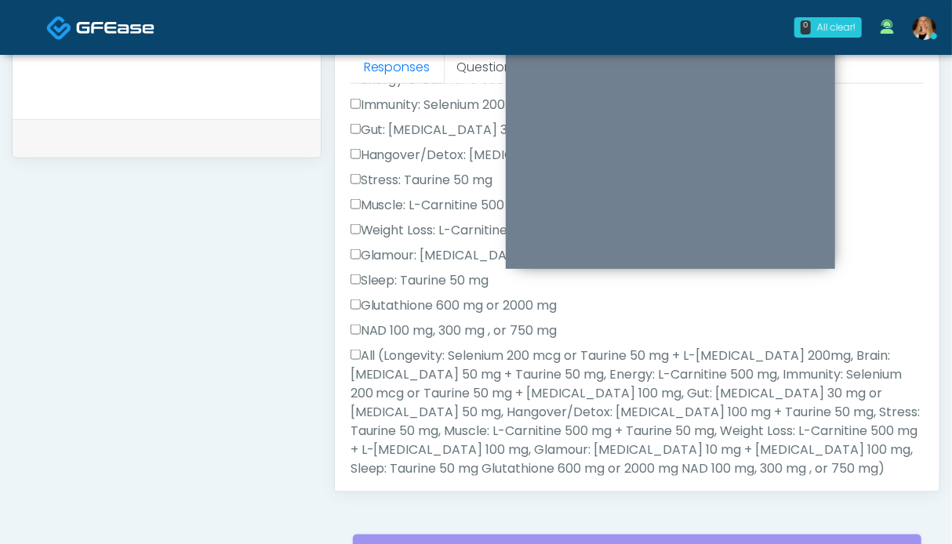
click at [416, 390] on label "All (Longevity: Selenium 200 mcg or Taurine 50 mg + L-Arginine 200mg, Brain: Gl…" at bounding box center [636, 413] width 573 height 132
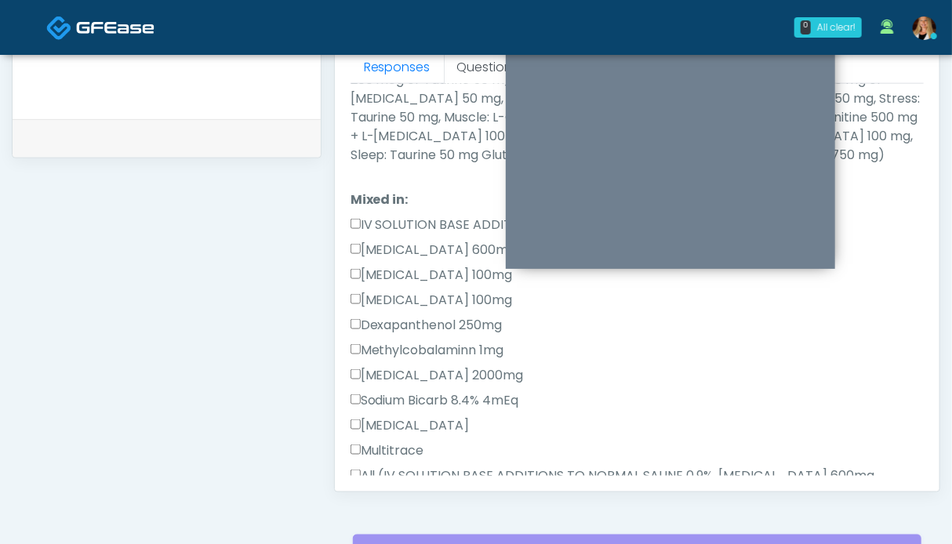
scroll to position [627, 0]
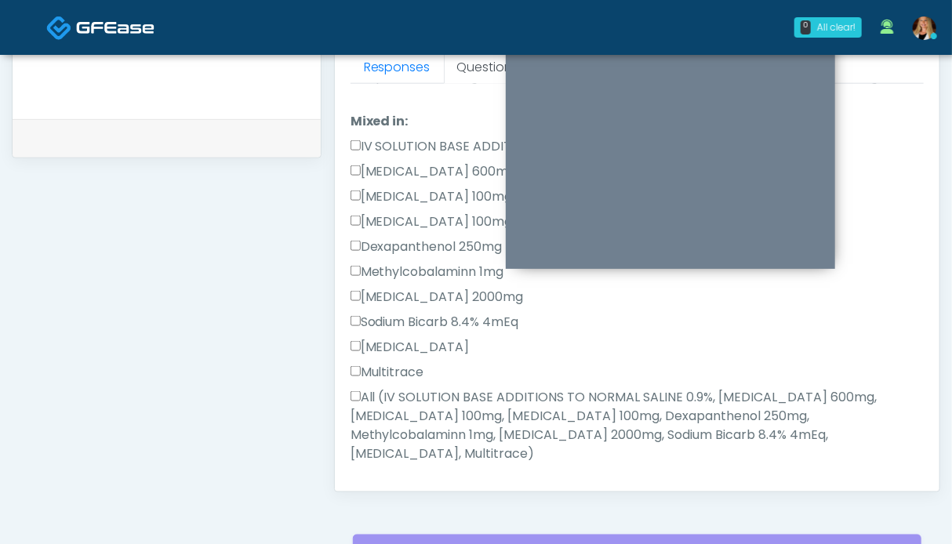
click at [397, 416] on label "All (IV SOLUTION BASE ADDITIONS TO NORMAL SALINE 0.9%, Magnesium Chloride 600mg…" at bounding box center [636, 425] width 573 height 75
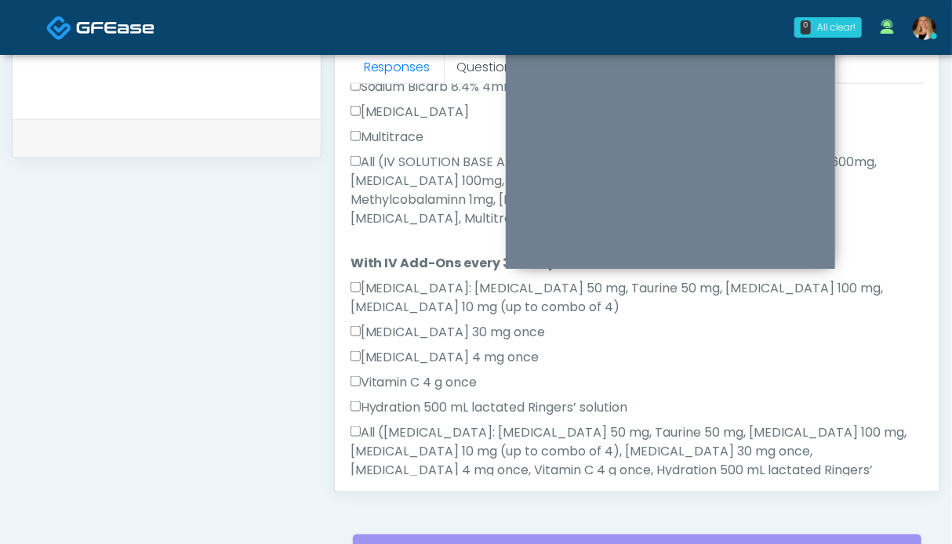
scroll to position [1021, 0]
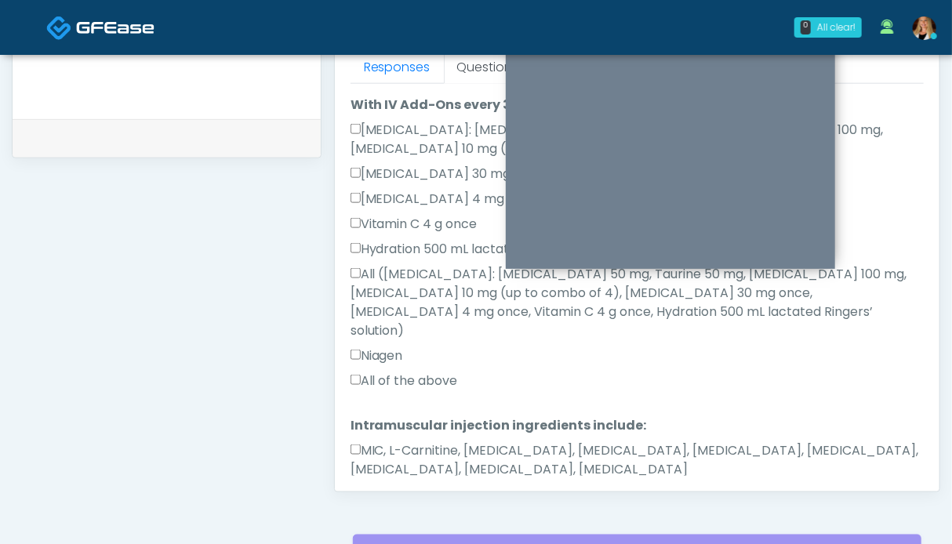
click at [399, 441] on label "MIC, L-Carnitine, Methylcobalamin, Glycine, B-Complex, Lycine, Biotin, Vitamin …" at bounding box center [636, 460] width 573 height 38
click at [398, 372] on label "All of the above" at bounding box center [403, 381] width 107 height 19
click at [403, 505] on button "Continue" at bounding box center [385, 519] width 71 height 29
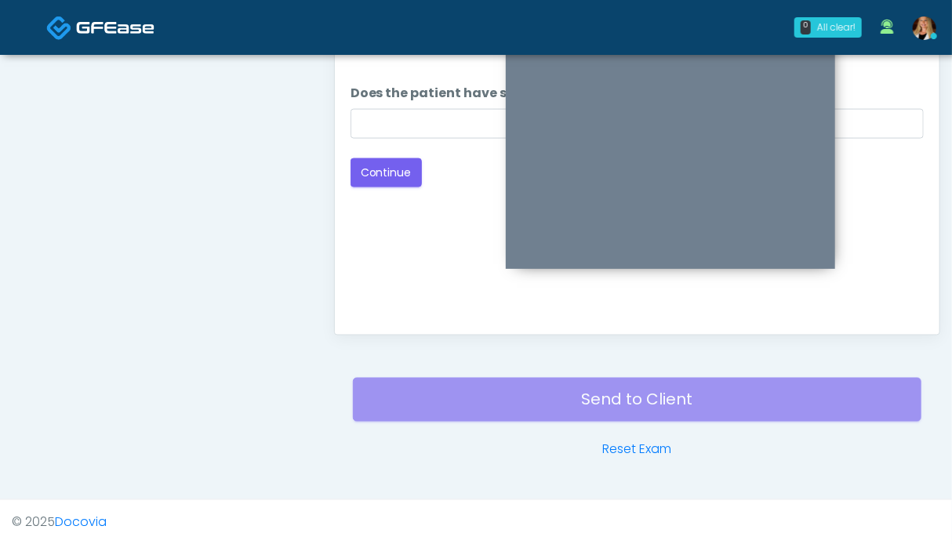
scroll to position [626, 0]
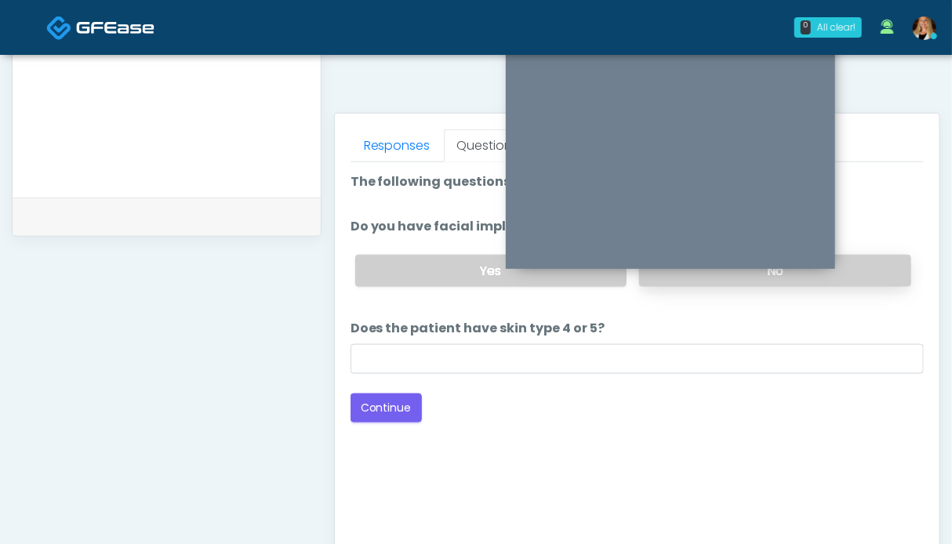
click at [860, 273] on label "No" at bounding box center [775, 271] width 272 height 32
click at [356, 415] on button "Continue" at bounding box center [385, 408] width 71 height 29
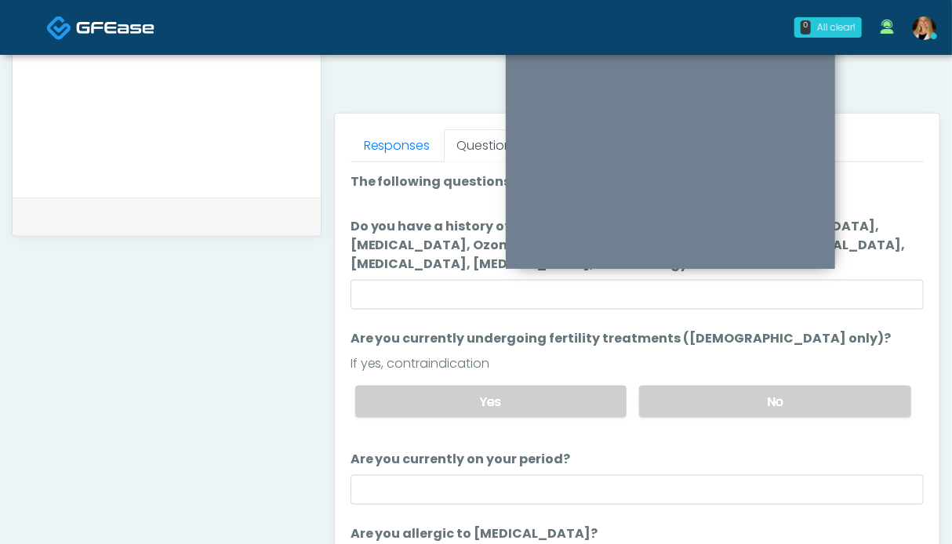
scroll to position [548, 0]
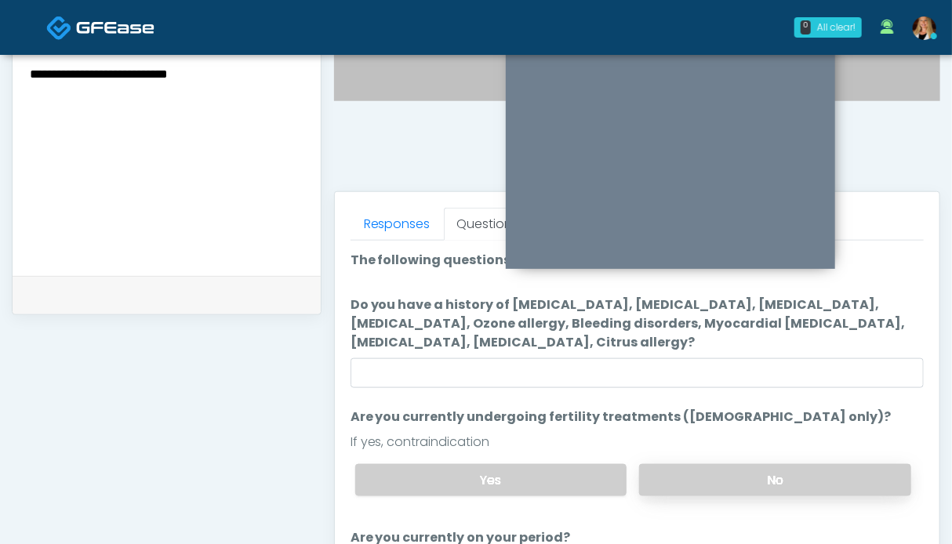
click at [757, 472] on label "No" at bounding box center [775, 480] width 272 height 32
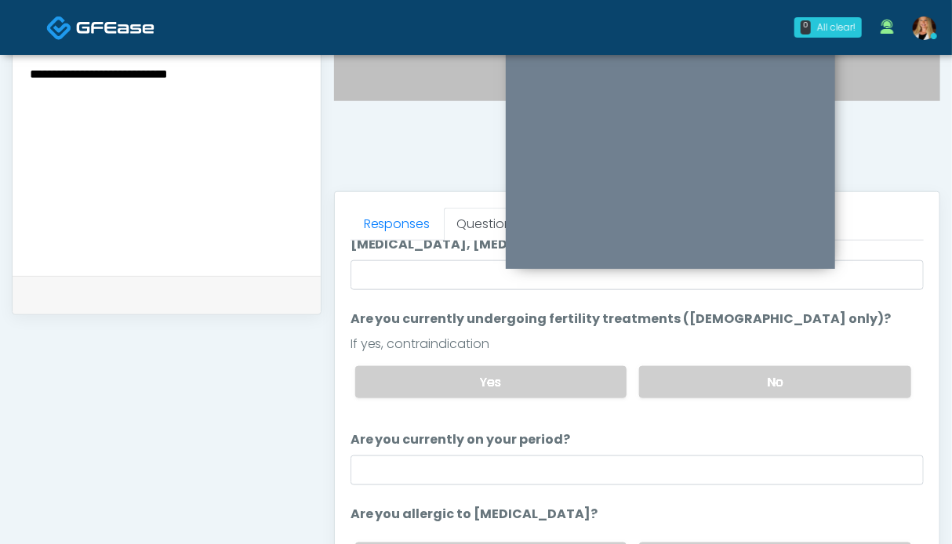
scroll to position [705, 0]
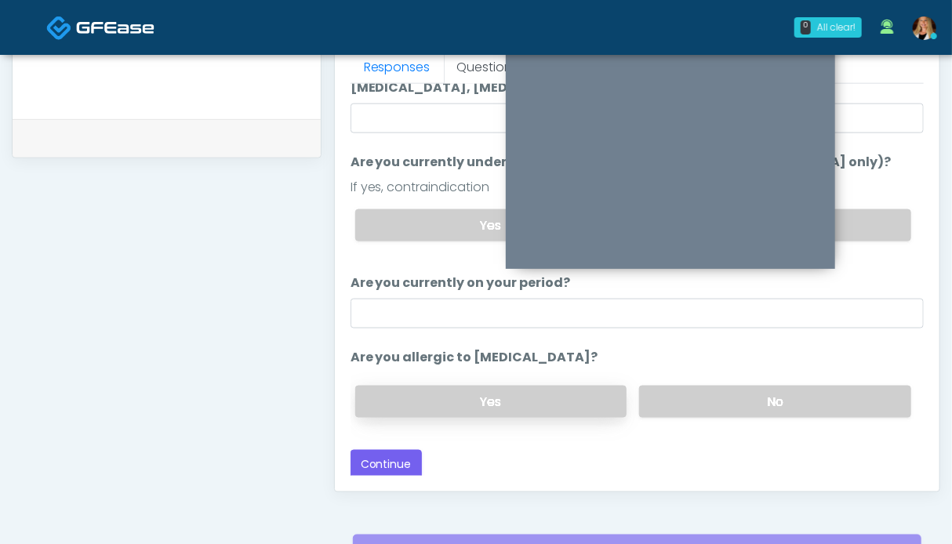
drag, startPoint x: 714, startPoint y: 402, endPoint x: 596, endPoint y: 401, distance: 118.4
click at [714, 401] on label "No" at bounding box center [775, 402] width 272 height 32
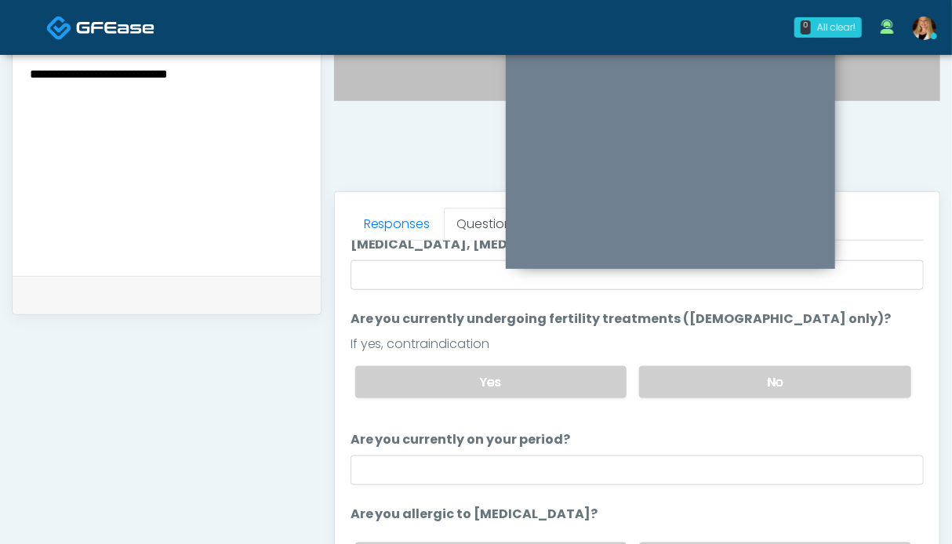
scroll to position [862, 0]
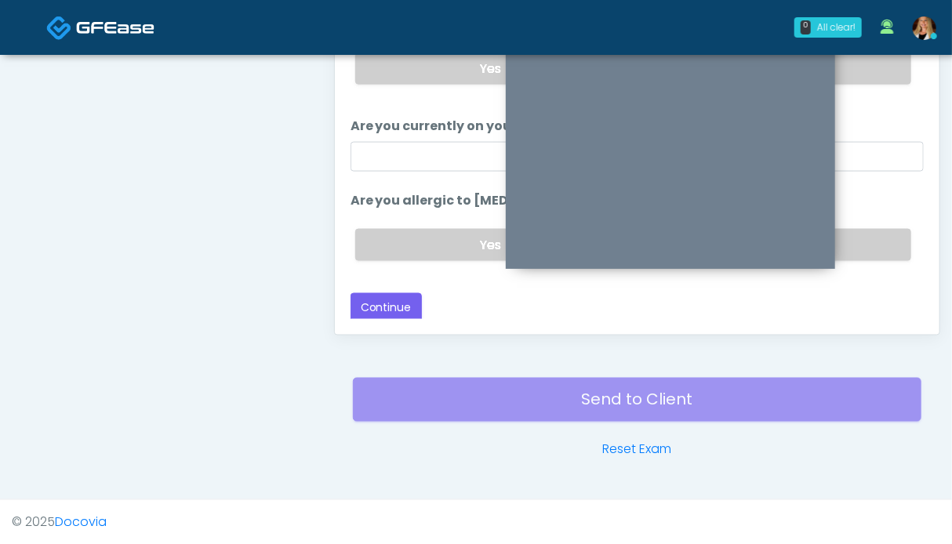
click at [370, 285] on div "Loading... Connecting to your agent... Please wait while we prepare your person…" at bounding box center [636, 80] width 573 height 483
click at [369, 303] on button "Continue" at bounding box center [385, 307] width 71 height 29
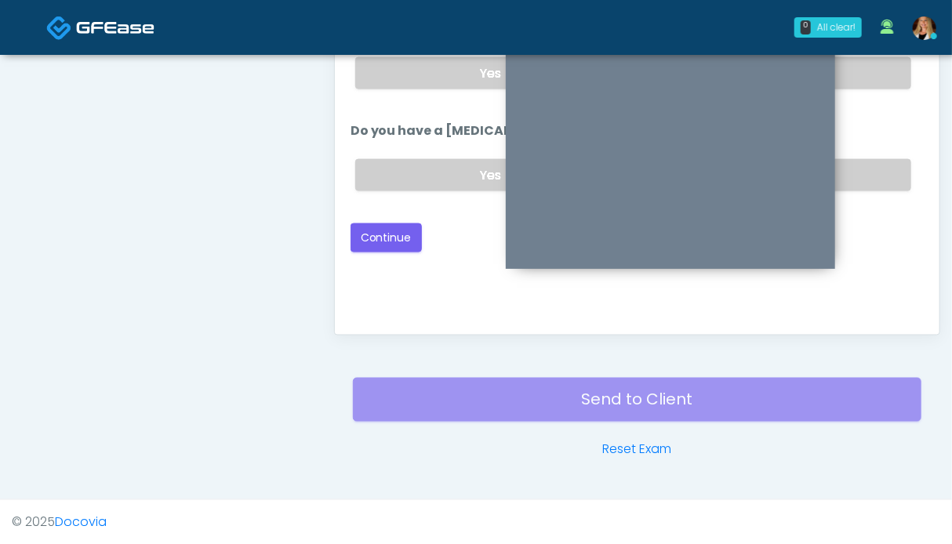
scroll to position [626, 0]
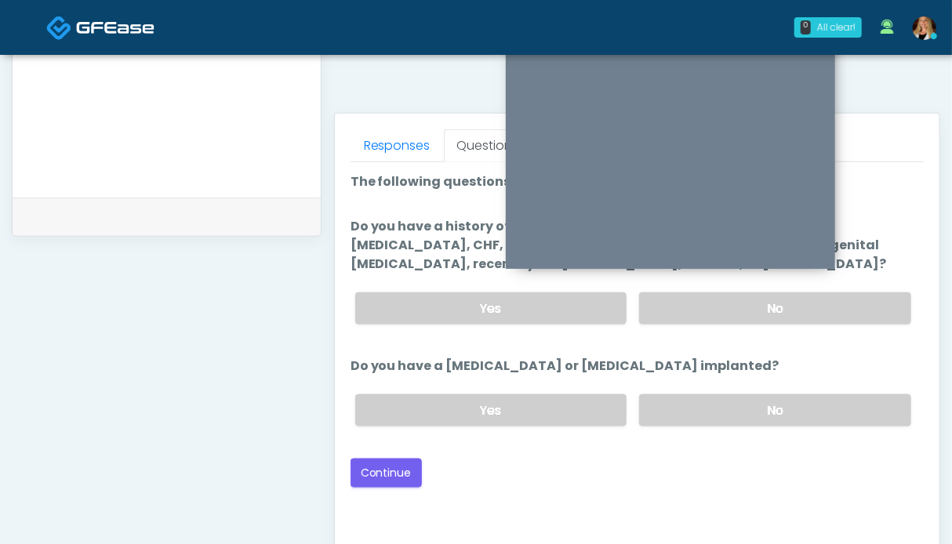
drag, startPoint x: 752, startPoint y: 401, endPoint x: 808, endPoint y: 353, distance: 73.9
click at [751, 401] on label "No" at bounding box center [775, 410] width 272 height 32
drag, startPoint x: 837, startPoint y: 305, endPoint x: 652, endPoint y: 355, distance: 190.9
click at [834, 305] on label "No" at bounding box center [775, 308] width 272 height 32
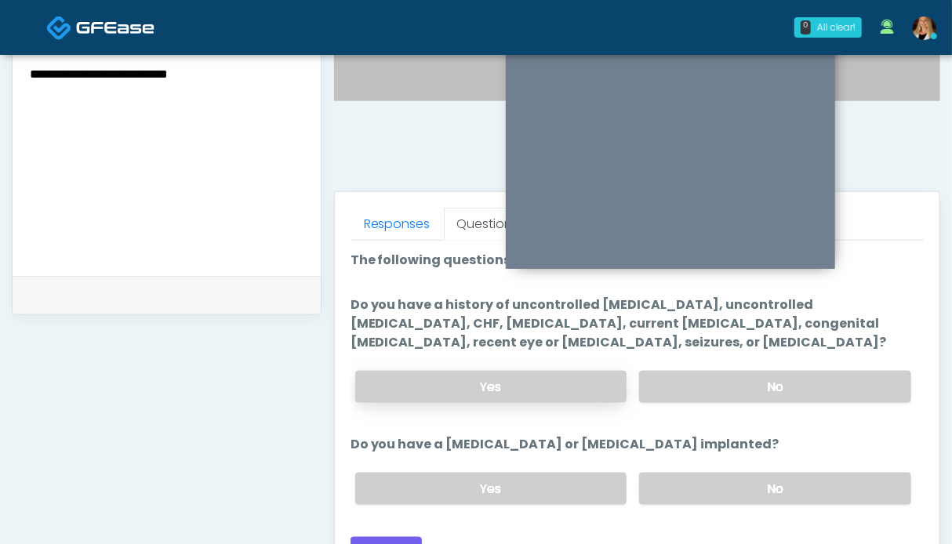
scroll to position [783, 0]
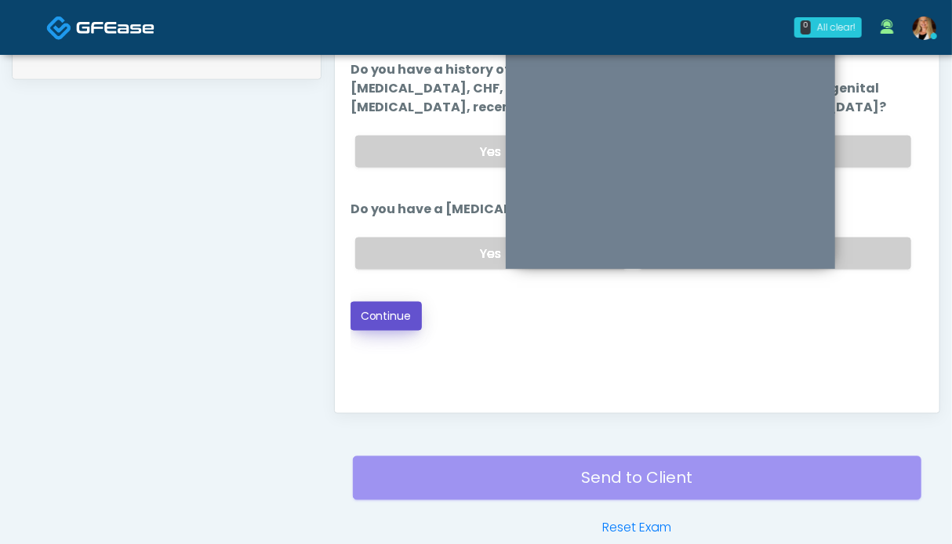
click at [393, 316] on button "Continue" at bounding box center [385, 316] width 71 height 29
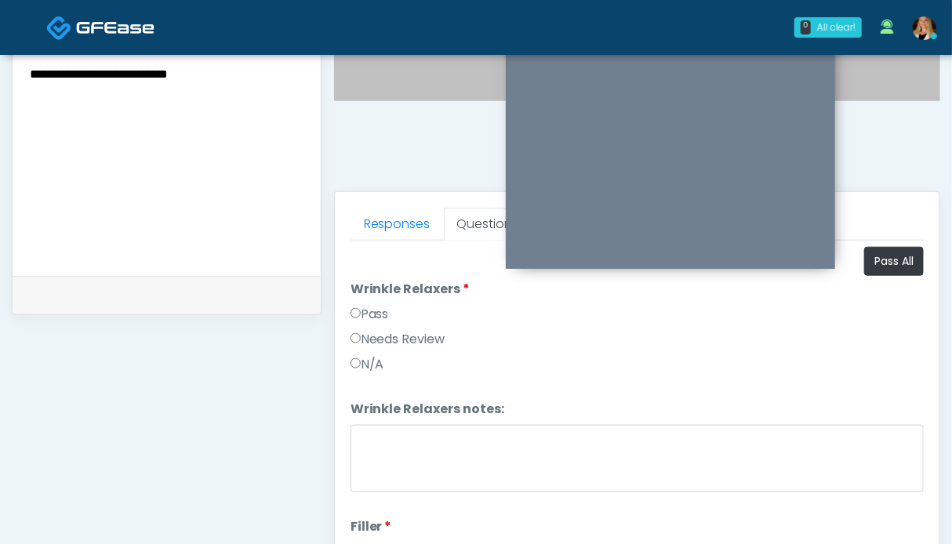
scroll to position [313, 0]
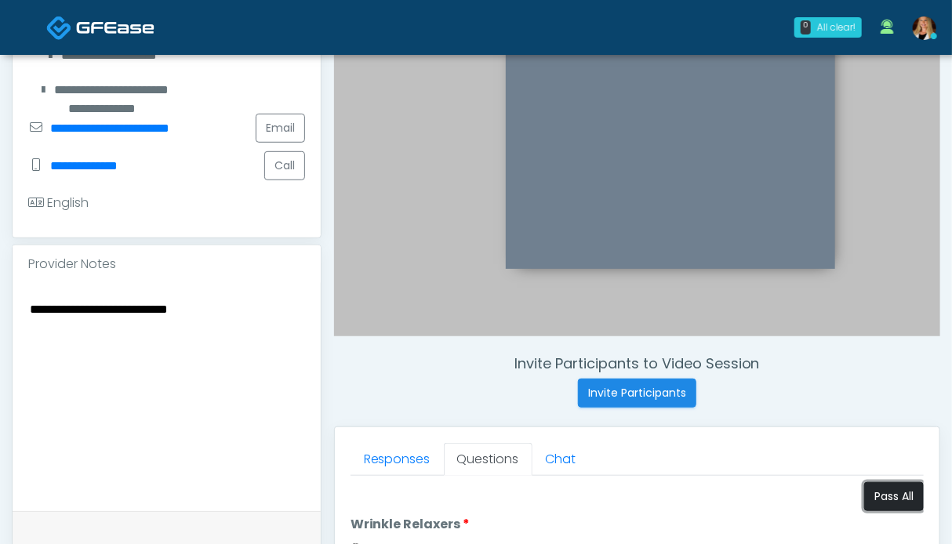
click at [878, 496] on button "Pass All" at bounding box center [894, 496] width 60 height 29
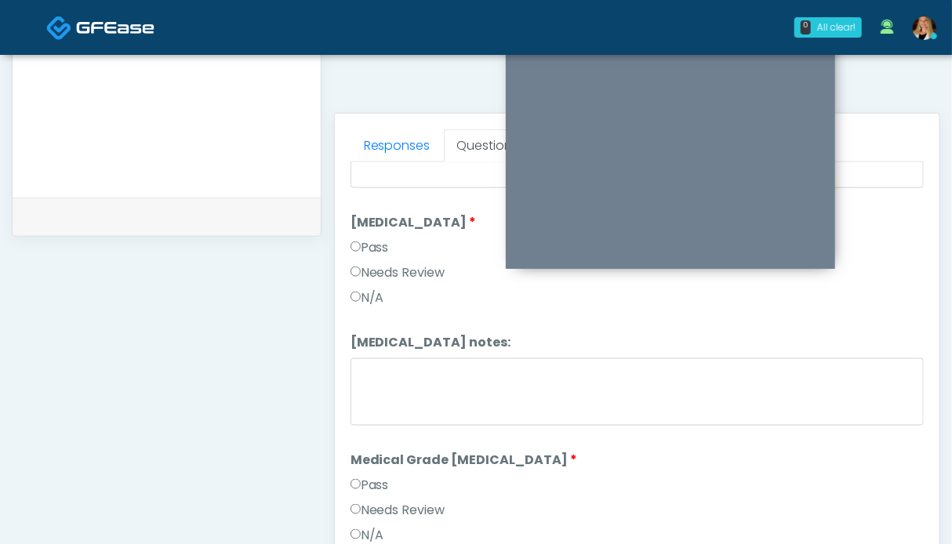
scroll to position [0, 0]
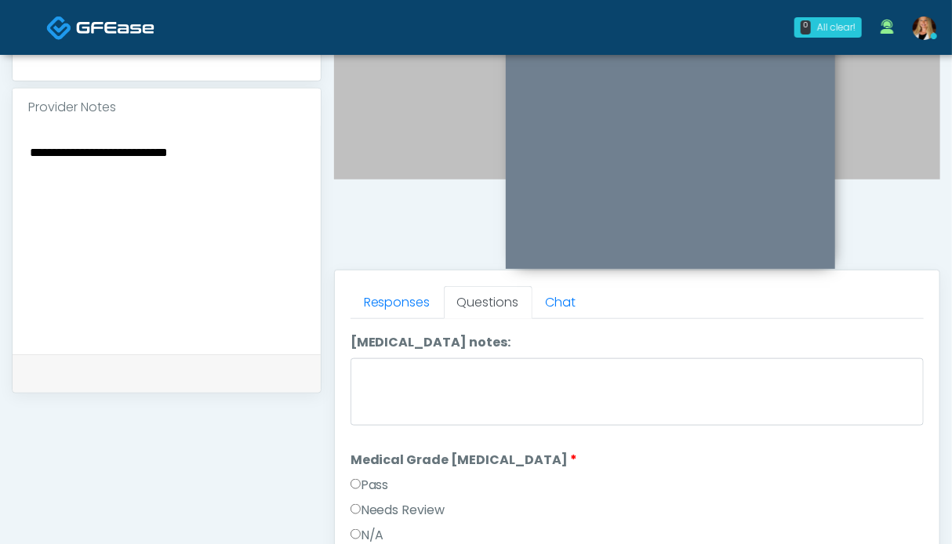
click at [256, 148] on textarea "**********" at bounding box center [166, 237] width 277 height 191
drag, startPoint x: 173, startPoint y: 176, endPoint x: 28, endPoint y: 161, distance: 145.9
click at [28, 161] on textarea "**********" at bounding box center [166, 237] width 277 height 191
click at [194, 173] on textarea "**********" at bounding box center [166, 237] width 277 height 191
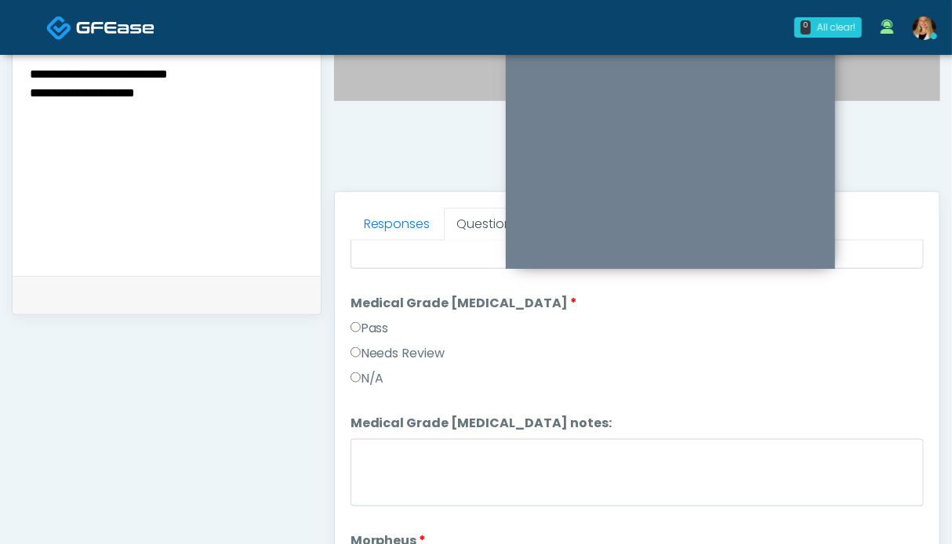
scroll to position [1568, 0]
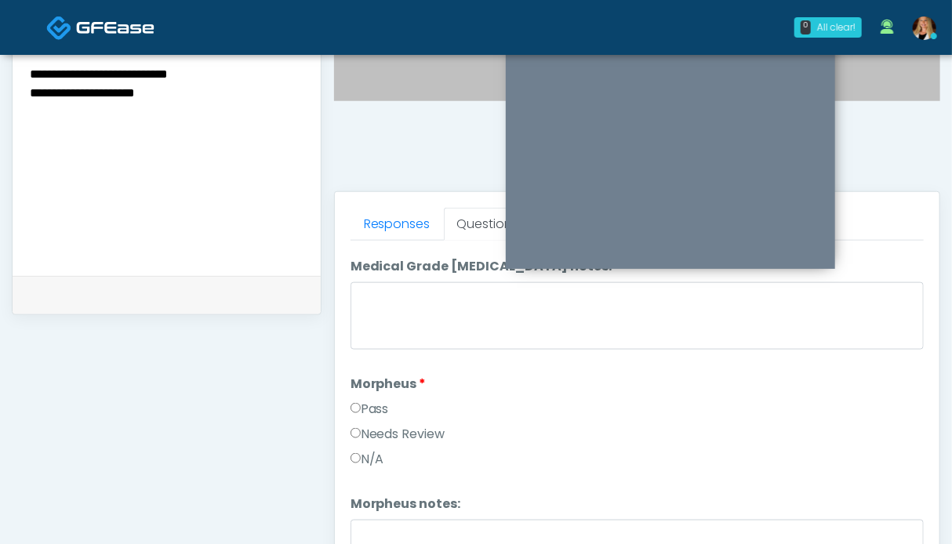
type textarea "**********"
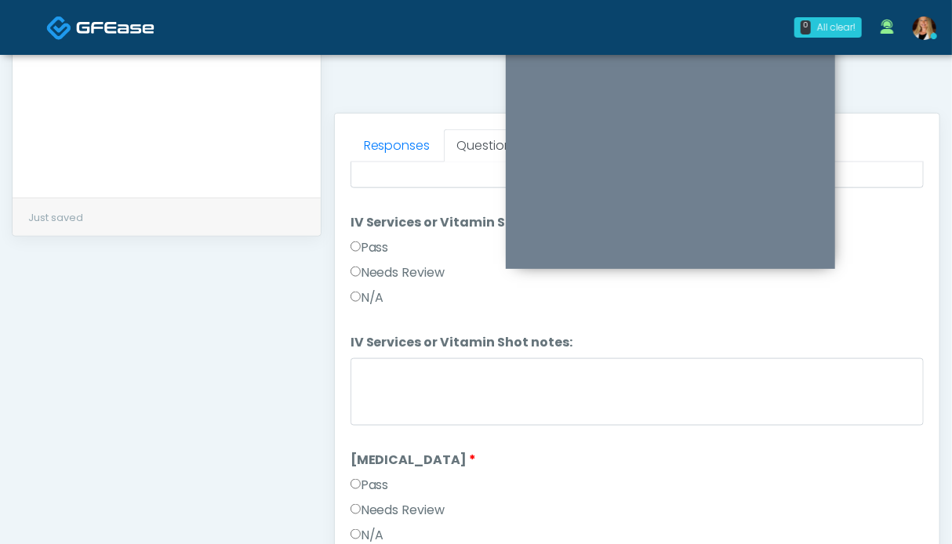
scroll to position [860, 0]
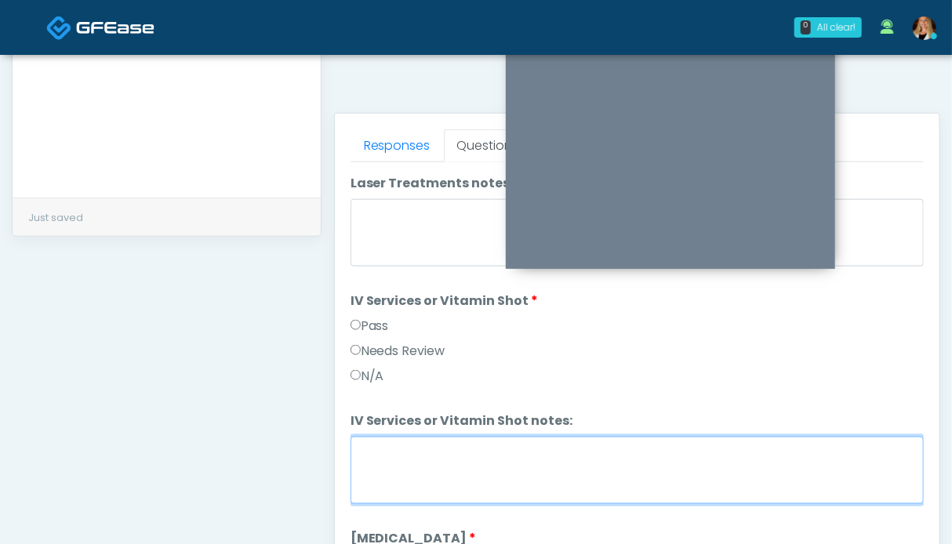
click at [401, 492] on textarea "IV Services or Vitamin Shot notes:" at bounding box center [636, 470] width 573 height 67
paste textarea "**********"
click at [556, 443] on textarea "**********" at bounding box center [636, 470] width 573 height 67
click at [553, 448] on textarea "**********" at bounding box center [636, 470] width 573 height 67
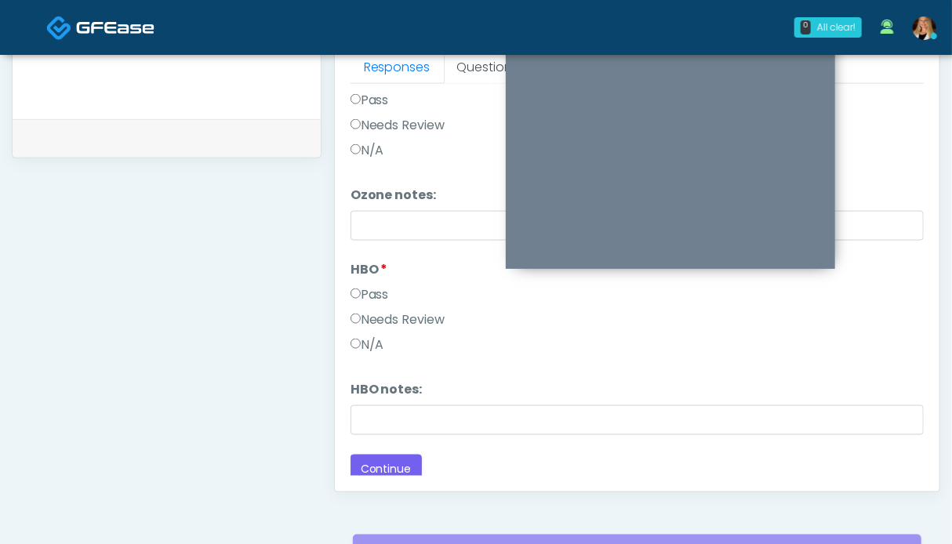
scroll to position [783, 0]
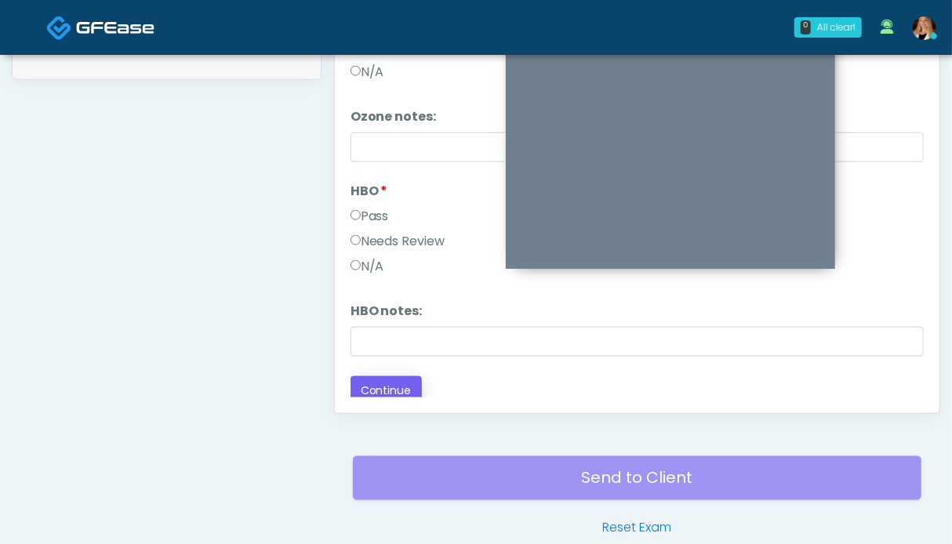
type textarea "**********"
click at [399, 383] on button "Continue" at bounding box center [385, 390] width 71 height 29
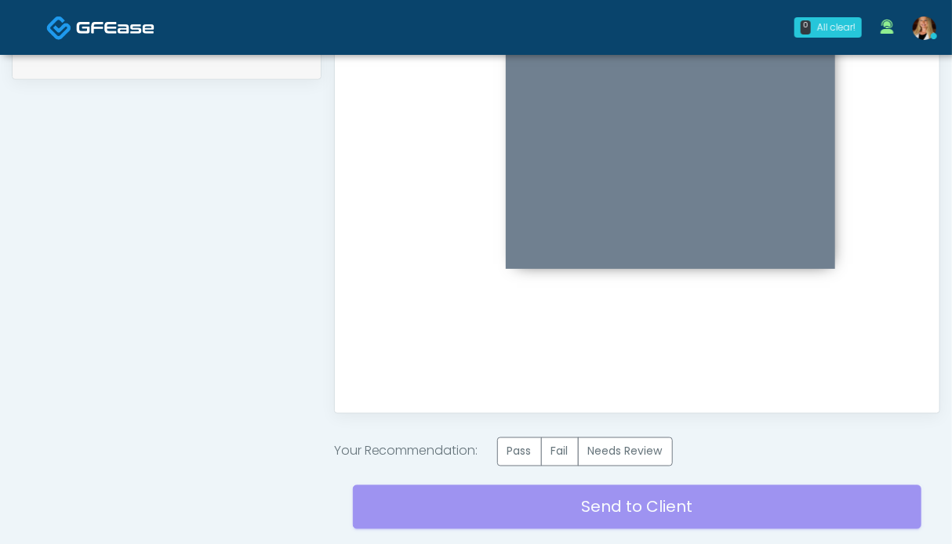
scroll to position [891, 0]
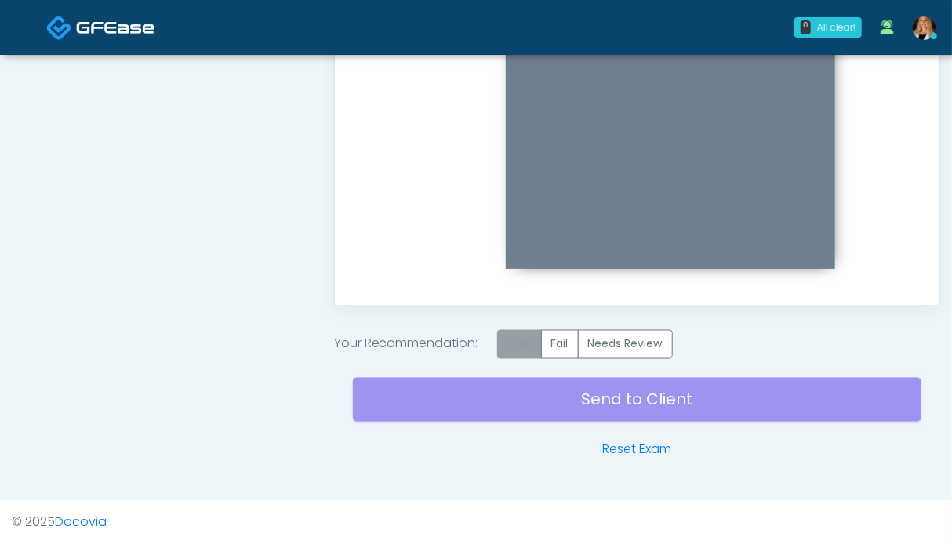
click at [530, 342] on label "Pass" at bounding box center [519, 344] width 45 height 29
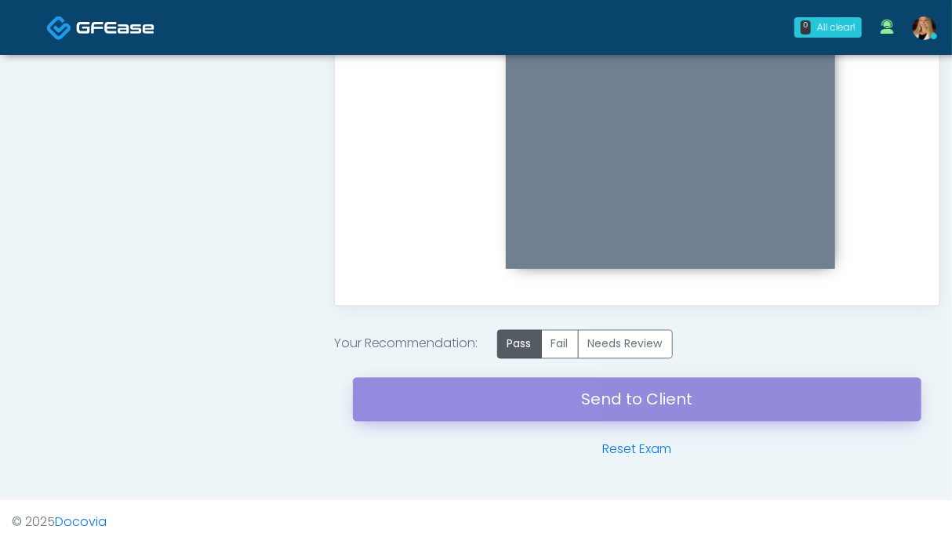
click at [575, 401] on link "Send to Client" at bounding box center [637, 400] width 568 height 44
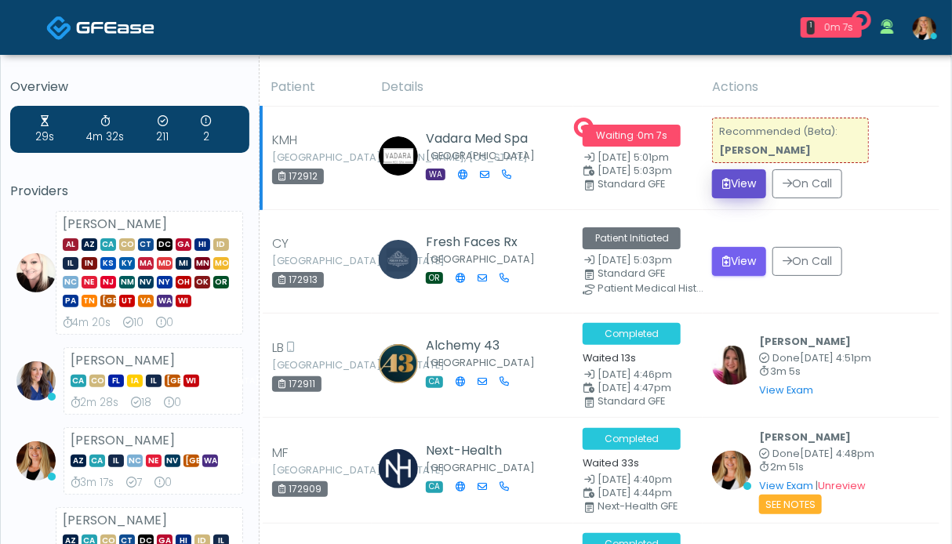
click at [735, 179] on button "View" at bounding box center [739, 183] width 54 height 29
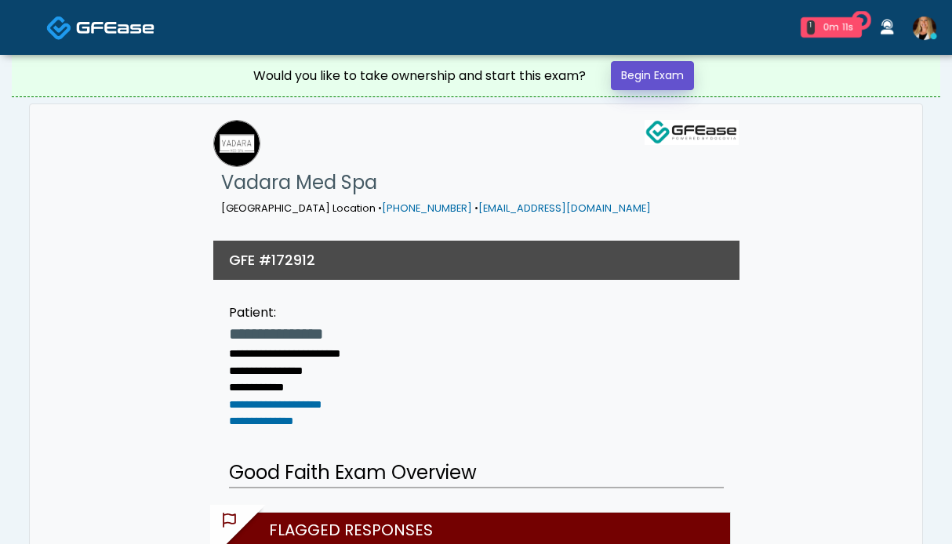
click at [640, 78] on link "Begin Exam" at bounding box center [652, 75] width 83 height 29
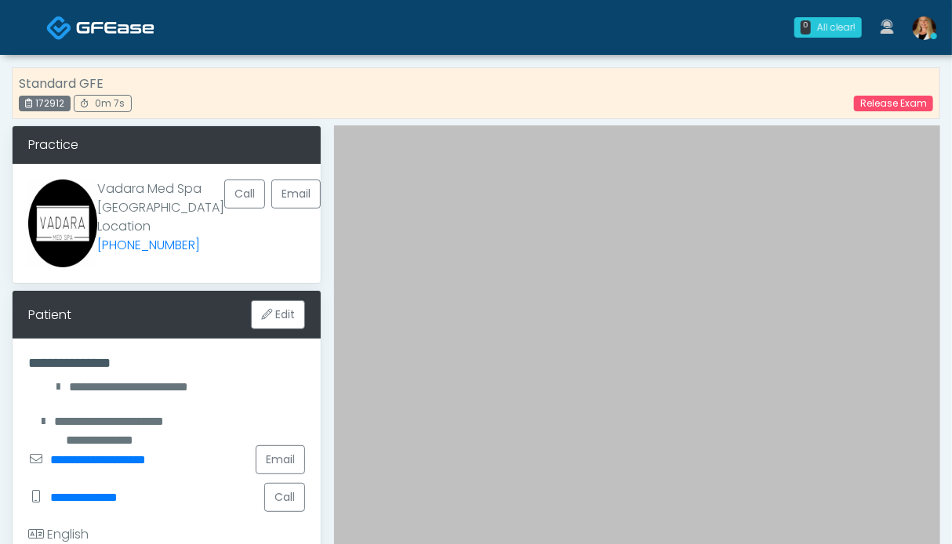
scroll to position [314, 0]
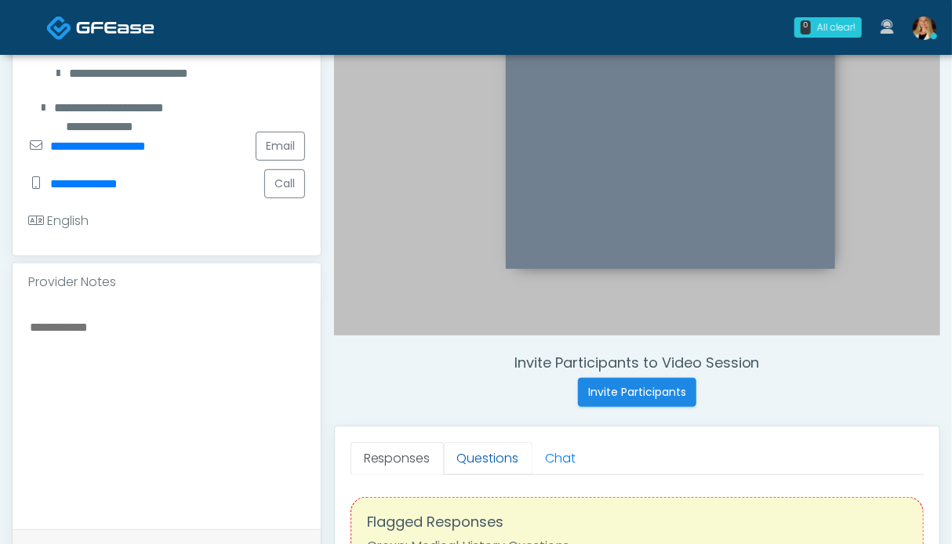
drag, startPoint x: 490, startPoint y: 454, endPoint x: 477, endPoint y: 452, distance: 13.5
click at [489, 454] on link "Questions" at bounding box center [488, 458] width 89 height 33
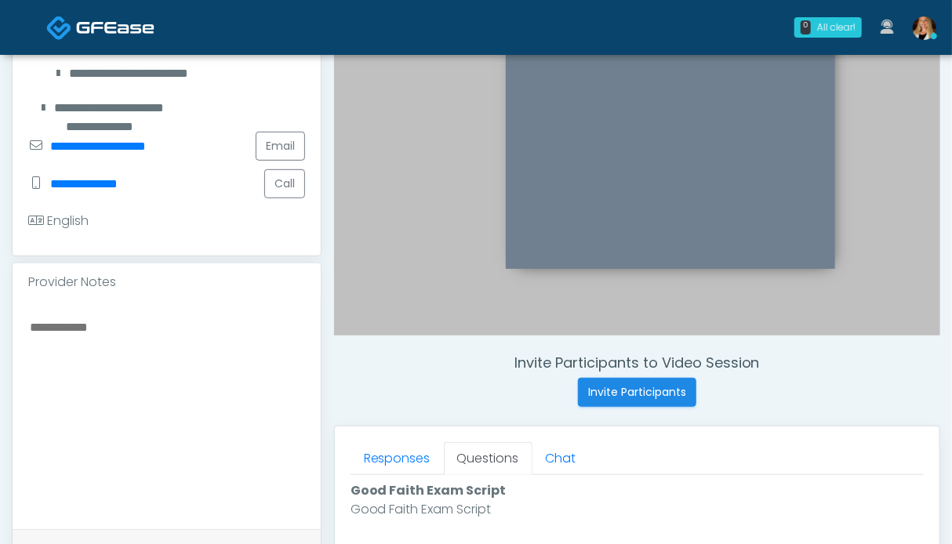
scroll to position [706, 0]
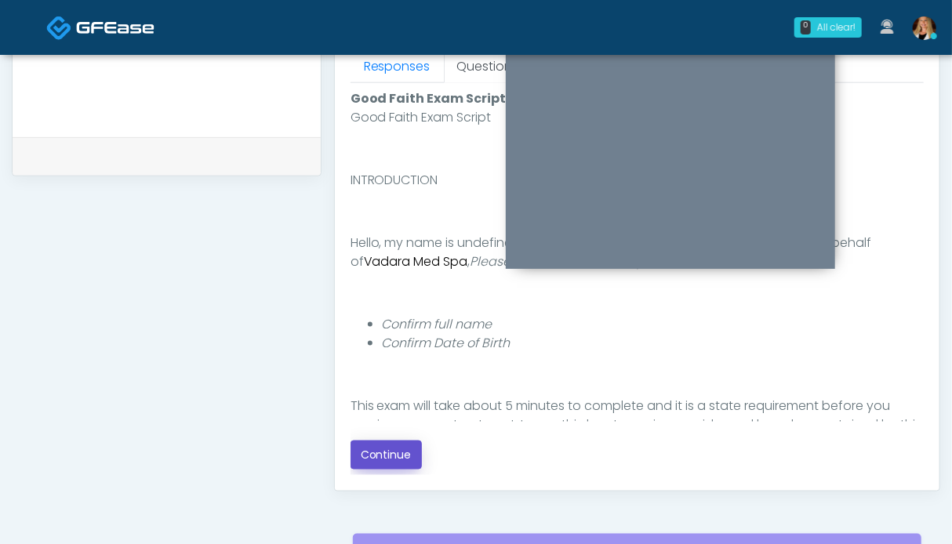
click at [383, 460] on button "Continue" at bounding box center [385, 455] width 71 height 29
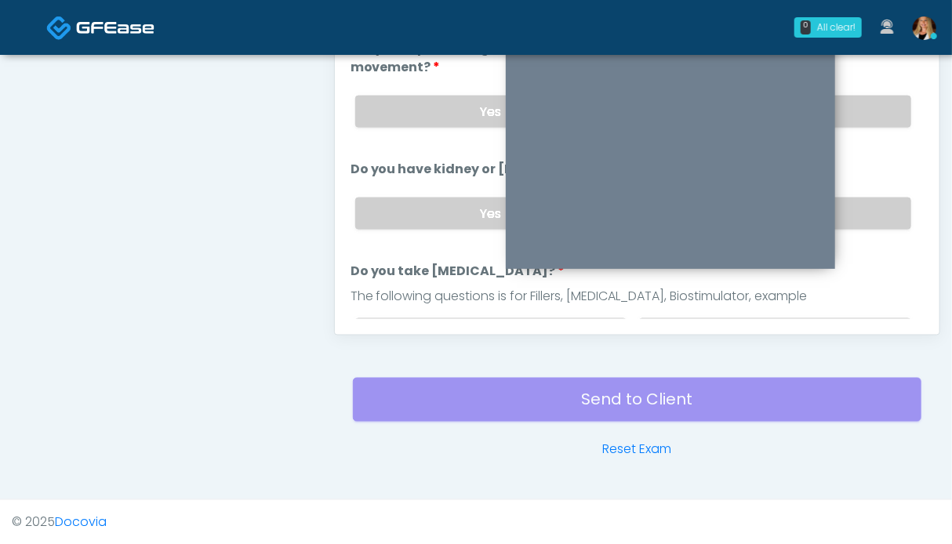
scroll to position [783, 0]
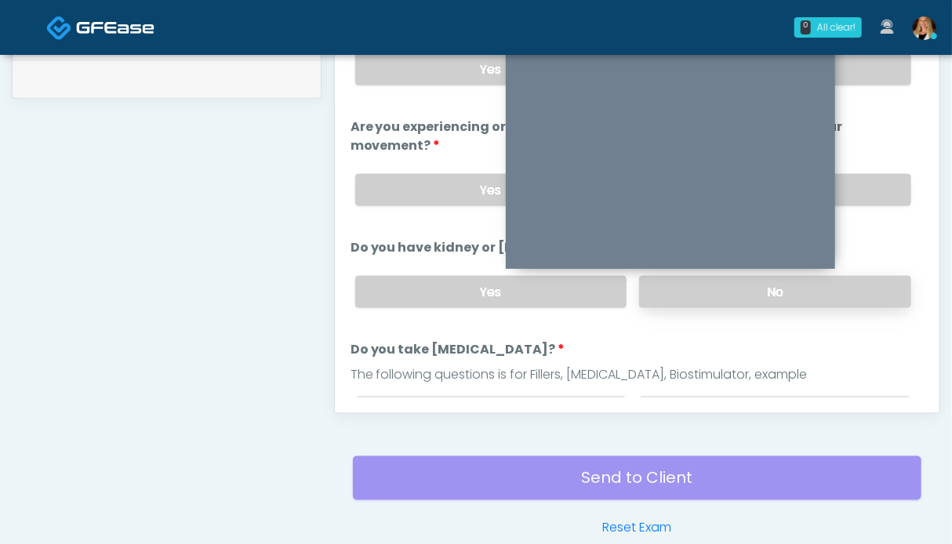
click at [884, 296] on label "No" at bounding box center [775, 292] width 272 height 32
click at [868, 174] on label "No" at bounding box center [775, 190] width 272 height 32
click at [866, 76] on label "No" at bounding box center [775, 69] width 272 height 32
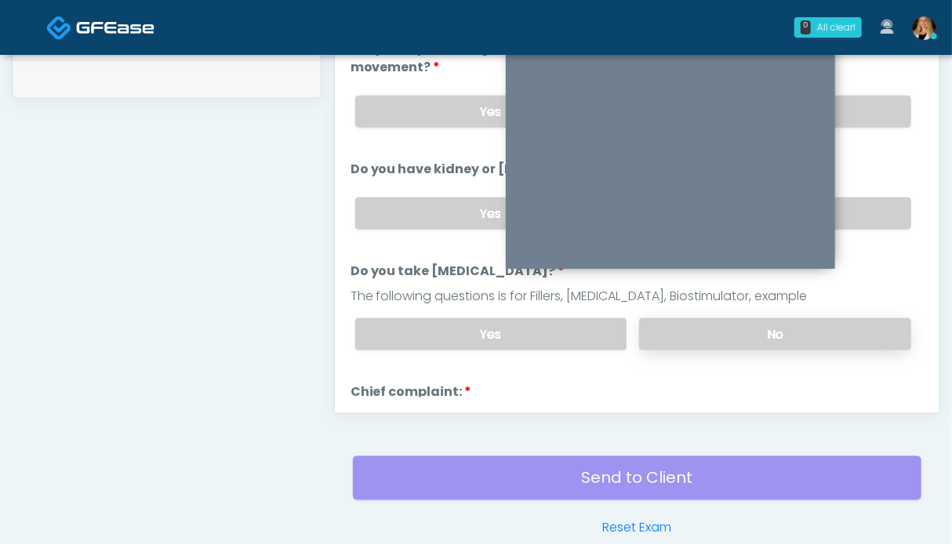
click at [824, 335] on label "No" at bounding box center [775, 334] width 272 height 32
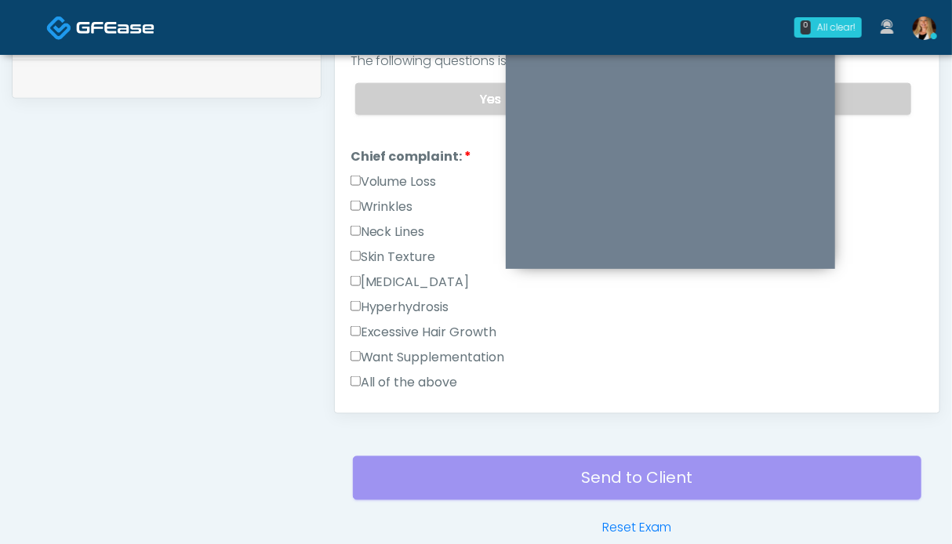
click at [376, 205] on label "Wrinkles" at bounding box center [381, 207] width 63 height 19
click at [374, 223] on label "Neck Lines" at bounding box center [387, 232] width 74 height 19
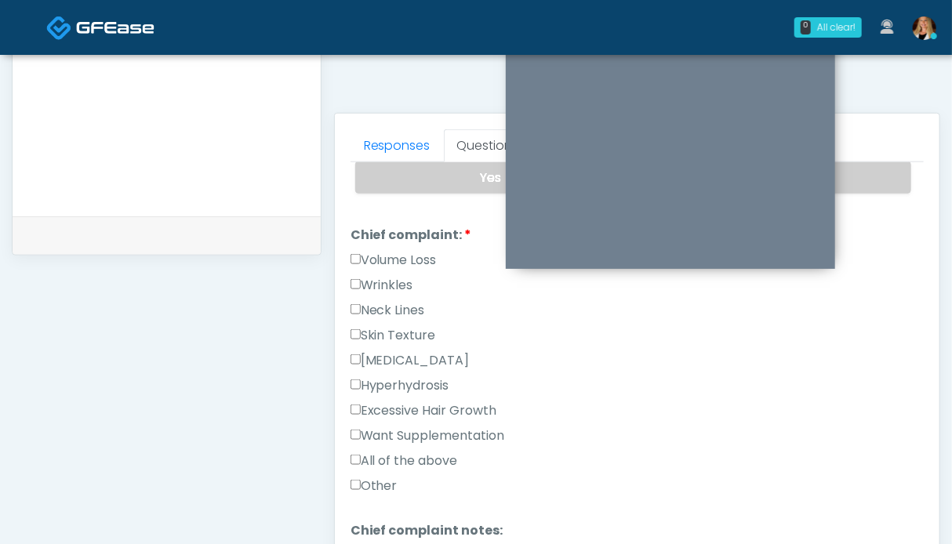
scroll to position [627, 0]
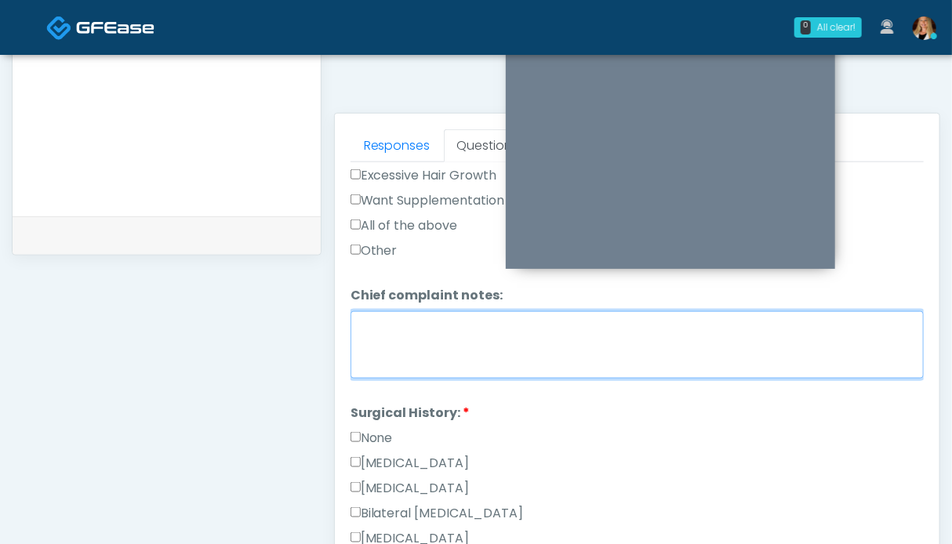
click at [451, 354] on textarea "Chief complaint notes:" at bounding box center [636, 344] width 573 height 67
type textarea "*****"
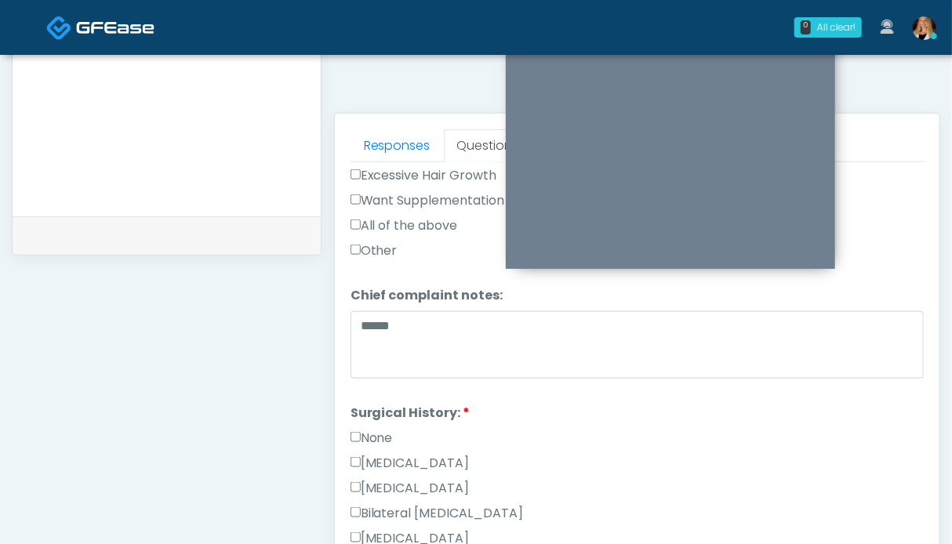
click at [376, 429] on label "None" at bounding box center [371, 438] width 42 height 19
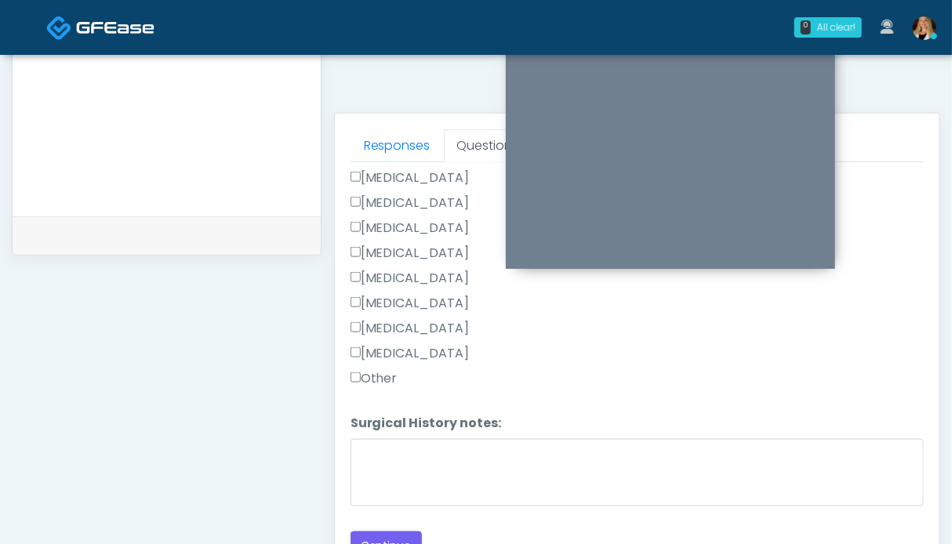
scroll to position [783, 0]
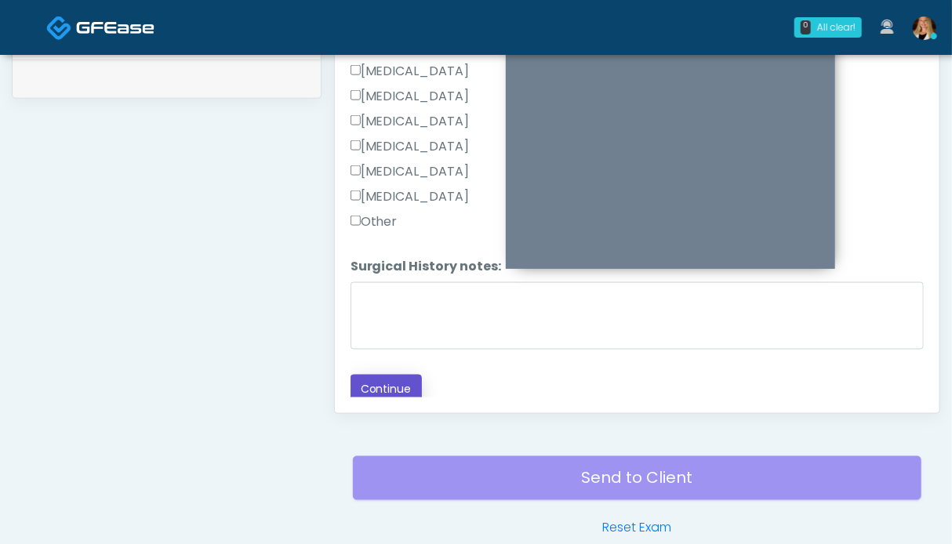
click at [389, 378] on button "Continue" at bounding box center [385, 389] width 71 height 29
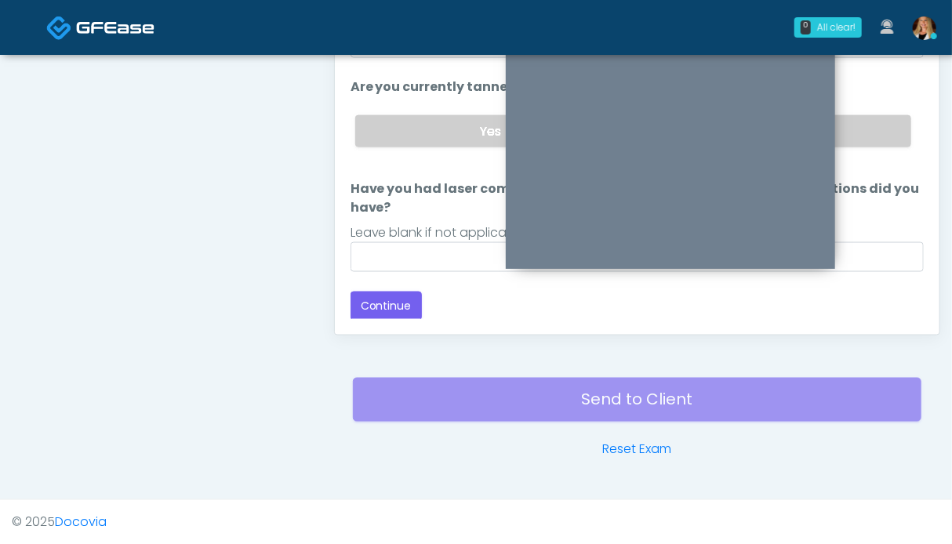
scroll to position [705, 0]
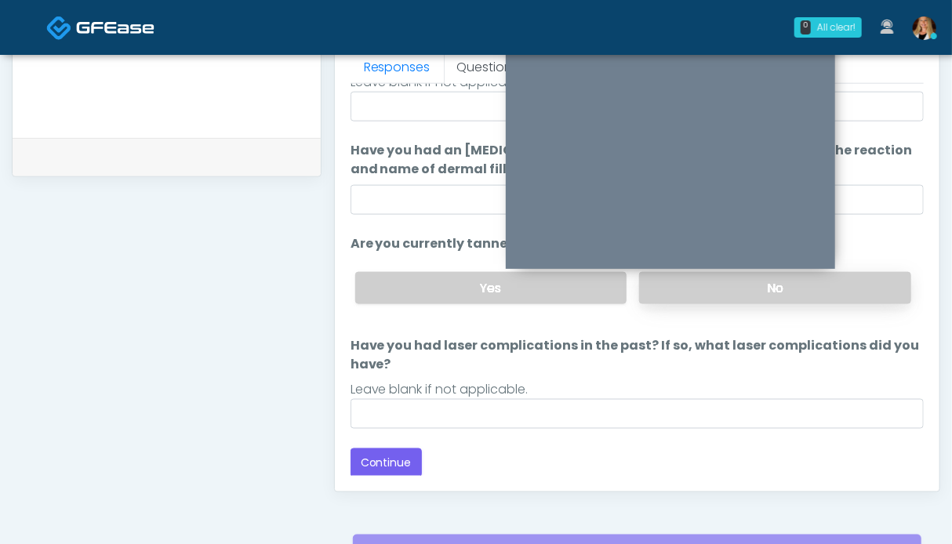
click at [862, 275] on label "No" at bounding box center [775, 288] width 272 height 32
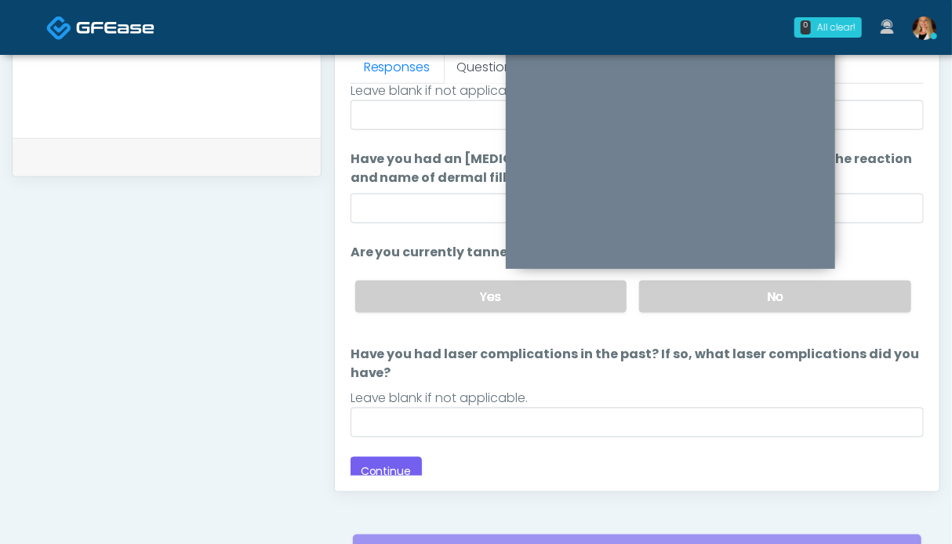
scroll to position [165, 0]
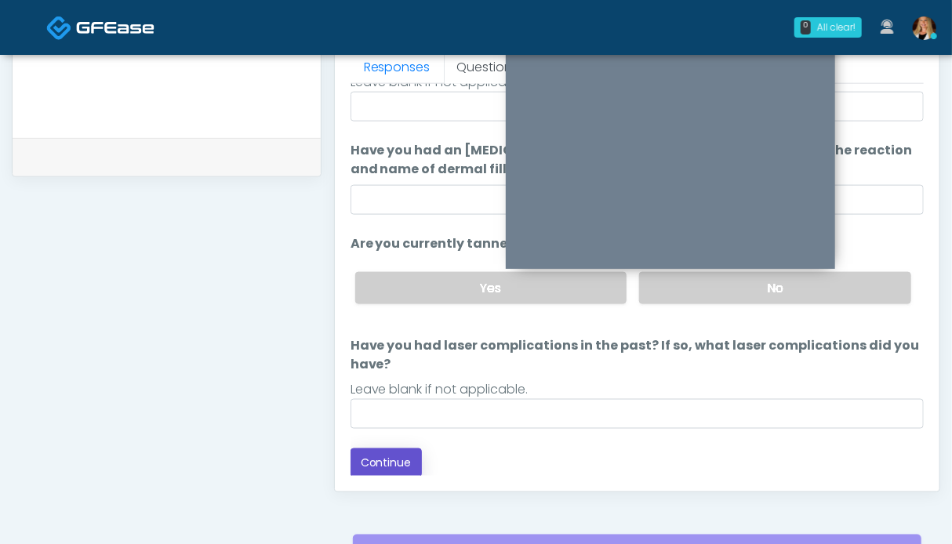
click at [386, 452] on button "Continue" at bounding box center [385, 462] width 71 height 29
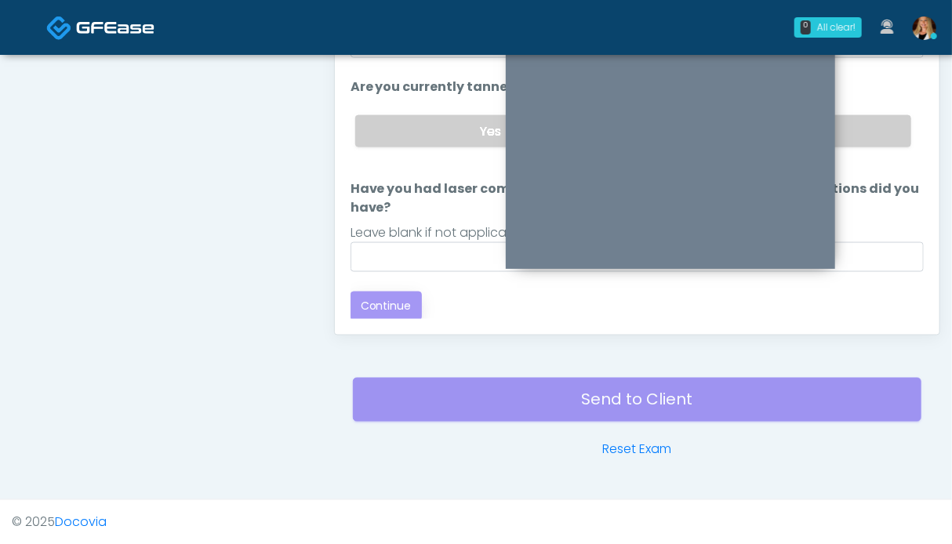
scroll to position [0, 0]
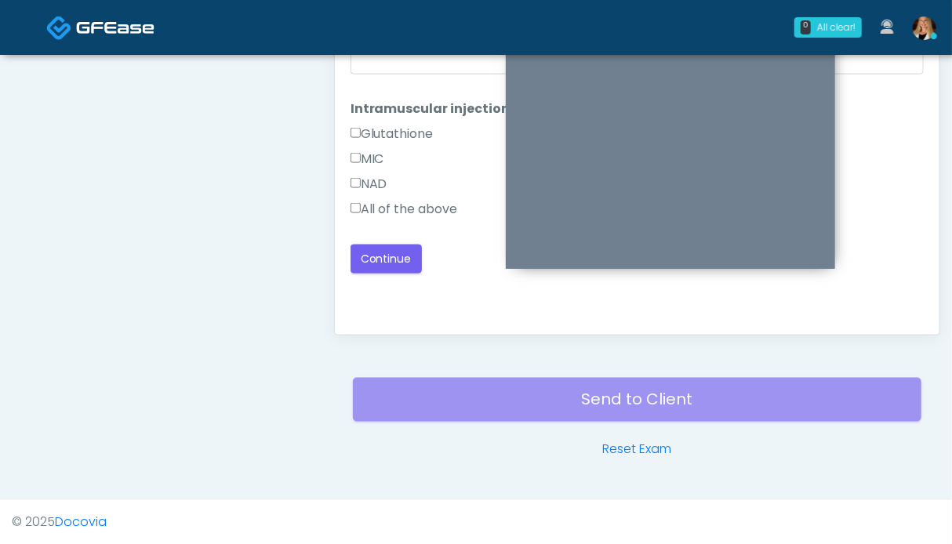
click at [419, 212] on label "All of the above" at bounding box center [403, 209] width 107 height 19
click at [396, 250] on button "Continue" at bounding box center [385, 259] width 71 height 29
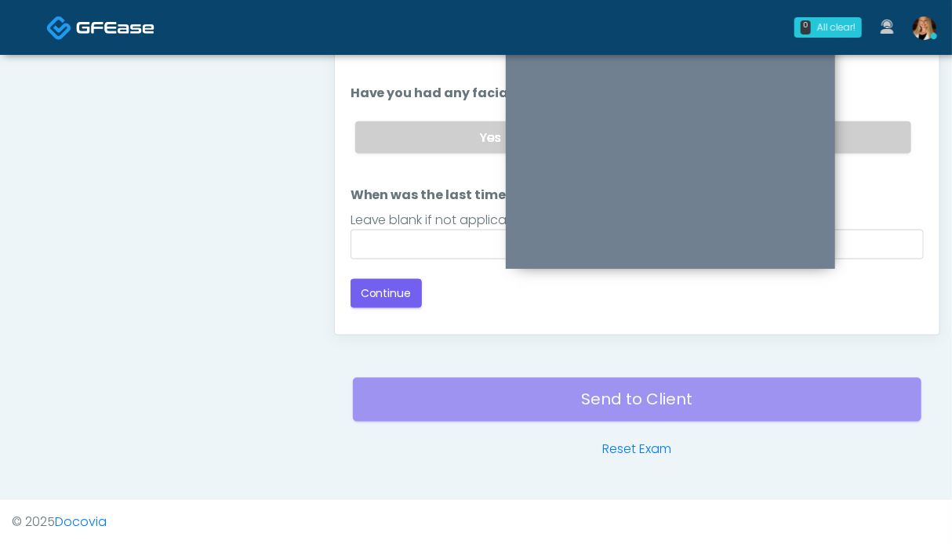
scroll to position [705, 0]
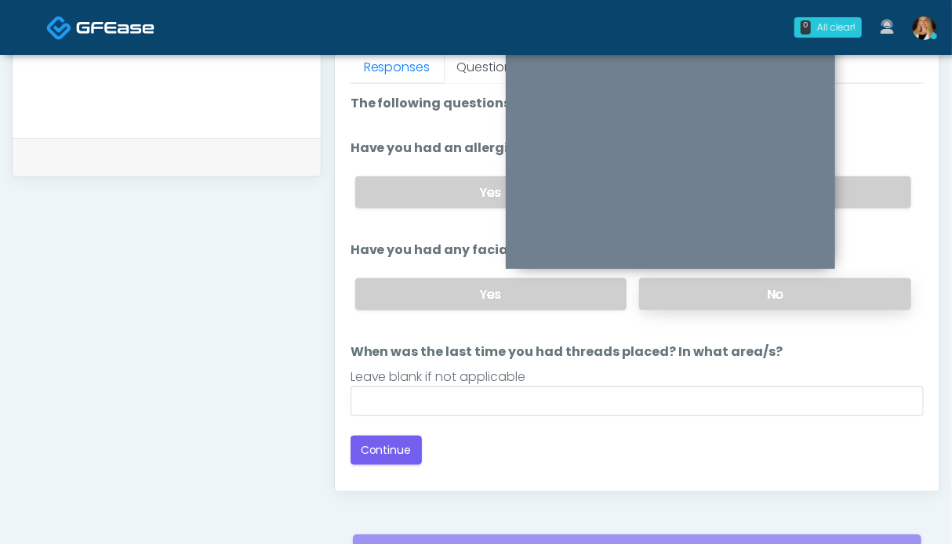
click at [860, 287] on label "No" at bounding box center [775, 294] width 272 height 32
drag, startPoint x: 862, startPoint y: 201, endPoint x: 612, endPoint y: 307, distance: 272.0
click at [862, 201] on label "No" at bounding box center [775, 192] width 272 height 32
click at [406, 443] on button "Continue" at bounding box center [385, 450] width 71 height 29
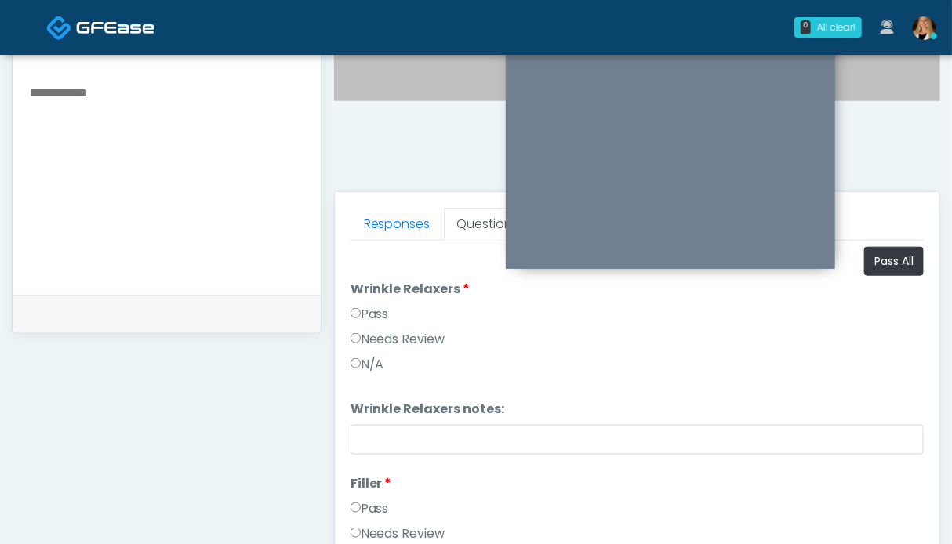
scroll to position [470, 0]
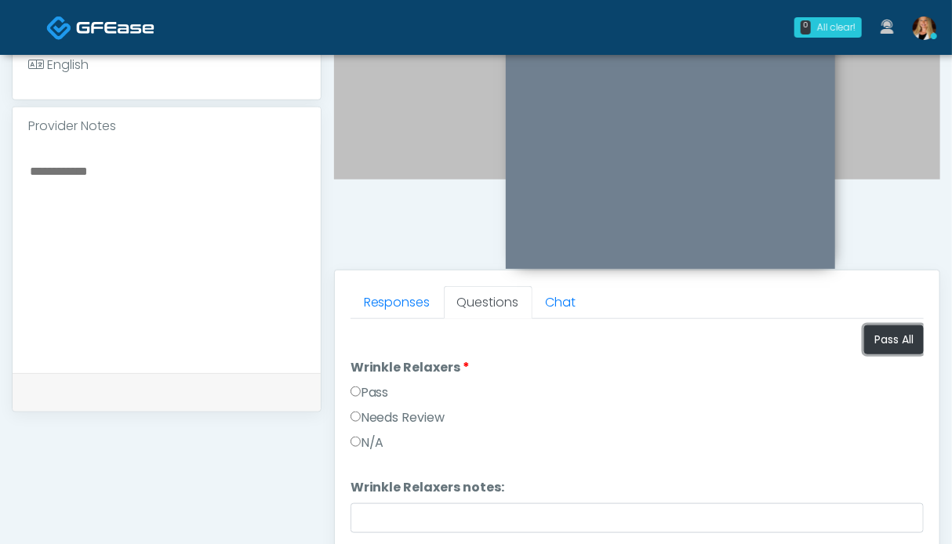
drag, startPoint x: 874, startPoint y: 340, endPoint x: 572, endPoint y: 357, distance: 303.1
click at [873, 339] on button "Pass All" at bounding box center [894, 339] width 60 height 29
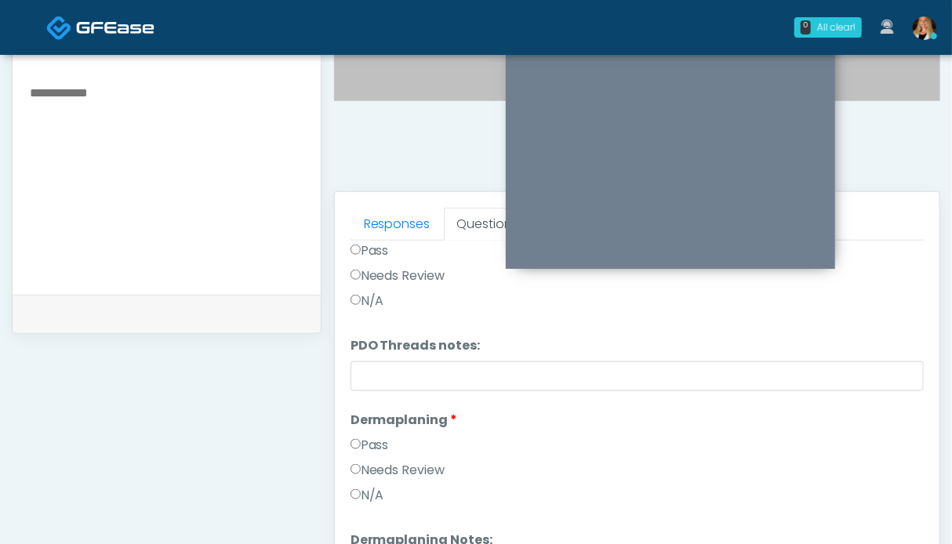
scroll to position [862, 0]
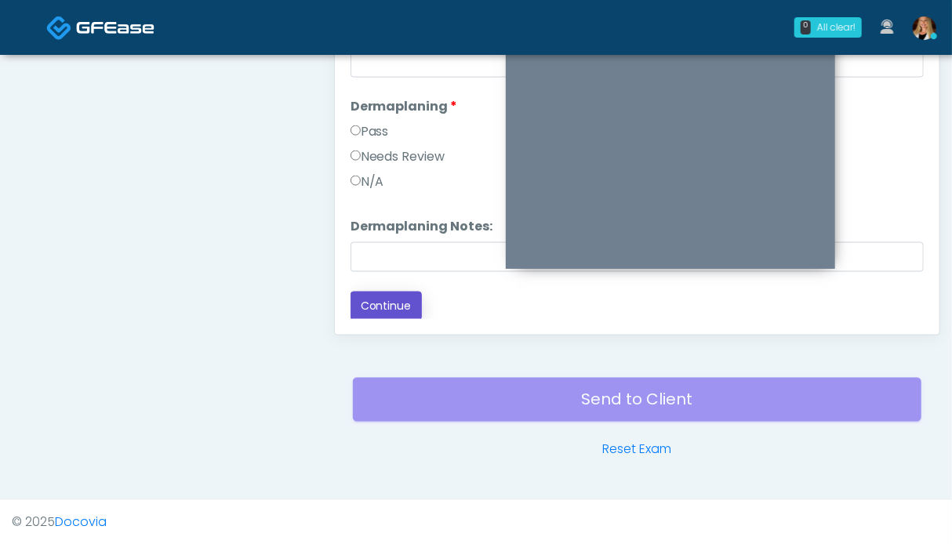
click at [372, 308] on button "Continue" at bounding box center [385, 306] width 71 height 29
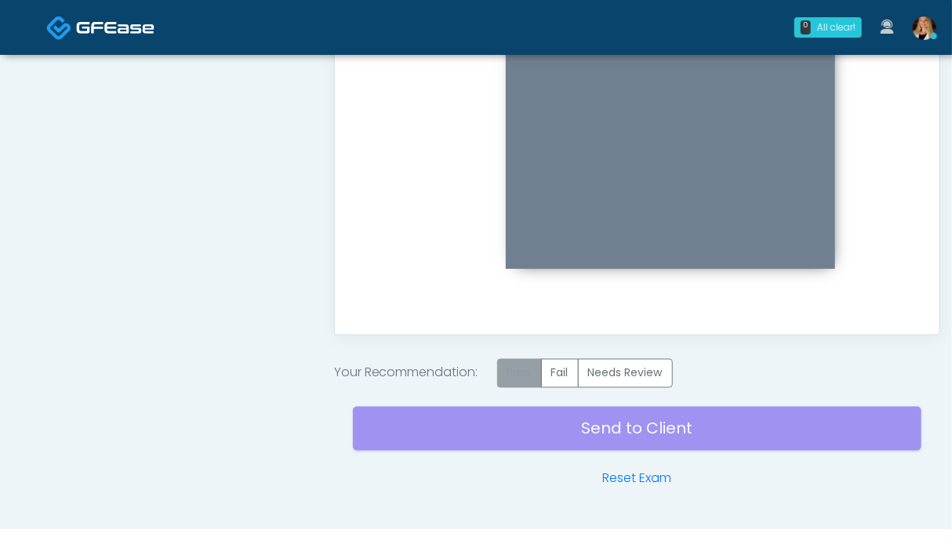
click at [517, 375] on label "Pass" at bounding box center [519, 373] width 45 height 29
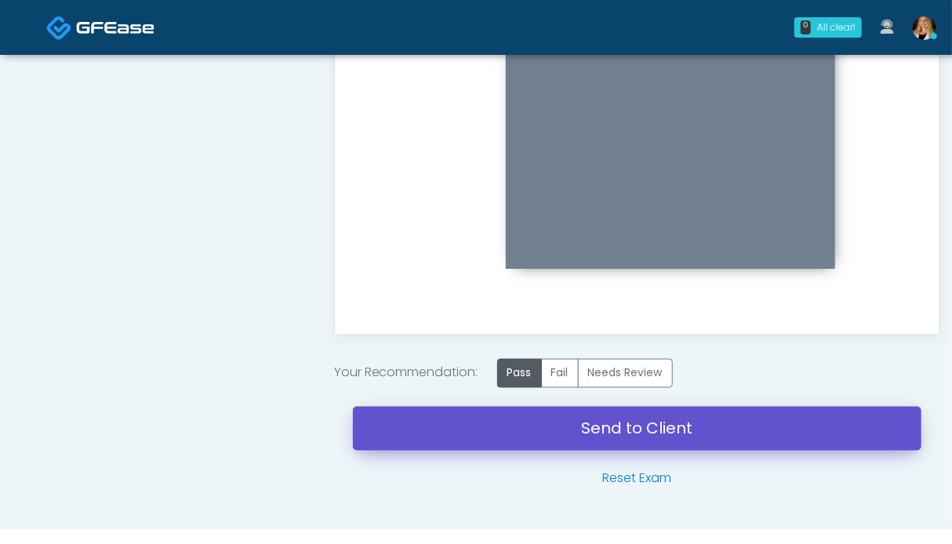
click at [557, 421] on link "Send to Client" at bounding box center [637, 429] width 568 height 44
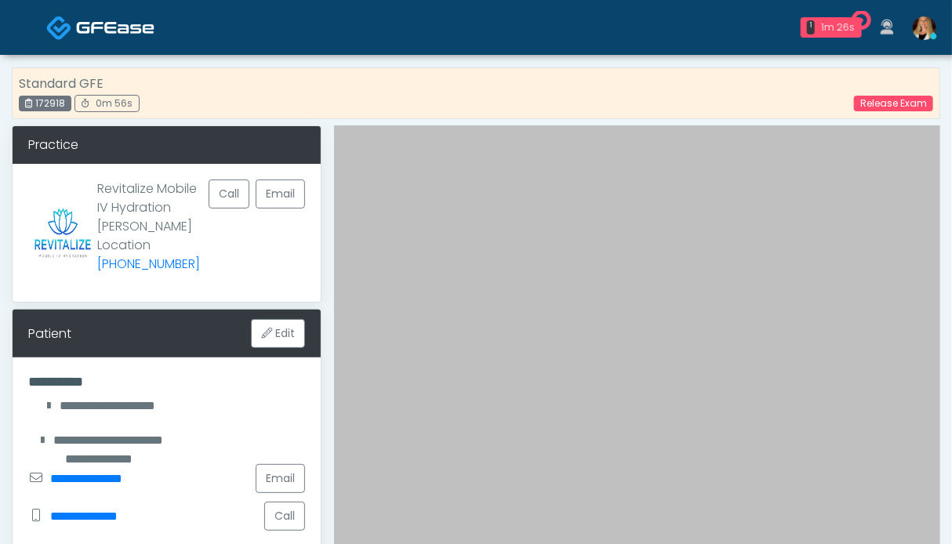
scroll to position [314, 0]
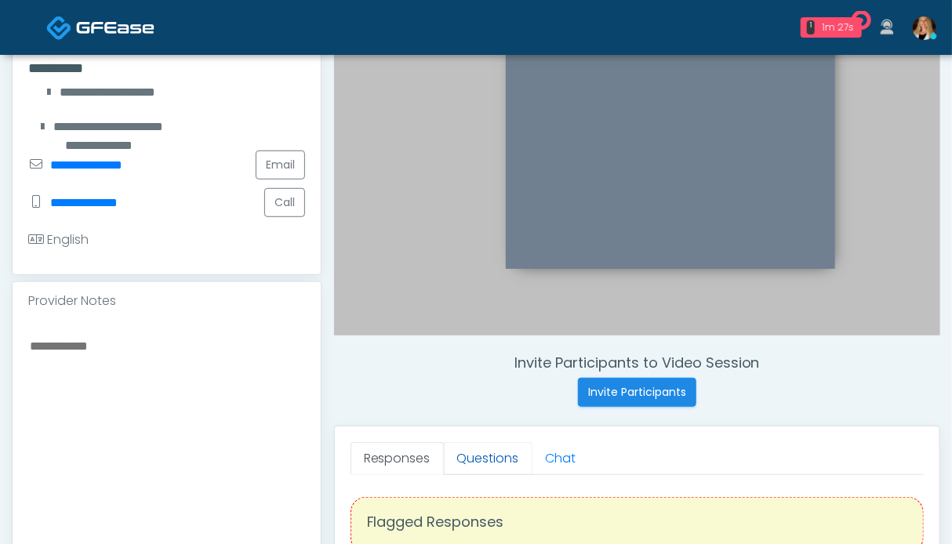
click at [463, 449] on link "Questions" at bounding box center [488, 458] width 89 height 33
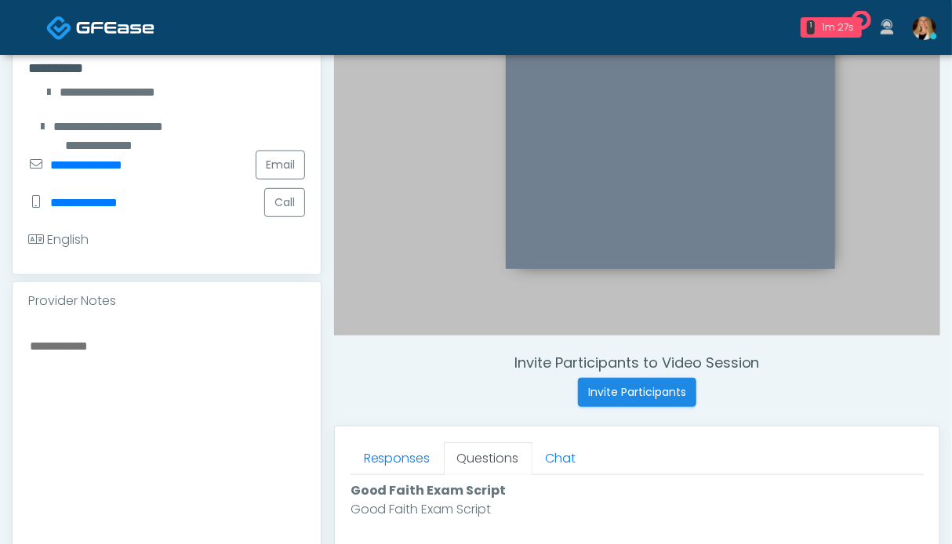
scroll to position [627, 0]
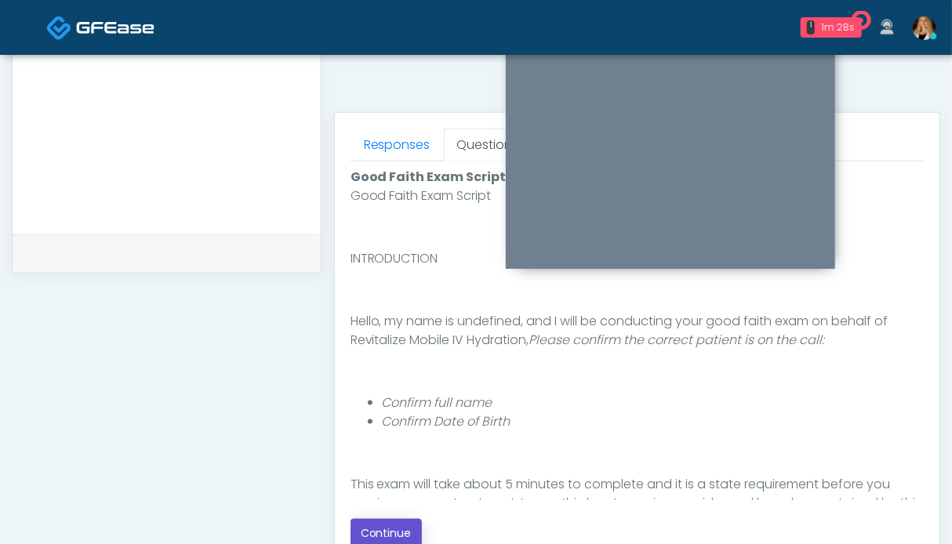
click at [405, 524] on button "Continue" at bounding box center [385, 533] width 71 height 29
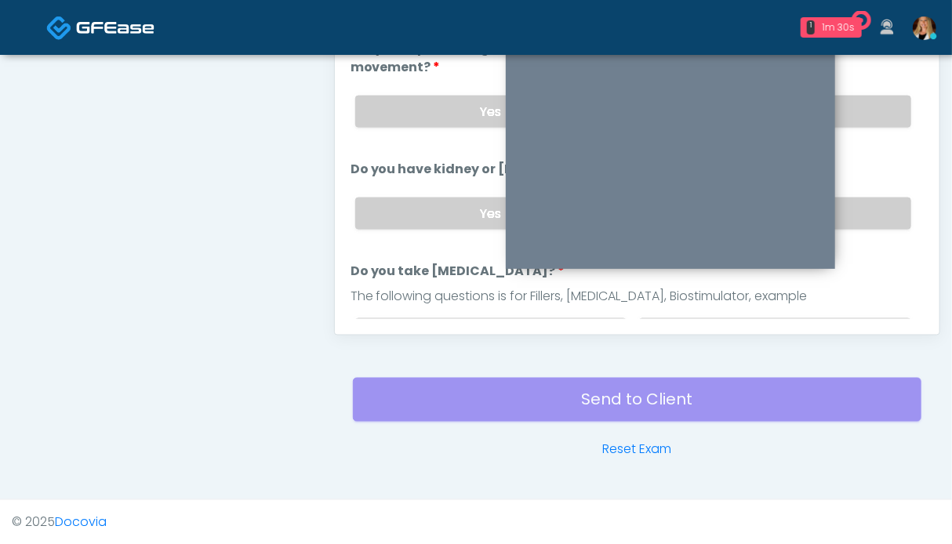
scroll to position [705, 0]
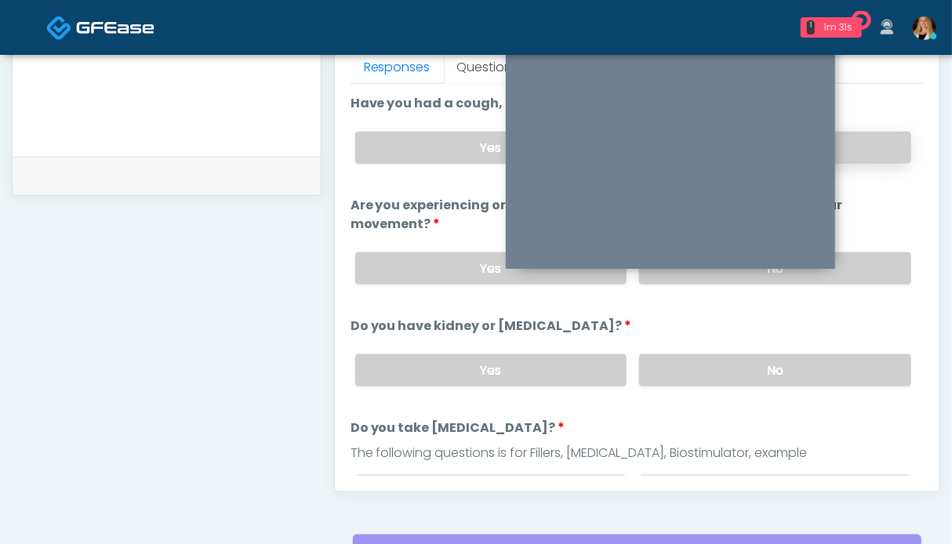
click at [869, 151] on label "No" at bounding box center [775, 148] width 272 height 32
drag, startPoint x: 854, startPoint y: 258, endPoint x: 855, endPoint y: 360, distance: 101.9
click at [855, 259] on label "No" at bounding box center [775, 268] width 272 height 32
click at [854, 372] on label "No" at bounding box center [775, 370] width 272 height 32
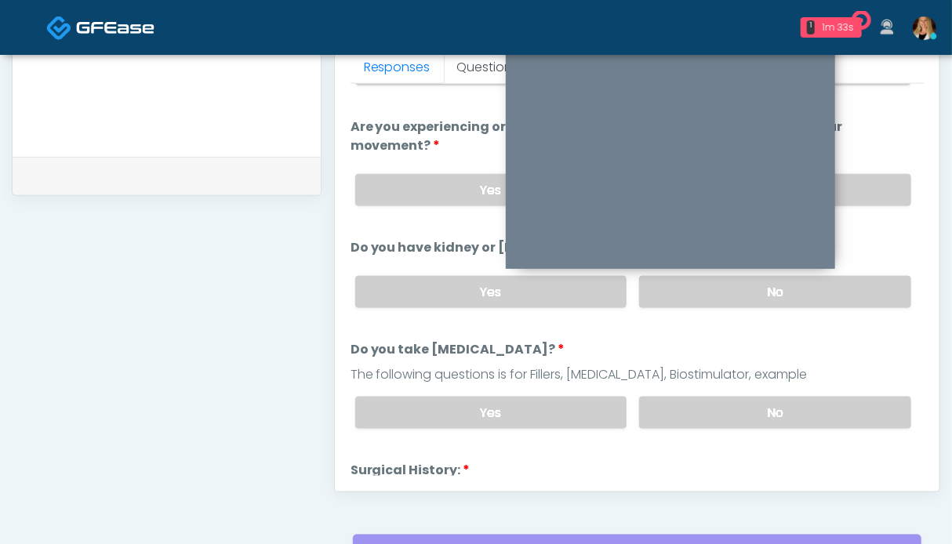
click at [828, 390] on div "Yes No" at bounding box center [633, 412] width 581 height 57
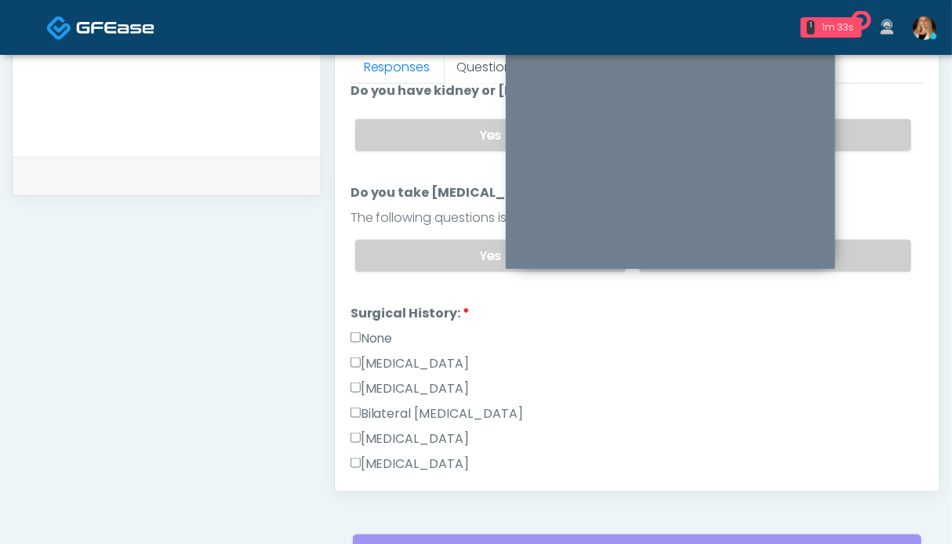
scroll to position [314, 0]
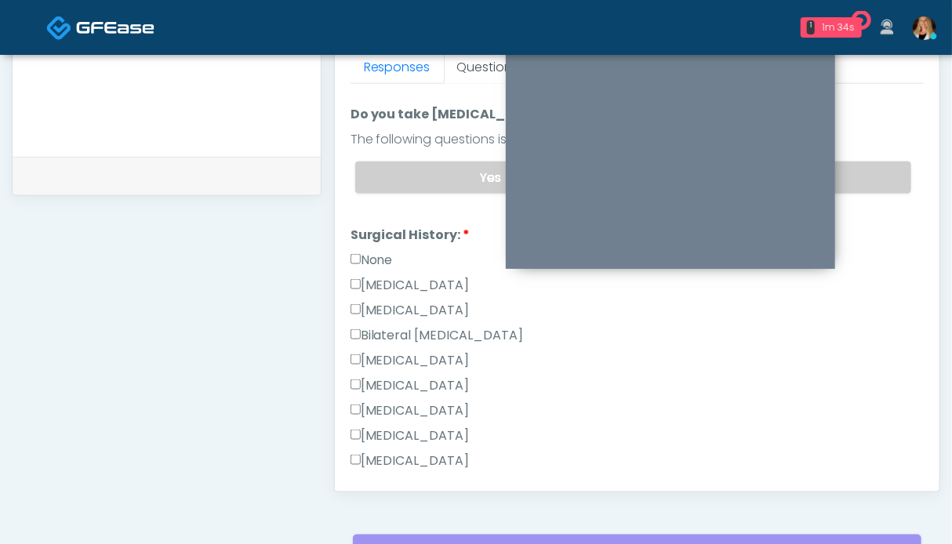
click at [368, 255] on label "None" at bounding box center [371, 260] width 42 height 19
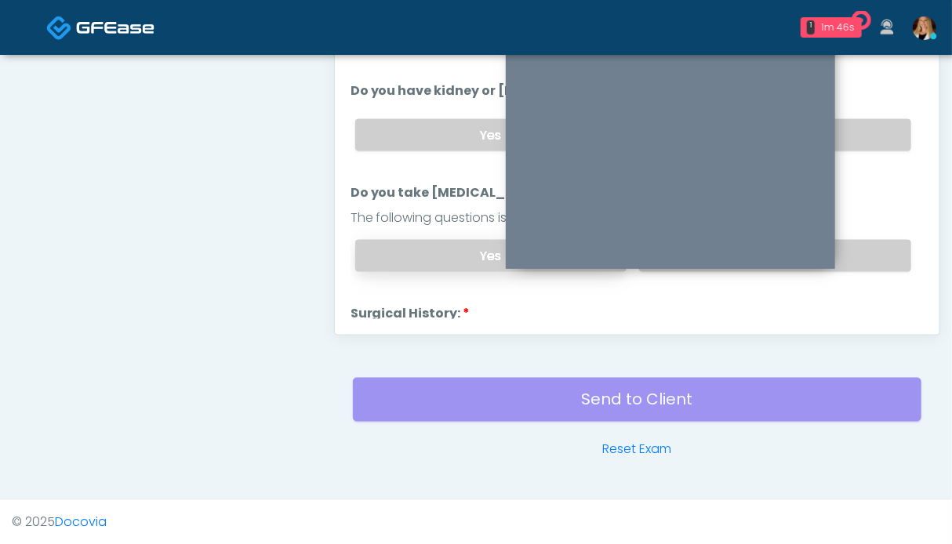
scroll to position [157, 0]
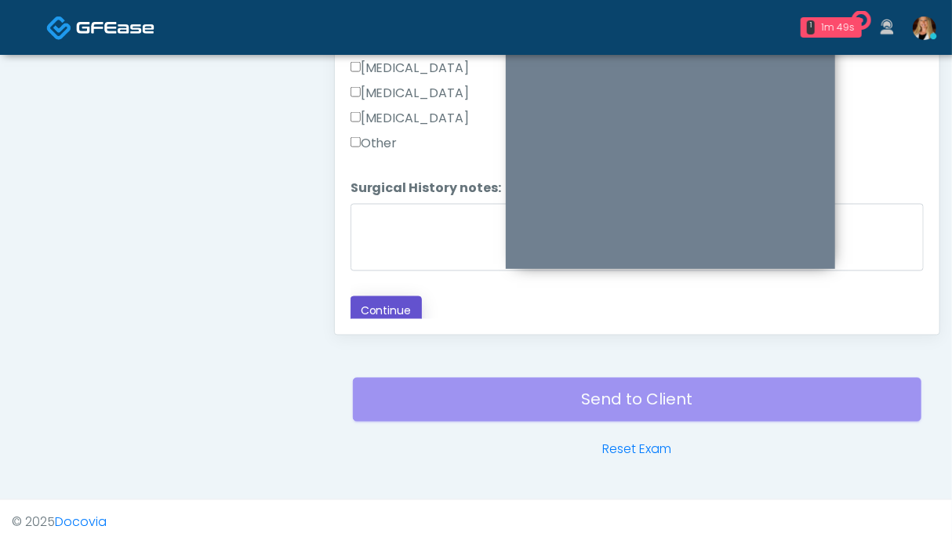
click at [387, 306] on button "Continue" at bounding box center [385, 310] width 71 height 29
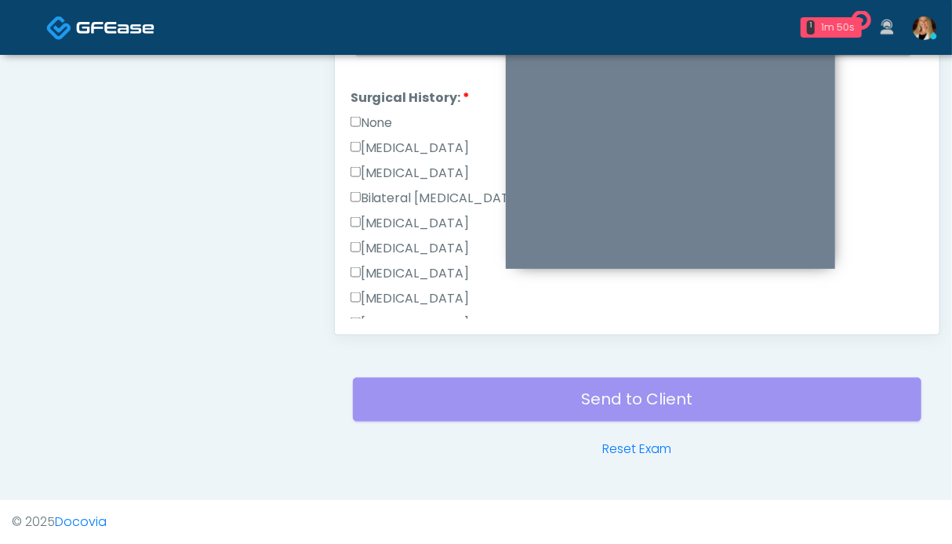
scroll to position [626, 0]
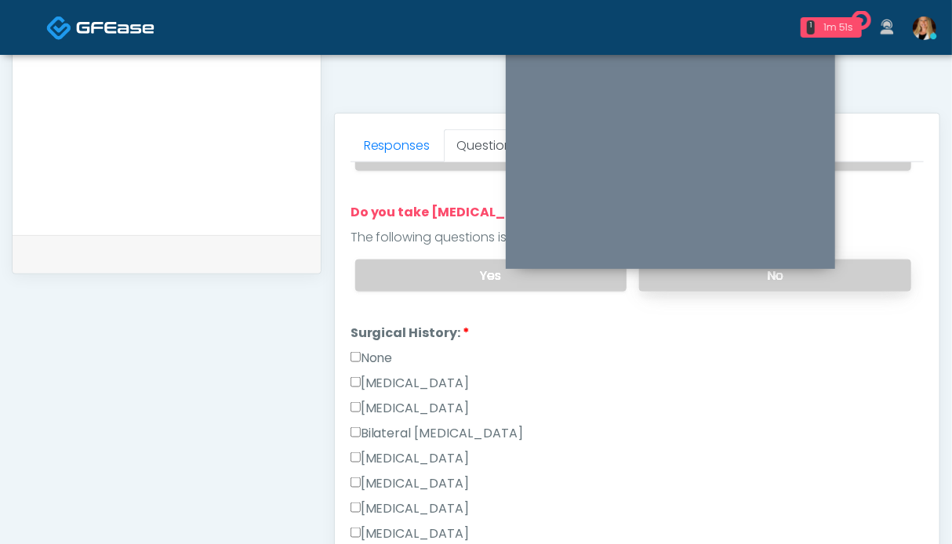
click at [841, 270] on label "No" at bounding box center [775, 275] width 272 height 32
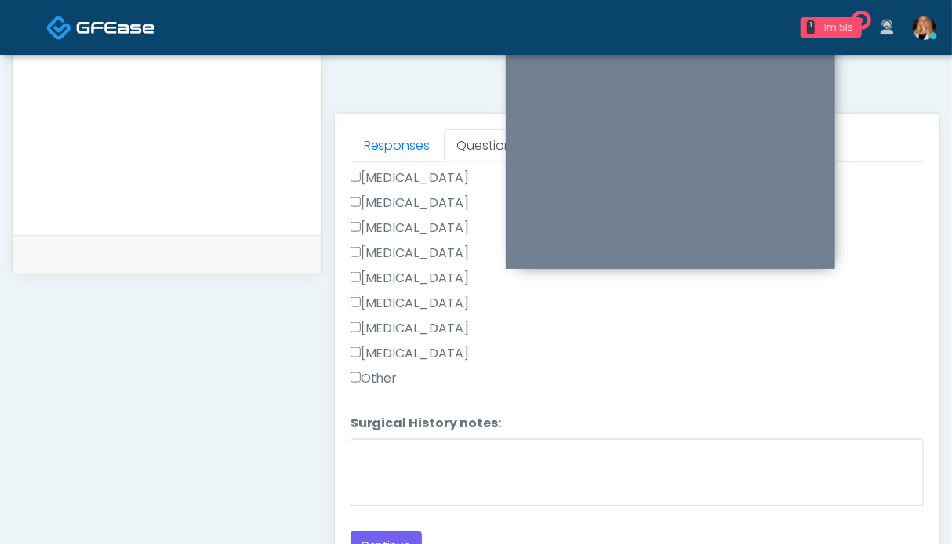
scroll to position [862, 0]
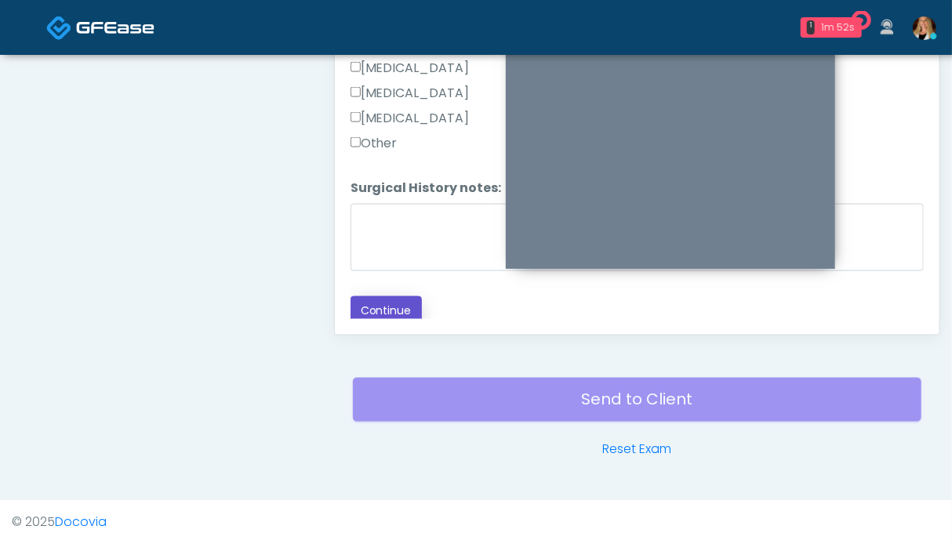
click at [405, 303] on button "Continue" at bounding box center [385, 310] width 71 height 29
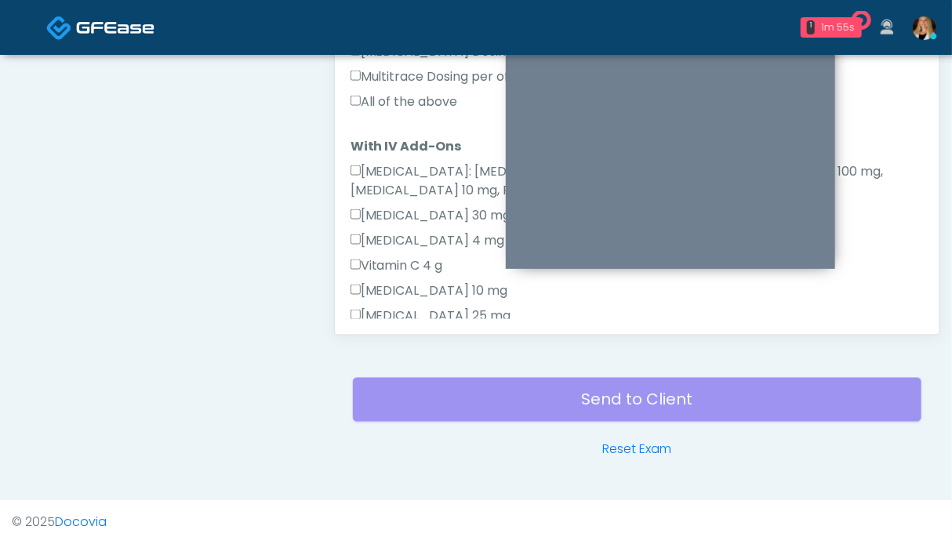
scroll to position [340, 0]
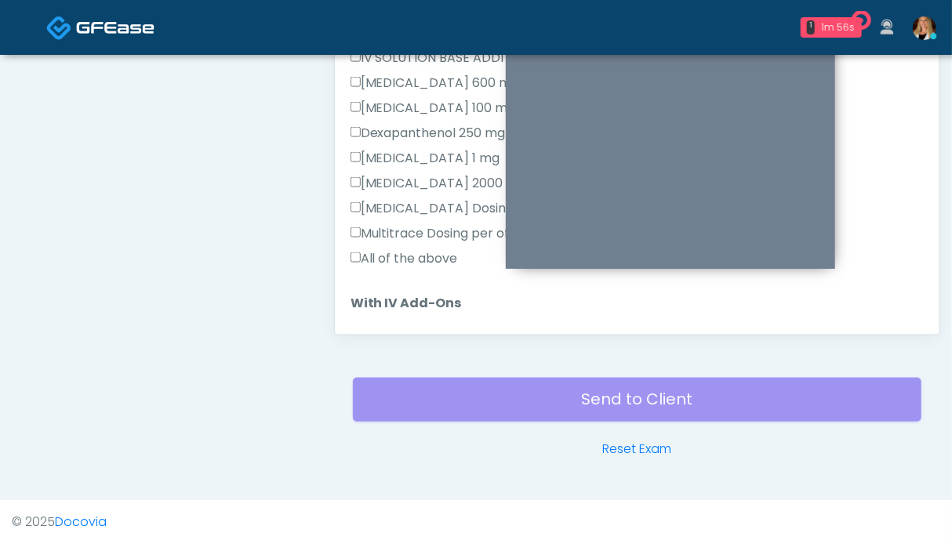
click at [397, 255] on label "All of the above" at bounding box center [403, 258] width 107 height 19
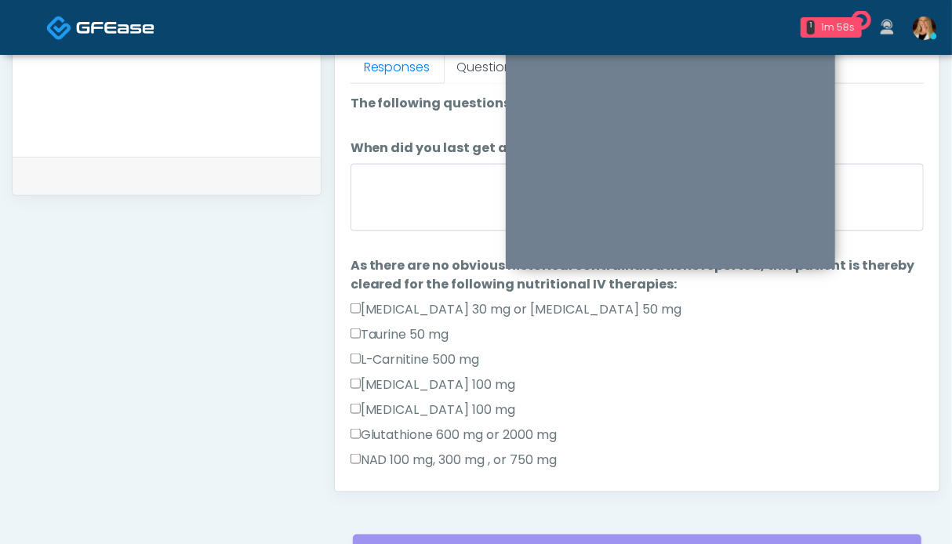
scroll to position [235, 0]
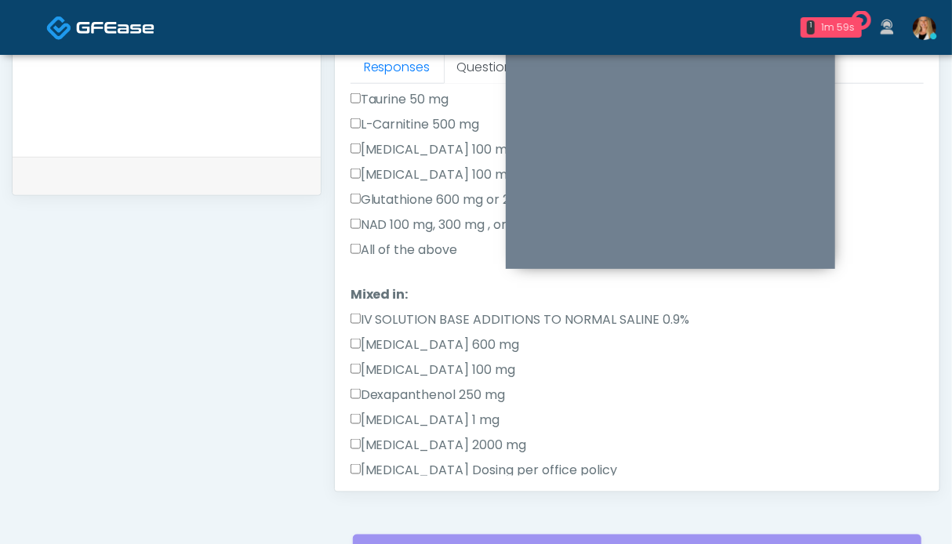
click at [416, 248] on label "All of the above" at bounding box center [403, 250] width 107 height 19
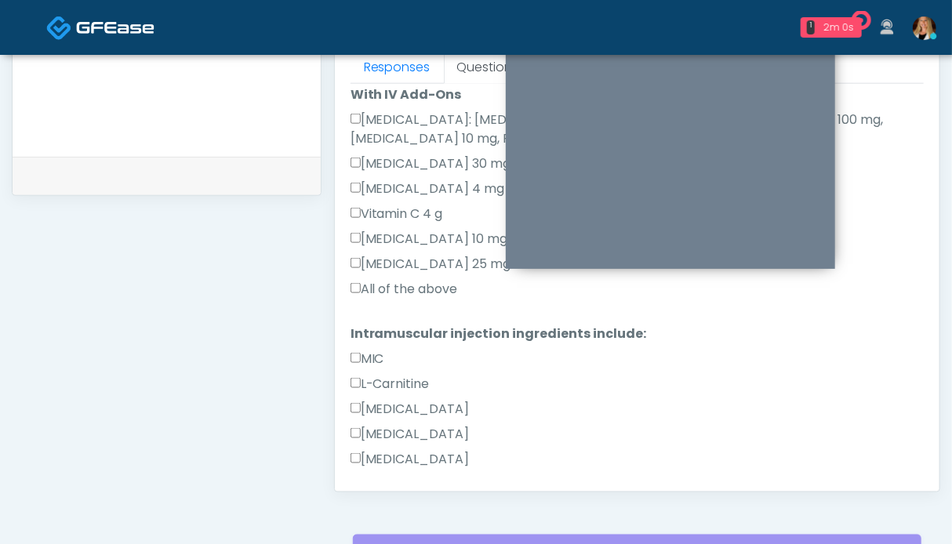
scroll to position [858, 0]
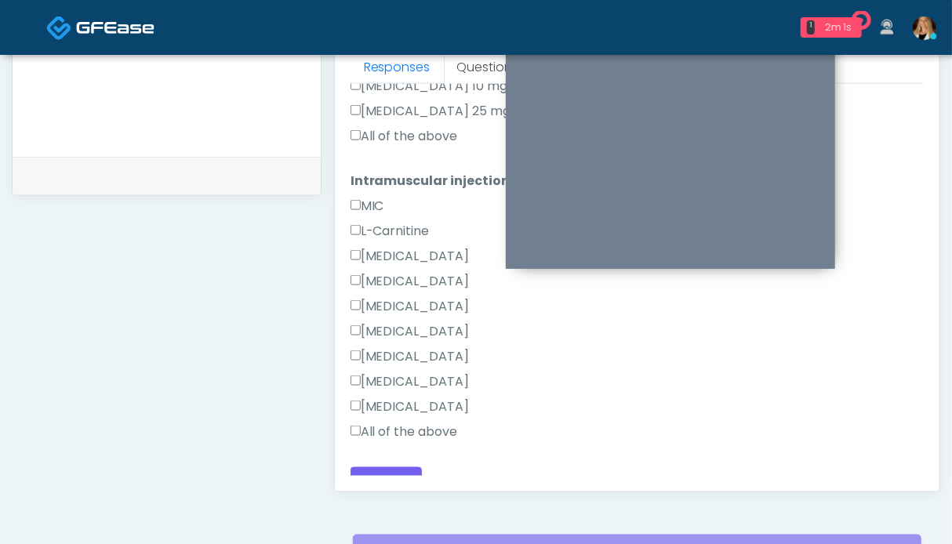
click at [401, 423] on label "All of the above" at bounding box center [403, 432] width 107 height 19
click at [393, 467] on button "Continue" at bounding box center [385, 481] width 71 height 29
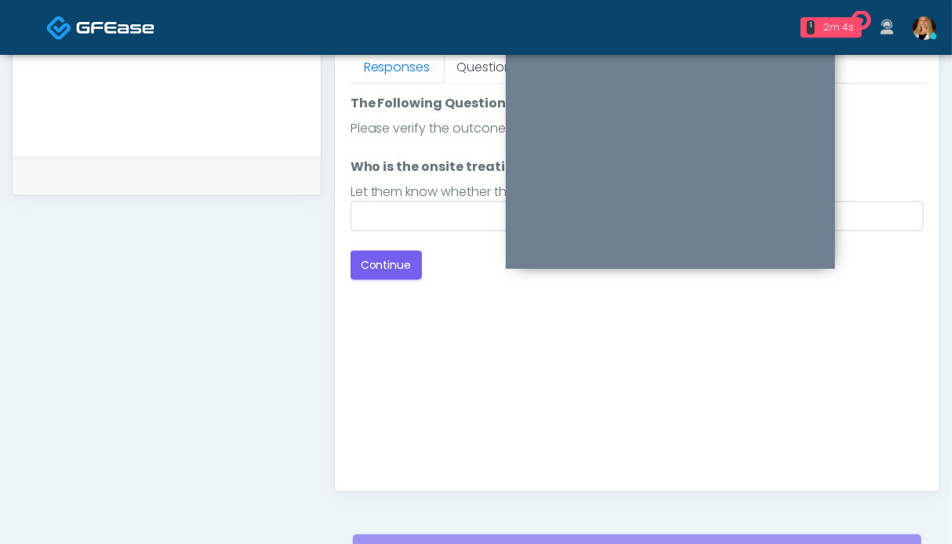
scroll to position [626, 0]
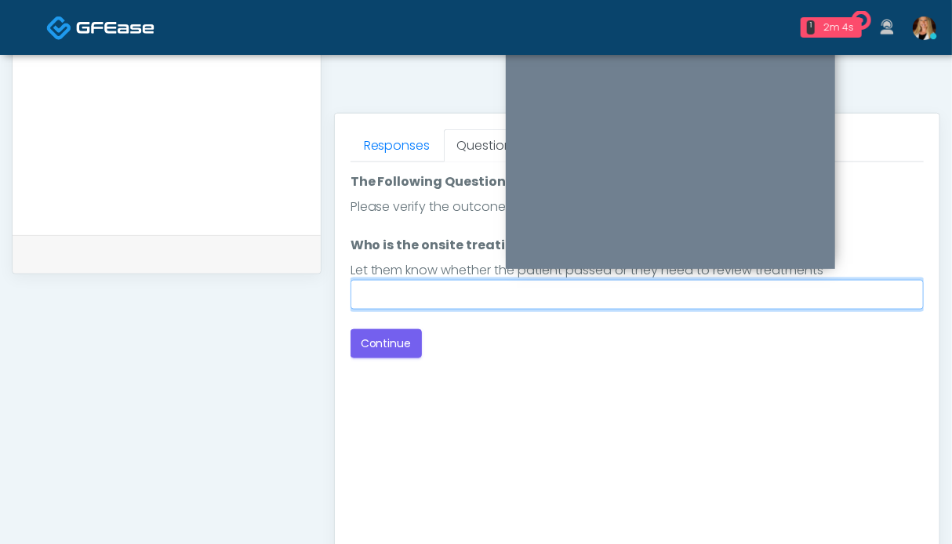
click at [419, 295] on input "Who is the onsite treating provider?" at bounding box center [636, 295] width 573 height 30
type input "**********"
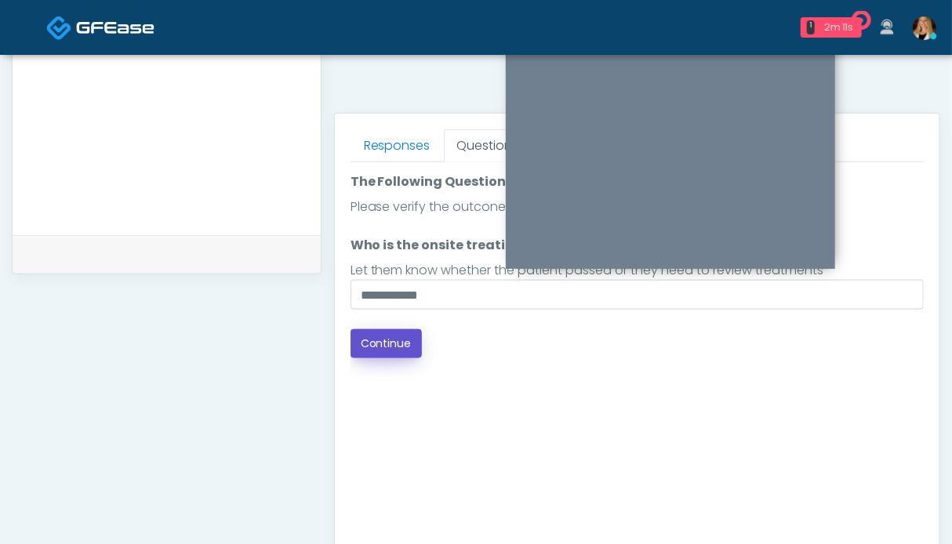
click at [387, 354] on button "Continue" at bounding box center [385, 343] width 71 height 29
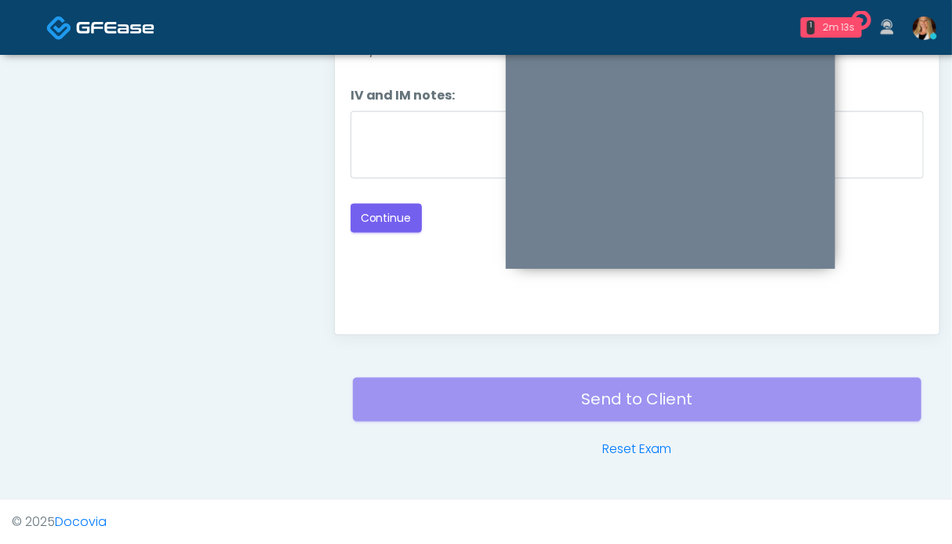
scroll to position [705, 0]
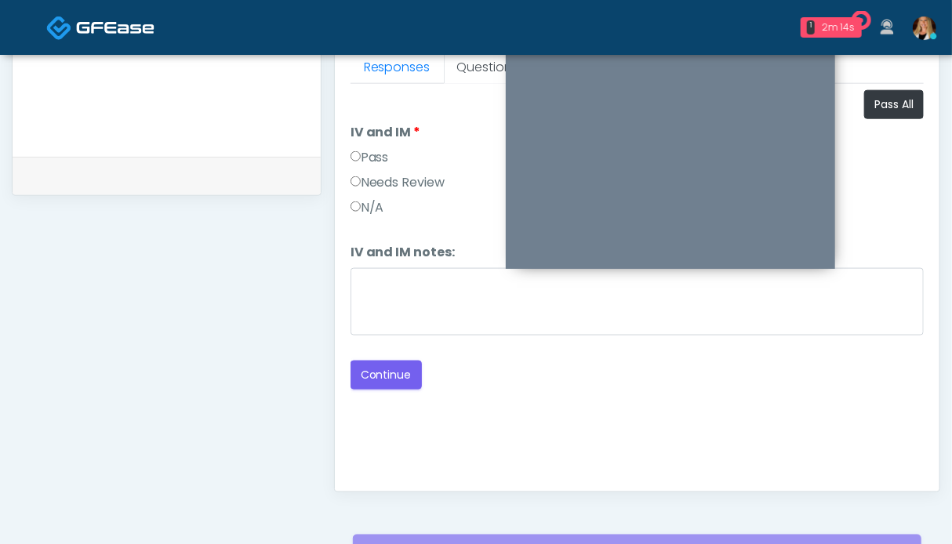
click at [394, 157] on div "Pass" at bounding box center [636, 160] width 573 height 25
click at [379, 159] on label "Pass" at bounding box center [369, 157] width 38 height 19
click at [392, 363] on button "Continue" at bounding box center [385, 375] width 71 height 29
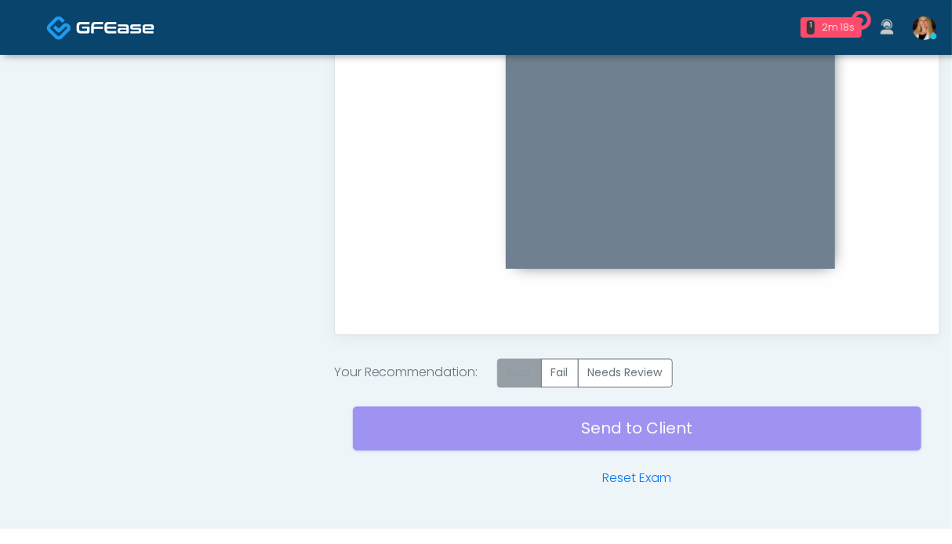
click at [523, 367] on label "Pass" at bounding box center [519, 373] width 45 height 29
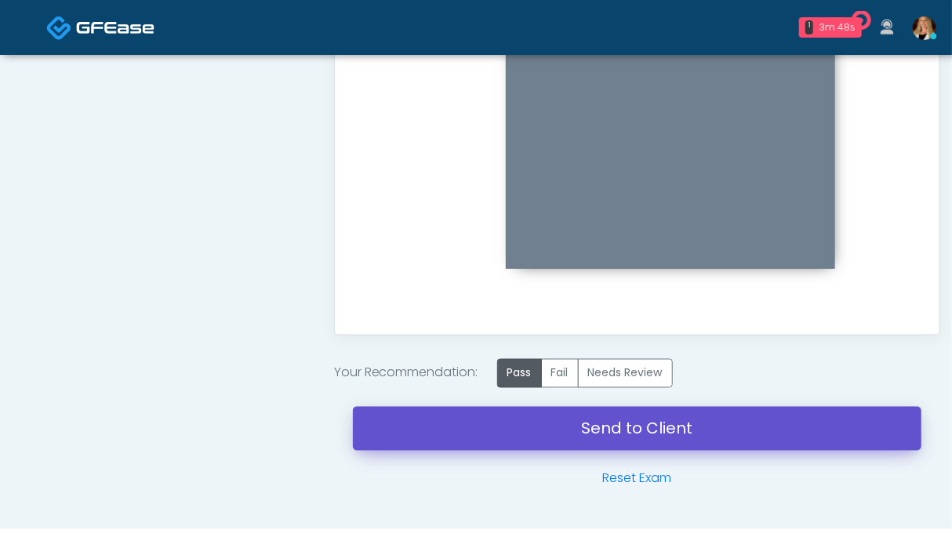
click at [653, 425] on link "Send to Client" at bounding box center [637, 429] width 568 height 44
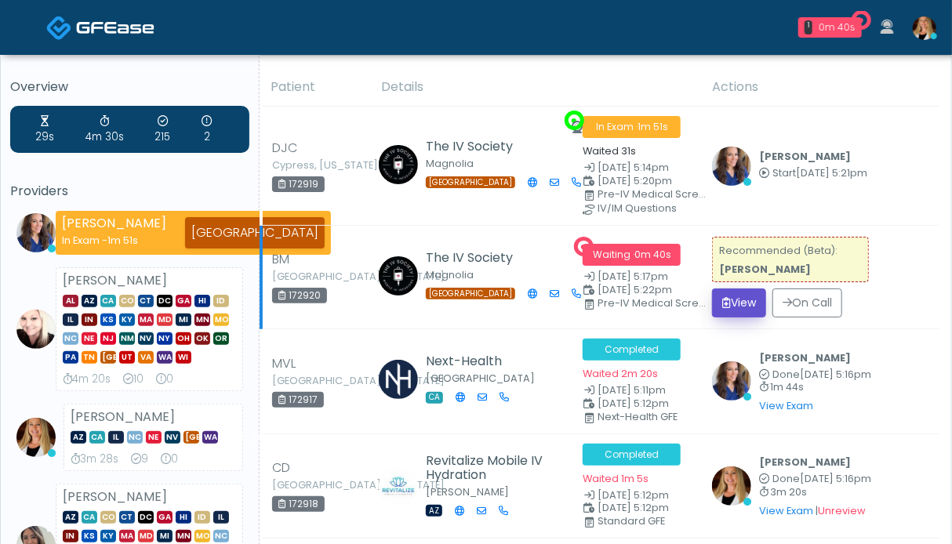
click at [724, 299] on icon "submit" at bounding box center [726, 302] width 9 height 11
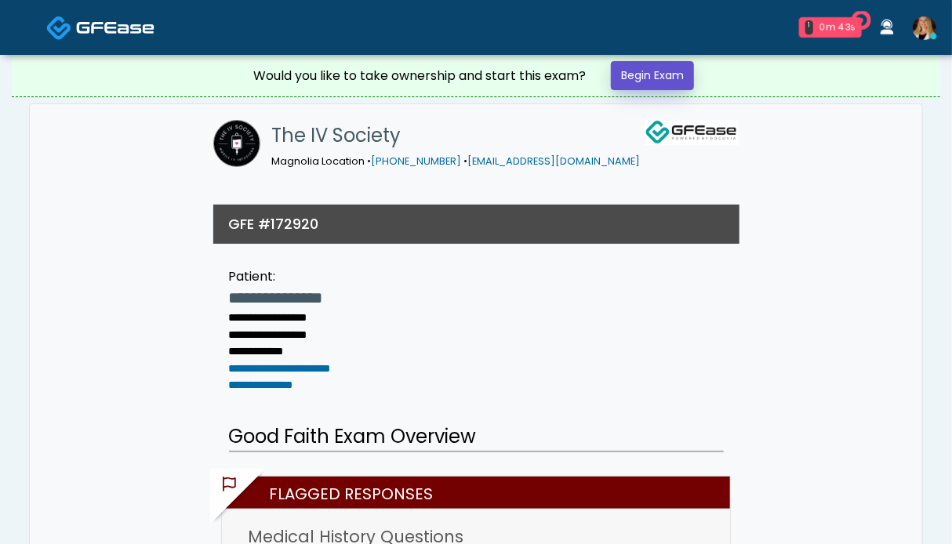
click at [633, 70] on link "Begin Exam" at bounding box center [652, 75] width 83 height 29
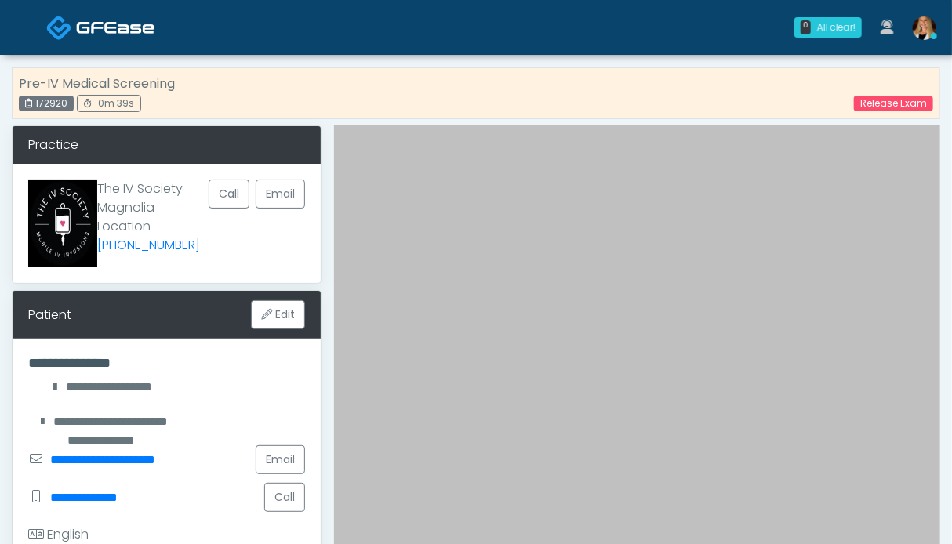
scroll to position [470, 0]
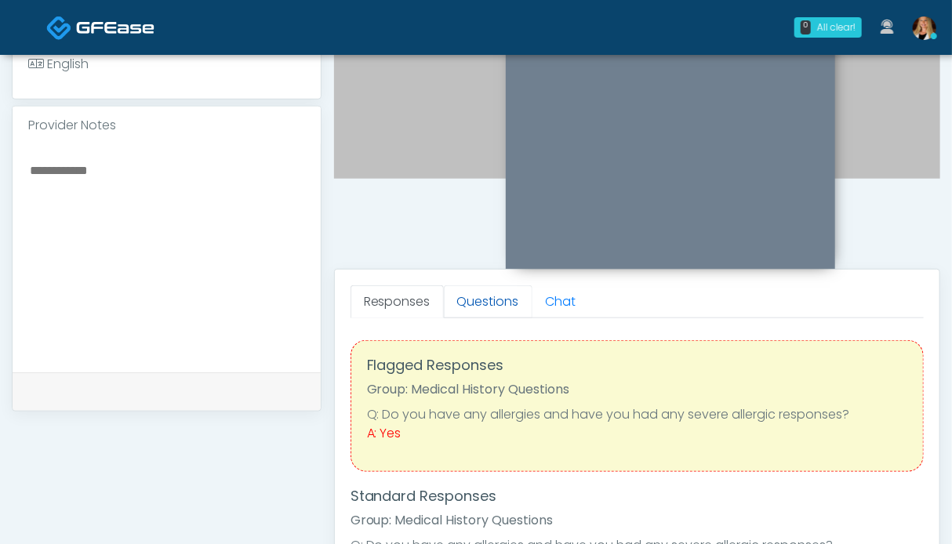
click at [466, 305] on link "Questions" at bounding box center [488, 301] width 89 height 33
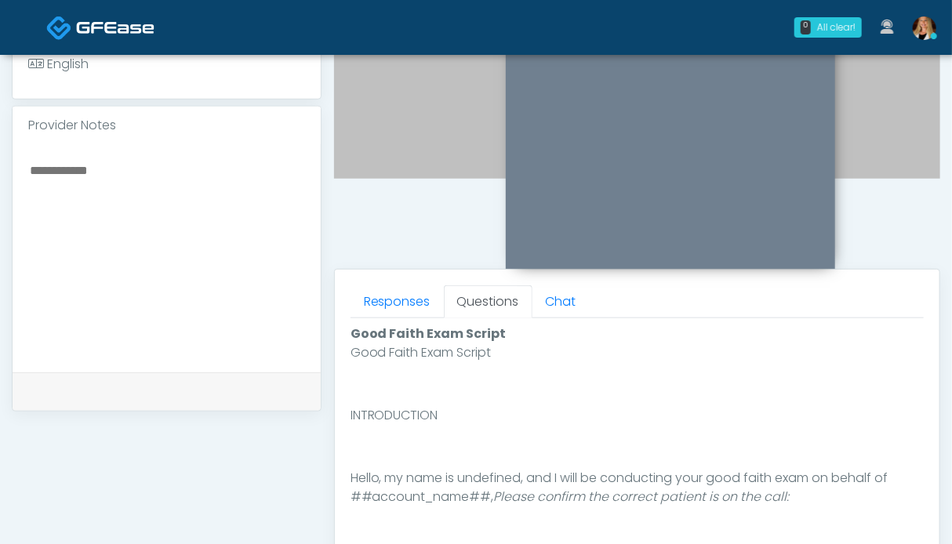
scroll to position [862, 0]
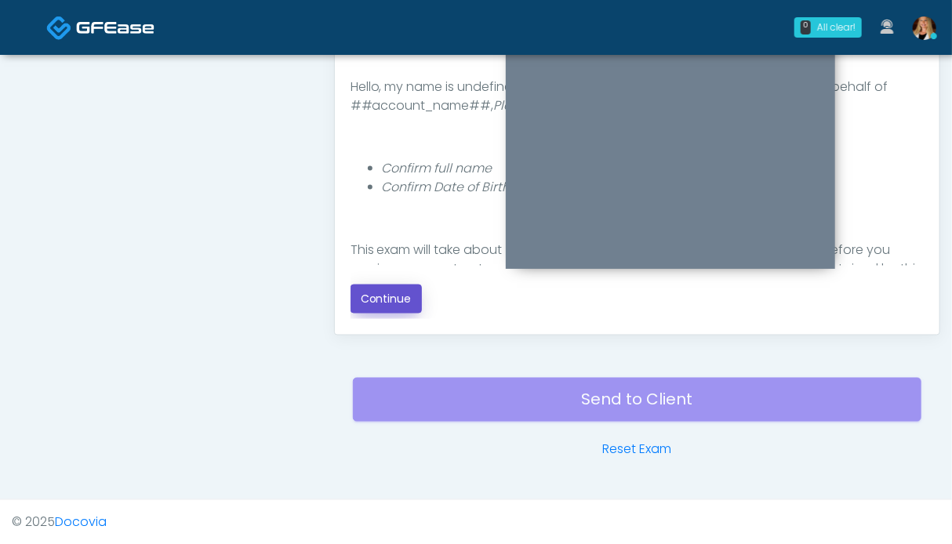
click at [385, 301] on button "Continue" at bounding box center [385, 299] width 71 height 29
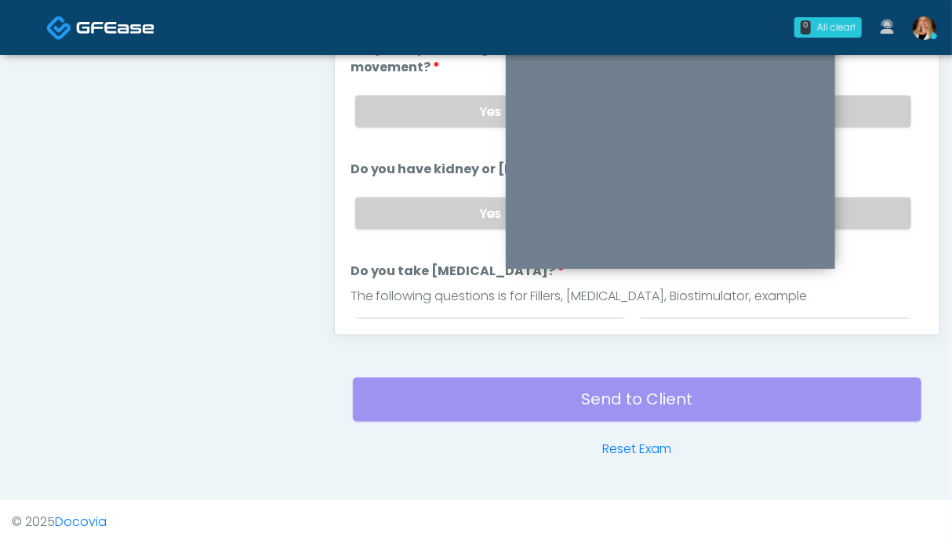
drag, startPoint x: 861, startPoint y: 212, endPoint x: 862, endPoint y: 186, distance: 26.7
click at [862, 212] on label "No" at bounding box center [775, 214] width 272 height 32
click at [865, 111] on label "No" at bounding box center [775, 112] width 272 height 32
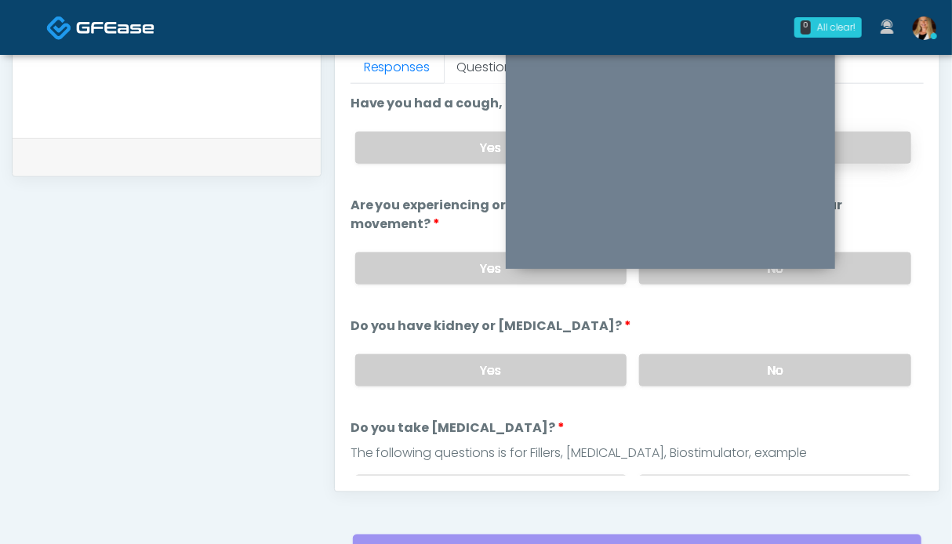
click at [871, 152] on label "No" at bounding box center [775, 148] width 272 height 32
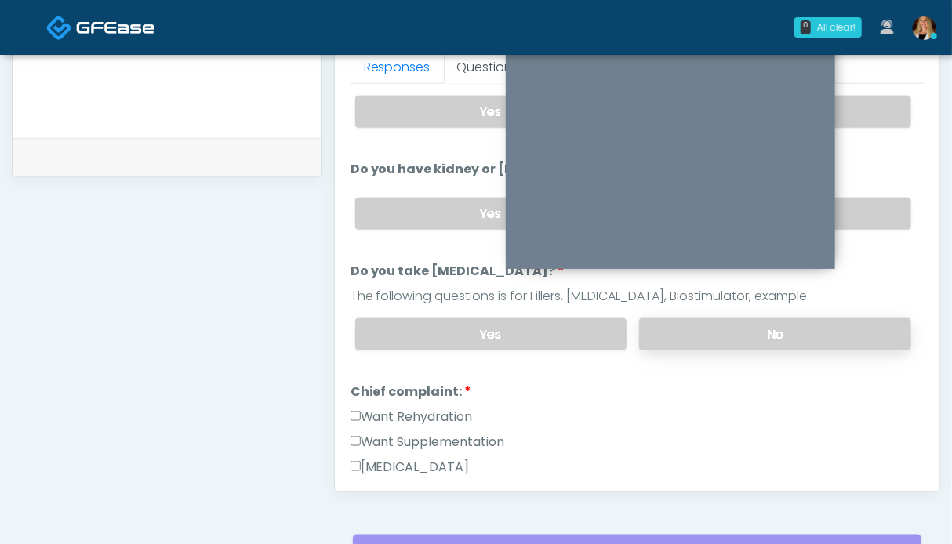
drag, startPoint x: 837, startPoint y: 333, endPoint x: 764, endPoint y: 335, distance: 72.9
click at [829, 332] on label "No" at bounding box center [775, 334] width 272 height 32
click at [420, 408] on label "Want Rehydration" at bounding box center [411, 417] width 122 height 19
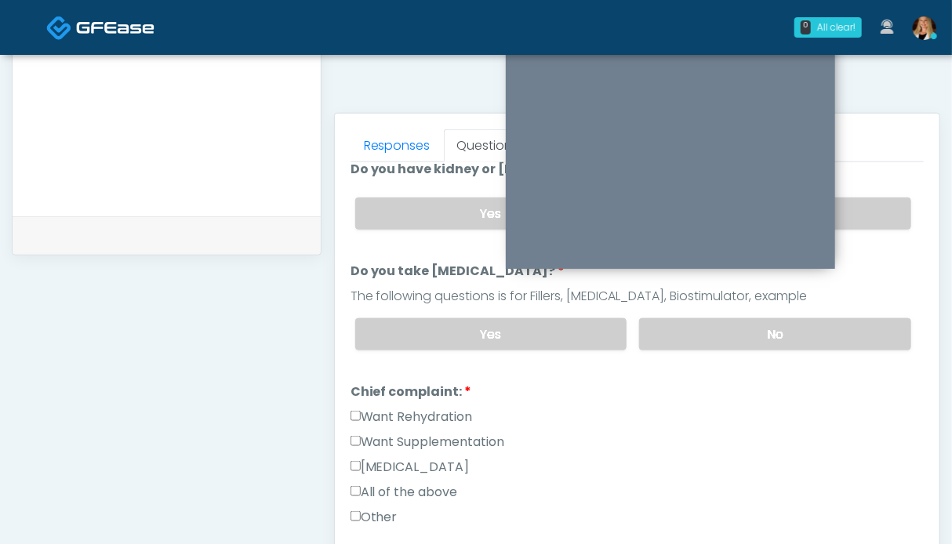
scroll to position [470, 0]
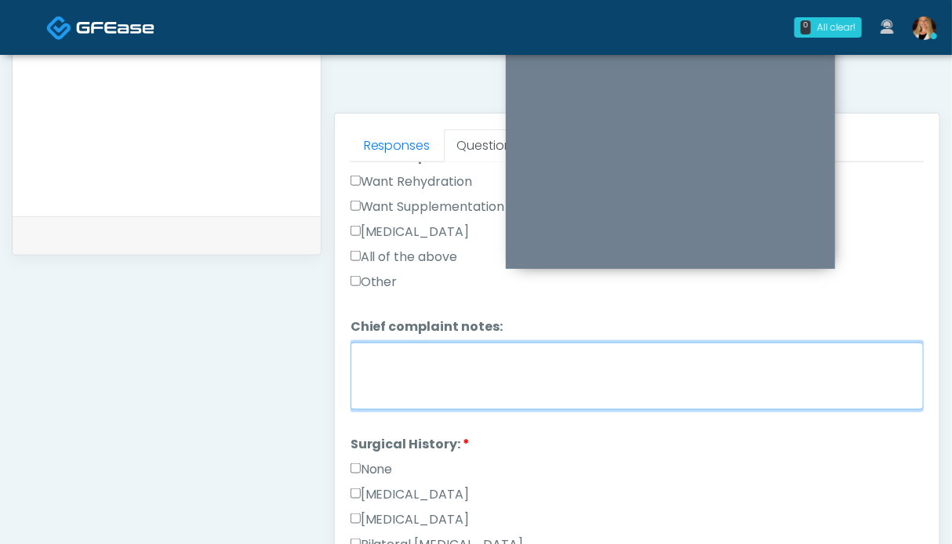
click at [415, 355] on textarea "Chief complaint notes:" at bounding box center [636, 376] width 573 height 67
type textarea "**"
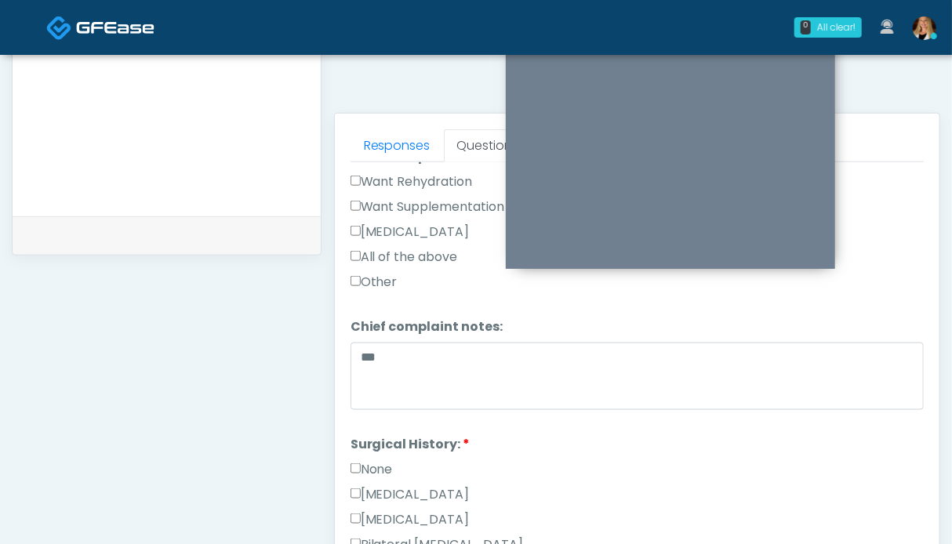
click at [389, 463] on label "None" at bounding box center [371, 469] width 42 height 19
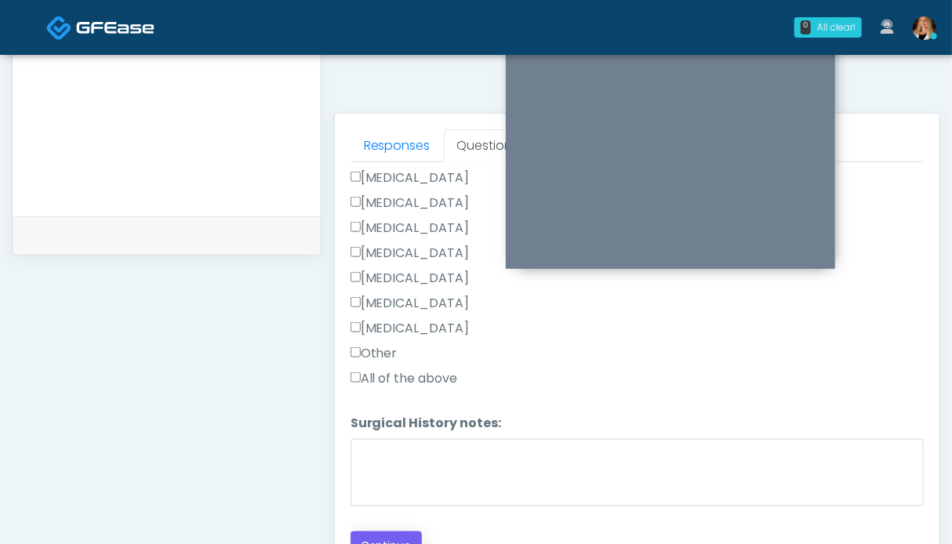
scroll to position [705, 0]
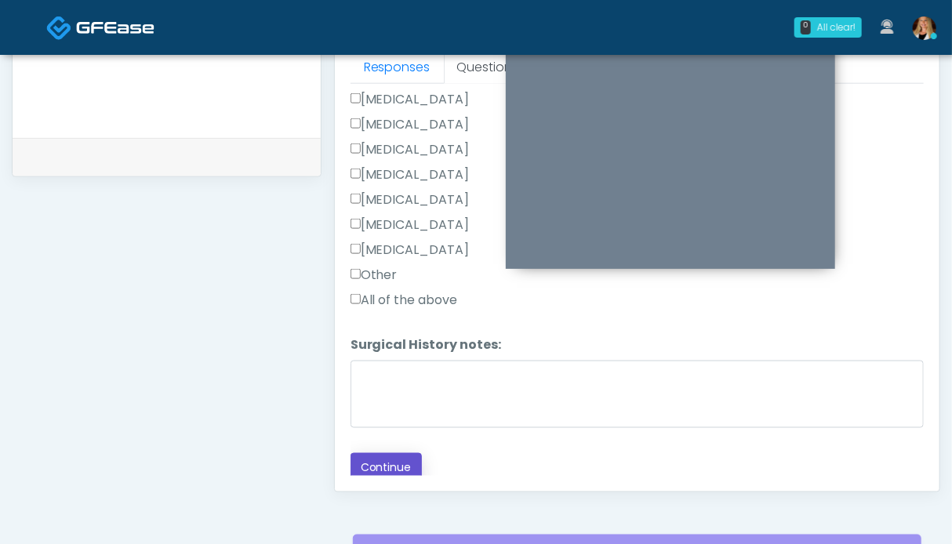
click at [405, 454] on button "Continue" at bounding box center [385, 467] width 71 height 29
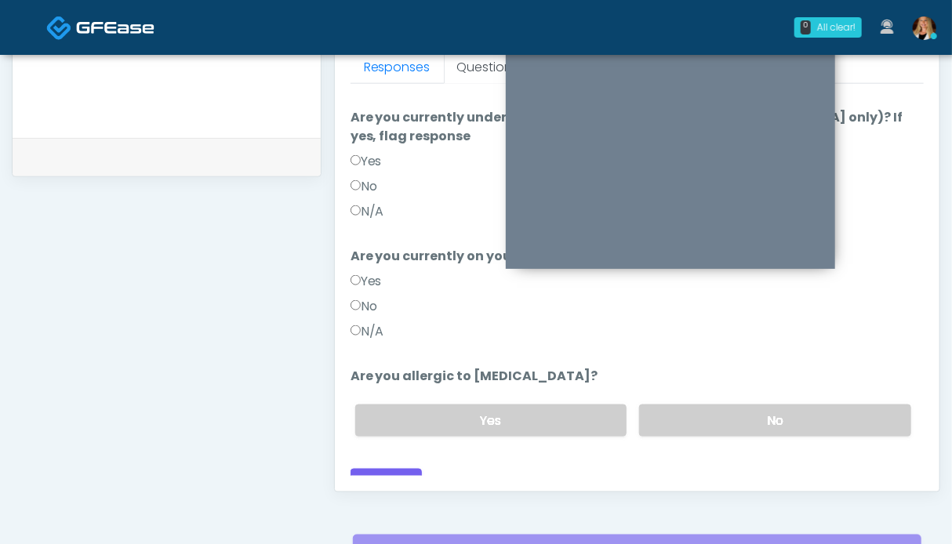
scroll to position [626, 0]
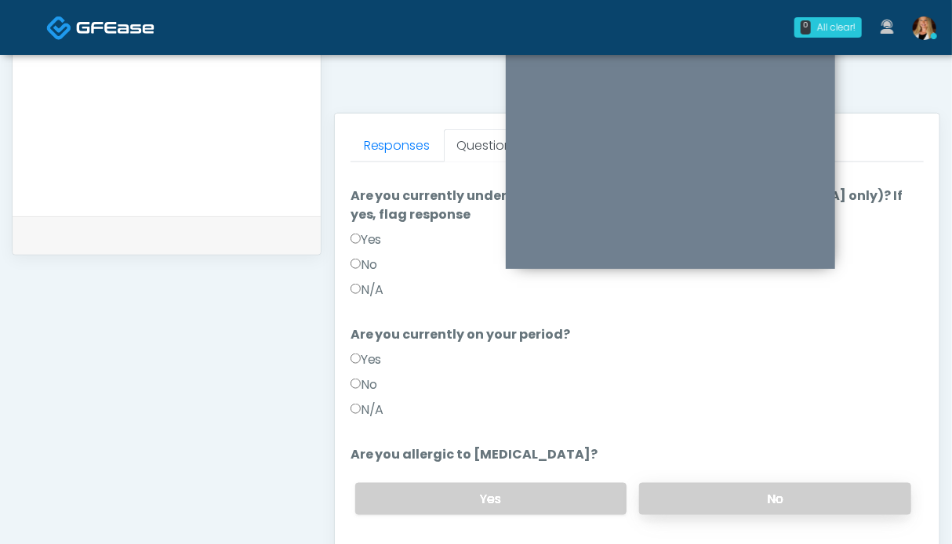
click at [749, 483] on label "No" at bounding box center [775, 499] width 272 height 32
click at [379, 401] on label "N/A" at bounding box center [367, 410] width 34 height 19
click at [372, 281] on label "N/A" at bounding box center [367, 290] width 34 height 19
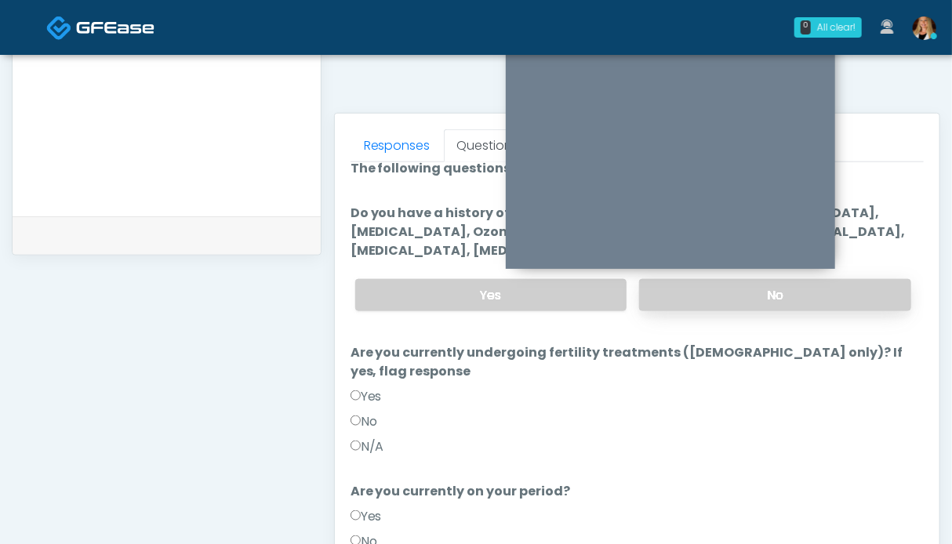
drag, startPoint x: 775, startPoint y: 297, endPoint x: 675, endPoint y: 299, distance: 99.6
click at [768, 296] on label "No" at bounding box center [775, 295] width 272 height 32
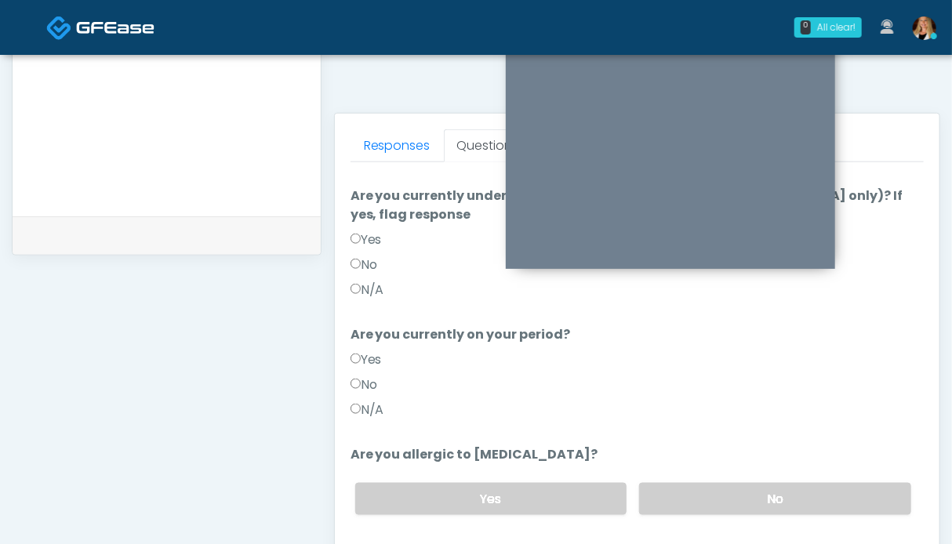
scroll to position [783, 0]
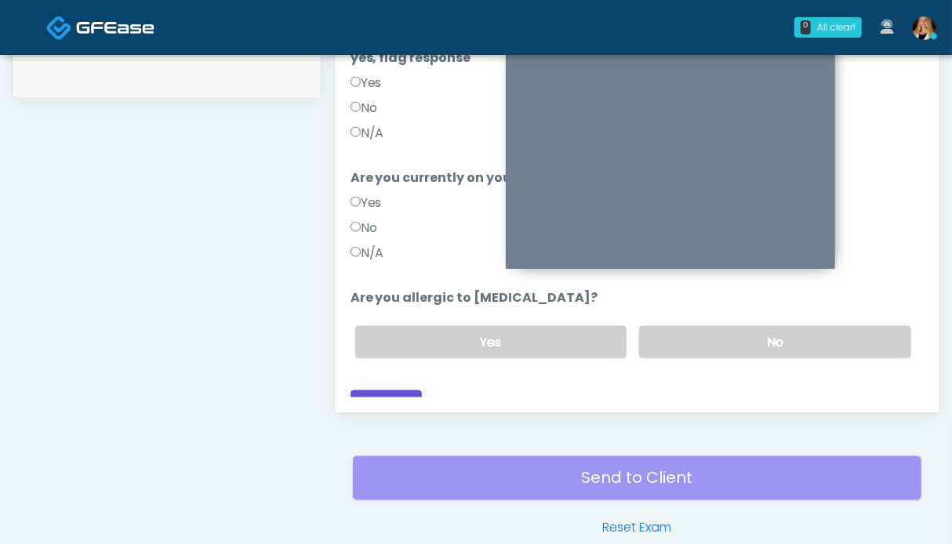
click at [385, 396] on button "Continue" at bounding box center [385, 404] width 71 height 29
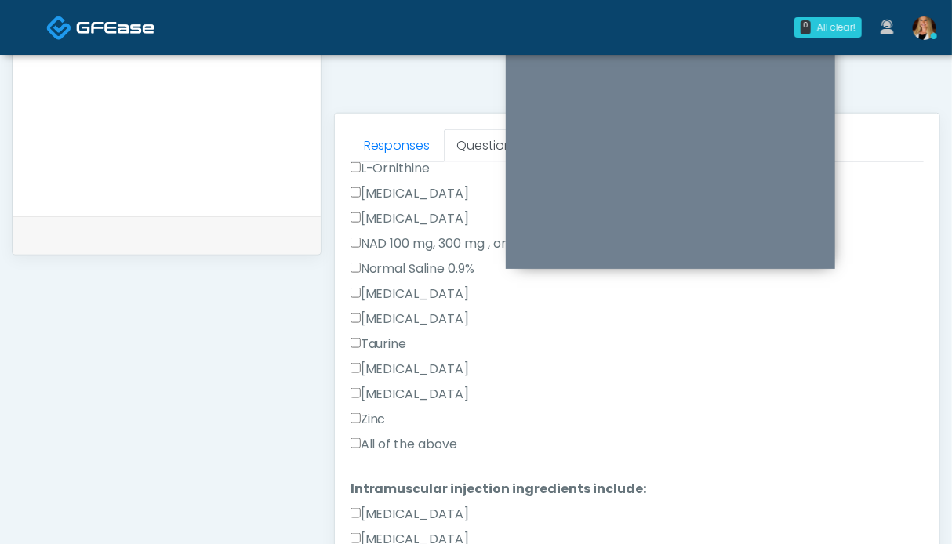
scroll to position [549, 0]
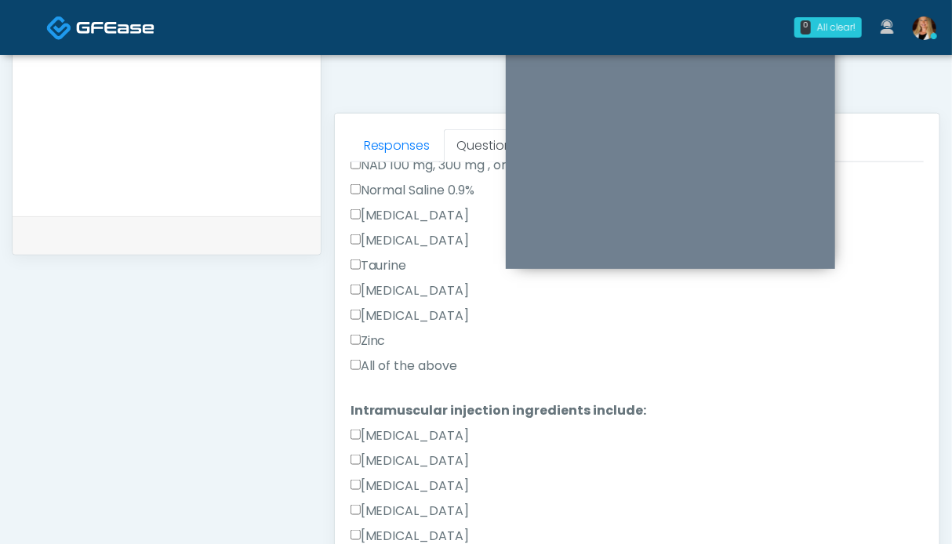
click at [395, 367] on label "All of the above" at bounding box center [403, 366] width 107 height 19
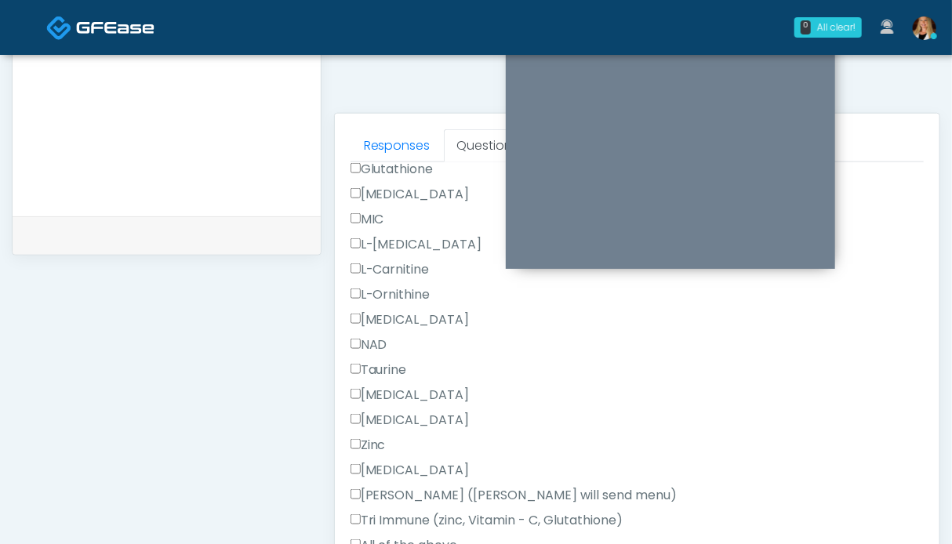
scroll to position [995, 0]
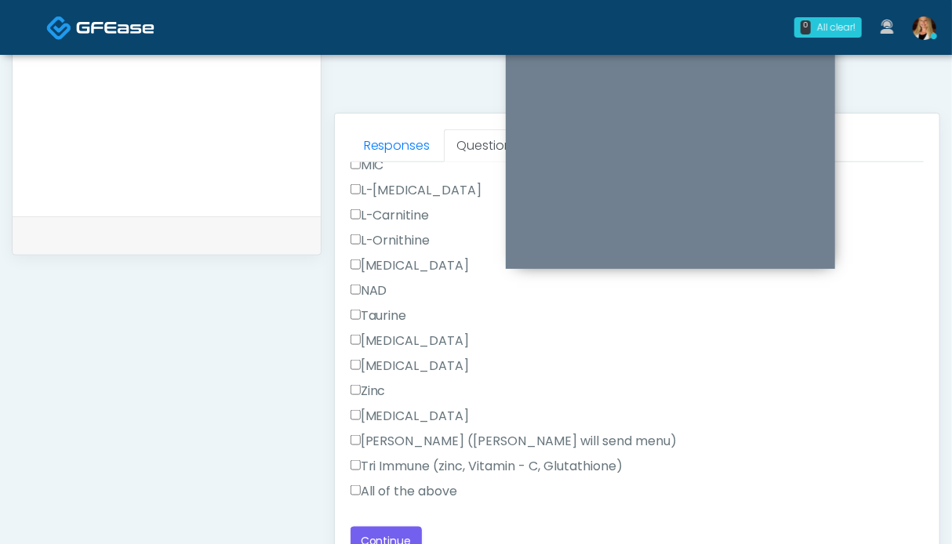
click at [403, 490] on label "All of the above" at bounding box center [403, 491] width 107 height 19
drag, startPoint x: 401, startPoint y: 531, endPoint x: 390, endPoint y: 528, distance: 12.0
click at [401, 531] on button "Continue" at bounding box center [385, 541] width 71 height 29
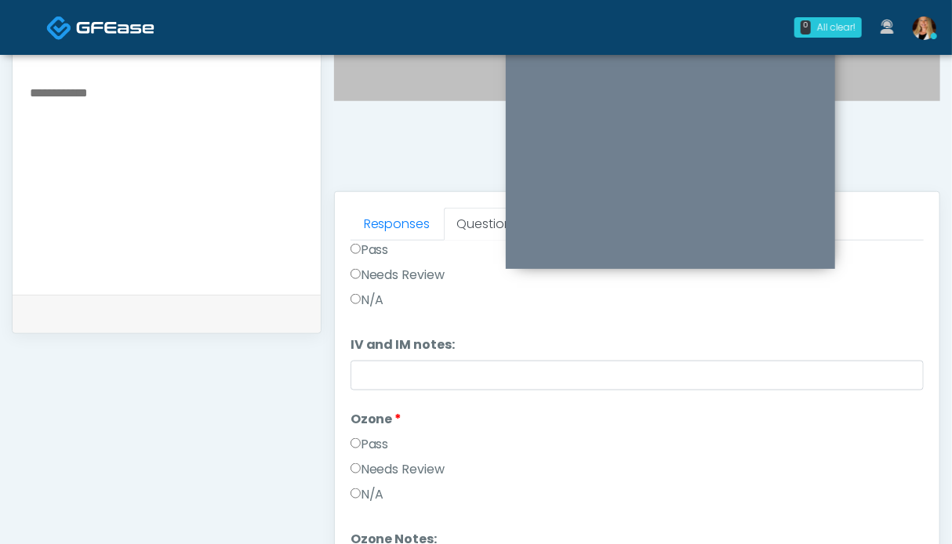
scroll to position [0, 0]
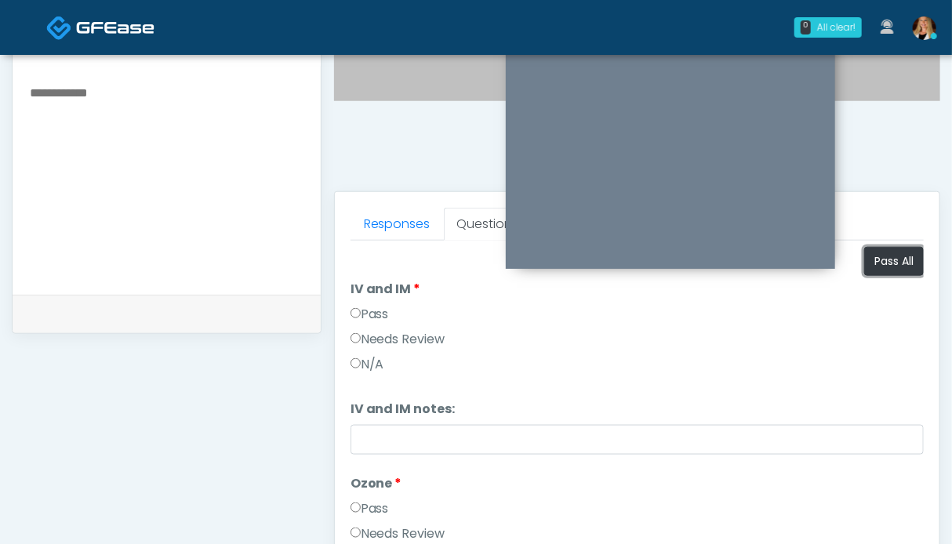
drag, startPoint x: 875, startPoint y: 263, endPoint x: 553, endPoint y: 307, distance: 324.3
click at [875, 262] on button "Pass All" at bounding box center [894, 261] width 60 height 29
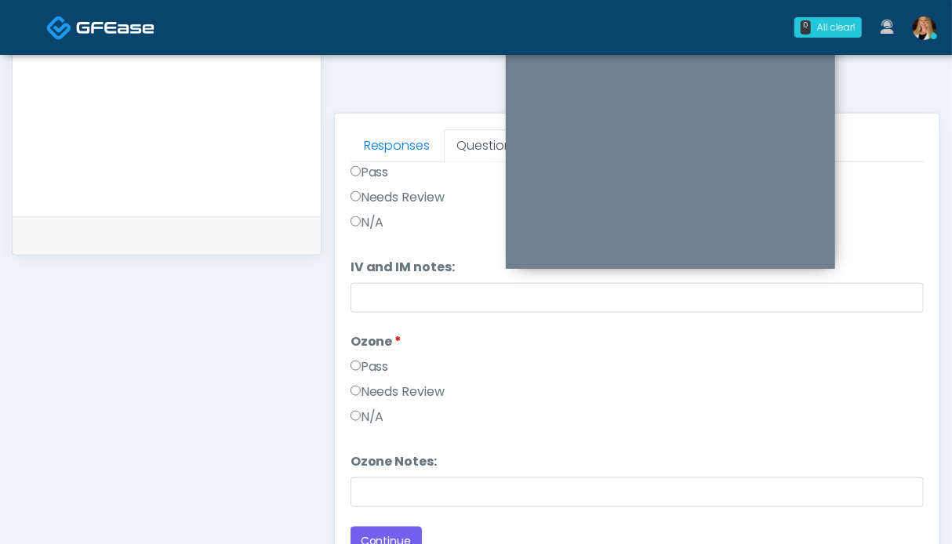
scroll to position [862, 0]
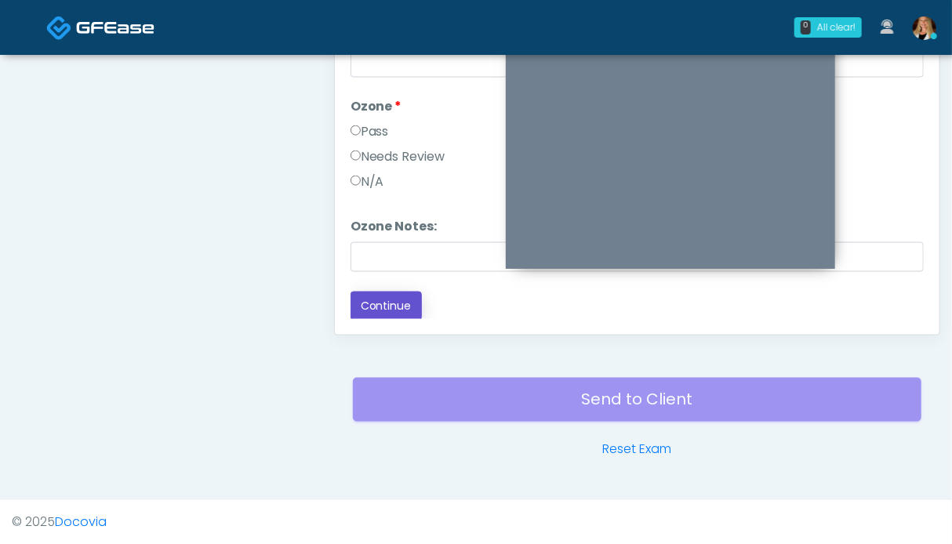
click at [388, 305] on button "Continue" at bounding box center [385, 306] width 71 height 29
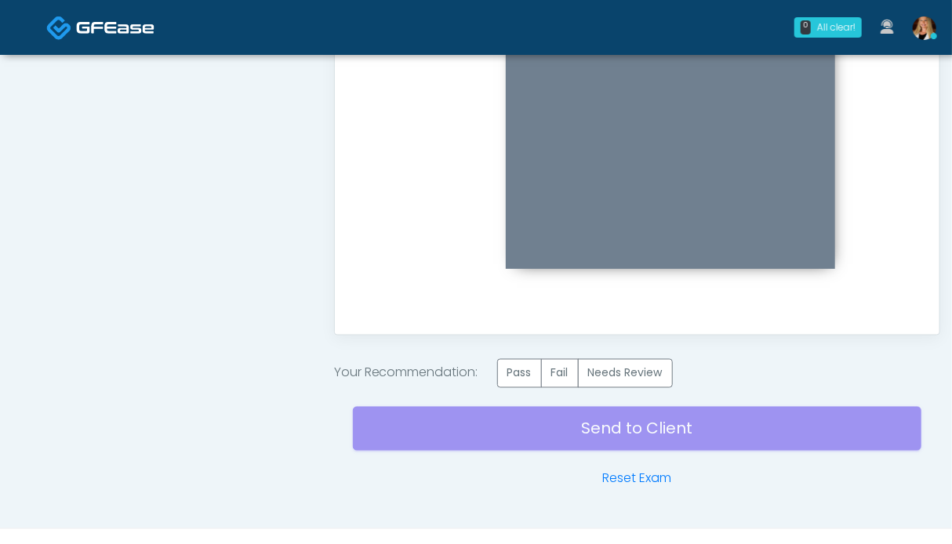
scroll to position [0, 0]
click at [521, 377] on label "Pass" at bounding box center [519, 373] width 45 height 29
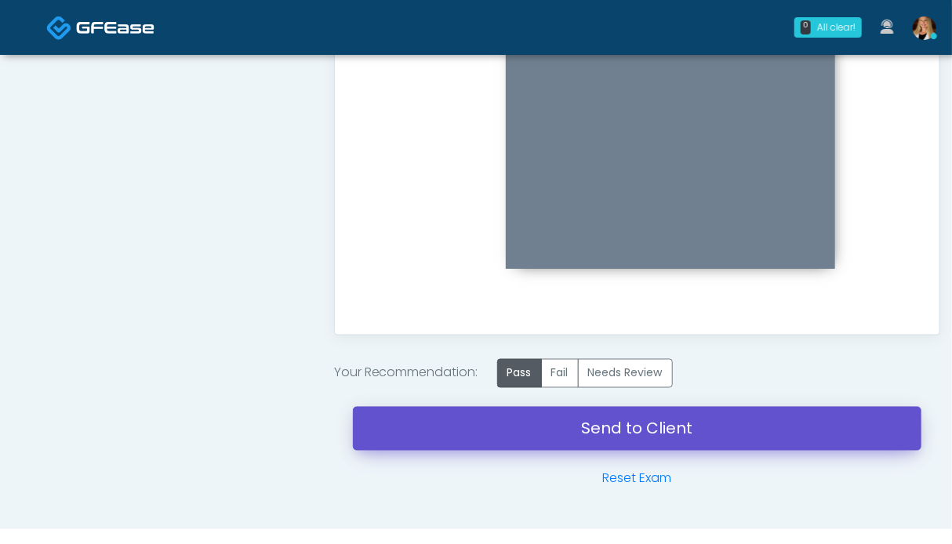
click at [633, 423] on link "Send to Client" at bounding box center [637, 429] width 568 height 44
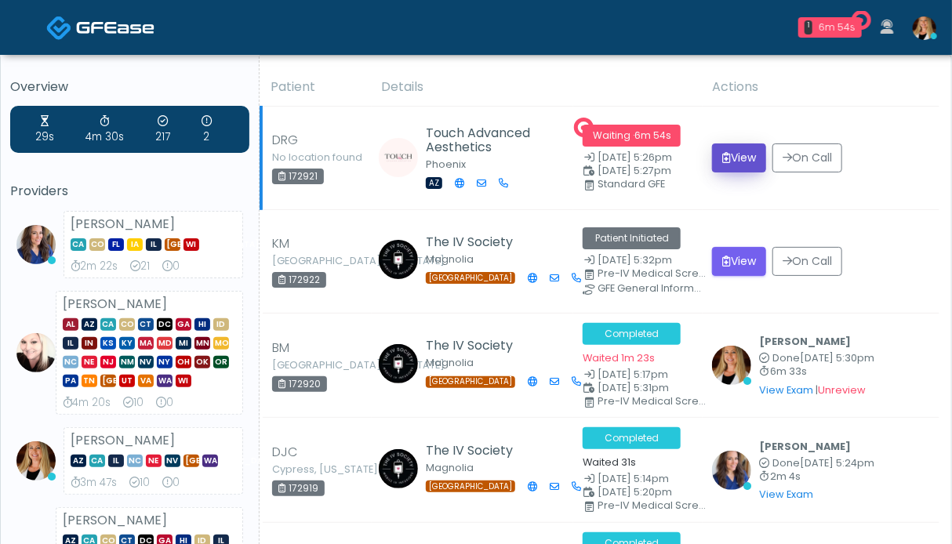
click at [743, 171] on button "View" at bounding box center [739, 157] width 54 height 29
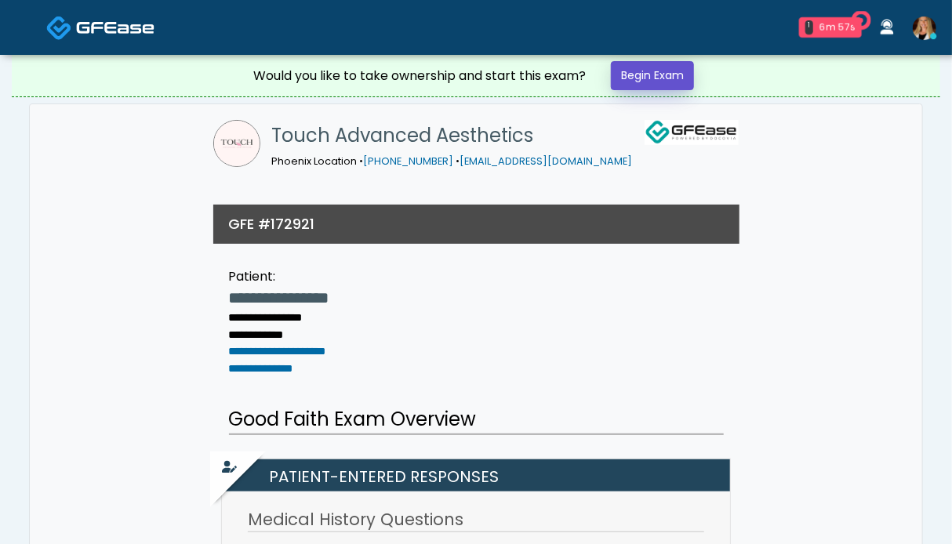
click at [655, 80] on link "Begin Exam" at bounding box center [652, 75] width 83 height 29
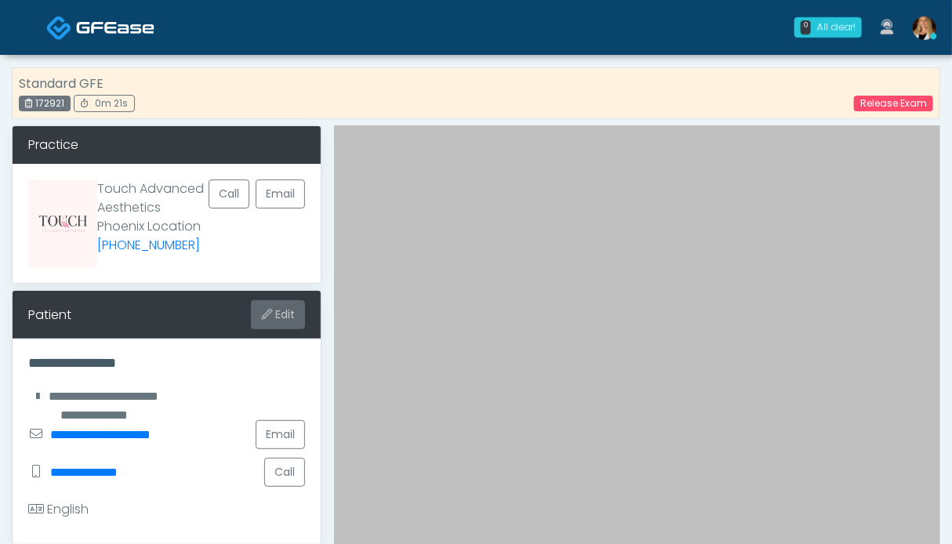
scroll to position [392, 0]
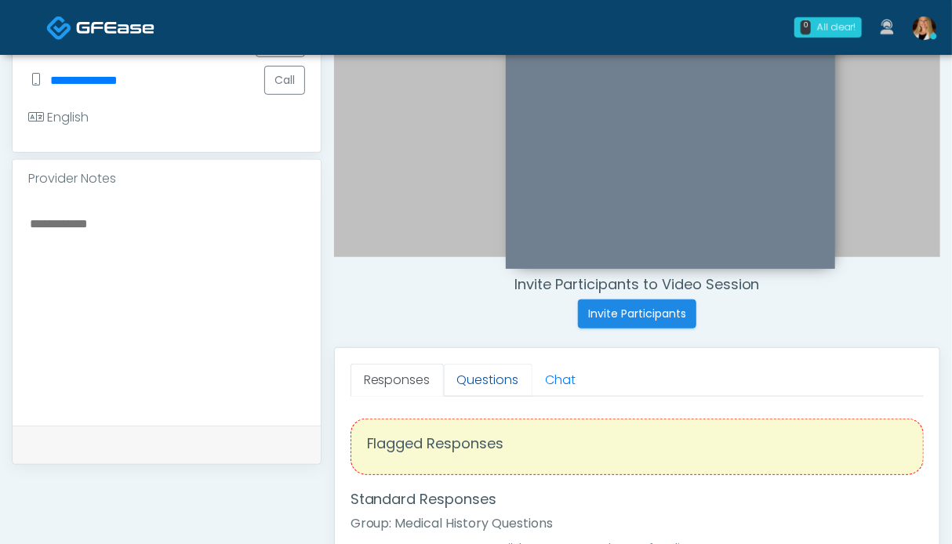
click at [478, 382] on link "Questions" at bounding box center [488, 380] width 89 height 33
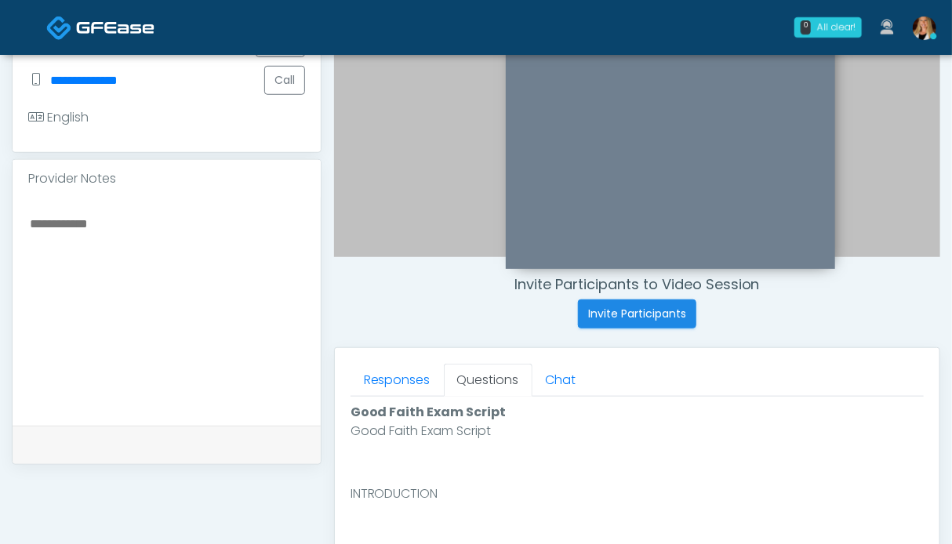
scroll to position [706, 0]
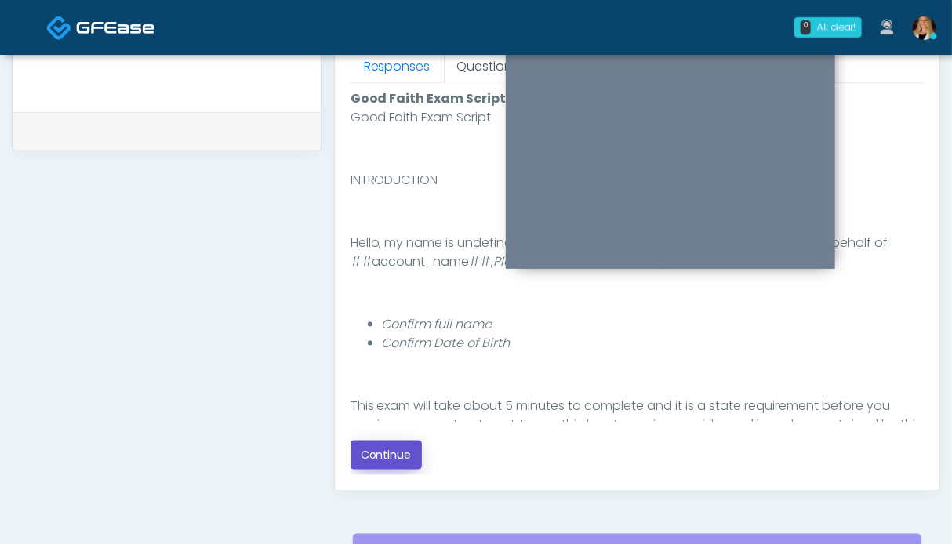
click at [398, 456] on button "Continue" at bounding box center [385, 455] width 71 height 29
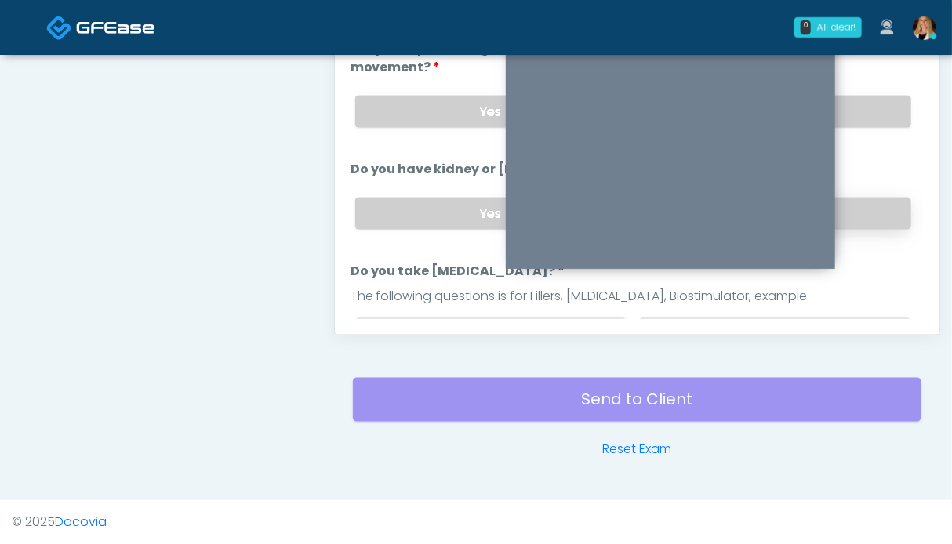
drag, startPoint x: 855, startPoint y: 103, endPoint x: 865, endPoint y: 217, distance: 114.8
click at [856, 103] on label "No" at bounding box center [775, 112] width 272 height 32
drag, startPoint x: 865, startPoint y: 215, endPoint x: 862, endPoint y: 238, distance: 23.7
click at [864, 215] on label "No" at bounding box center [775, 214] width 272 height 32
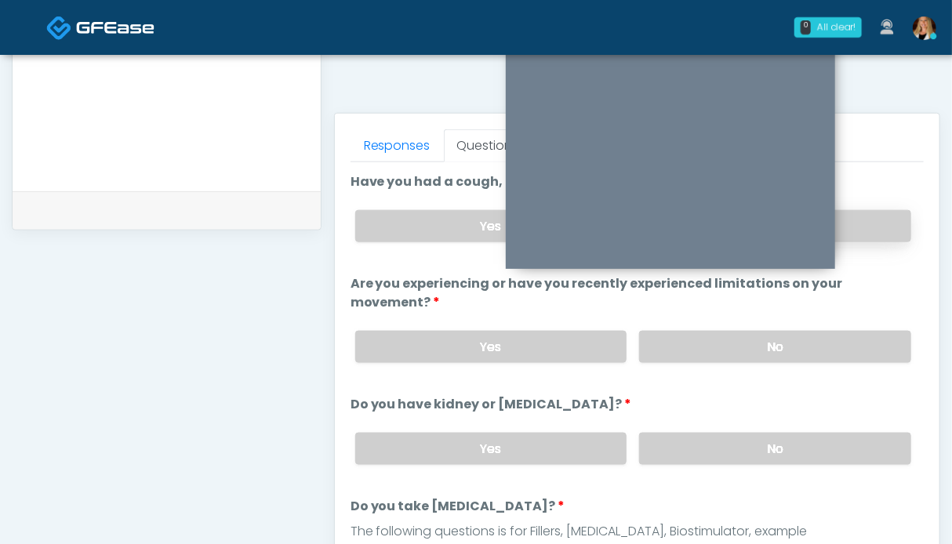
click at [869, 216] on label "No" at bounding box center [775, 226] width 272 height 32
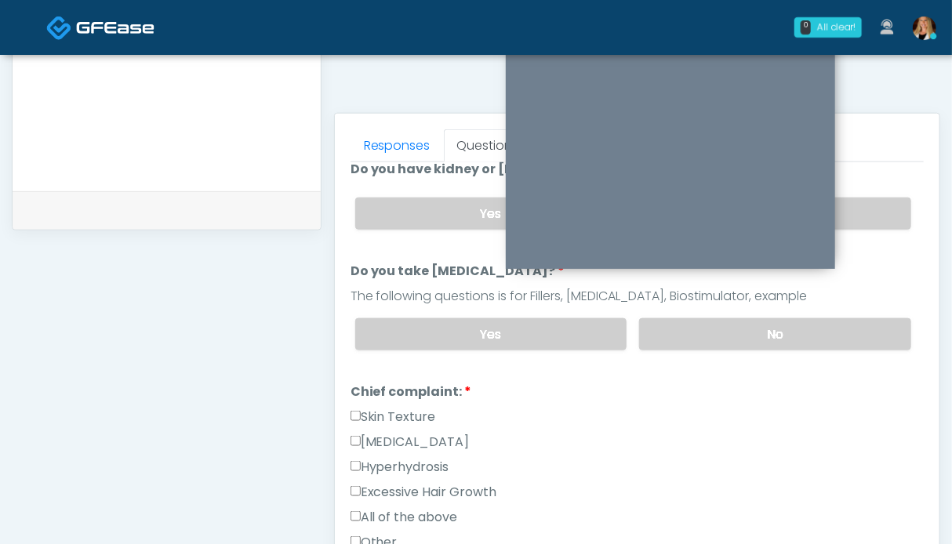
drag, startPoint x: 822, startPoint y: 336, endPoint x: 552, endPoint y: 391, distance: 276.0
click at [821, 336] on label "No" at bounding box center [775, 334] width 272 height 32
drag, startPoint x: 388, startPoint y: 412, endPoint x: 386, endPoint y: 438, distance: 26.8
click at [387, 412] on label "Skin Texture" at bounding box center [392, 417] width 85 height 19
click at [386, 438] on label "Hyperpigmentation" at bounding box center [409, 442] width 119 height 19
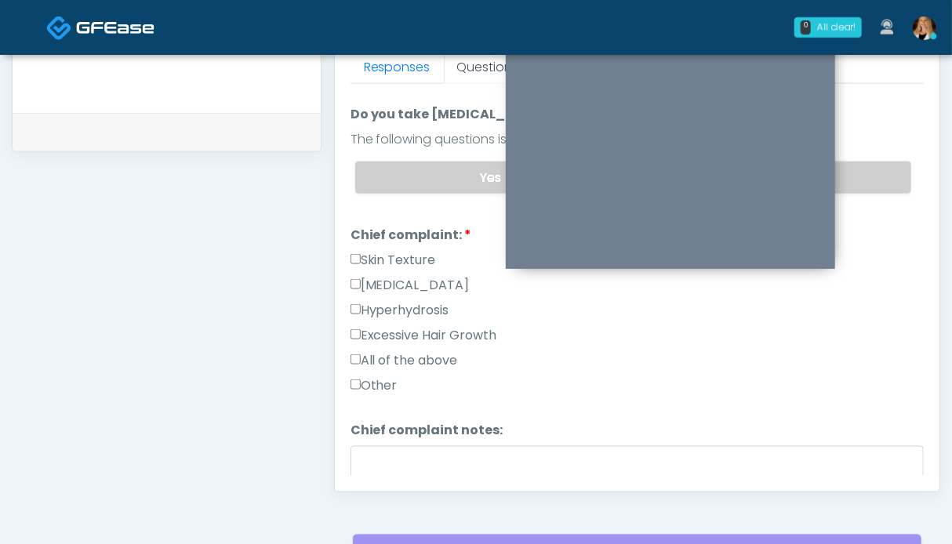
scroll to position [470, 0]
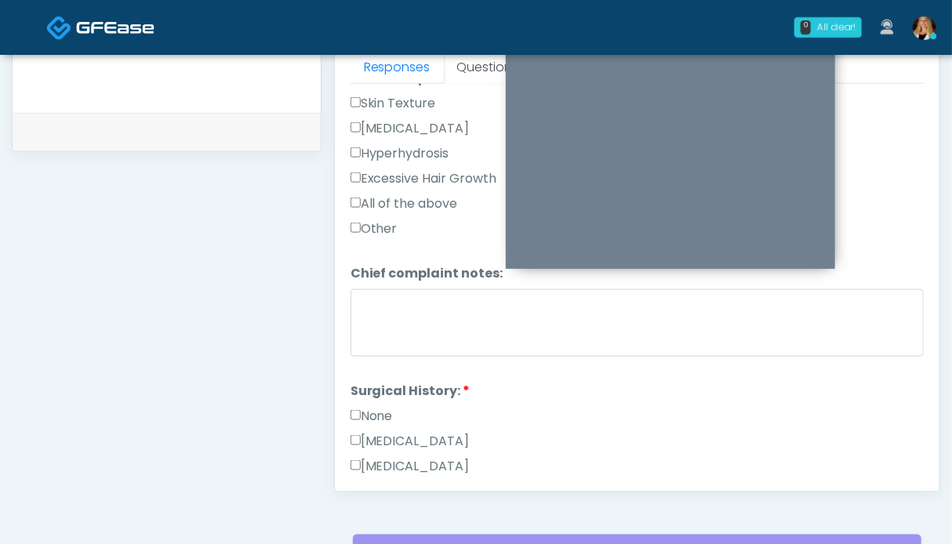
click at [383, 407] on label "None" at bounding box center [371, 416] width 42 height 19
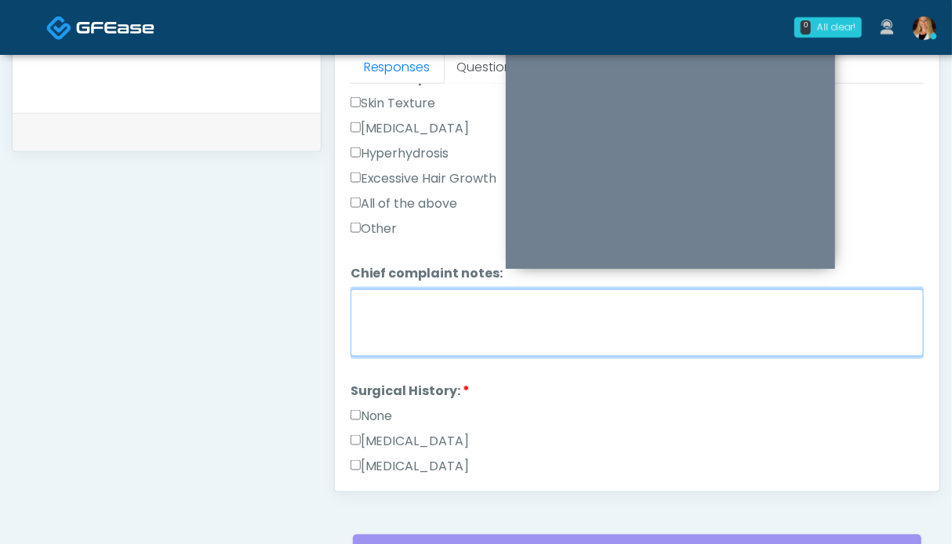
click at [455, 310] on textarea "Chief complaint notes:" at bounding box center [636, 322] width 573 height 67
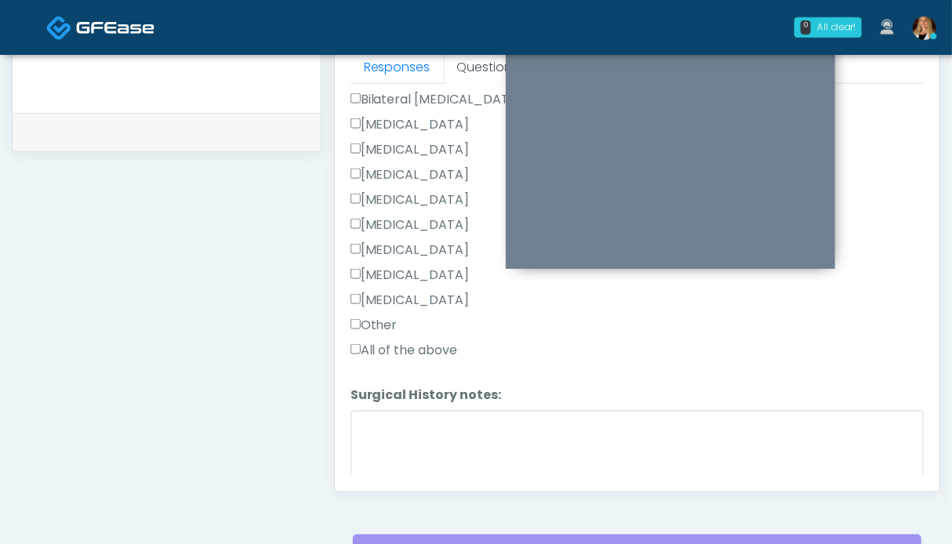
scroll to position [913, 0]
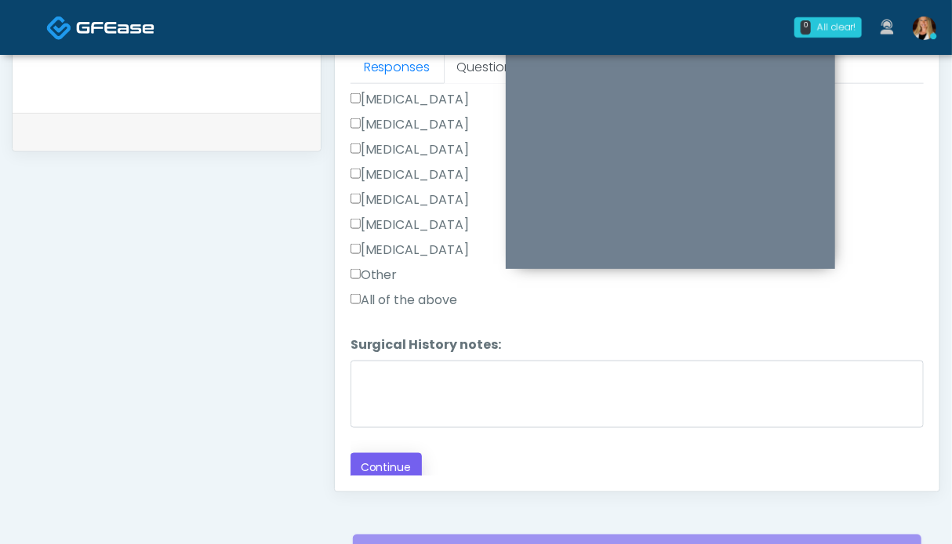
type textarea "*****"
click at [392, 457] on button "Continue" at bounding box center [385, 467] width 71 height 29
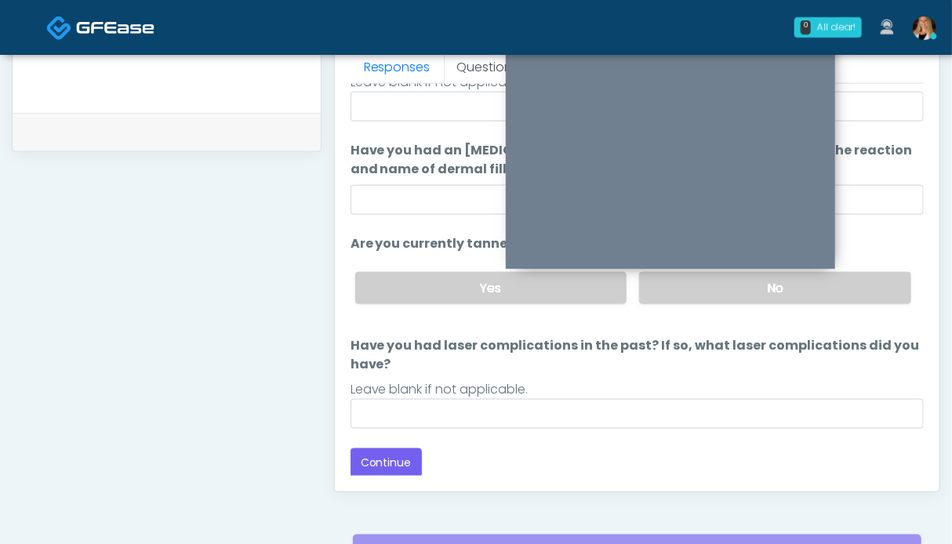
scroll to position [87, 0]
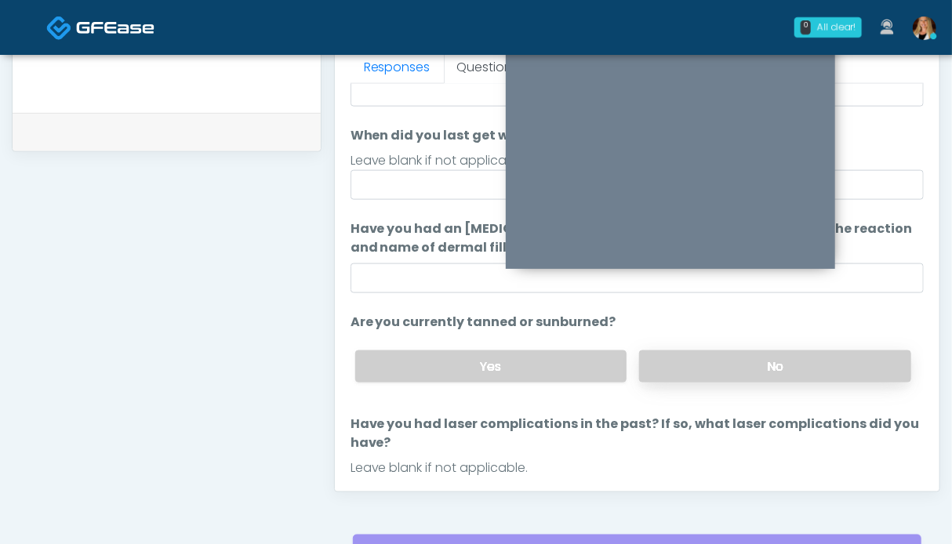
click at [788, 375] on label "No" at bounding box center [775, 366] width 272 height 32
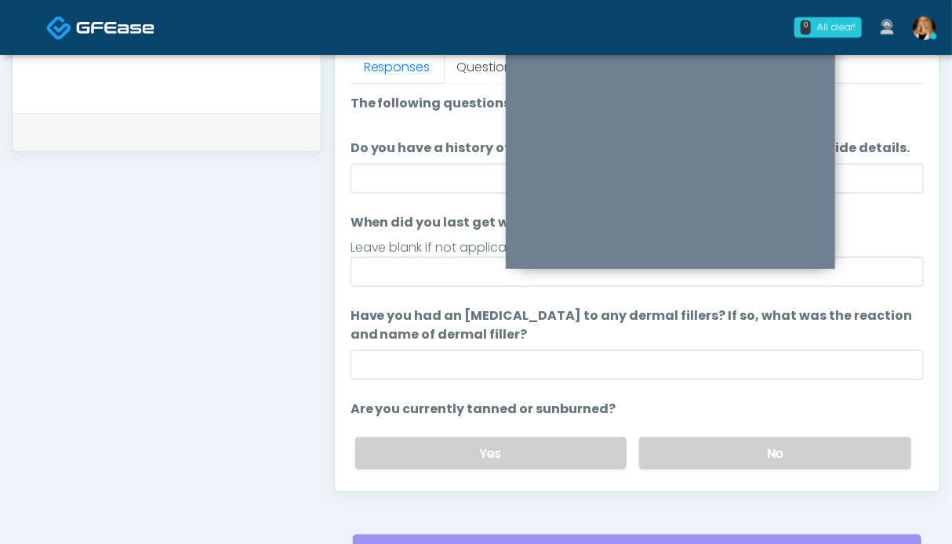
scroll to position [165, 0]
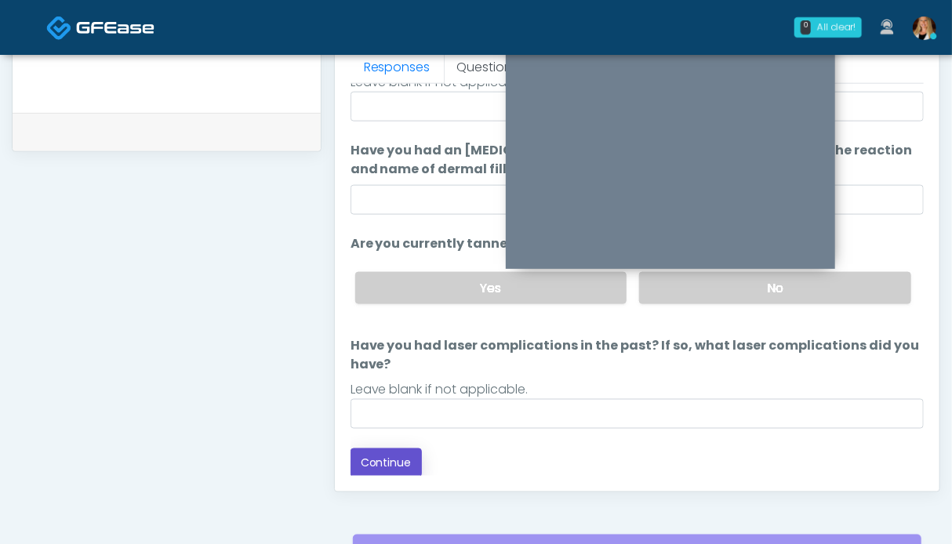
click at [394, 455] on button "Continue" at bounding box center [385, 462] width 71 height 29
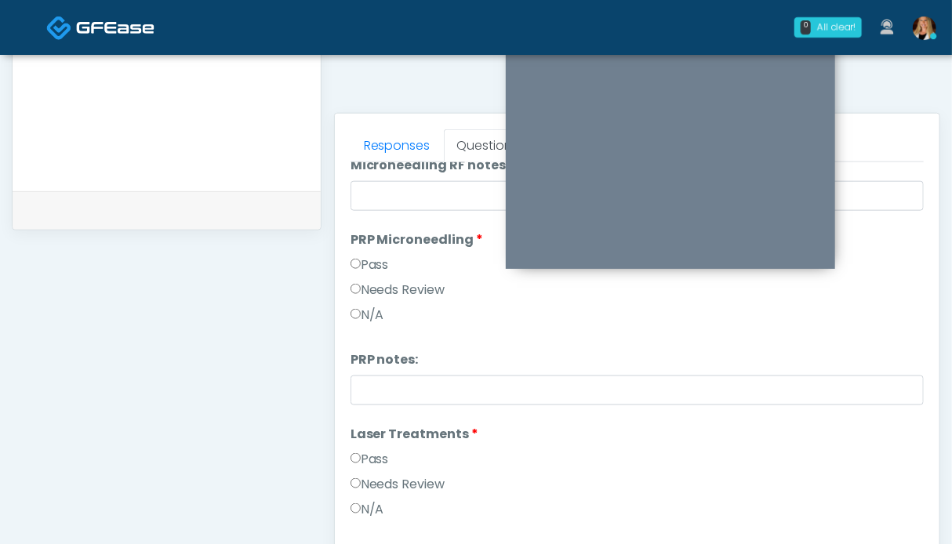
scroll to position [0, 0]
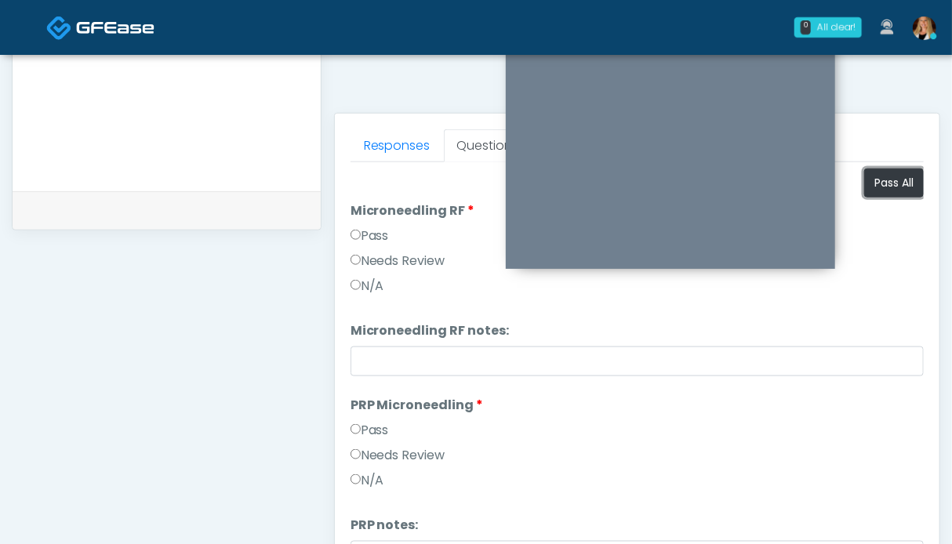
drag, startPoint x: 869, startPoint y: 176, endPoint x: 651, endPoint y: 360, distance: 285.4
click at [866, 176] on button "Pass All" at bounding box center [894, 183] width 60 height 29
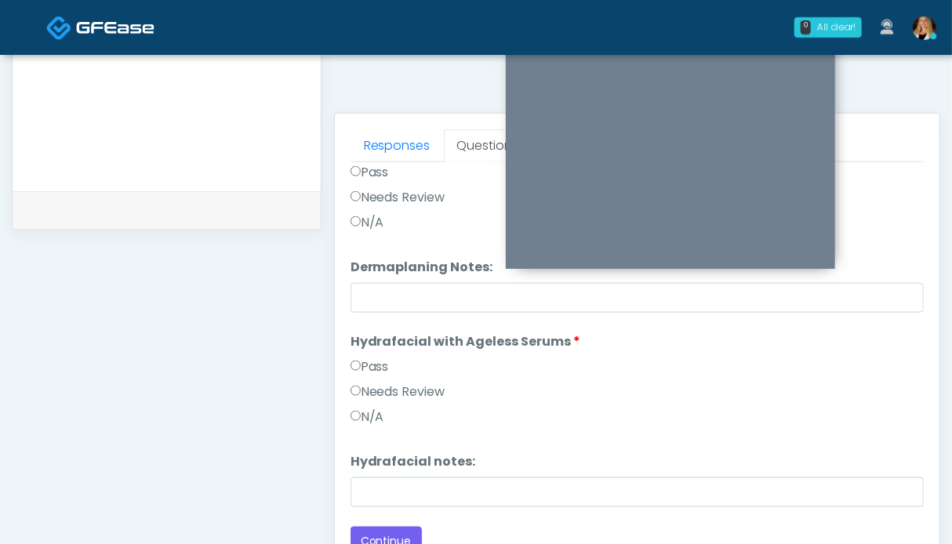
scroll to position [705, 0]
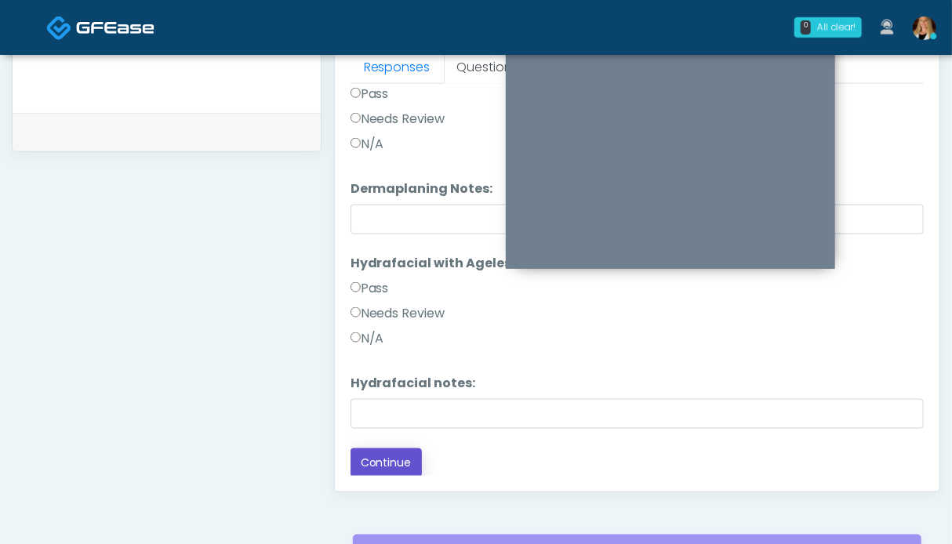
click at [396, 463] on button "Continue" at bounding box center [385, 462] width 71 height 29
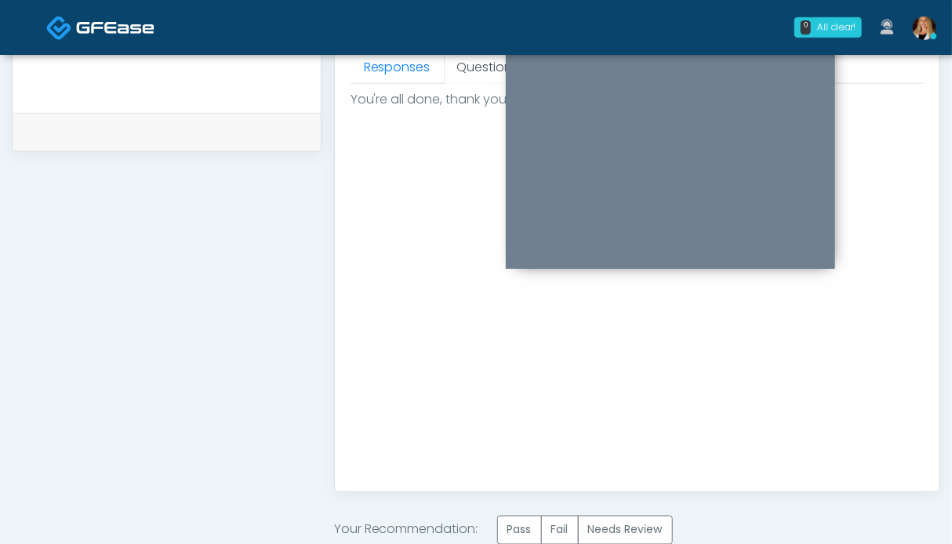
scroll to position [862, 0]
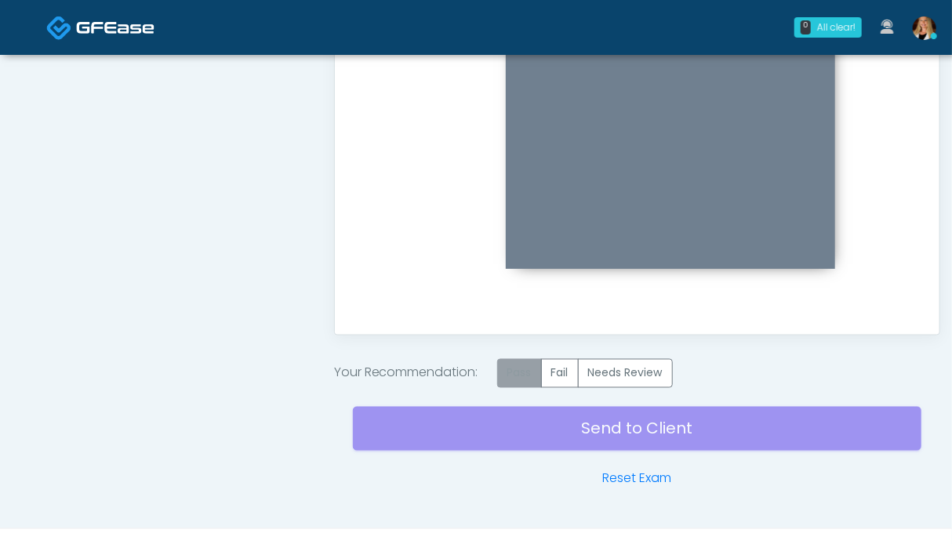
click at [521, 372] on label "Pass" at bounding box center [519, 373] width 45 height 29
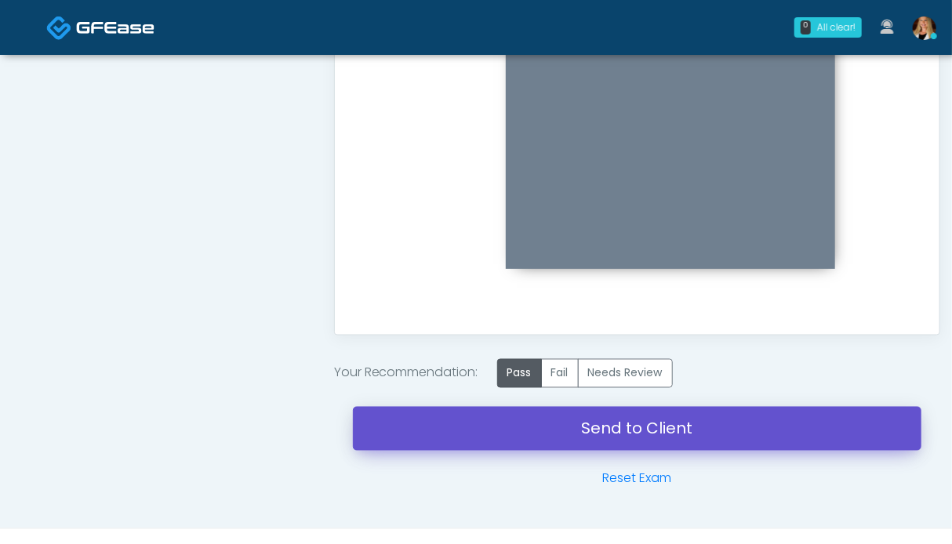
click at [626, 424] on link "Send to Client" at bounding box center [637, 429] width 568 height 44
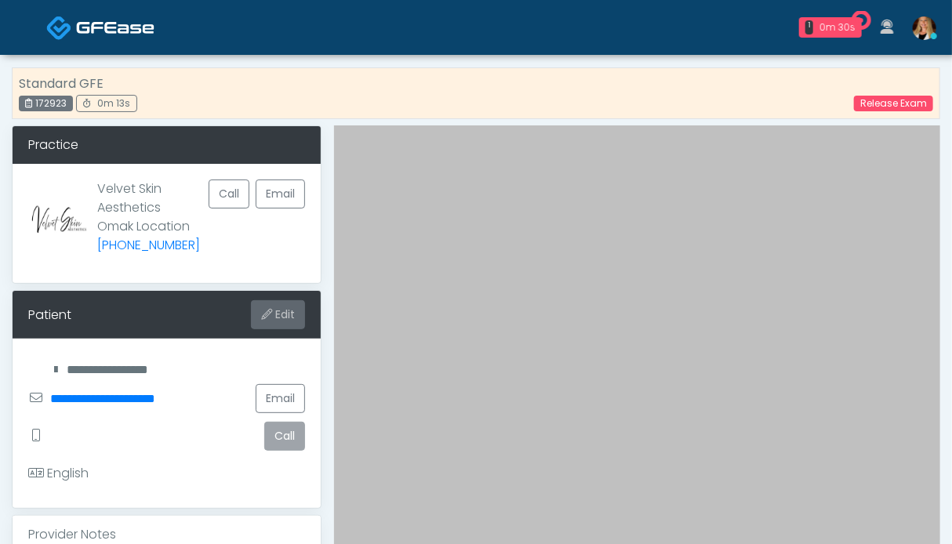
click at [277, 315] on button "Edit" at bounding box center [278, 314] width 54 height 29
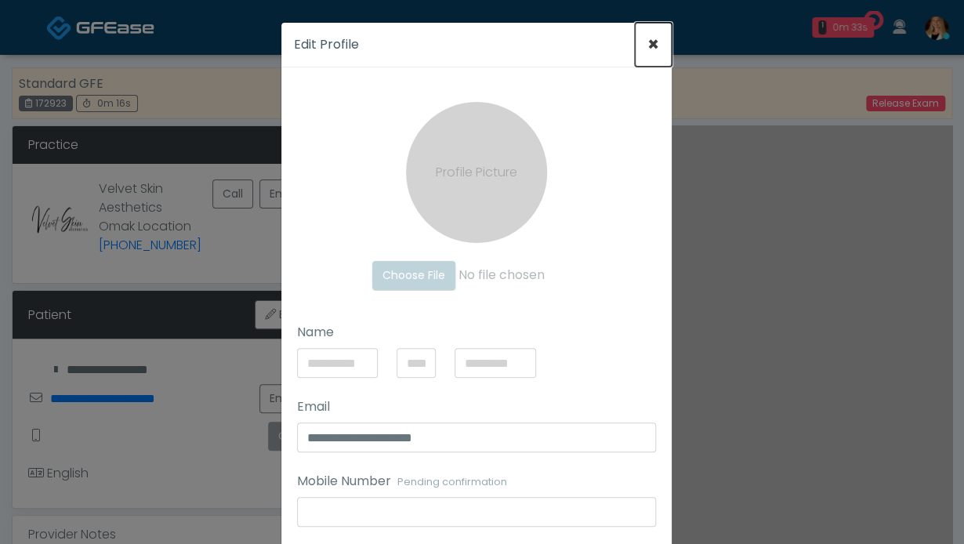
click at [648, 45] on span "×" at bounding box center [654, 44] width 12 height 26
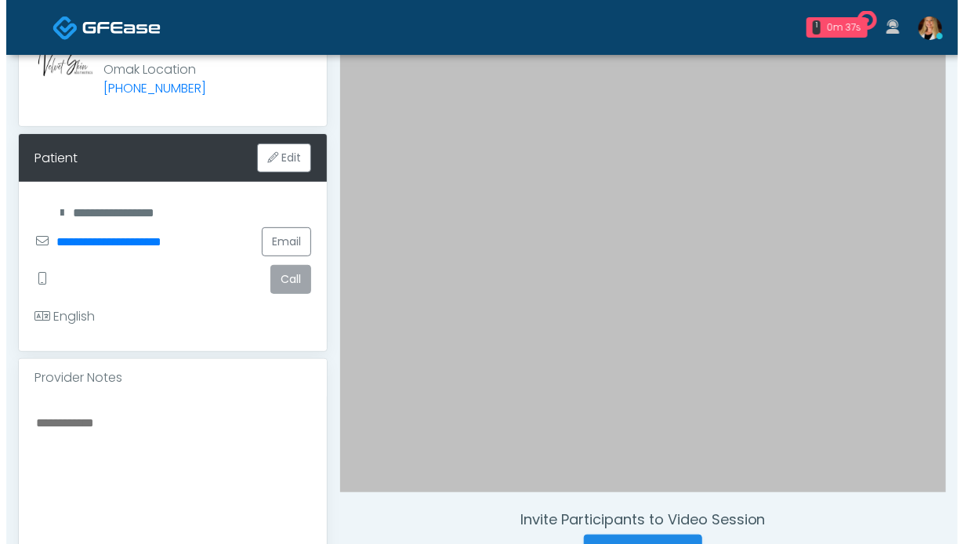
scroll to position [78, 0]
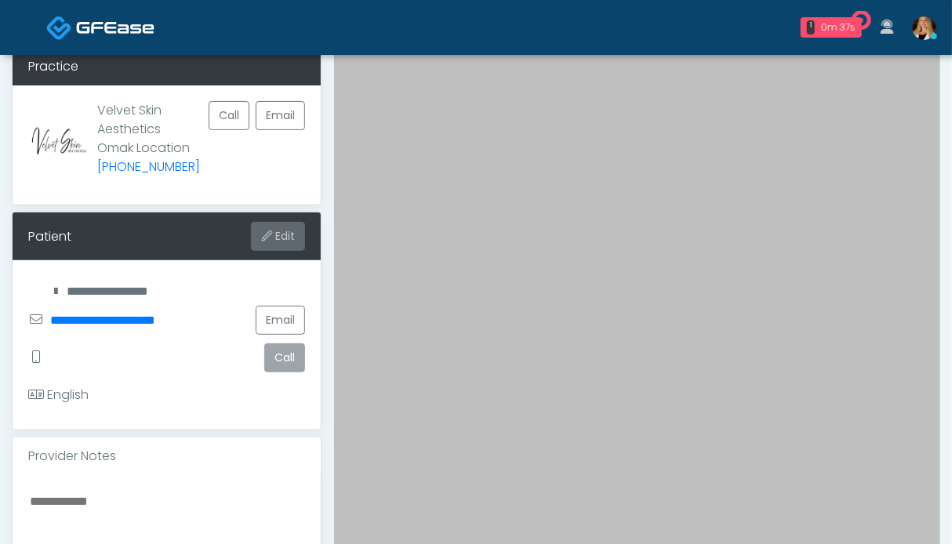
click at [278, 236] on button "Edit" at bounding box center [278, 236] width 54 height 29
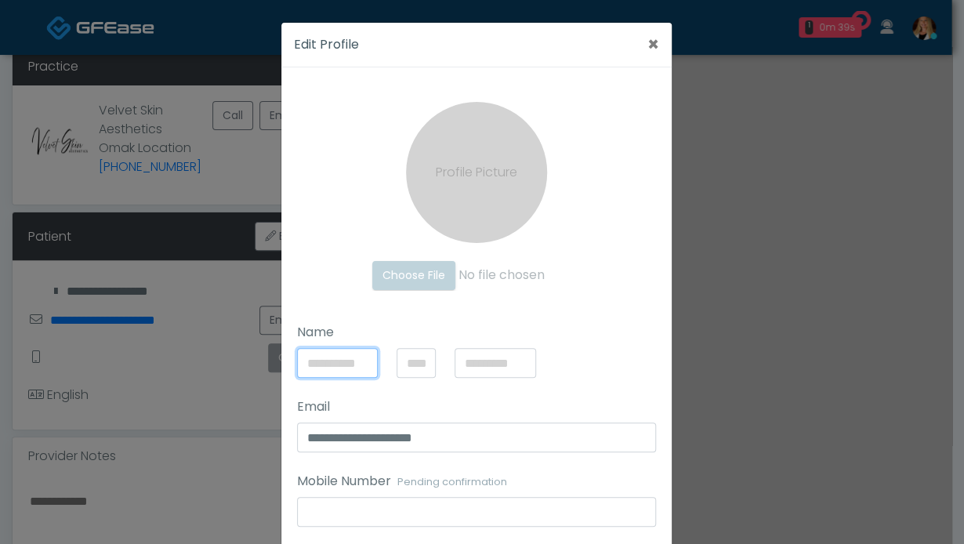
click at [329, 366] on input "Name" at bounding box center [338, 363] width 82 height 30
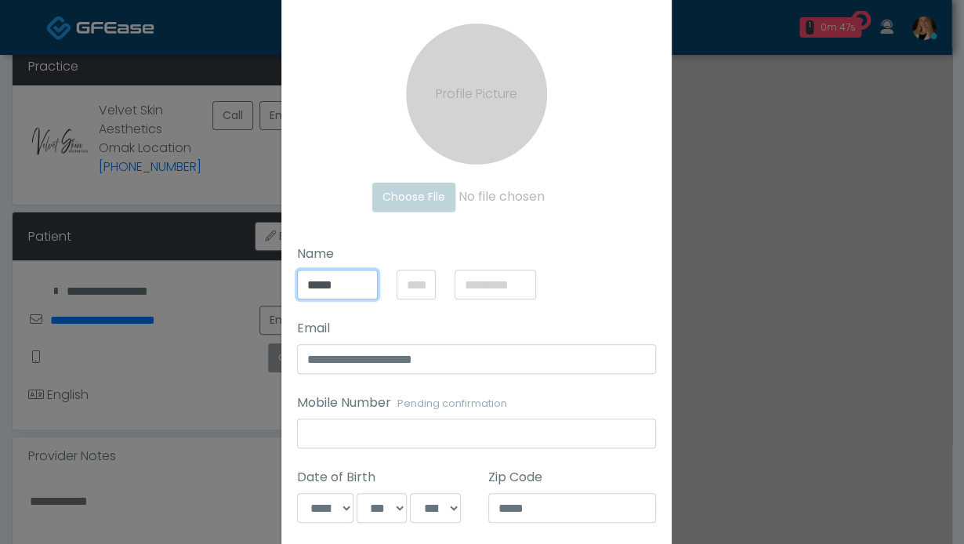
type input "*****"
click at [486, 281] on input "text" at bounding box center [496, 285] width 82 height 30
type input "*******"
click at [314, 506] on select "**********" at bounding box center [325, 508] width 57 height 30
select select "*"
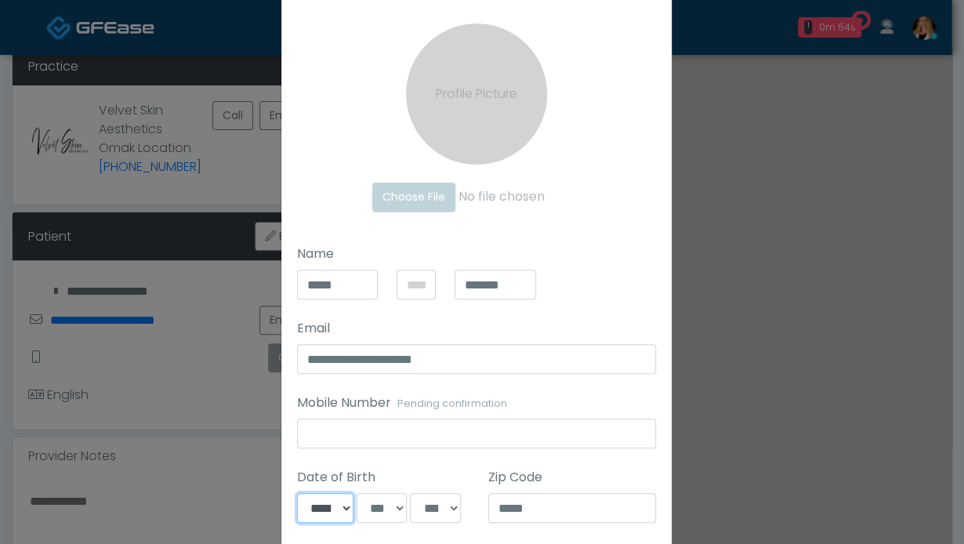
click at [297, 493] on select "**********" at bounding box center [325, 508] width 57 height 30
click at [387, 515] on select "*** * * * * * * * * * ** ** ** ** ** ** ** ** ** ** ** ** ** ** ** ** ** ** ** …" at bounding box center [382, 508] width 50 height 30
select select "*"
click at [357, 493] on select "*** * * * * * * * * * ** ** ** ** ** ** ** ** ** ** ** ** ** ** ** ** ** ** ** …" at bounding box center [382, 508] width 50 height 30
click at [423, 509] on select "**** **** **** **** **** **** **** **** **** **** **** **** **** **** **** ****…" at bounding box center [435, 508] width 50 height 30
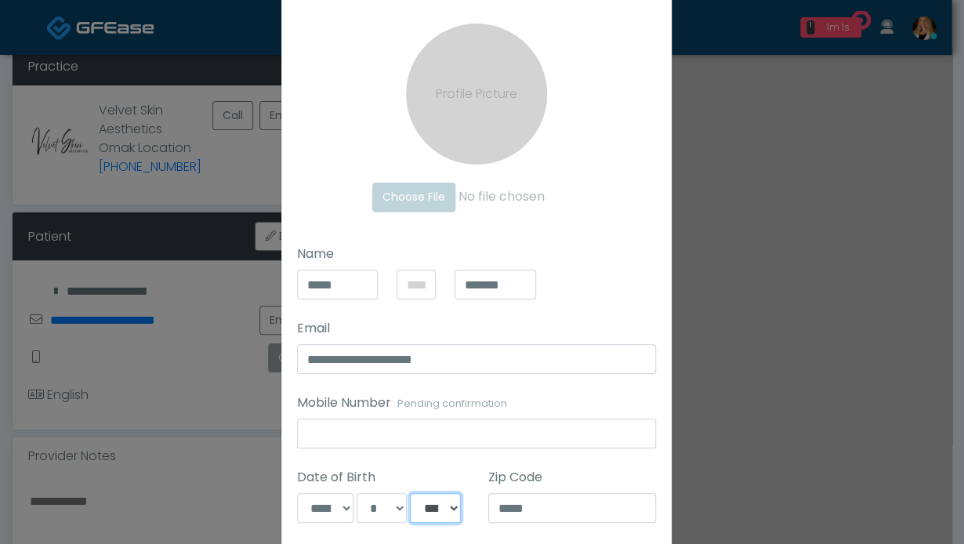
select select "****"
click at [410, 493] on select "**** **** **** **** **** **** **** **** **** **** **** **** **** **** **** ****…" at bounding box center [435, 508] width 50 height 30
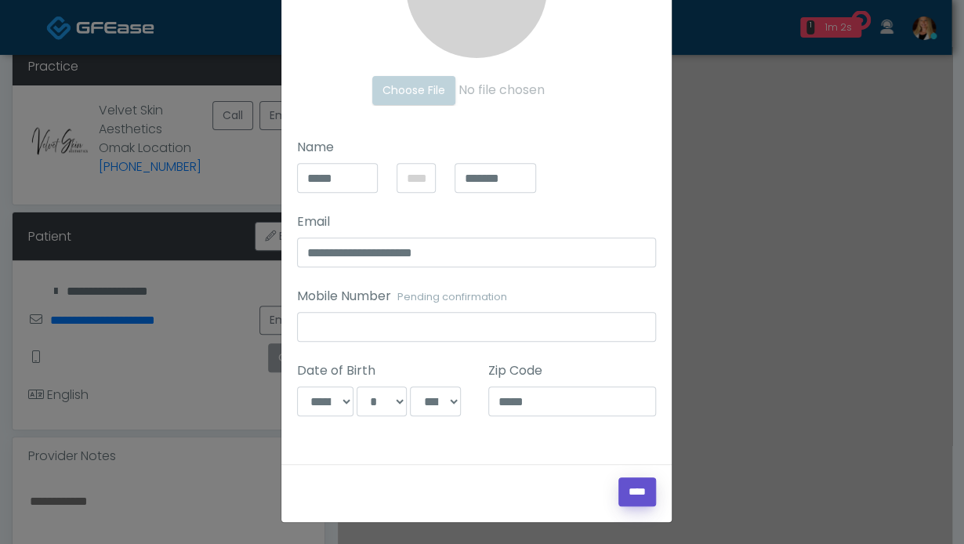
click at [622, 497] on input "****" at bounding box center [638, 491] width 38 height 29
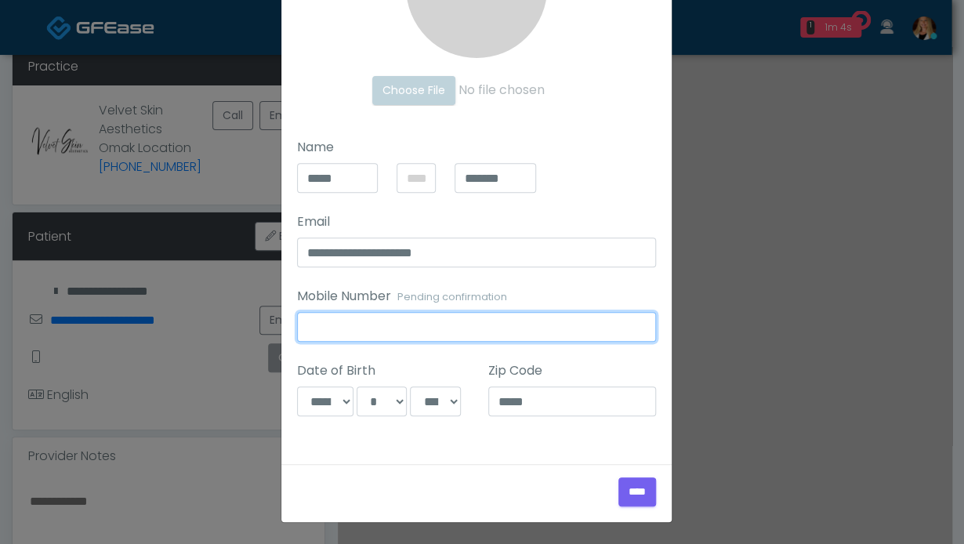
click at [348, 320] on input "Mobile Number Pending confirmation" at bounding box center [476, 327] width 359 height 30
type input "**********"
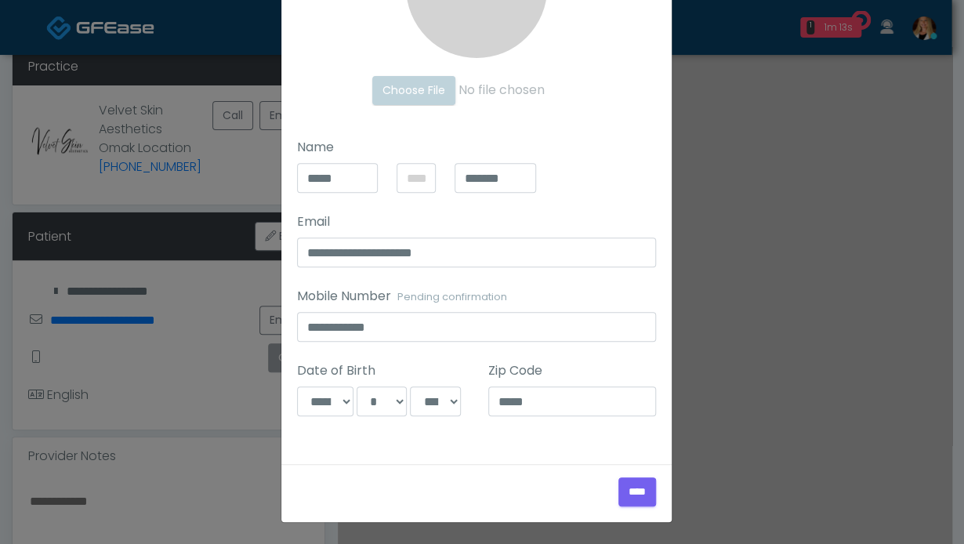
click at [644, 506] on div "****" at bounding box center [476, 499] width 390 height 45
click at [633, 496] on input "****" at bounding box center [638, 491] width 38 height 29
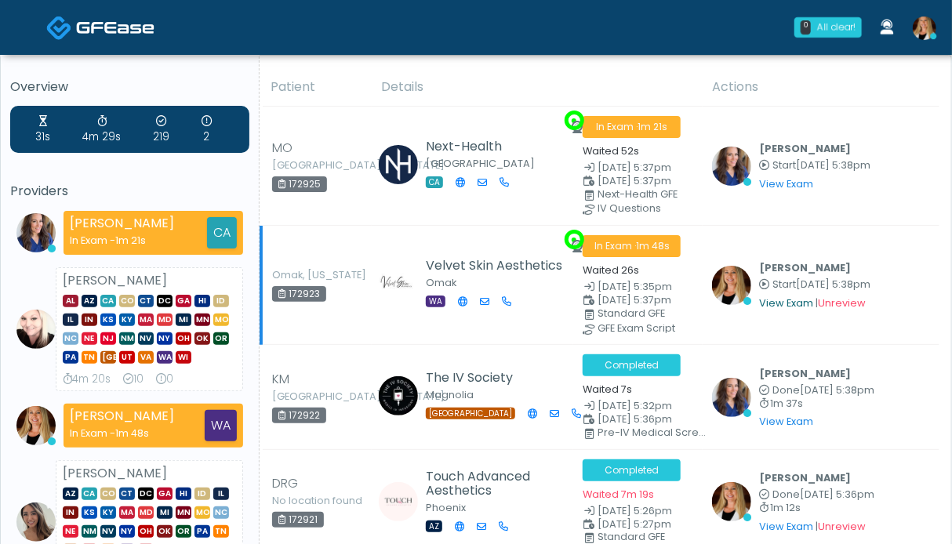
click at [775, 298] on link "View Exam" at bounding box center [786, 302] width 54 height 13
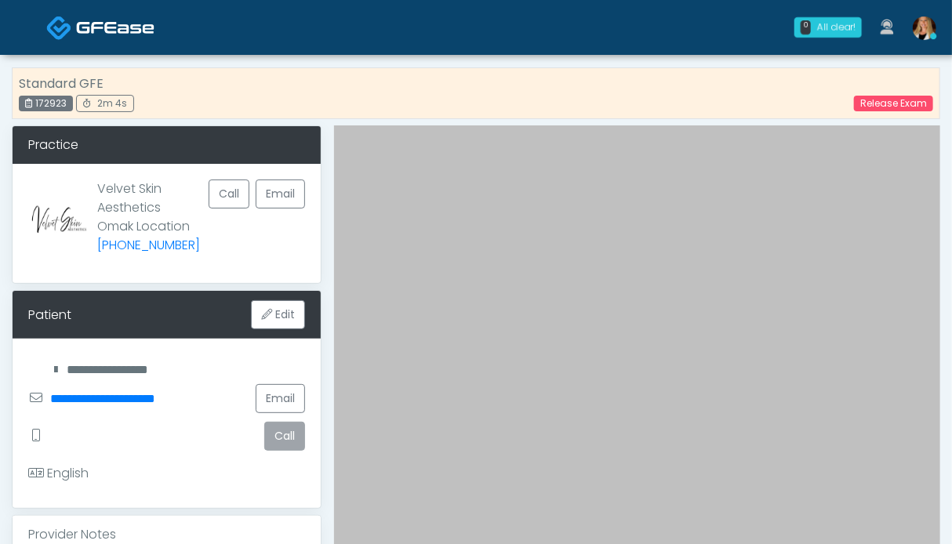
drag, startPoint x: 71, startPoint y: 110, endPoint x: 34, endPoint y: 107, distance: 37.8
click at [34, 107] on div "172923" at bounding box center [46, 104] width 54 height 16
copy div "172923"
drag, startPoint x: 919, startPoint y: 100, endPoint x: 797, endPoint y: 126, distance: 125.0
click at [919, 100] on link "Release Exam" at bounding box center [893, 104] width 79 height 16
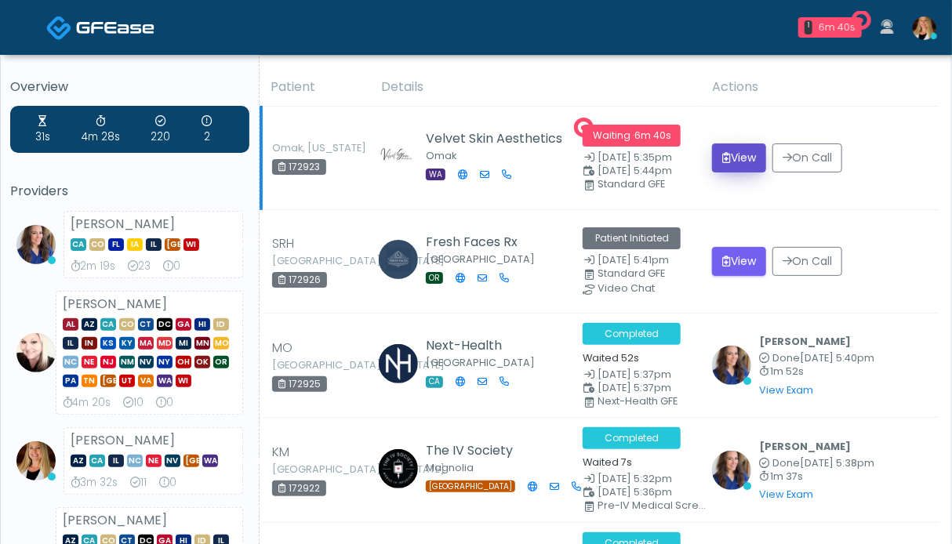
click at [732, 154] on button "View" at bounding box center [739, 157] width 54 height 29
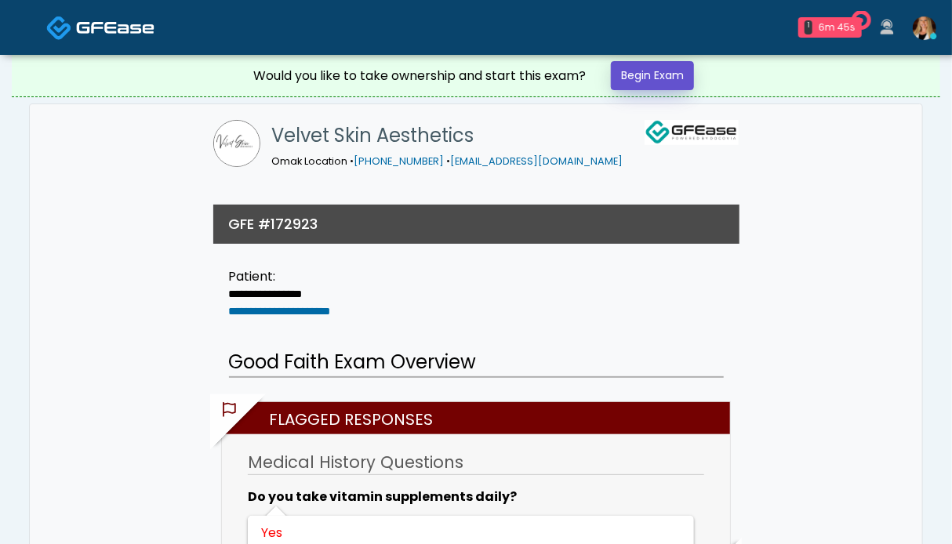
click at [673, 73] on link "Begin Exam" at bounding box center [652, 75] width 83 height 29
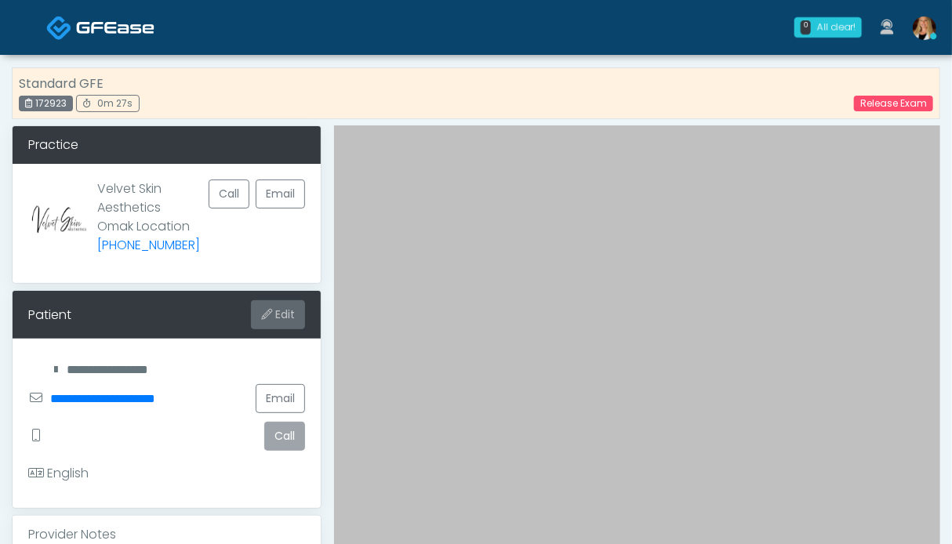
click at [273, 308] on button "Edit" at bounding box center [278, 314] width 54 height 29
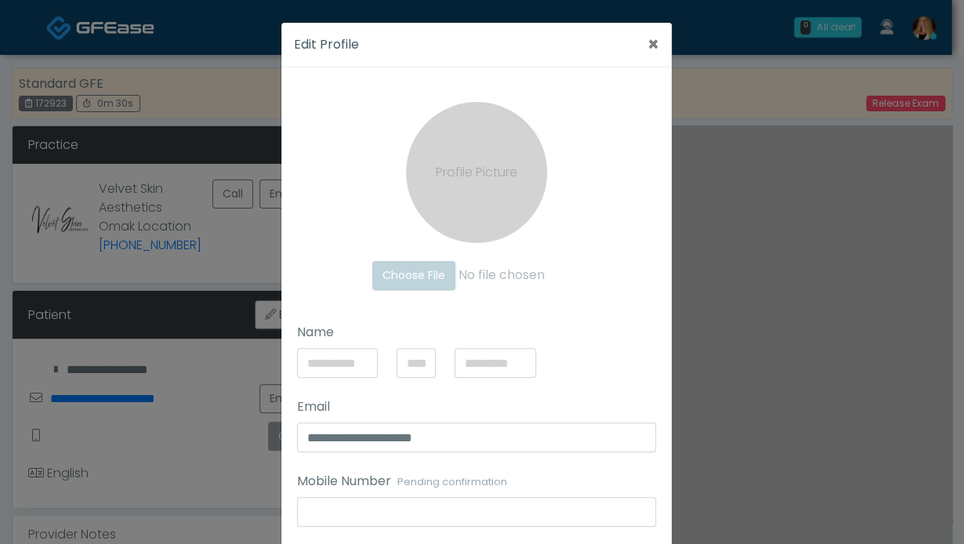
scroll to position [185, 0]
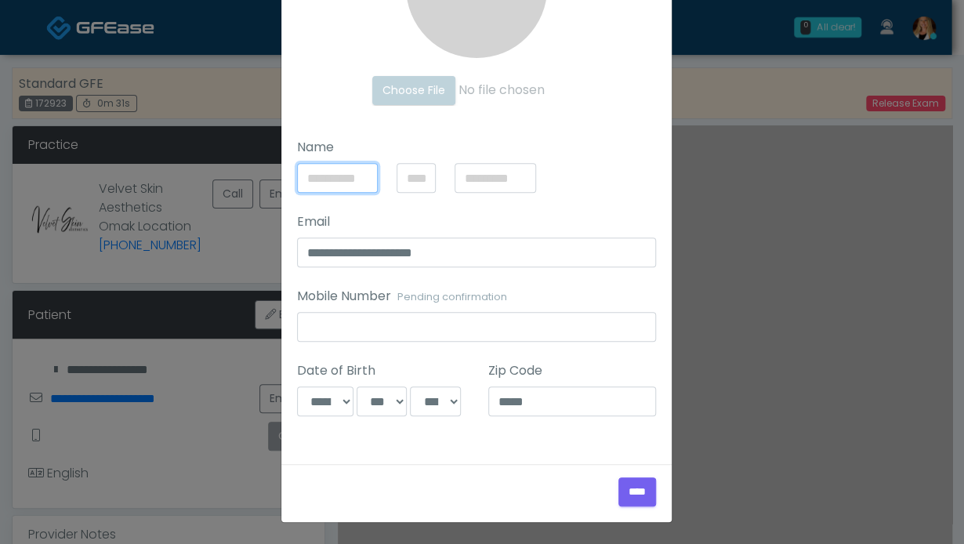
click at [328, 170] on input "Name" at bounding box center [338, 178] width 82 height 30
type input "*****"
click at [506, 183] on input "text" at bounding box center [496, 178] width 82 height 30
type input "*******"
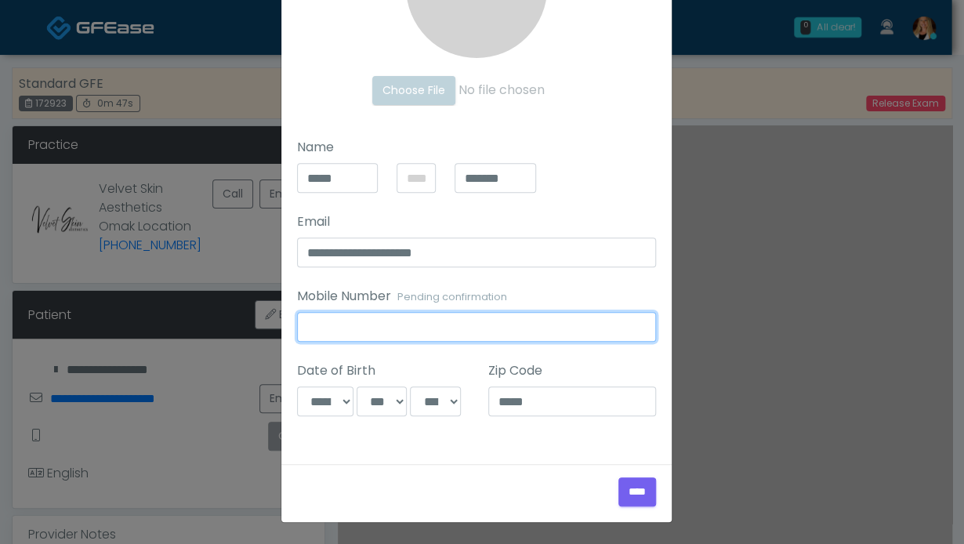
click at [345, 324] on input "Mobile Number Pending confirmation" at bounding box center [476, 327] width 359 height 30
type input "**********"
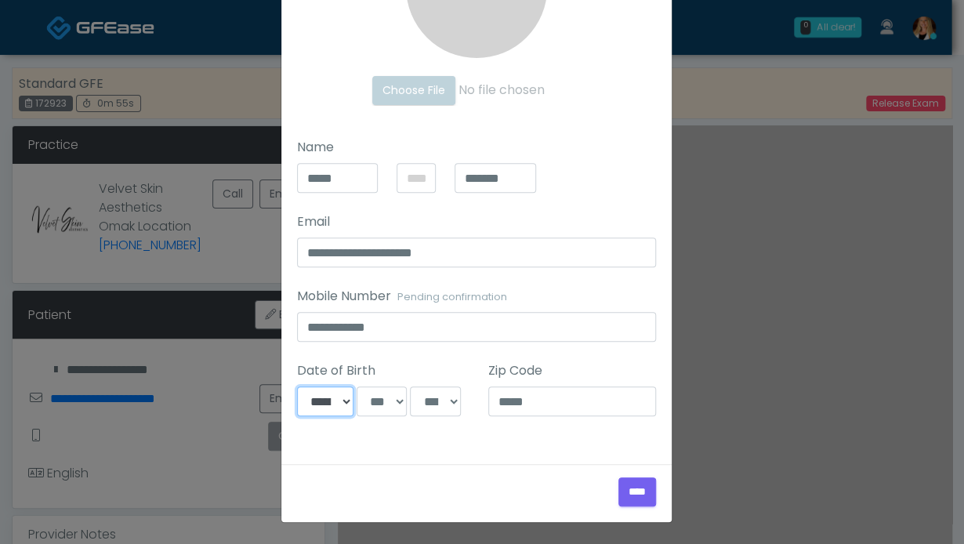
click at [325, 399] on select "**********" at bounding box center [325, 402] width 57 height 30
select select "*"
click at [297, 387] on select "**********" at bounding box center [325, 402] width 57 height 30
click at [375, 401] on select "*** * * * * * * * * * ** ** ** ** ** ** ** ** ** ** ** ** ** ** ** ** ** ** ** …" at bounding box center [382, 402] width 50 height 30
select select "*"
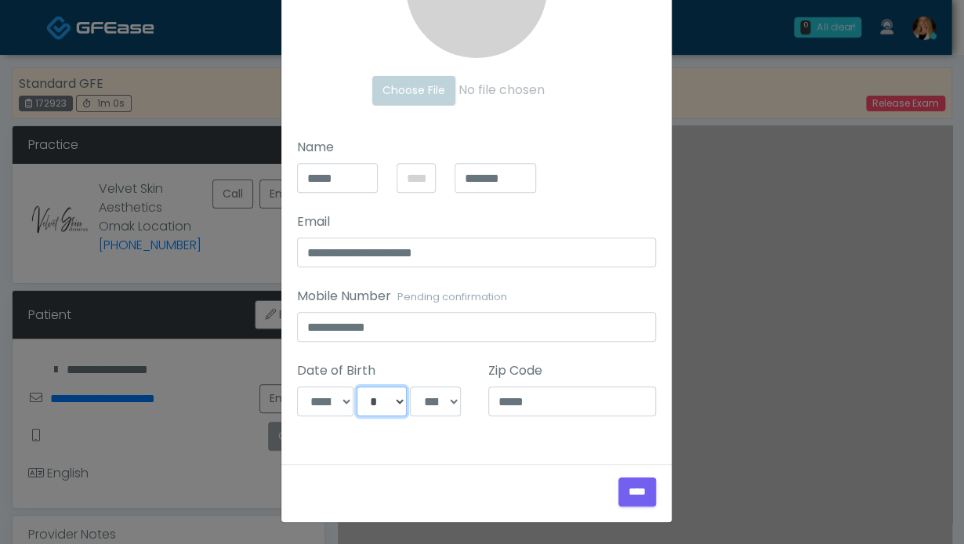
click at [357, 387] on select "*** * * * * * * * * * ** ** ** ** ** ** ** ** ** ** ** ** ** ** ** ** ** ** ** …" at bounding box center [382, 402] width 50 height 30
click at [436, 406] on select "**** **** **** **** **** **** **** **** **** **** **** **** **** **** **** ****…" at bounding box center [435, 402] width 50 height 30
select select "****"
click at [410, 387] on select "**** **** **** **** **** **** **** **** **** **** **** **** **** **** **** ****…" at bounding box center [435, 402] width 50 height 30
click at [624, 489] on input "****" at bounding box center [638, 491] width 38 height 29
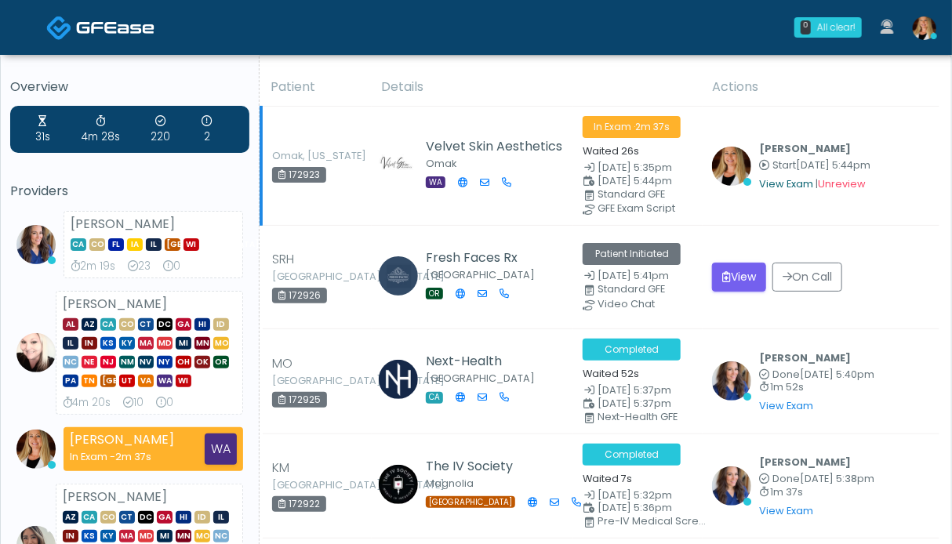
click at [762, 183] on link "View Exam" at bounding box center [786, 183] width 54 height 13
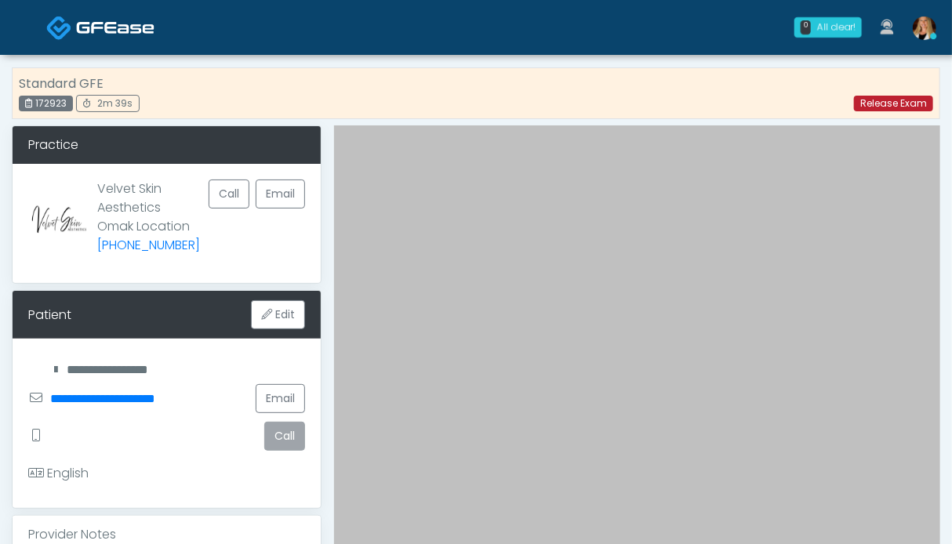
click at [873, 98] on link "Release Exam" at bounding box center [893, 104] width 79 height 16
click at [875, 105] on link "Release Exam" at bounding box center [893, 104] width 79 height 16
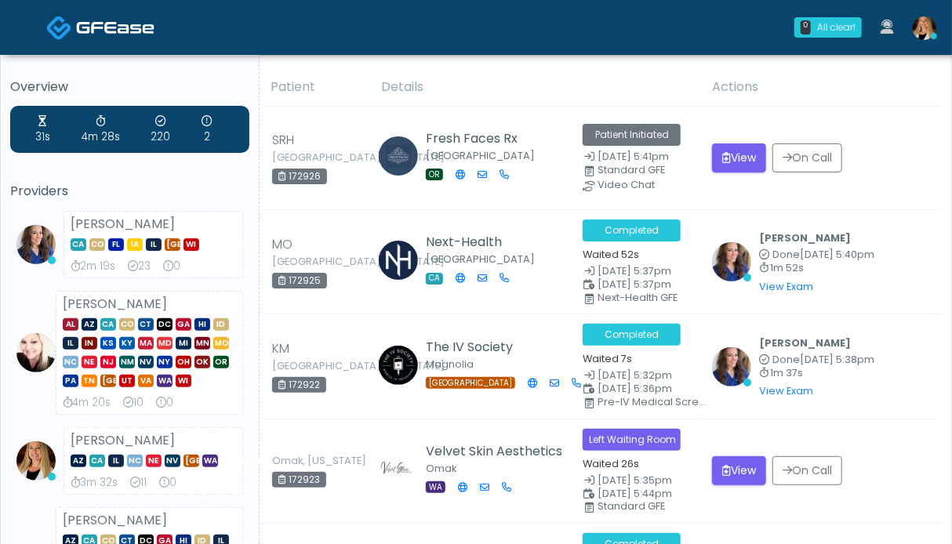
click at [924, 27] on img at bounding box center [925, 28] width 24 height 24
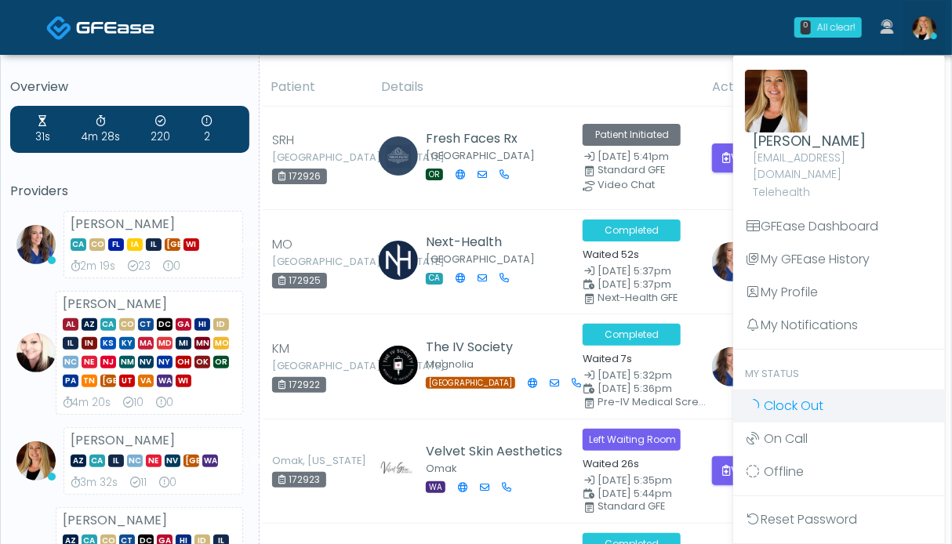
click at [809, 397] on span "Clock Out" at bounding box center [794, 406] width 60 height 18
